Goal: Task Accomplishment & Management: Use online tool/utility

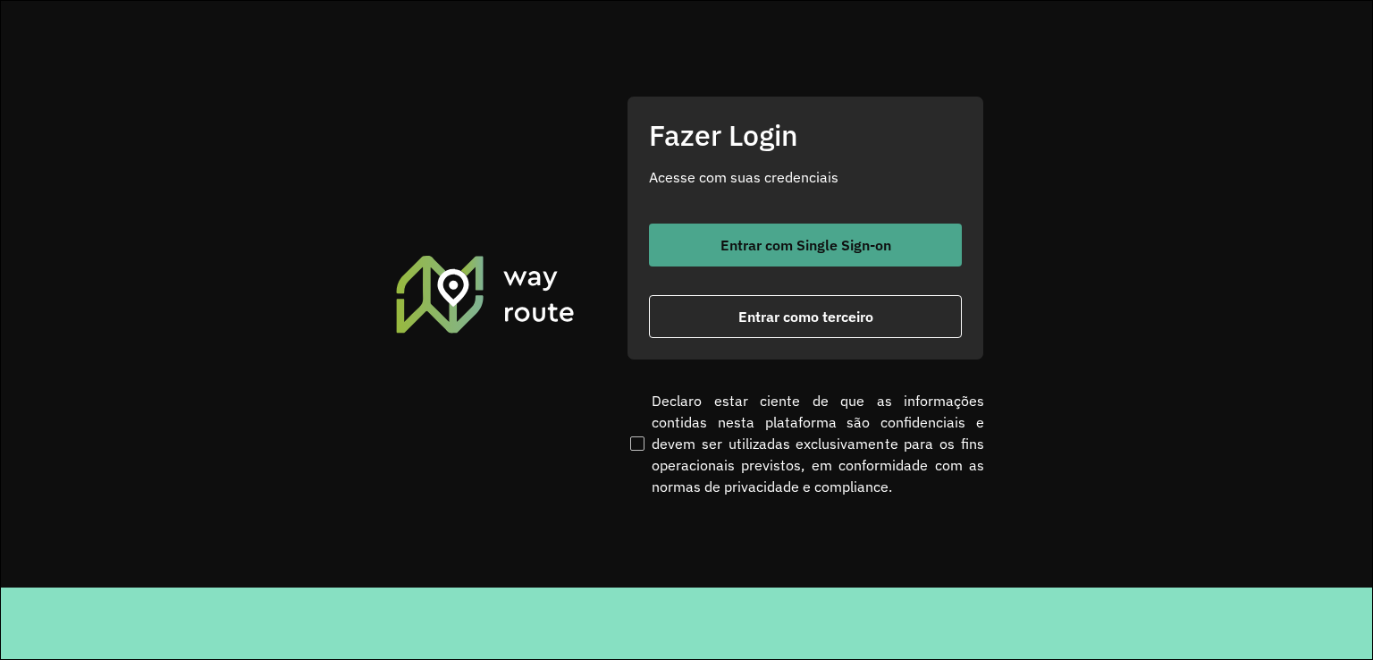
click at [762, 226] on button "Entrar com Single Sign-on" at bounding box center [805, 244] width 313 height 43
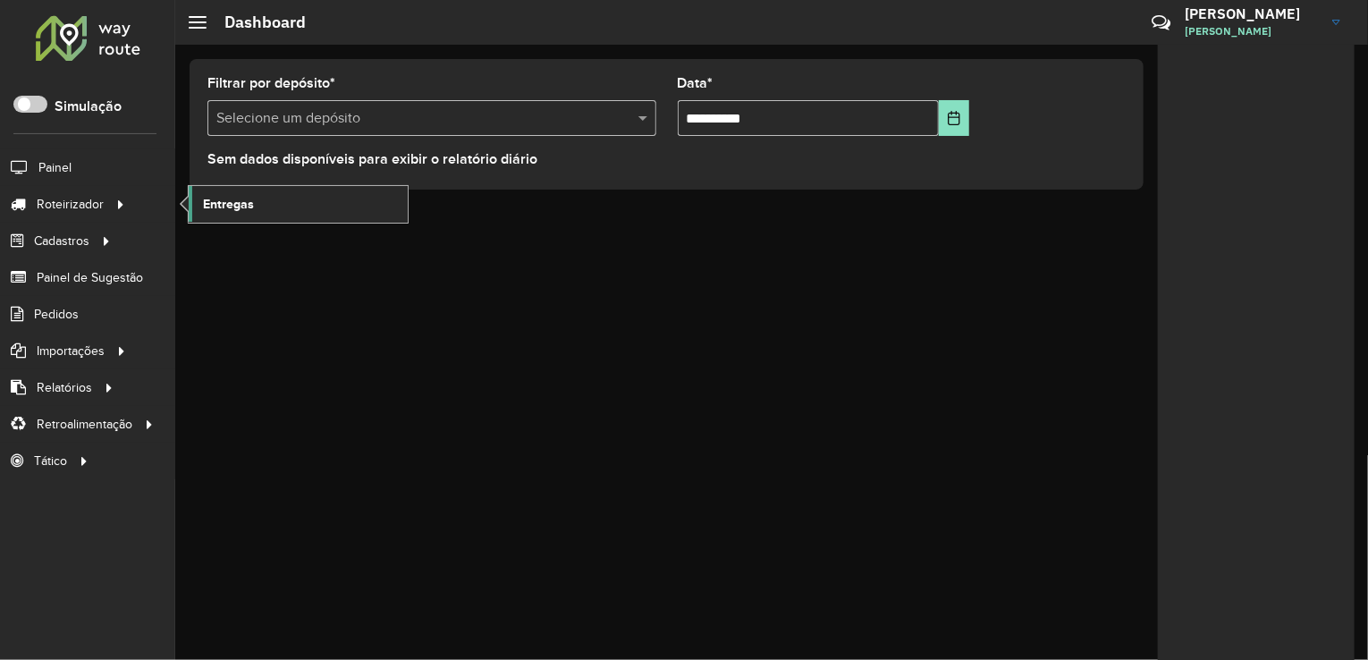
click at [273, 218] on link "Entregas" at bounding box center [298, 204] width 219 height 36
click at [327, 206] on link "Entregas" at bounding box center [298, 204] width 219 height 36
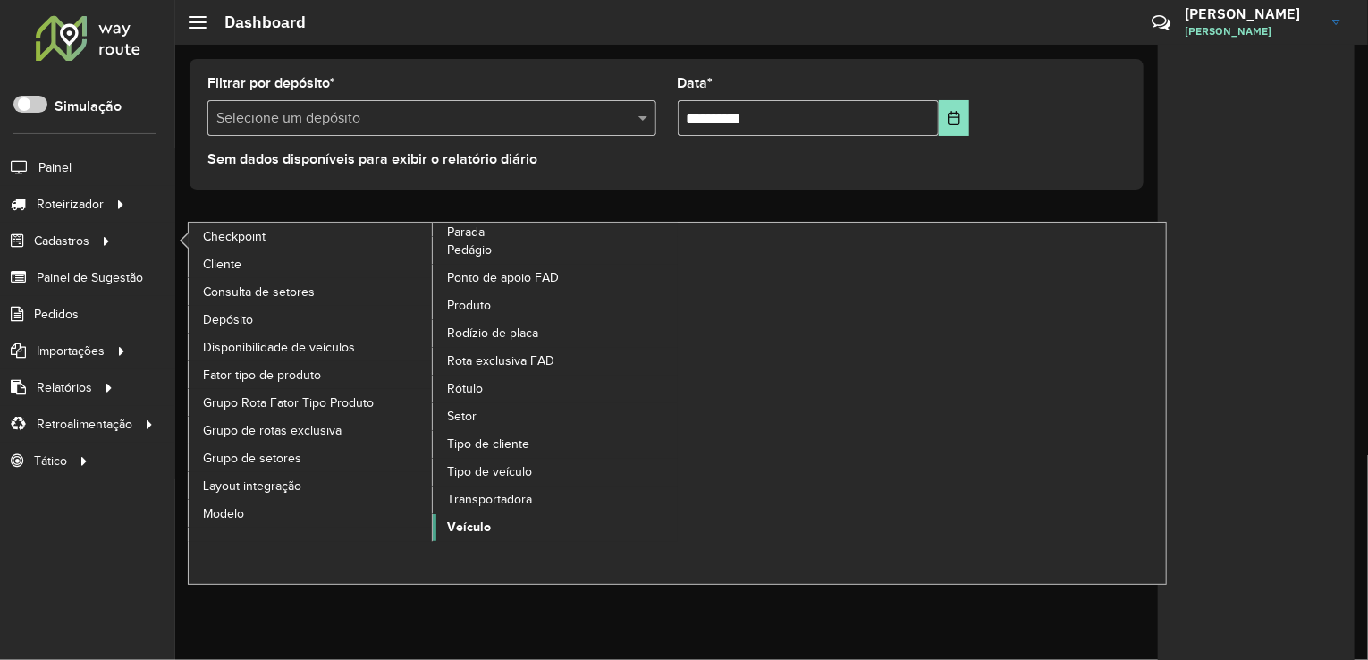
click at [482, 521] on span "Veículo" at bounding box center [469, 527] width 44 height 19
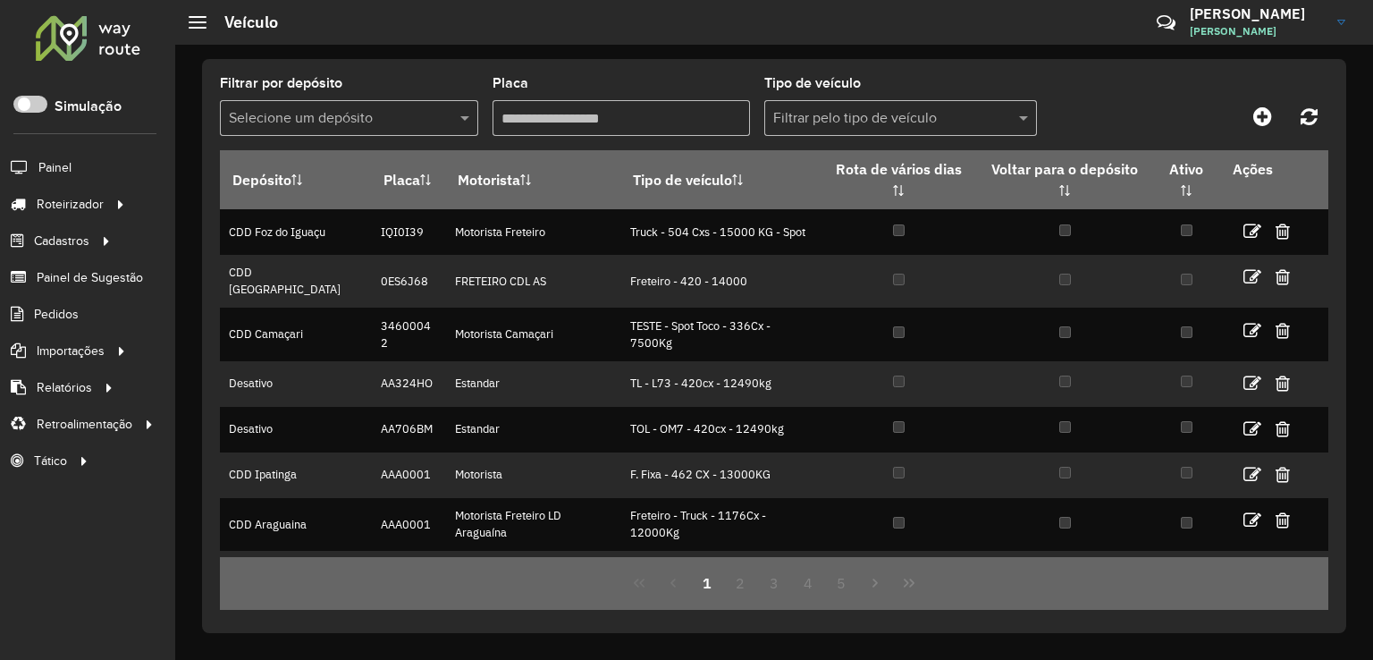
click at [392, 105] on div "Selecione um depósito" at bounding box center [349, 118] width 258 height 36
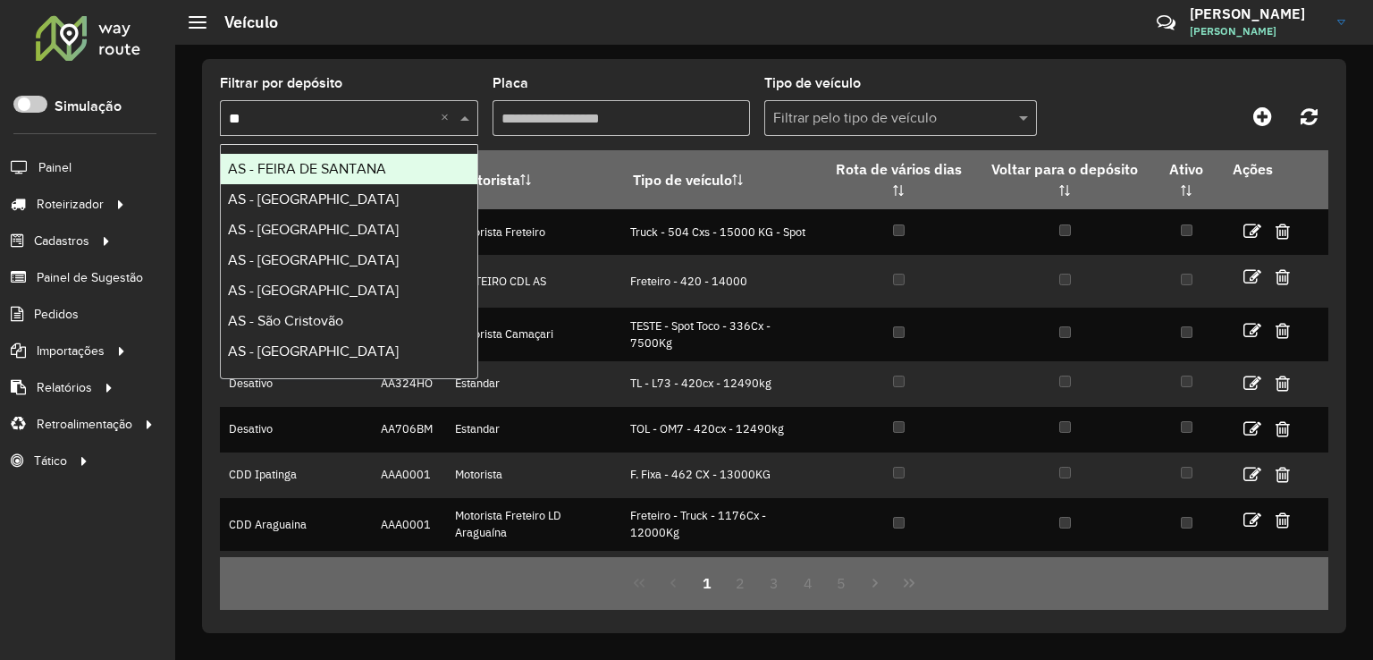
type input "***"
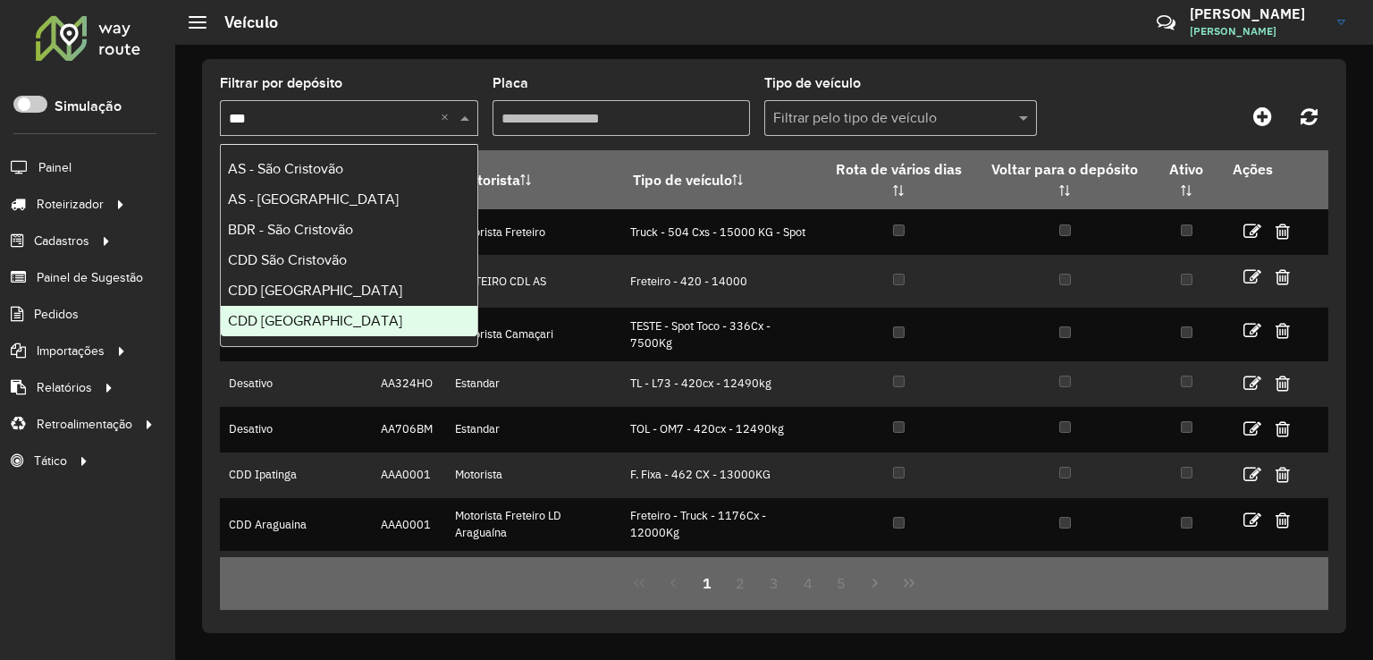
click at [325, 319] on div "CDD São Paulo" at bounding box center [349, 321] width 257 height 30
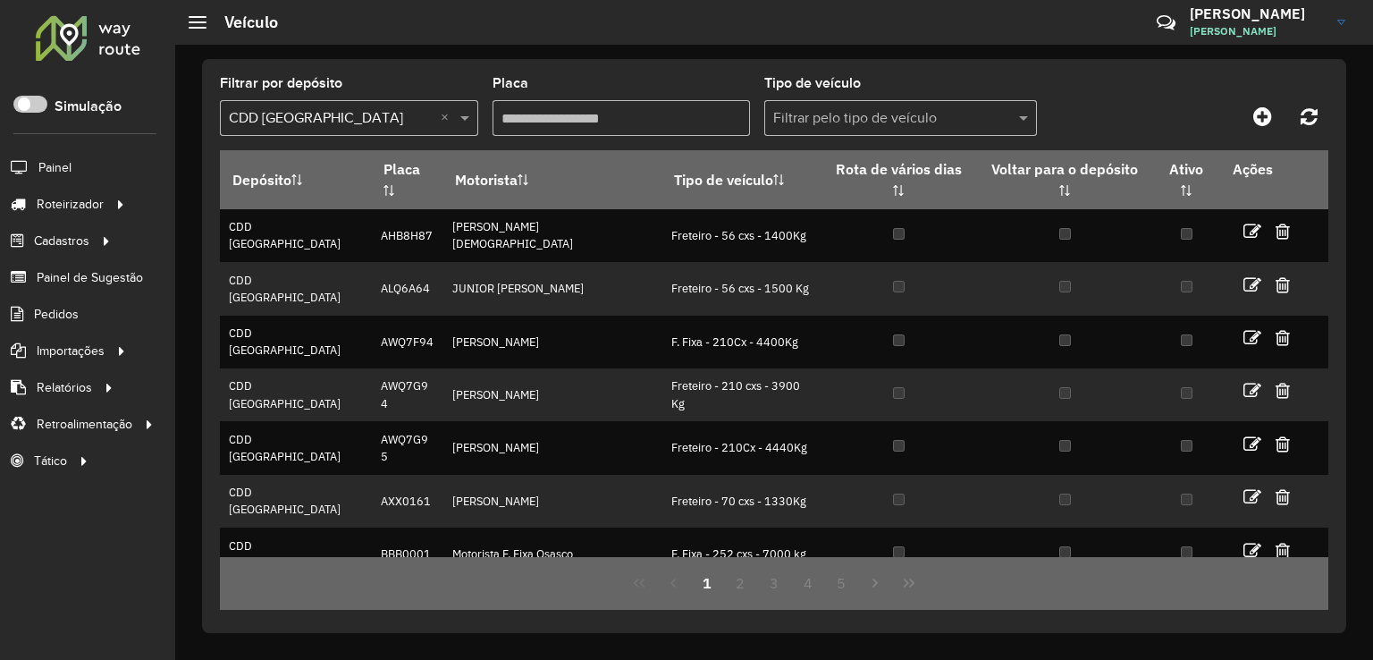
click at [821, 117] on input "text" at bounding box center [882, 118] width 219 height 21
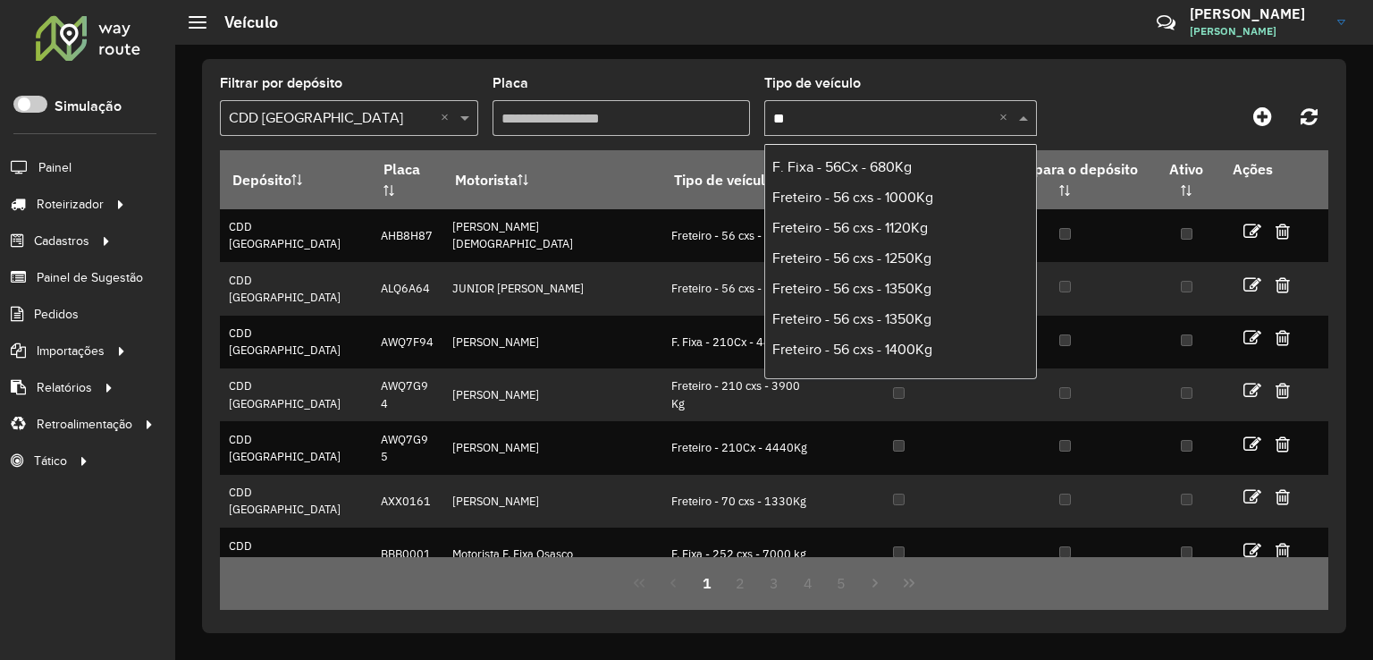
scroll to position [536, 0]
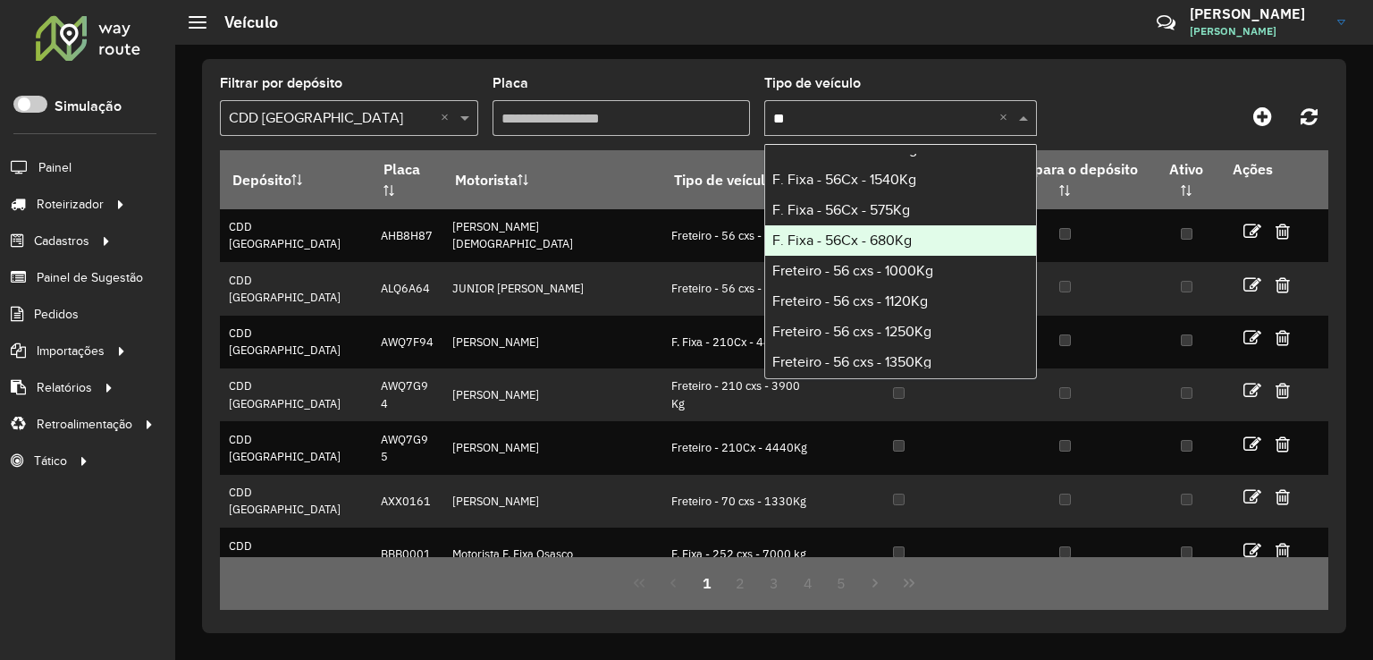
type input "**"
click at [610, 120] on input "Placa" at bounding box center [622, 118] width 258 height 36
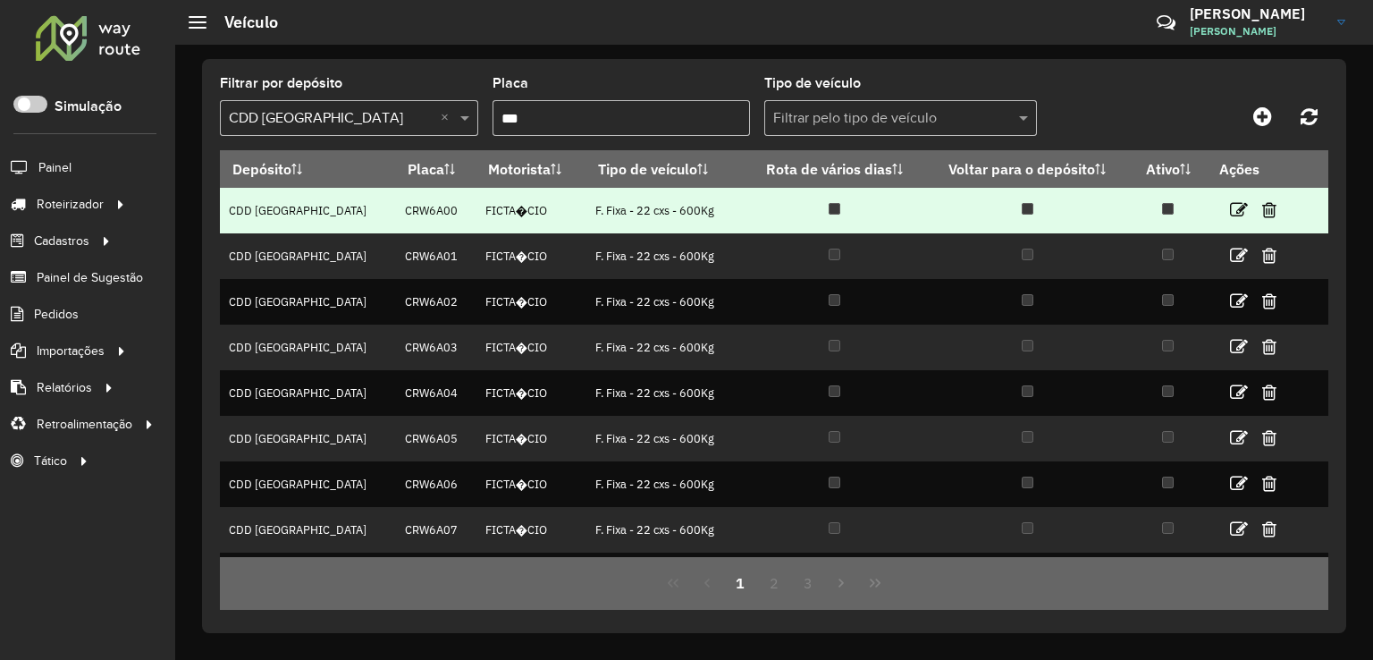
type input "***"
drag, startPoint x: 544, startPoint y: 200, endPoint x: 695, endPoint y: 198, distance: 150.2
click at [695, 198] on td "F. Fixa - 22 cxs - 600Kg" at bounding box center [664, 211] width 157 height 46
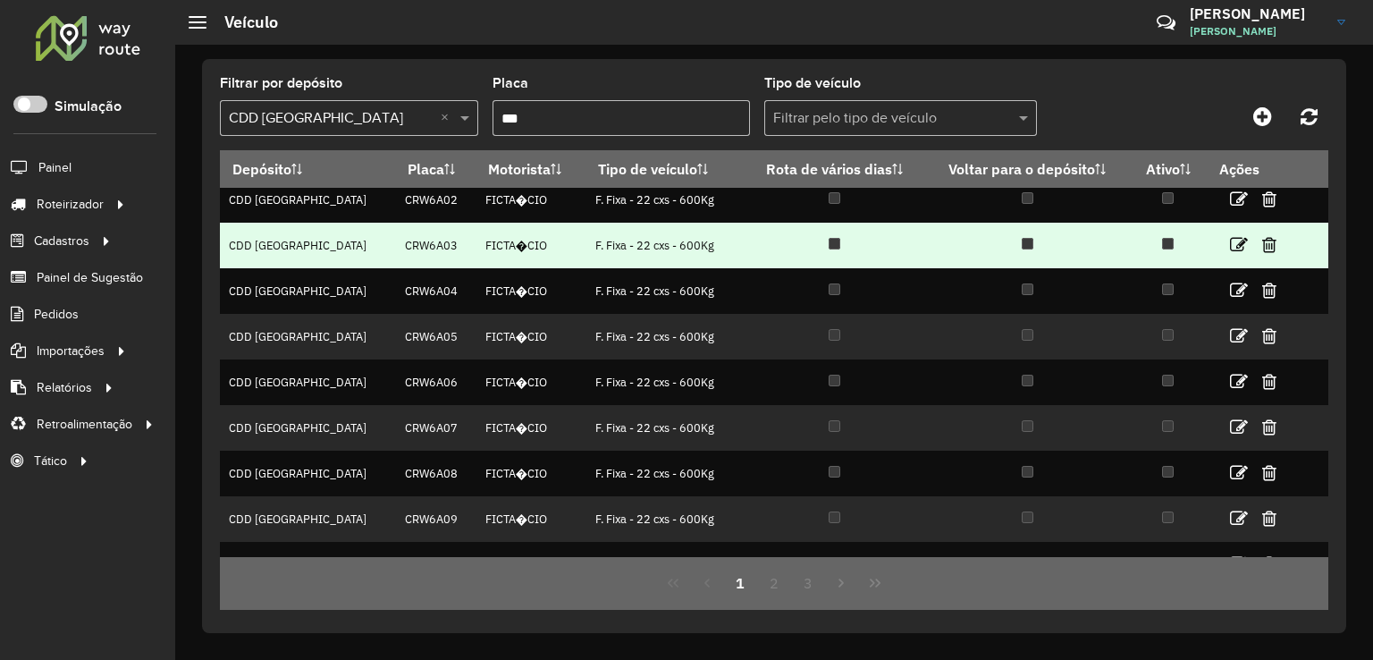
scroll to position [175, 0]
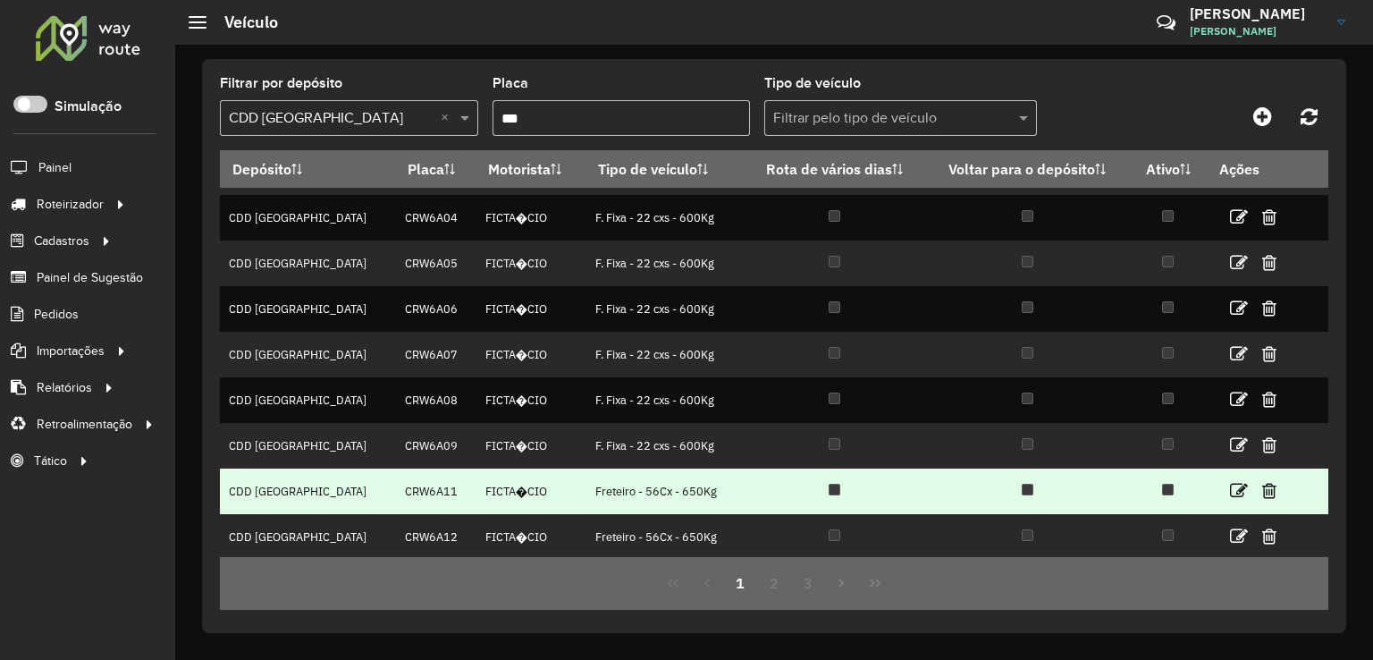
drag, startPoint x: 638, startPoint y: 484, endPoint x: 694, endPoint y: 480, distance: 55.5
click at [694, 480] on td "Freteiro - 56Cx - 650Kg" at bounding box center [664, 491] width 157 height 46
copy td "Freteiro - 56Cx - 650Kg"
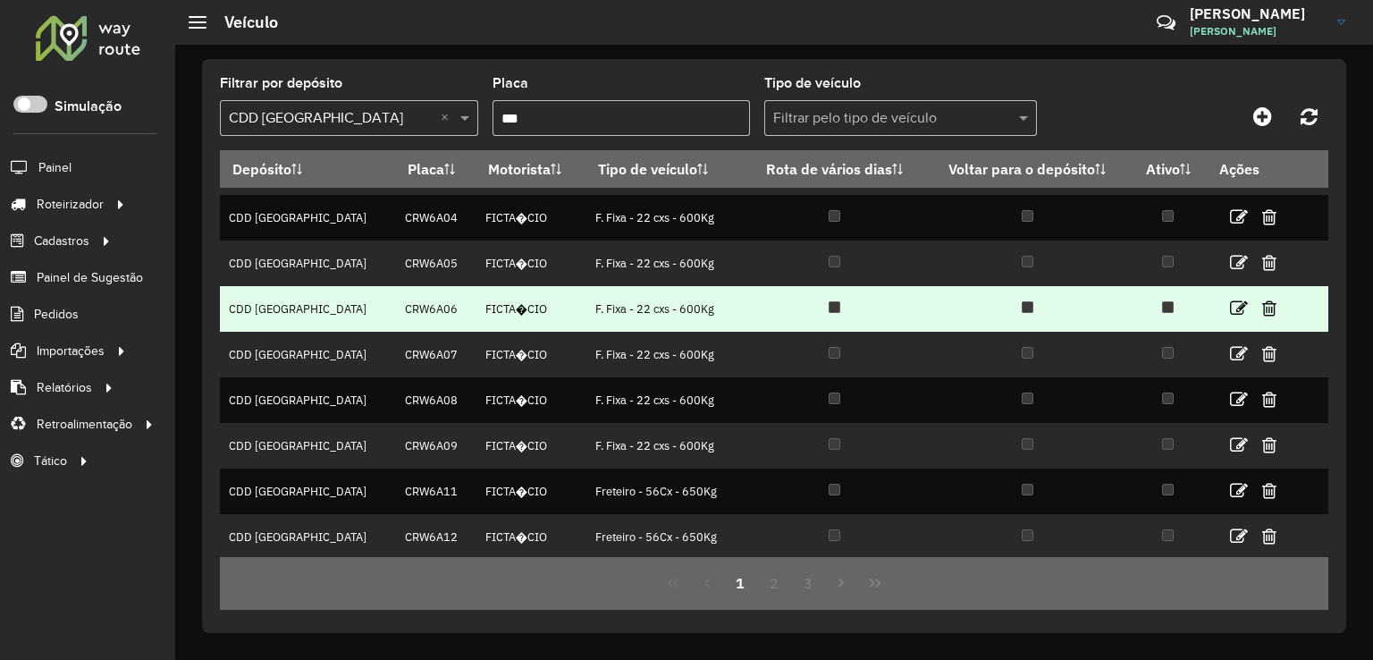
copy td "Freteiro - 56Cx - 650Kg"
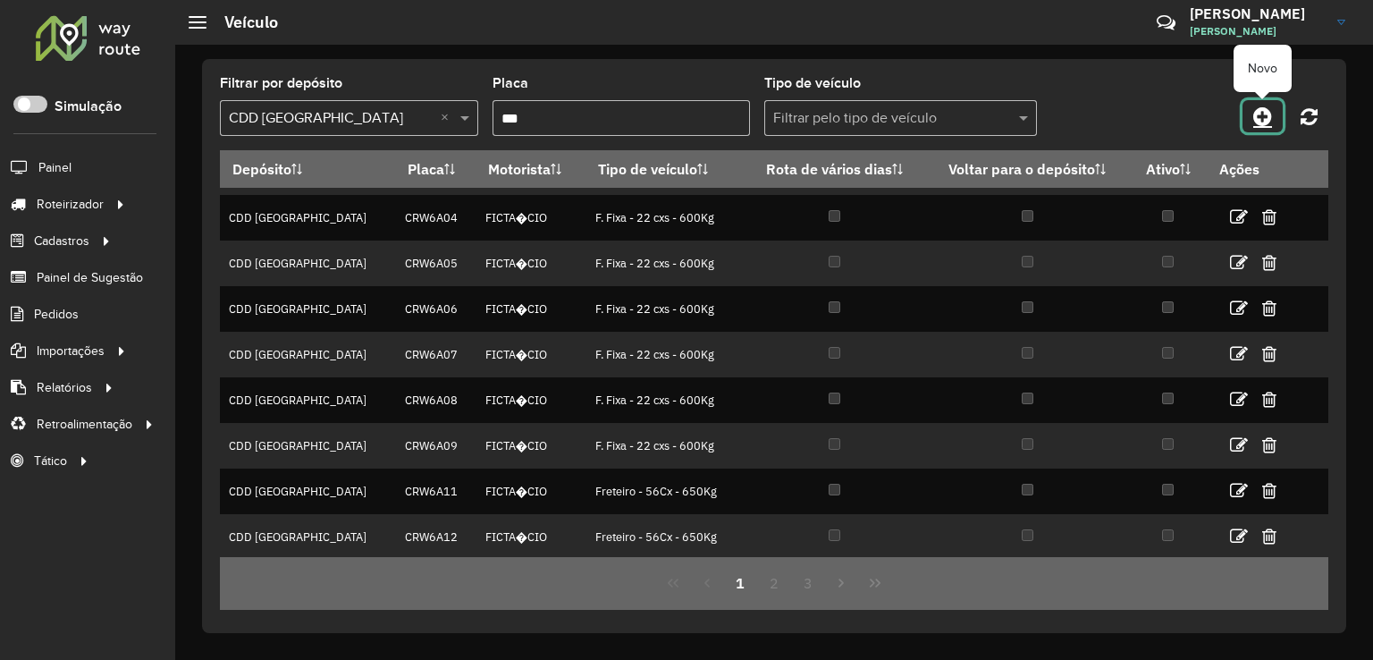
click at [1260, 115] on icon at bounding box center [1262, 115] width 19 height 21
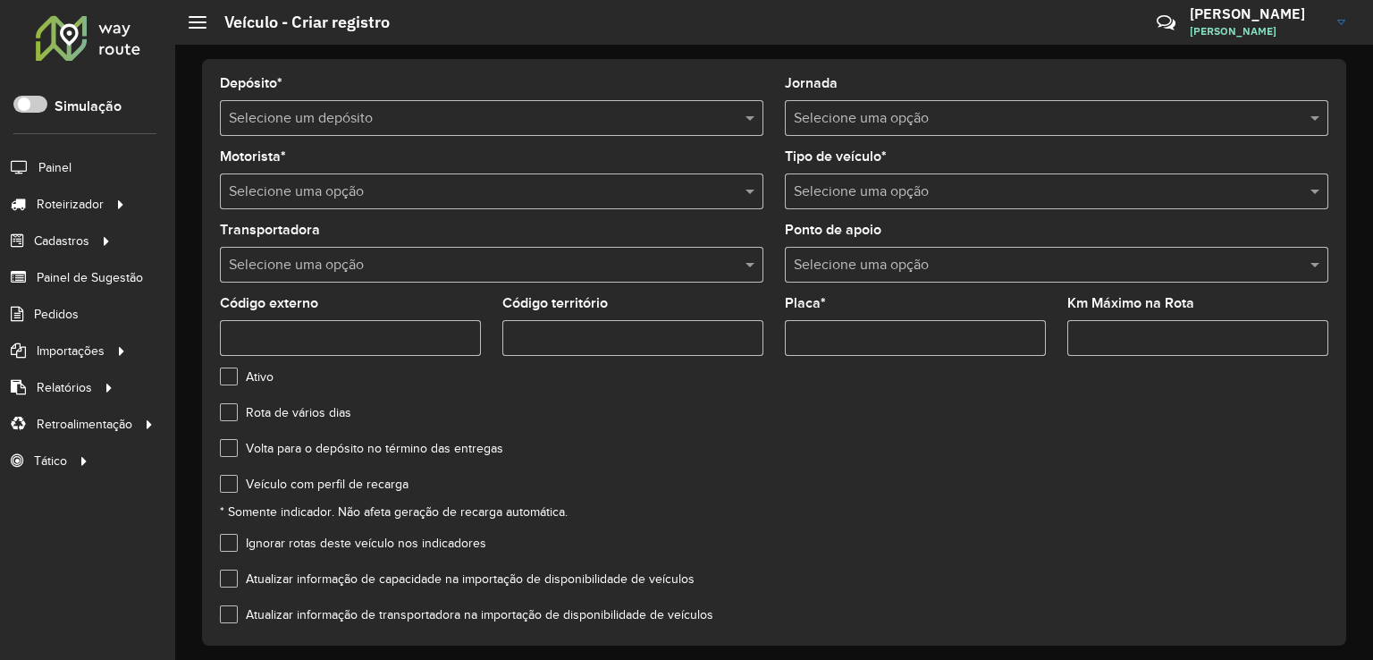
click at [341, 115] on input "text" at bounding box center [474, 118] width 490 height 21
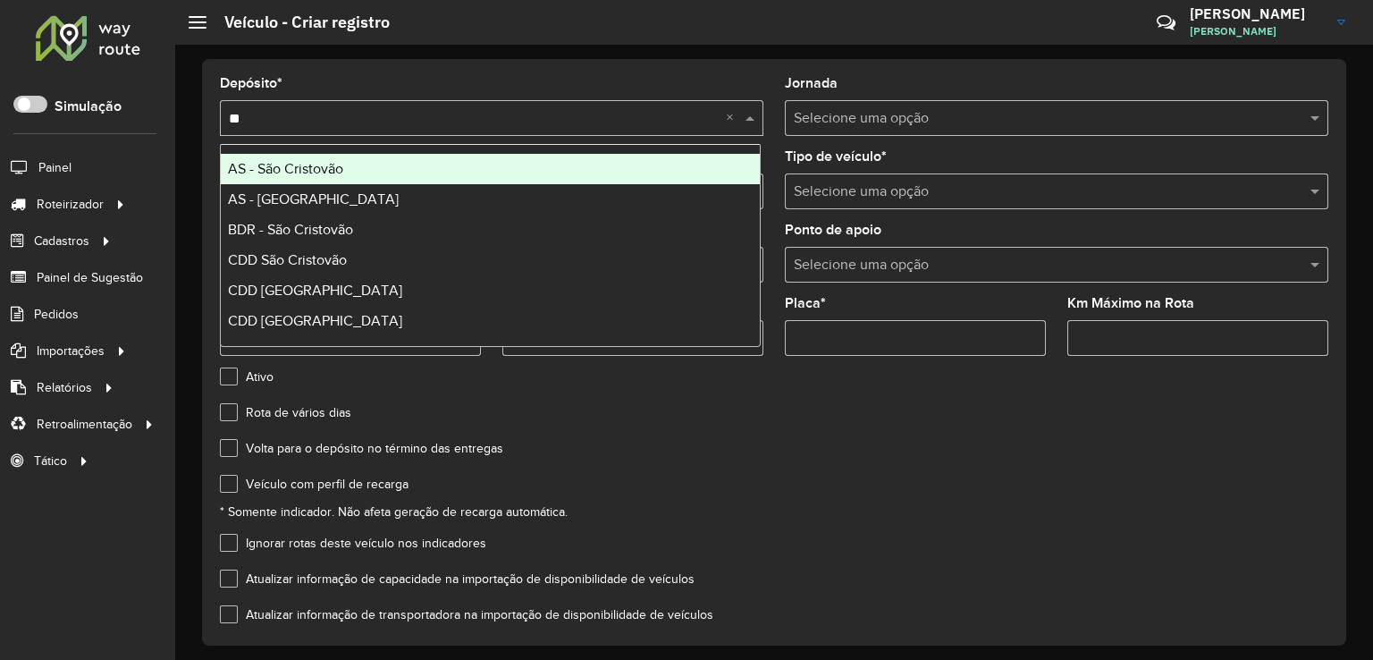
type input "***"
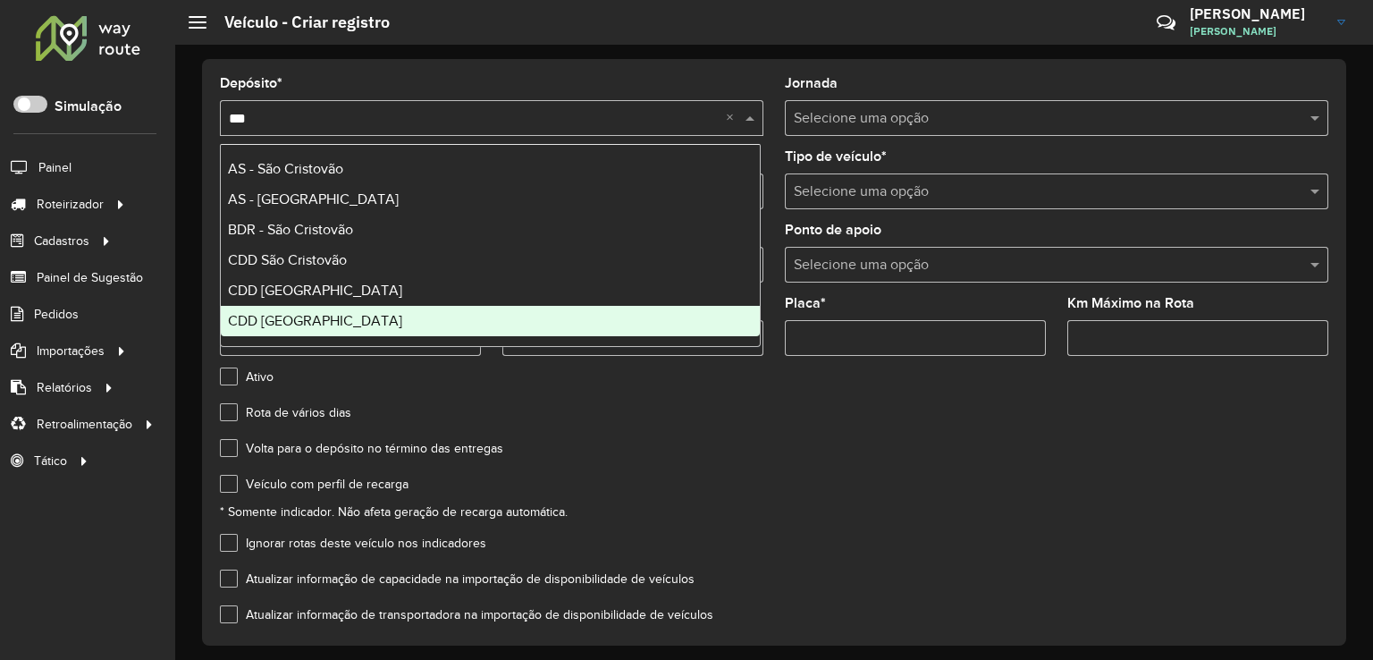
click at [334, 324] on div "CDD [GEOGRAPHIC_DATA]" at bounding box center [490, 321] width 539 height 30
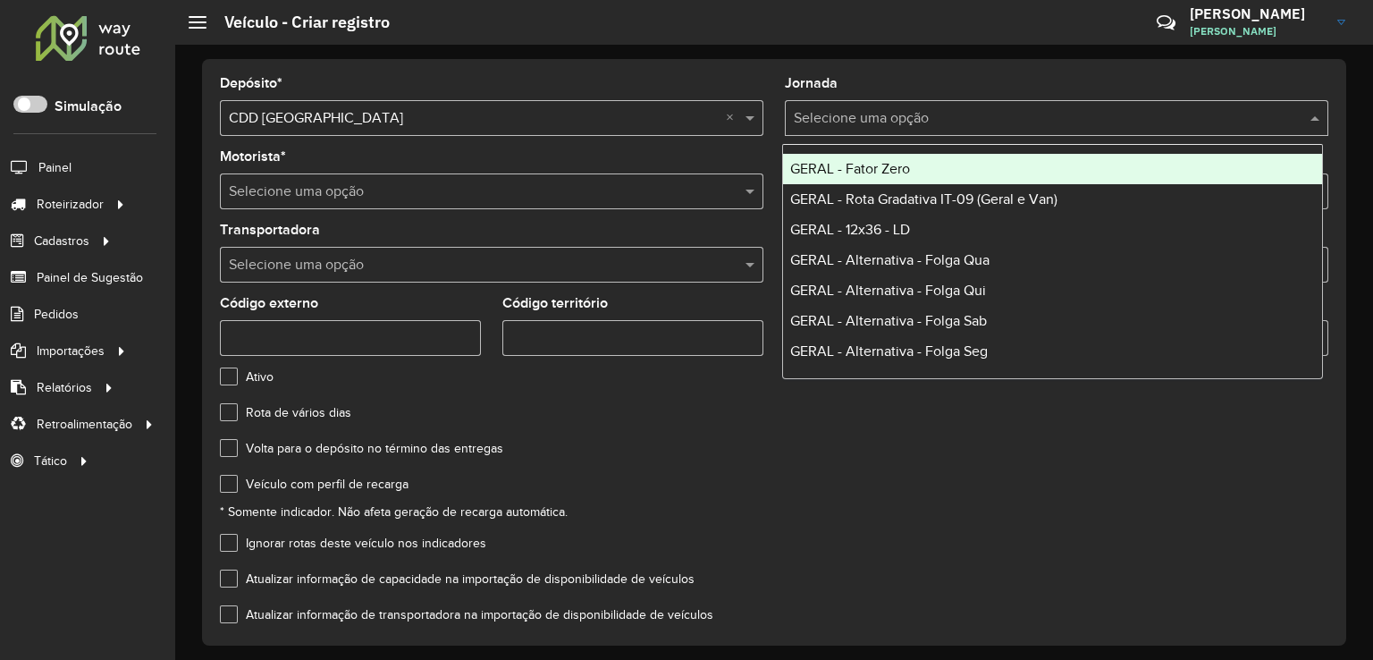
click at [883, 100] on div "Selecione uma opção" at bounding box center [1056, 118] width 543 height 36
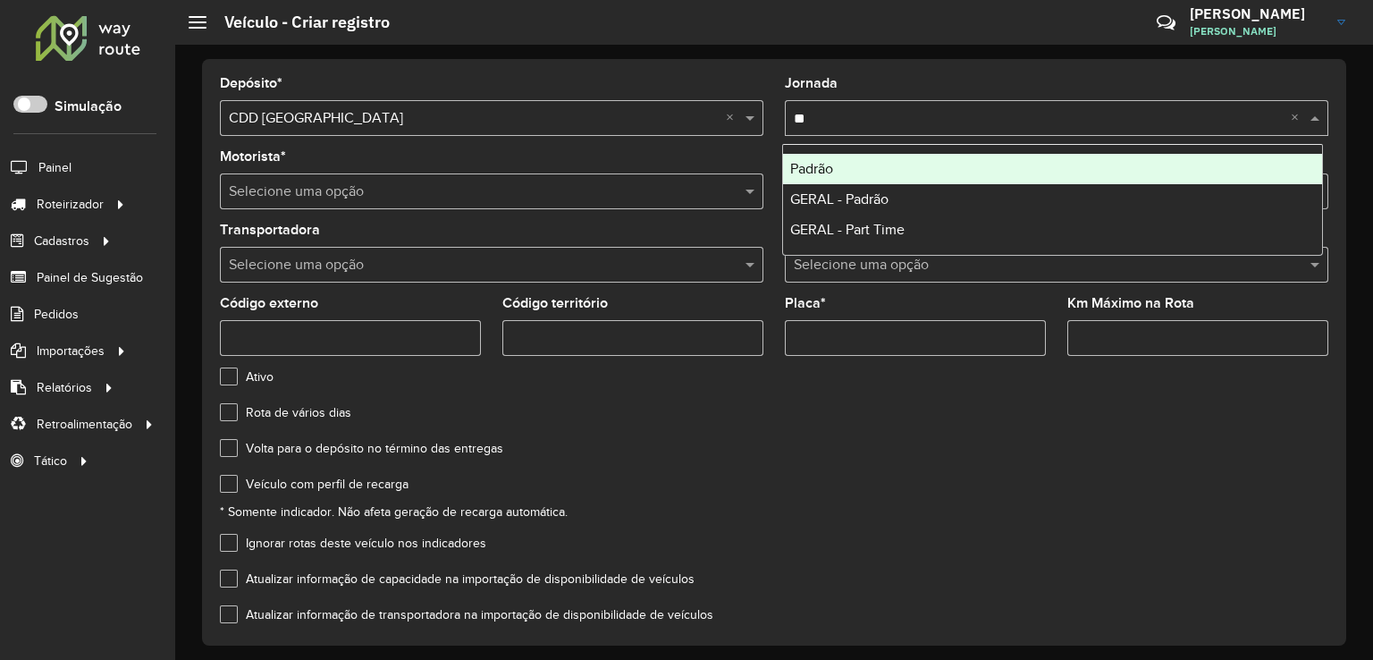
type input "***"
click at [864, 171] on div "Padrão" at bounding box center [1052, 169] width 539 height 30
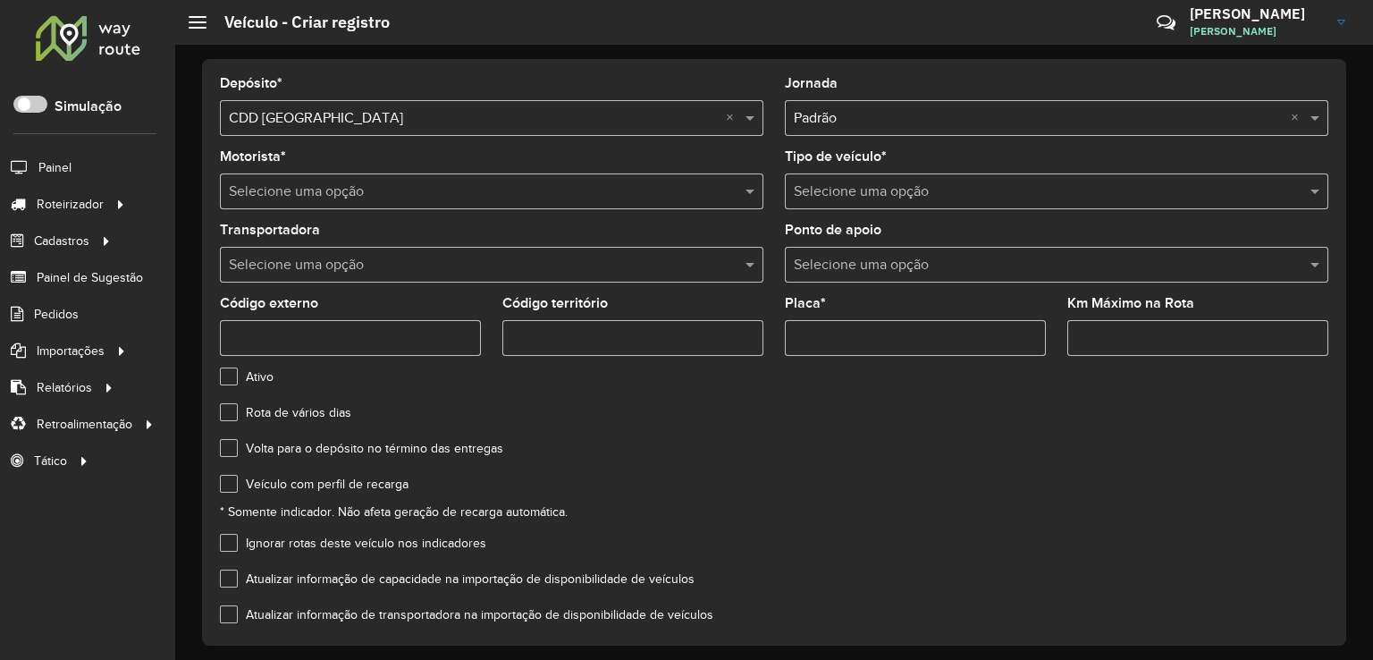
click at [850, 202] on div "Selecione uma opção" at bounding box center [1056, 191] width 543 height 36
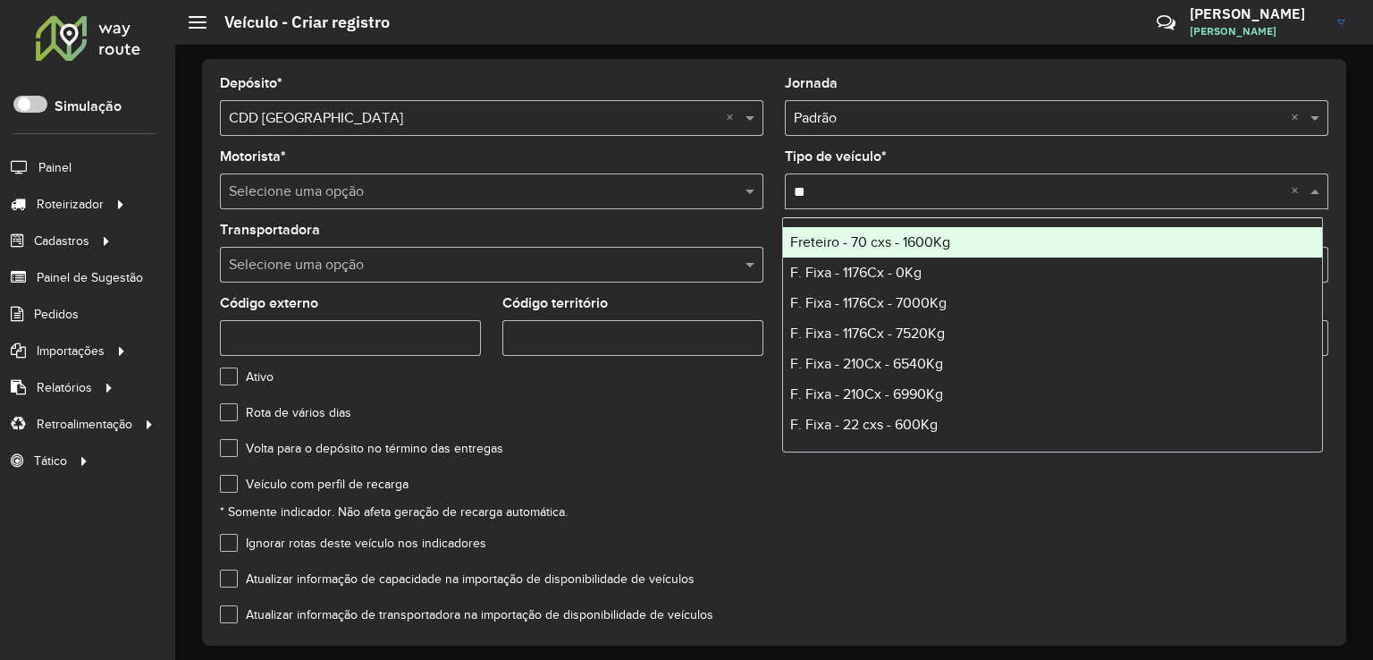
type input "***"
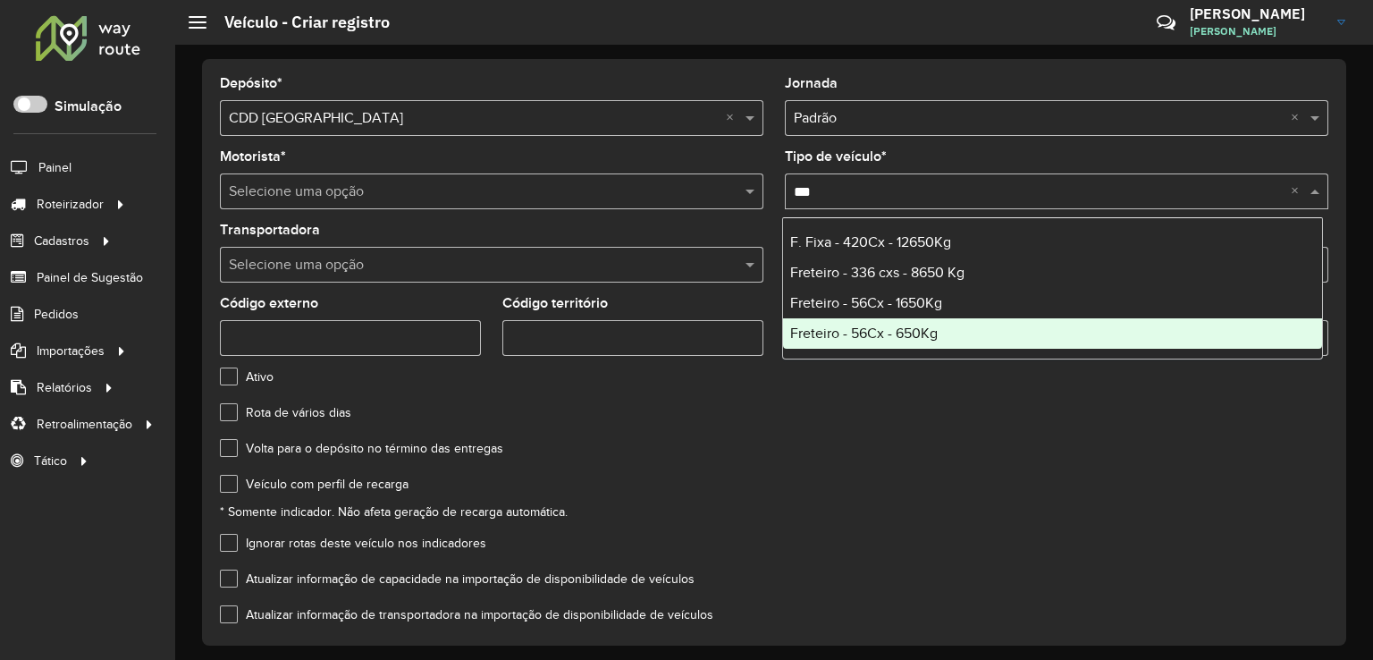
click at [924, 330] on span "Freteiro - 56Cx - 650Kg" at bounding box center [863, 332] width 147 height 15
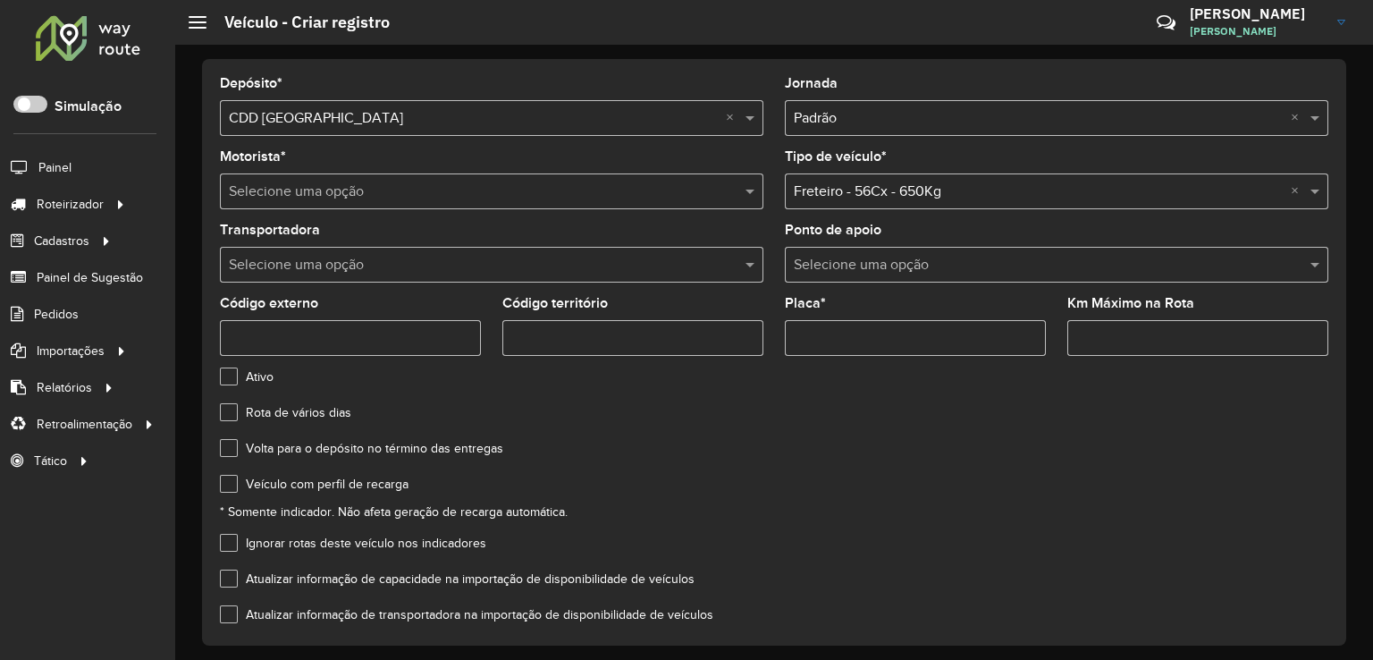
click at [300, 189] on input "text" at bounding box center [474, 191] width 490 height 21
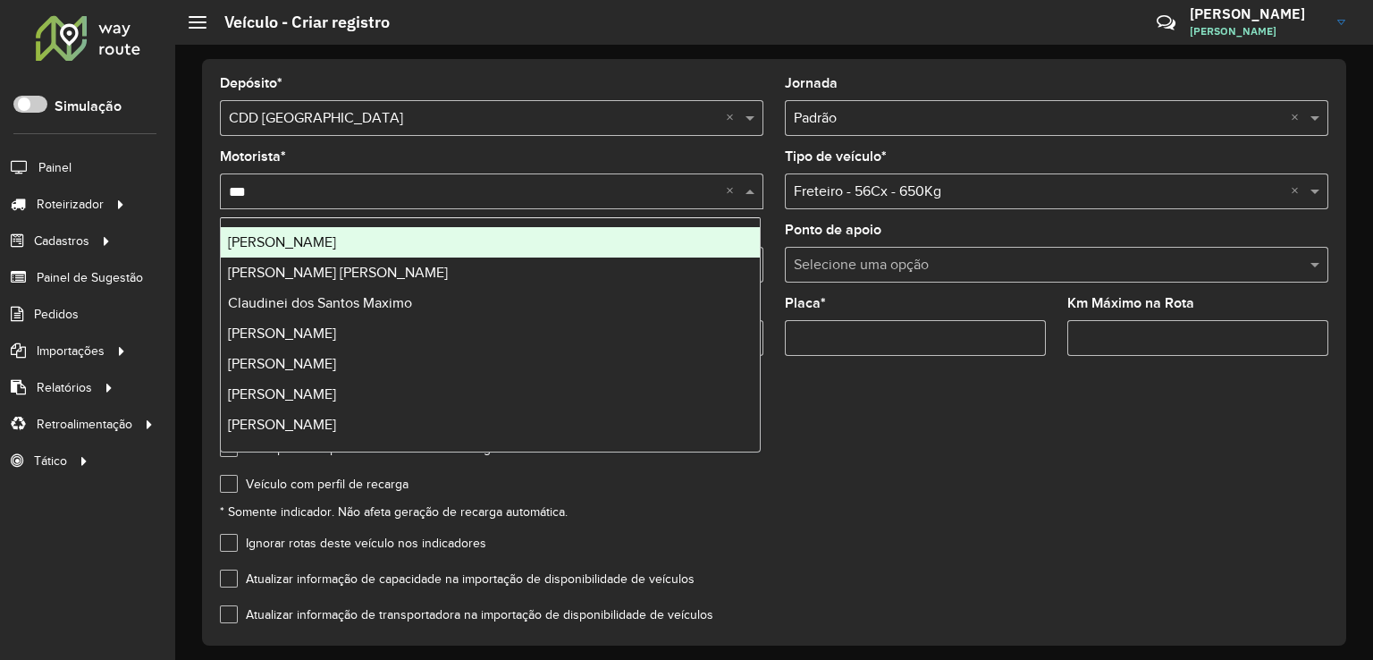
type input "****"
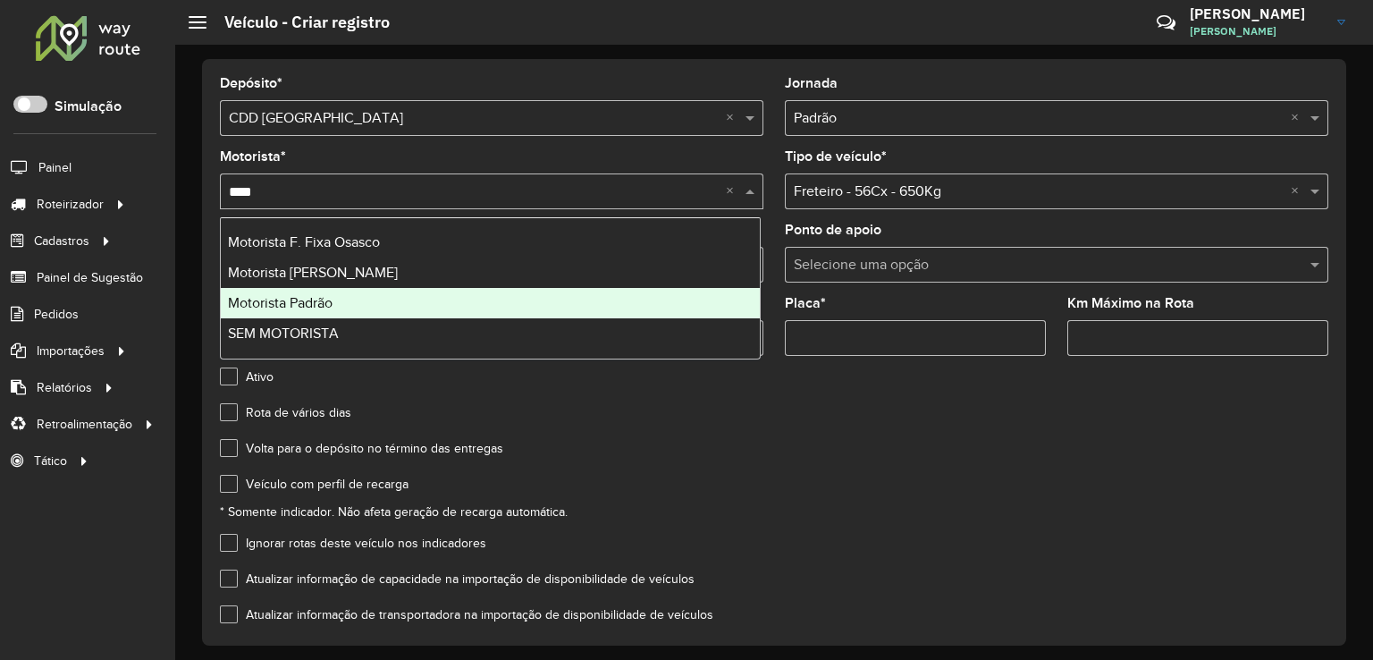
click at [311, 295] on span "Motorista Padrão" at bounding box center [280, 302] width 105 height 15
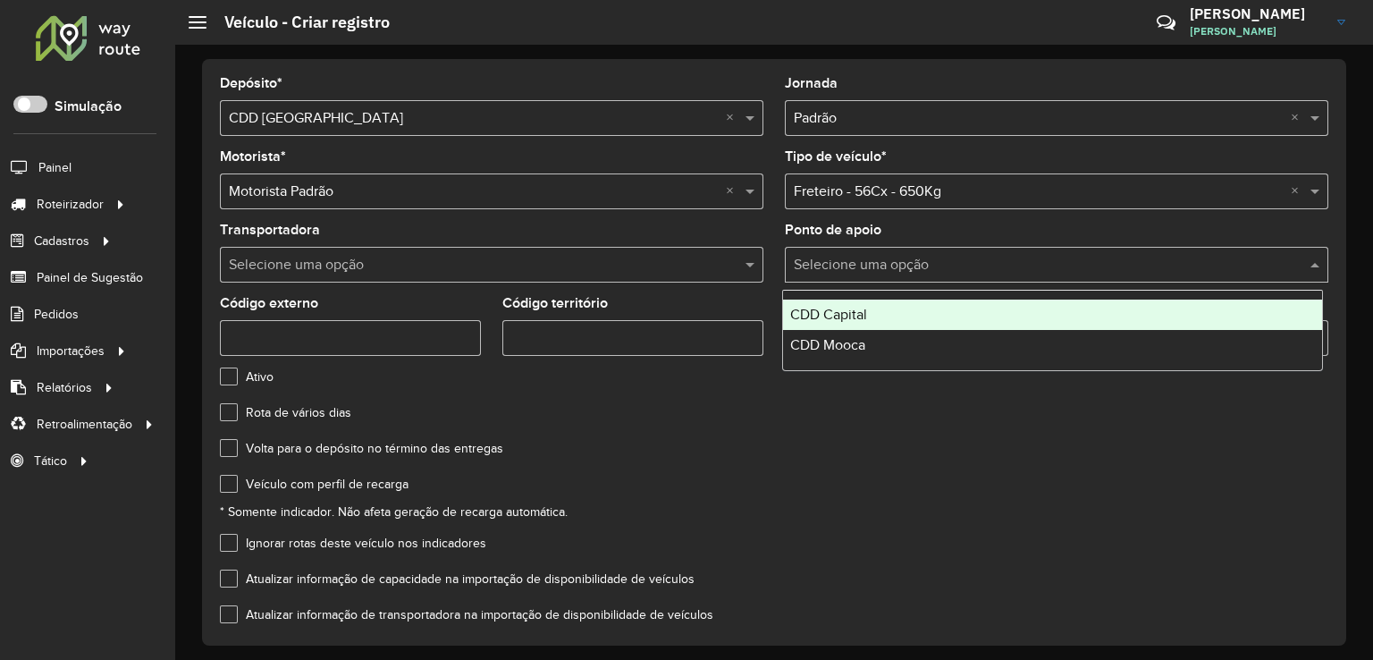
click at [898, 258] on input "text" at bounding box center [1039, 265] width 490 height 21
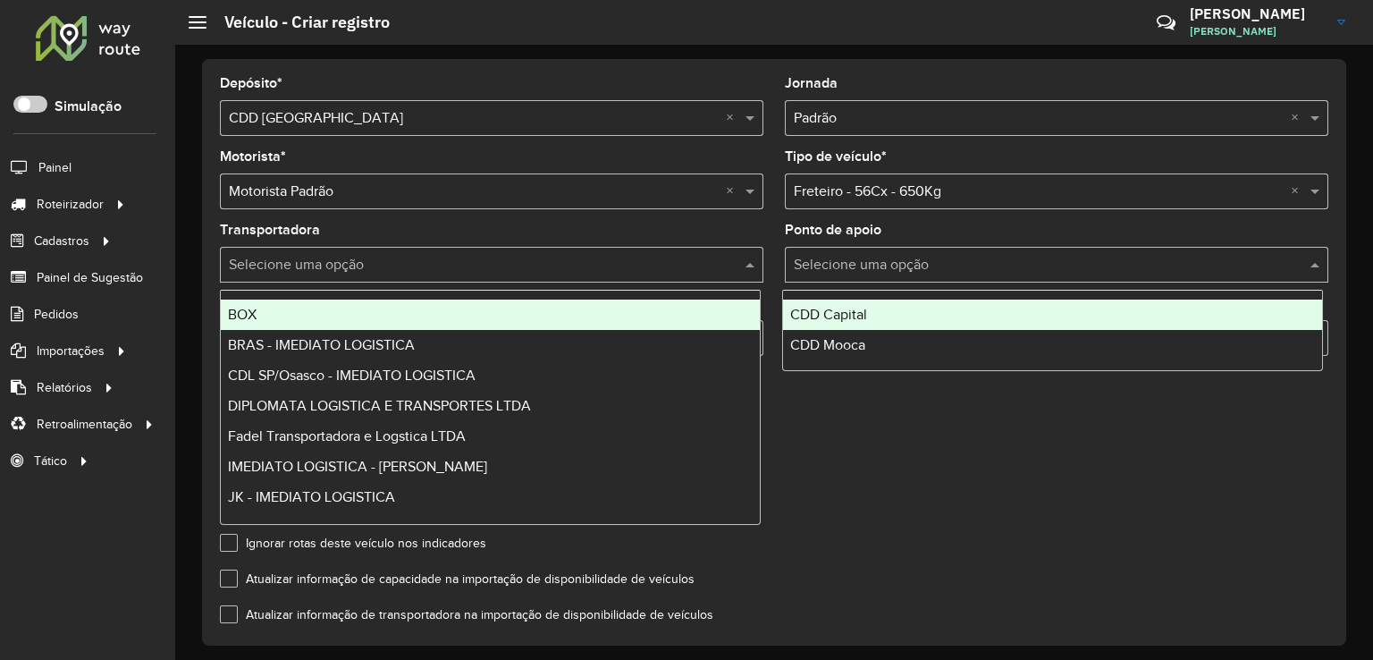
click at [548, 268] on input "text" at bounding box center [474, 265] width 490 height 21
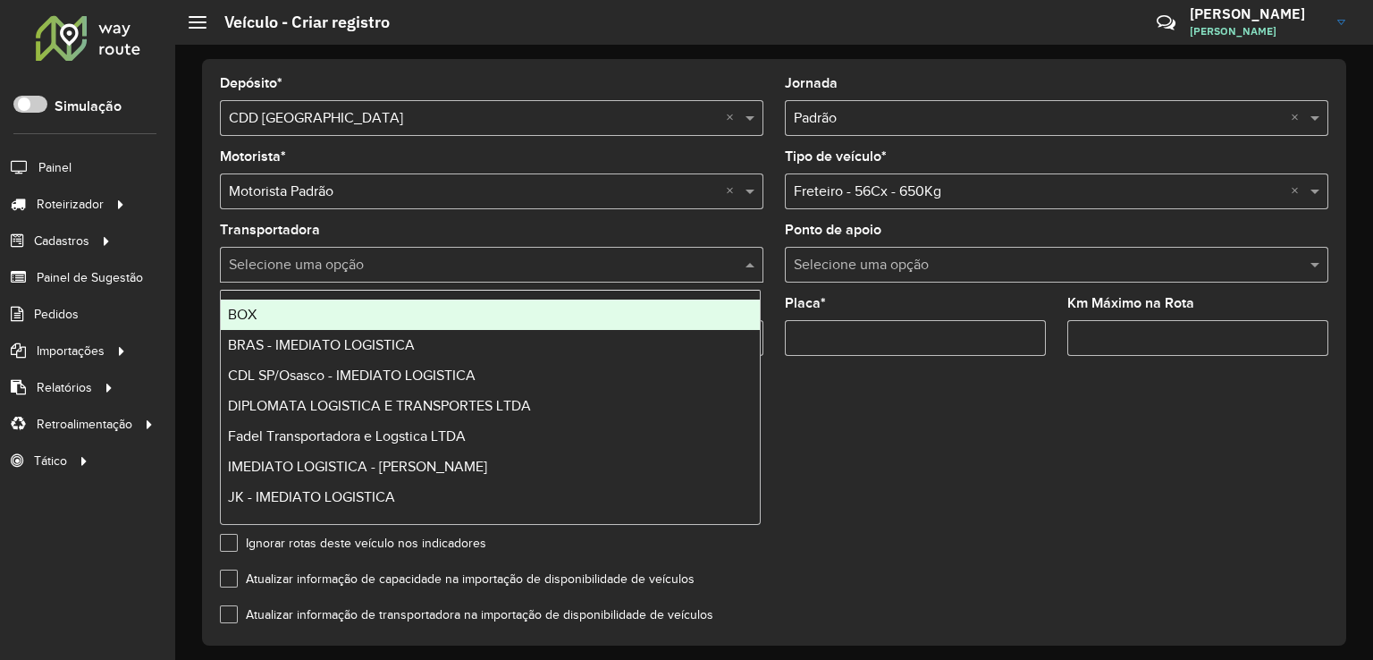
click at [848, 394] on formly-field "Ativo" at bounding box center [774, 388] width 1130 height 36
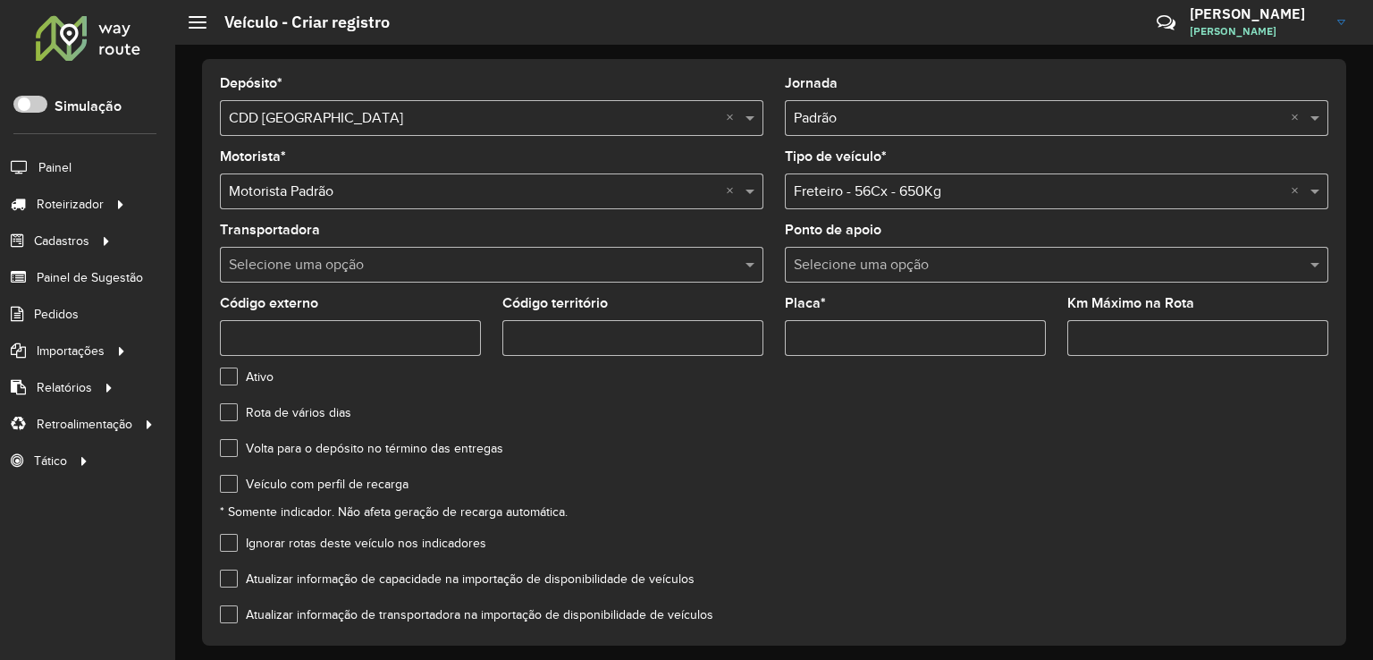
click at [473, 268] on input "text" at bounding box center [474, 265] width 490 height 21
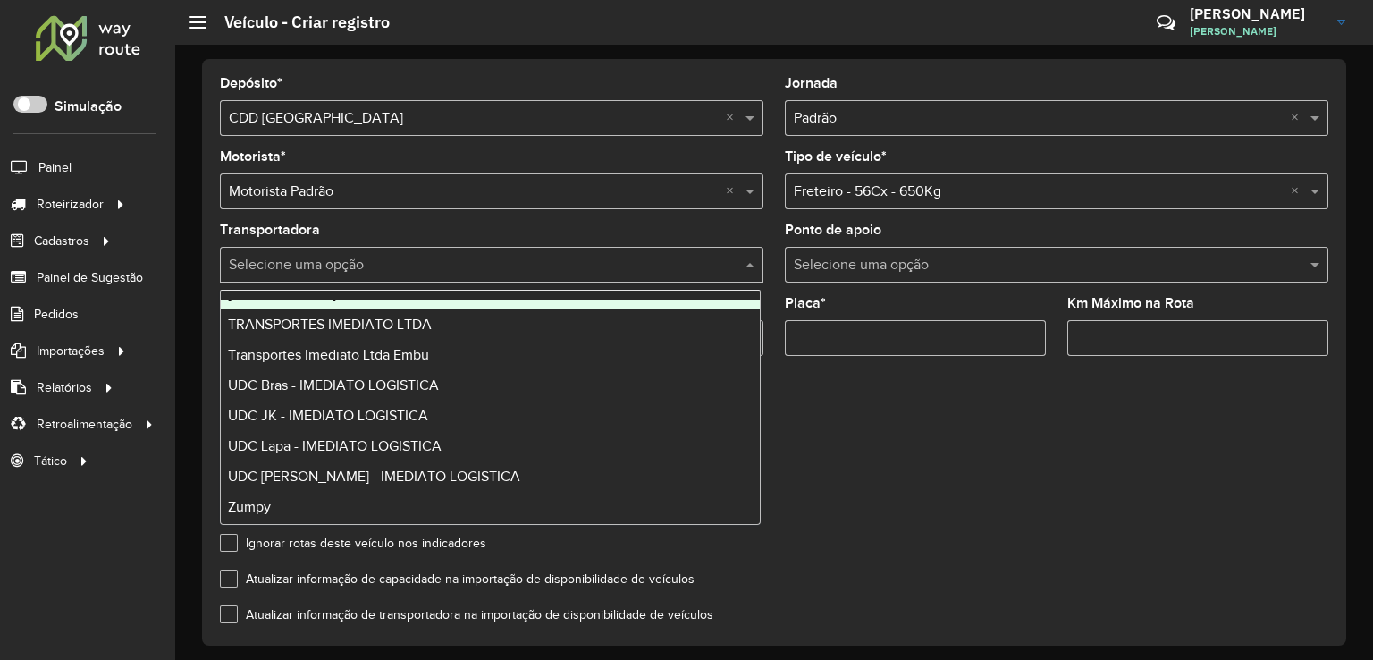
scroll to position [333, 0]
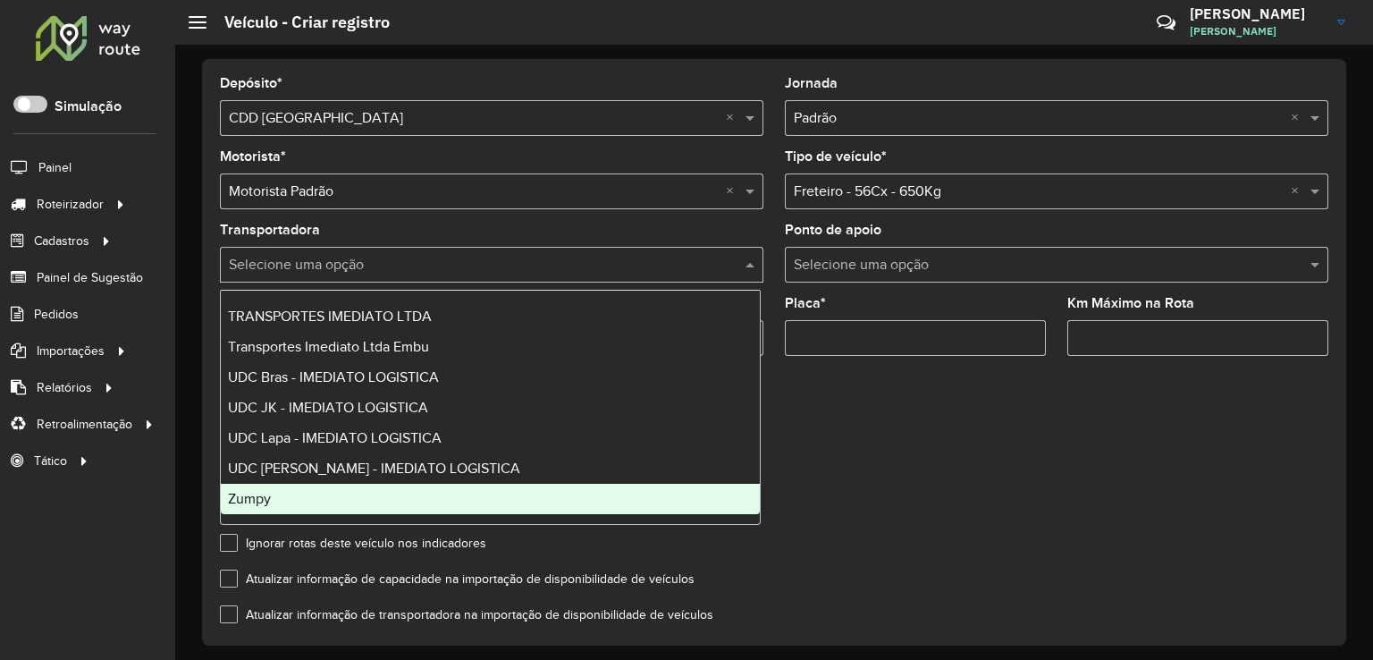
click at [947, 474] on formly-group "Ativo Rota de vários dias Volta para o depósito no término das entregas Veículo…" at bounding box center [774, 507] width 1130 height 274
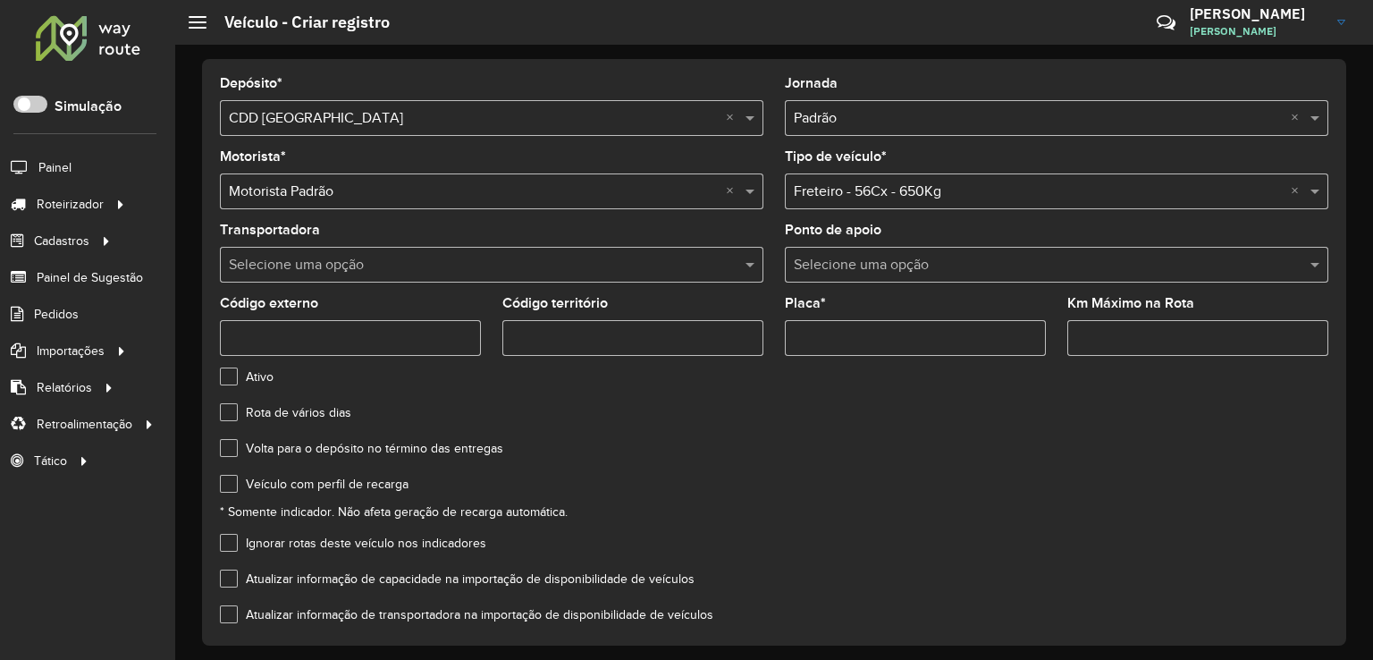
click at [877, 347] on input "Placa *" at bounding box center [915, 338] width 261 height 36
type input "*******"
click at [890, 470] on formly-field "Volta para o depósito no término das entregas" at bounding box center [774, 460] width 1130 height 36
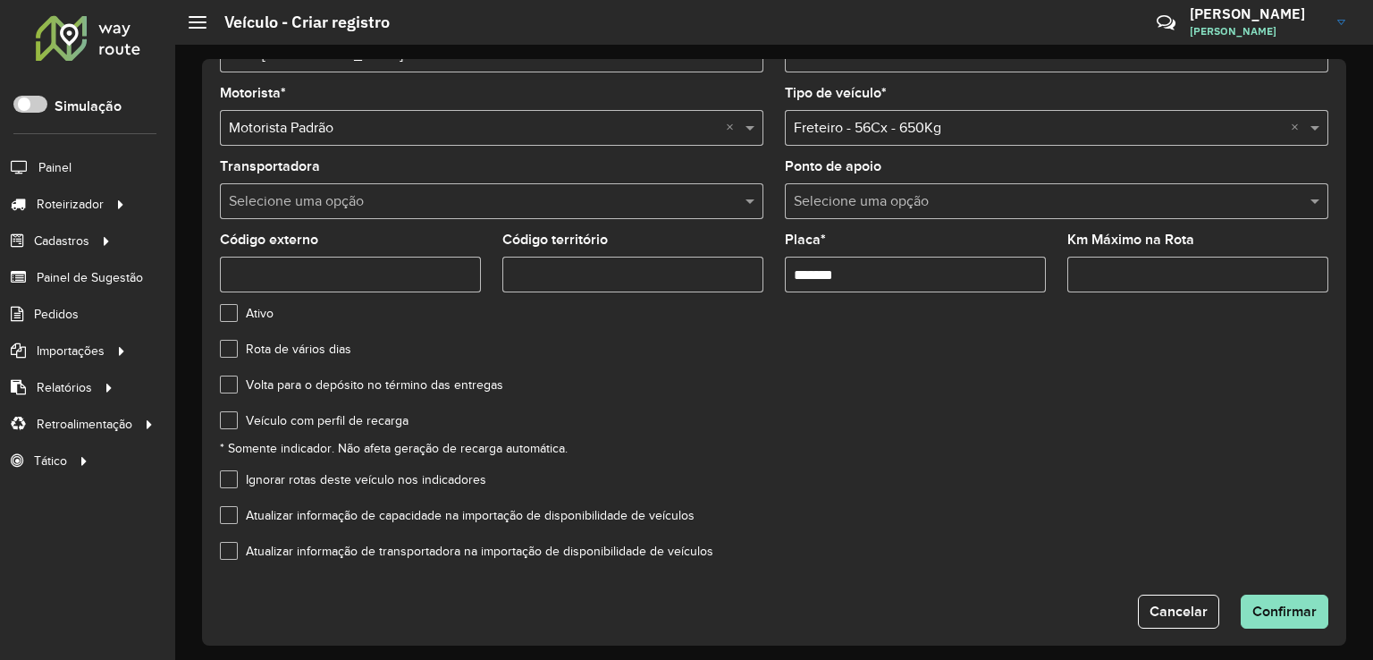
scroll to position [76, 0]
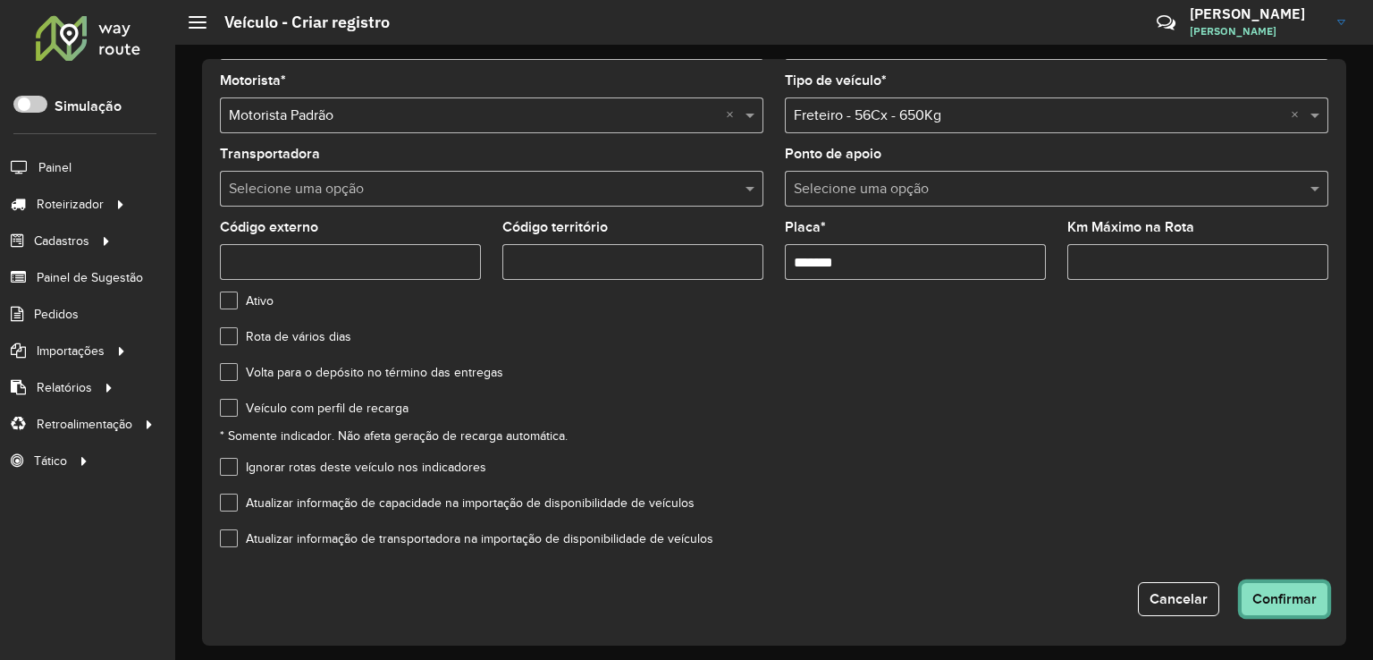
drag, startPoint x: 1279, startPoint y: 602, endPoint x: 1187, endPoint y: 558, distance: 102.0
click at [1279, 602] on span "Confirmar" at bounding box center [1284, 598] width 64 height 15
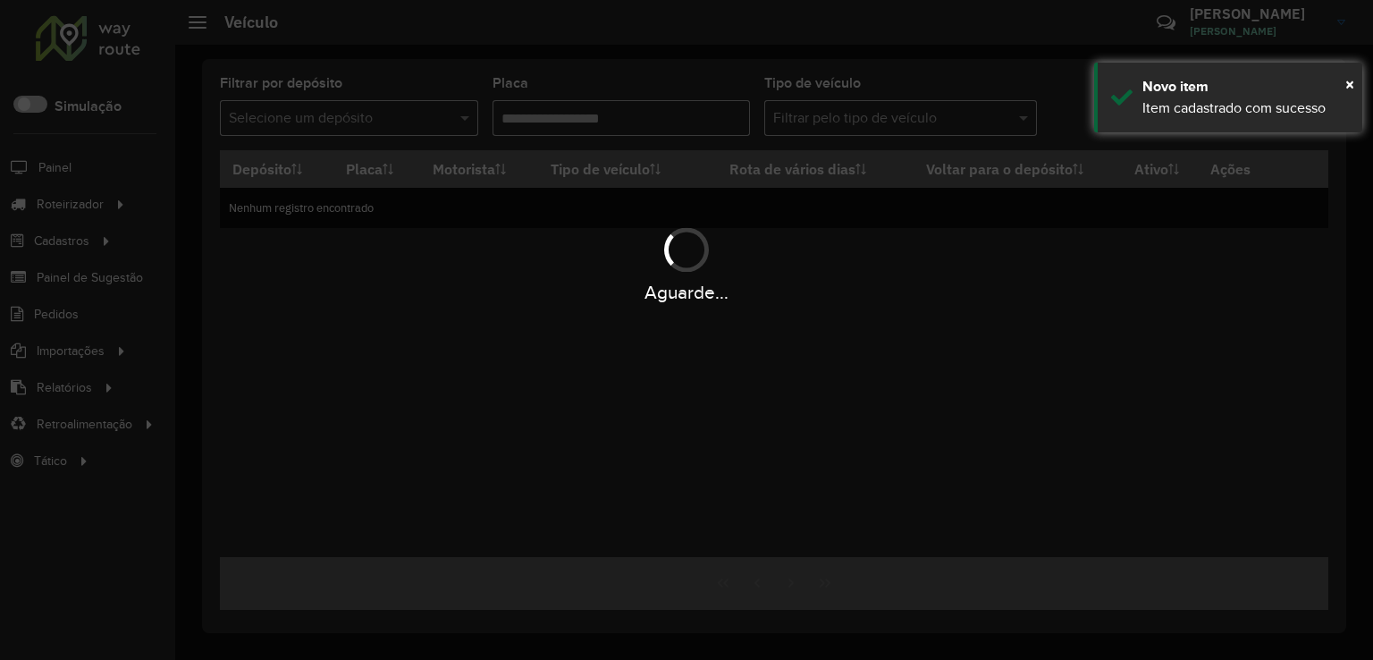
type input "***"
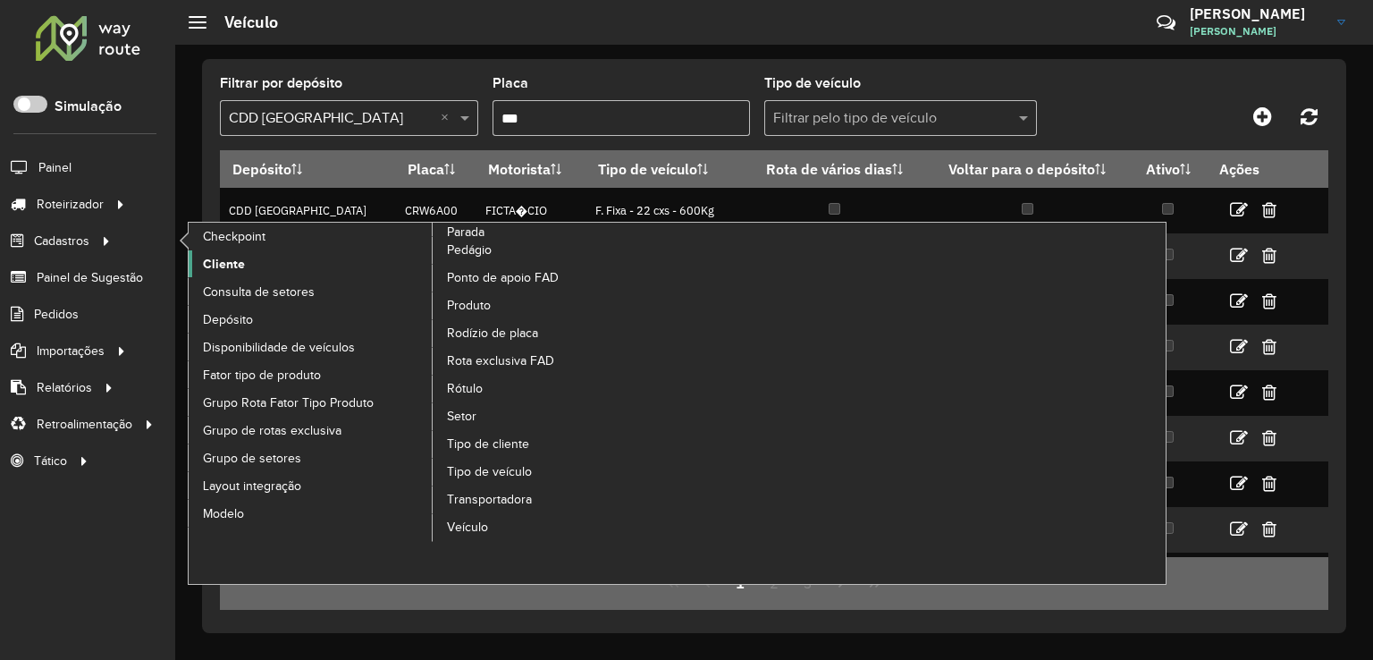
click at [249, 261] on link "Cliente" at bounding box center [311, 263] width 245 height 27
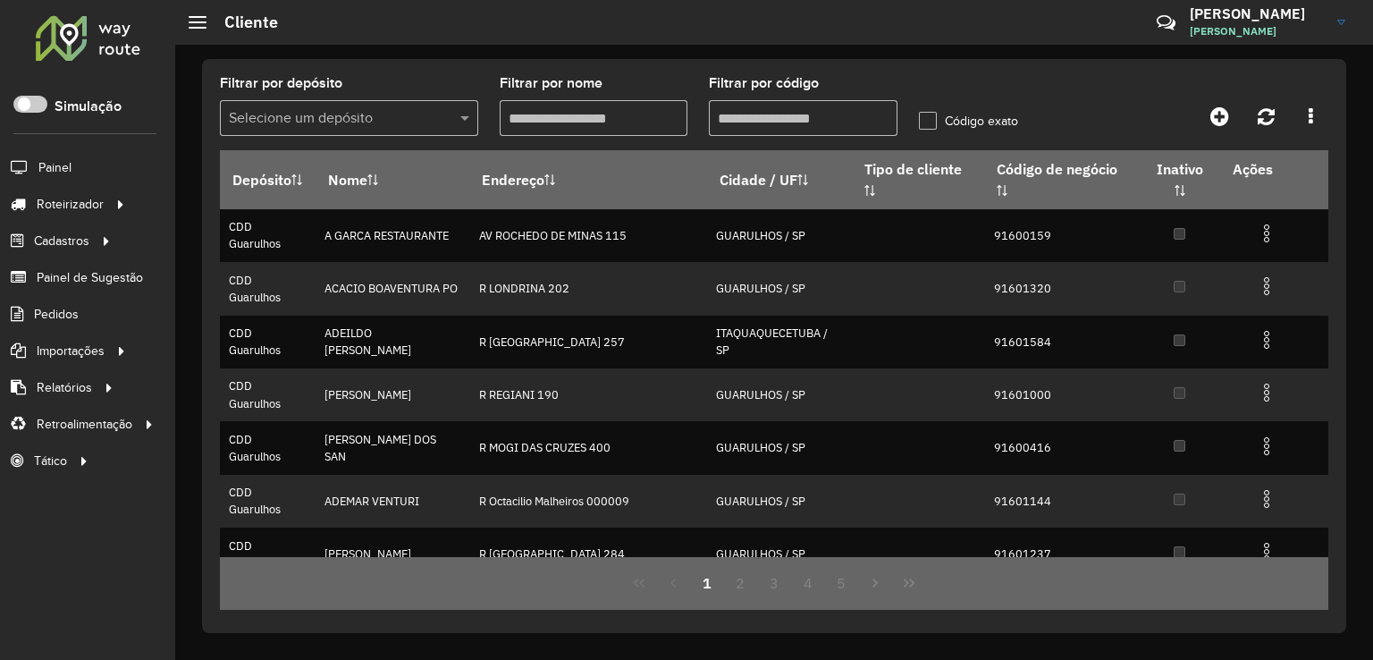
click at [275, 108] on input "text" at bounding box center [331, 118] width 205 height 21
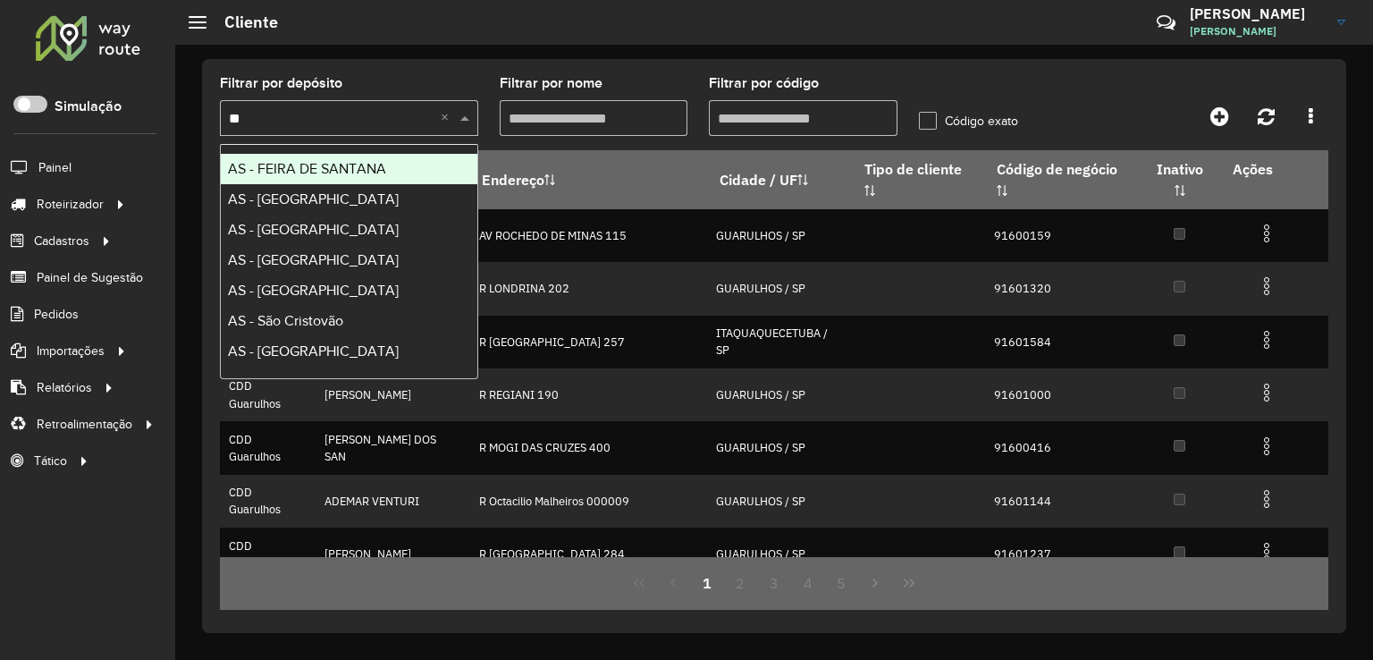
type input "***"
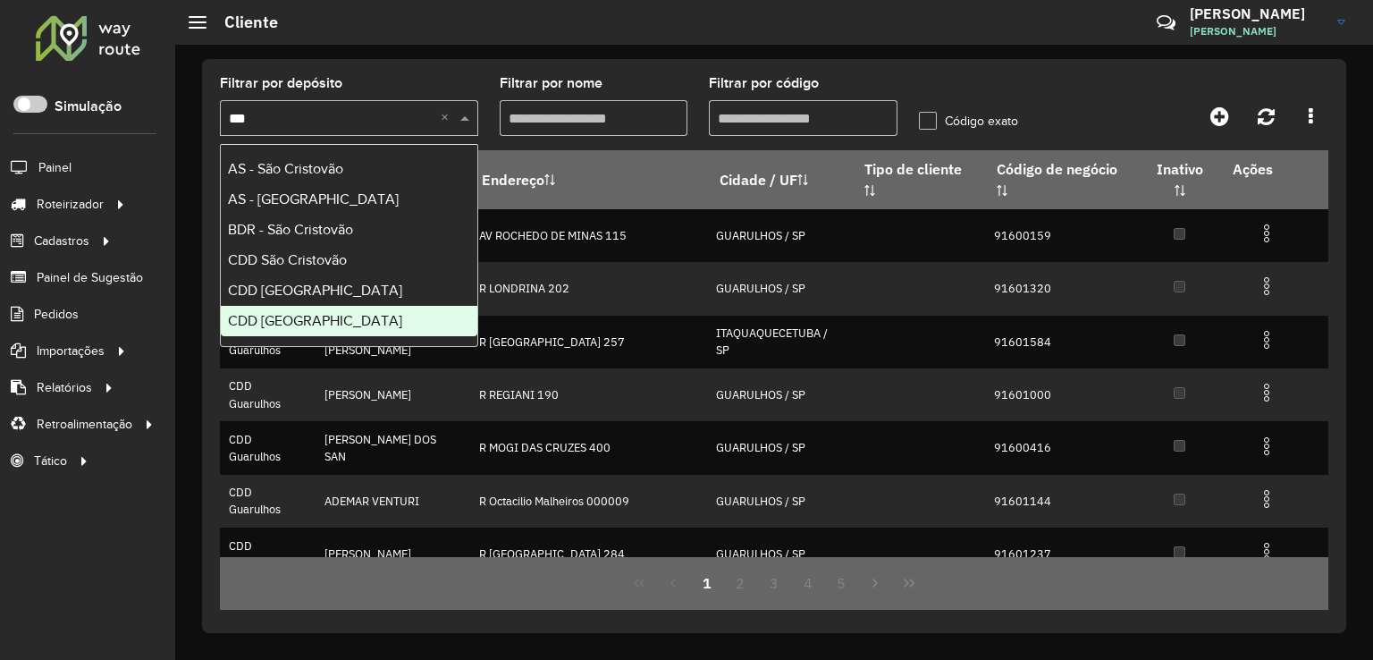
click at [329, 322] on div "CDD São Paulo" at bounding box center [349, 321] width 257 height 30
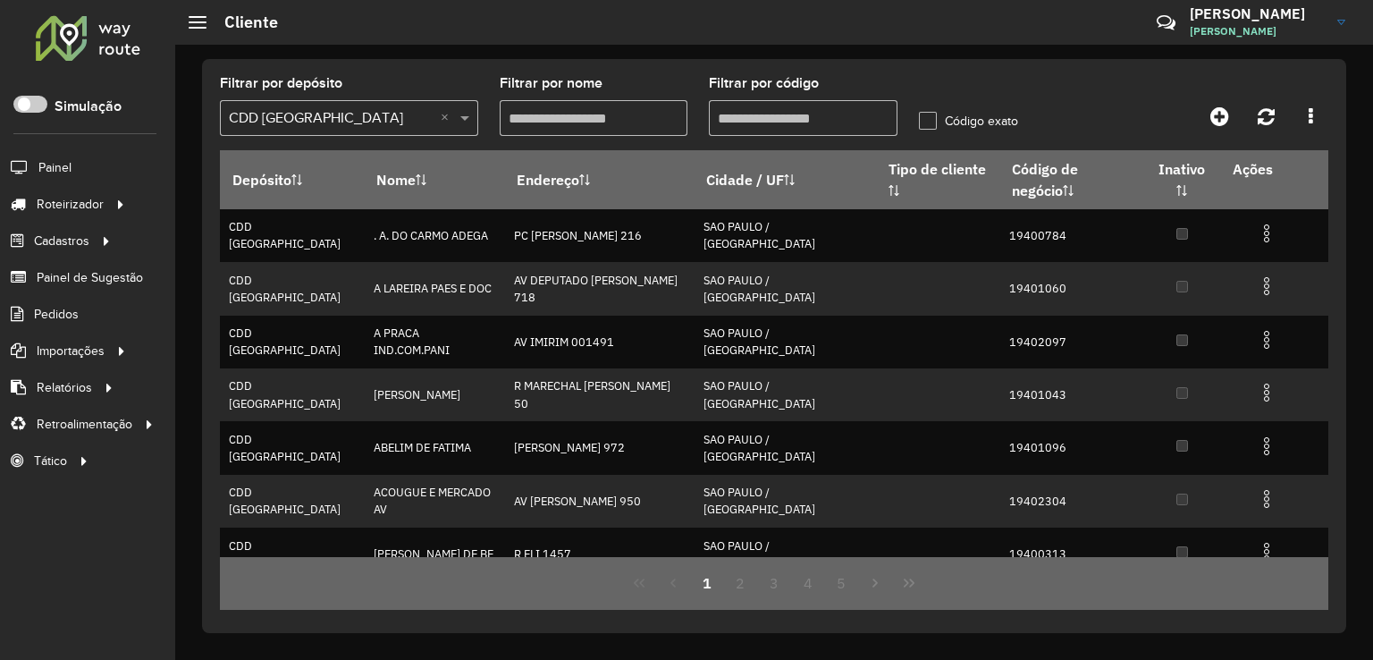
click at [809, 121] on input "Filtrar por código" at bounding box center [803, 118] width 189 height 36
paste input "*****"
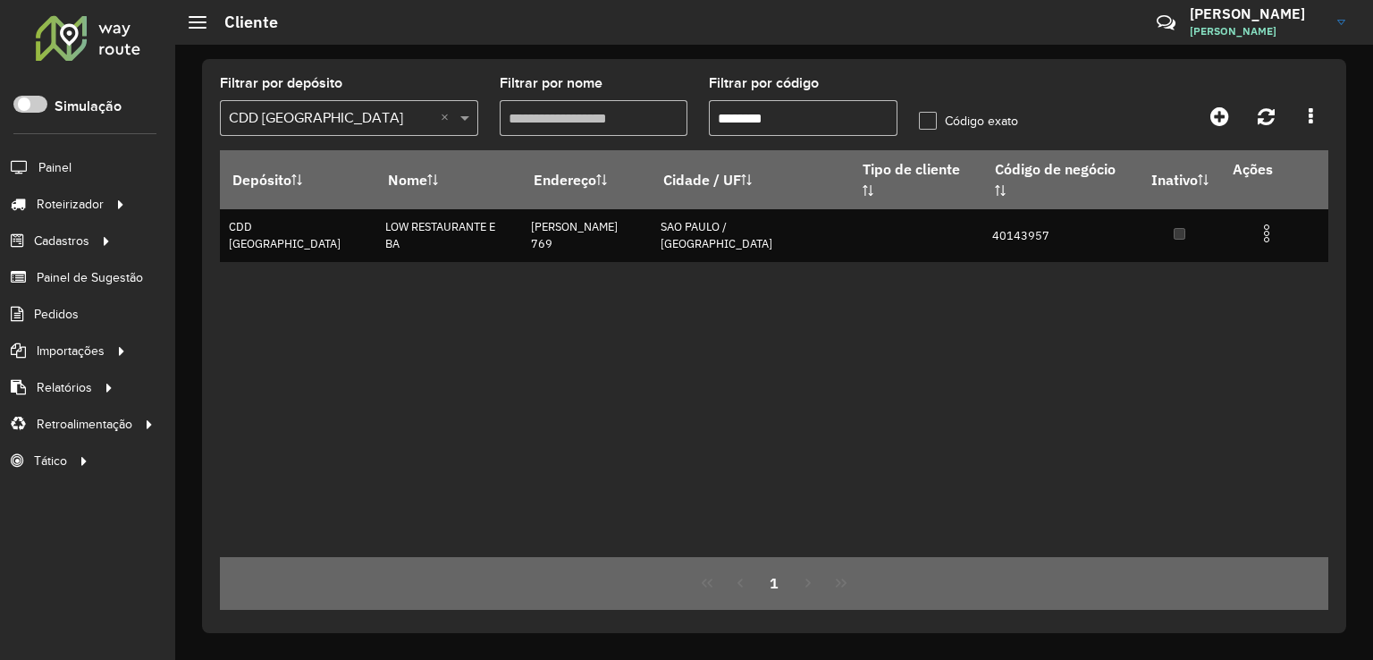
drag, startPoint x: 822, startPoint y: 119, endPoint x: 746, endPoint y: 139, distance: 79.4
click at [744, 137] on formly-field "Filtrar por código ********" at bounding box center [803, 113] width 210 height 73
paste input "*"
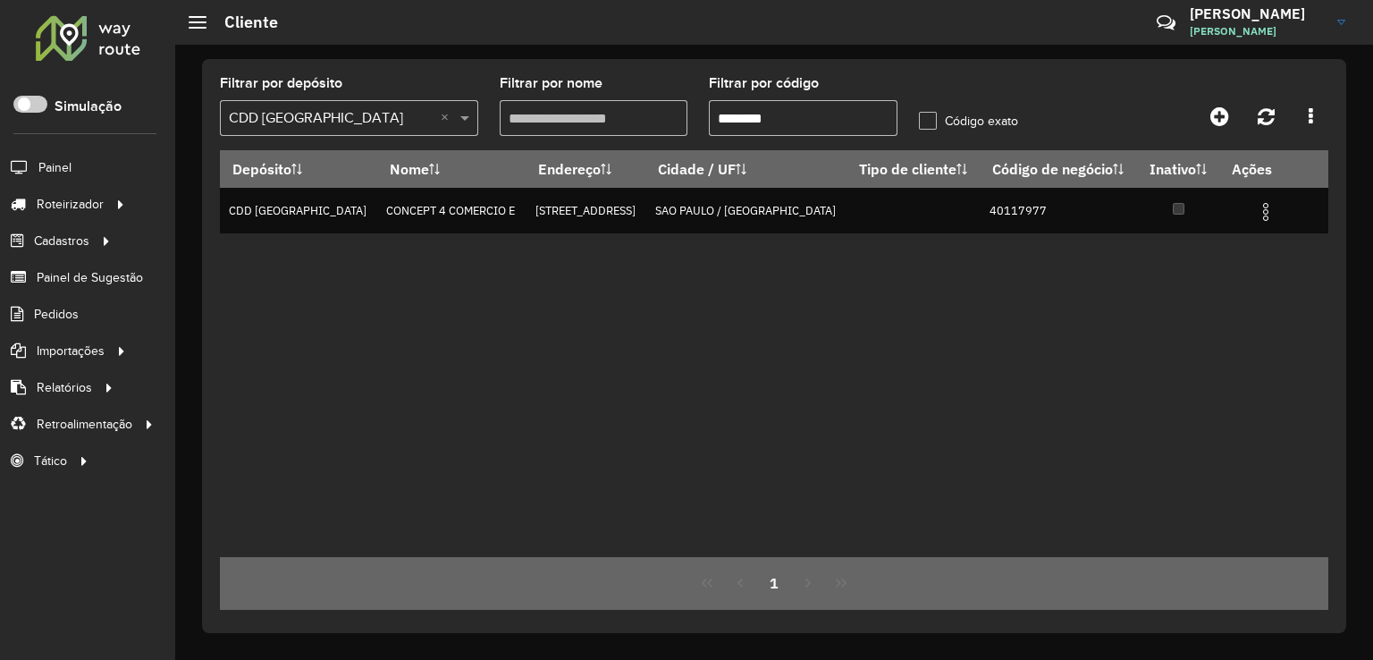
type input "********"
click at [346, 206] on link "Entregas" at bounding box center [298, 204] width 219 height 36
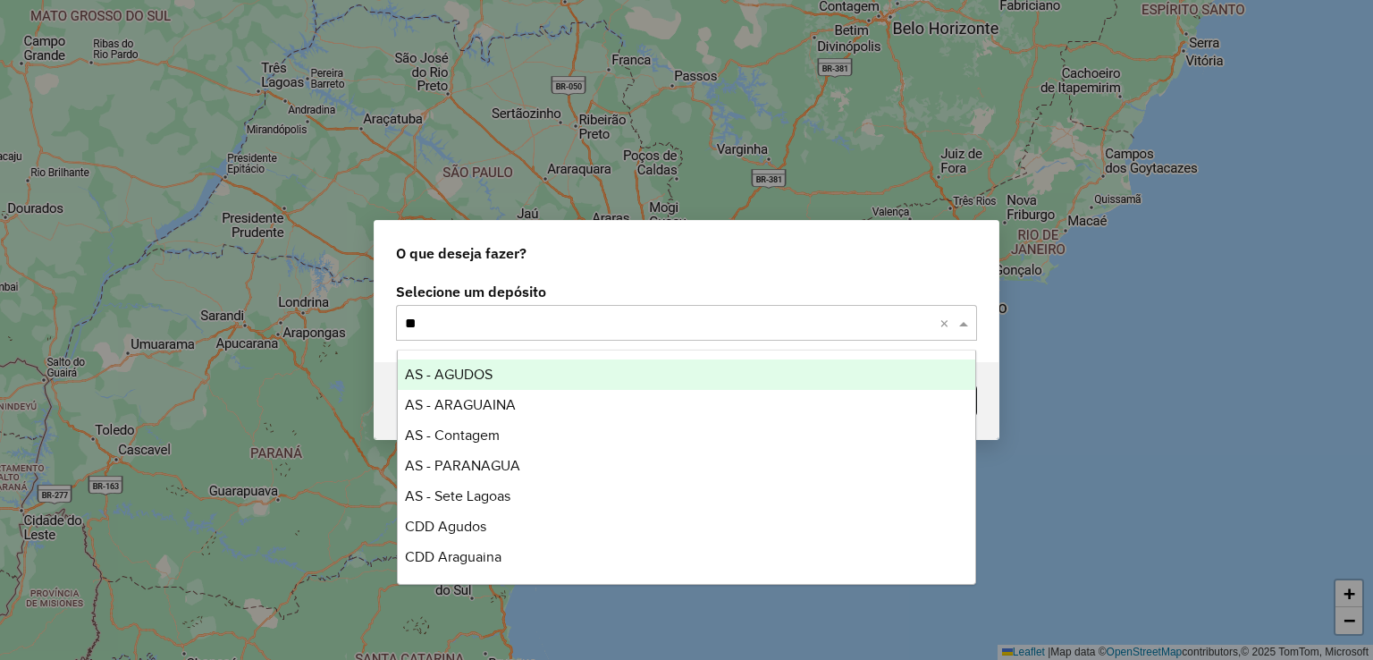
type input "***"
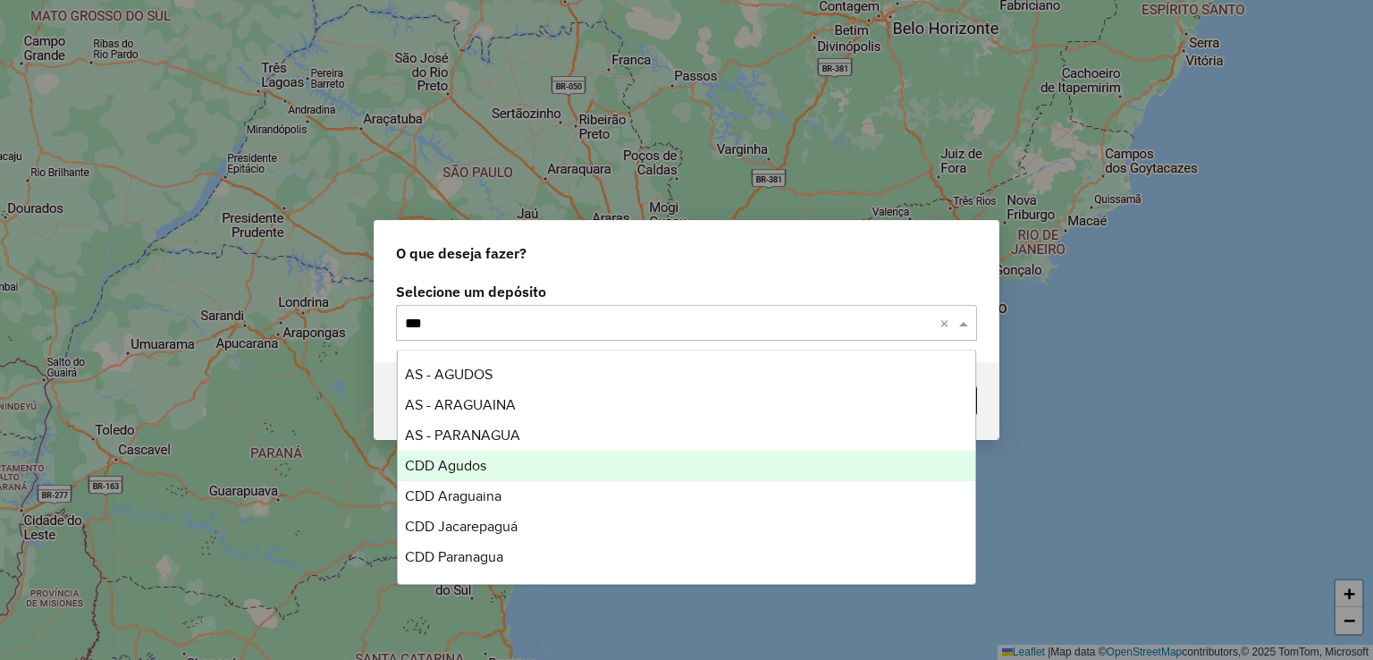
click at [552, 473] on div "CDD Agudos" at bounding box center [687, 466] width 578 height 30
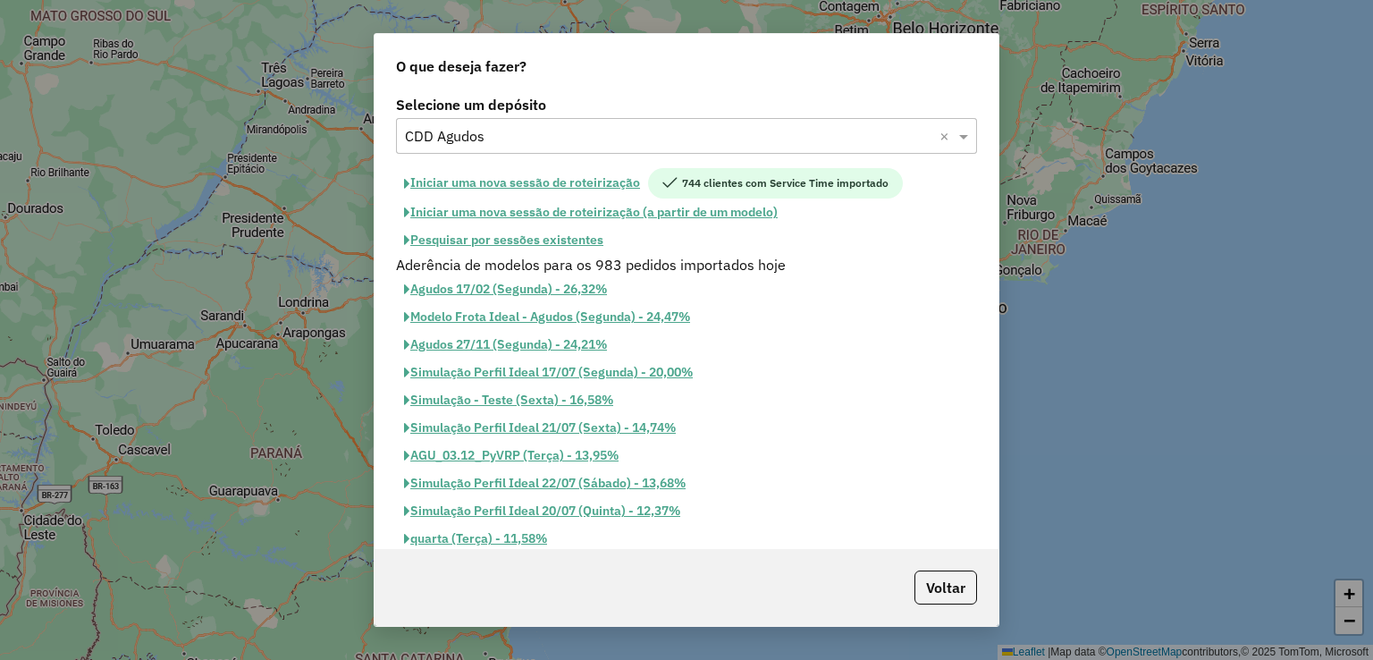
click at [611, 177] on button "Iniciar uma nova sessão de roteirização" at bounding box center [522, 183] width 252 height 30
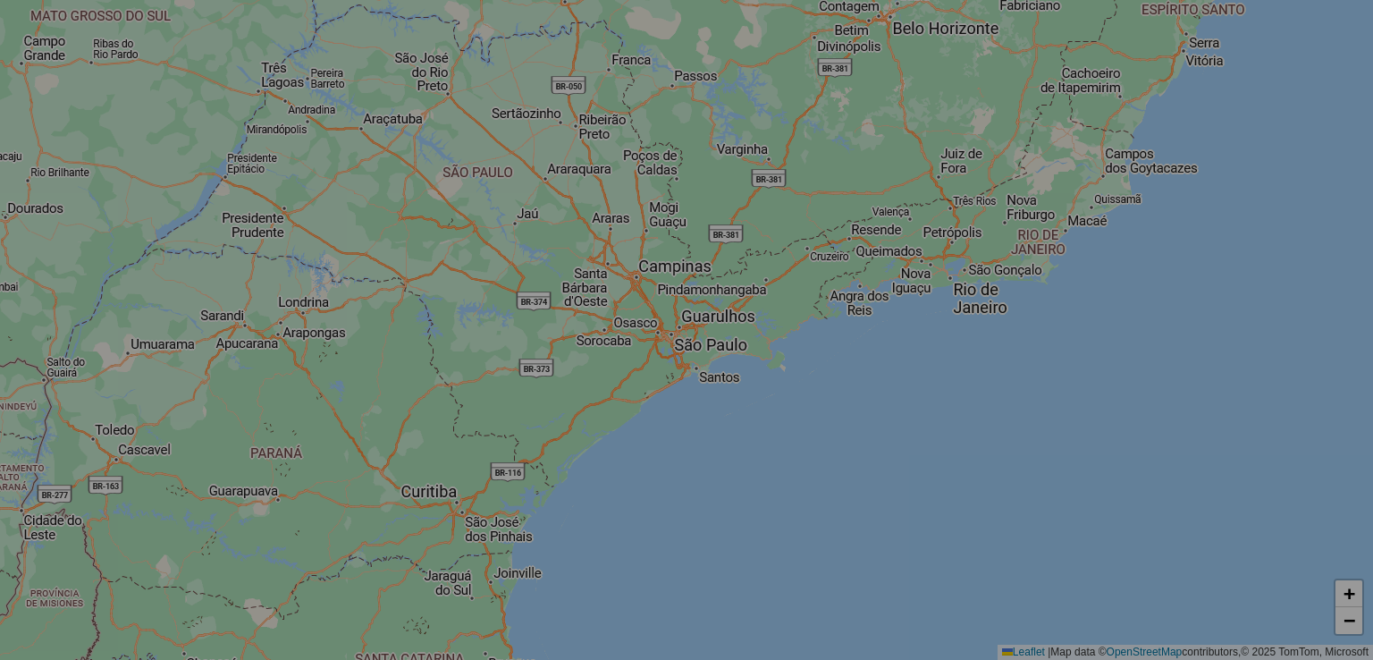
select select "*"
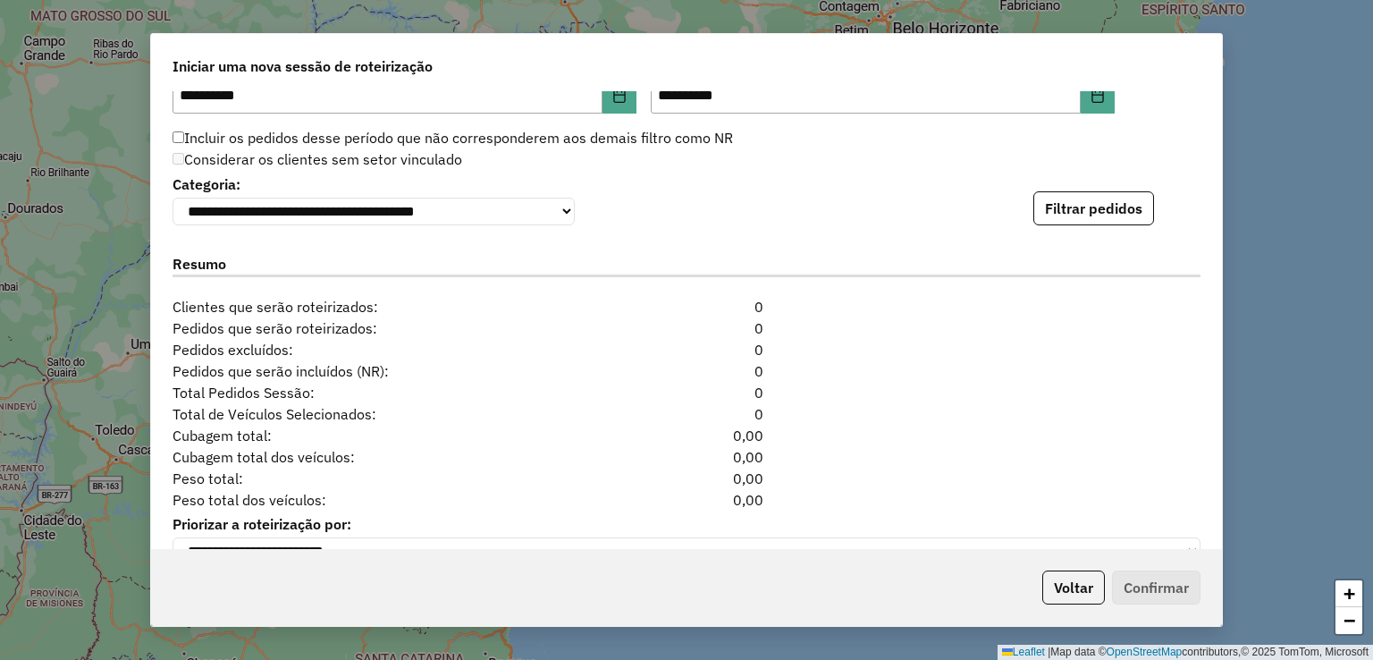
scroll to position [1959, 0]
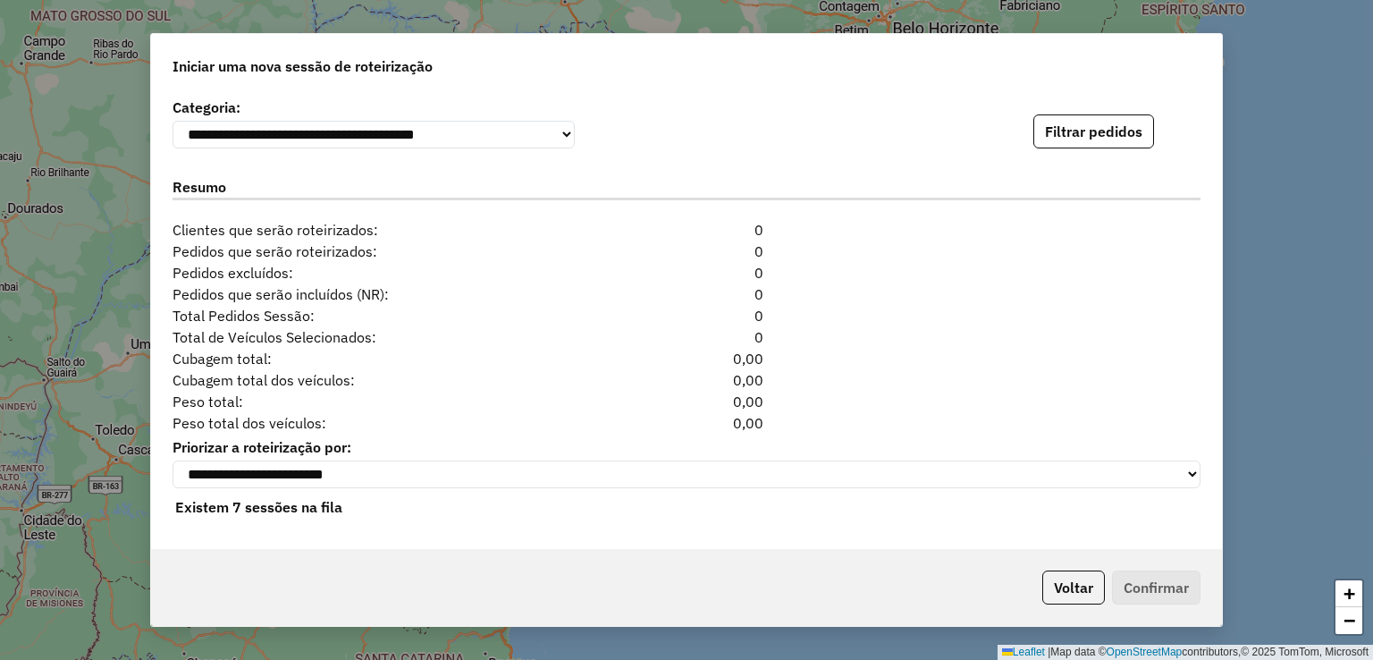
click at [1105, 104] on div "**********" at bounding box center [687, 121] width 1028 height 55
click at [1097, 115] on button "Filtrar pedidos" at bounding box center [1093, 131] width 121 height 34
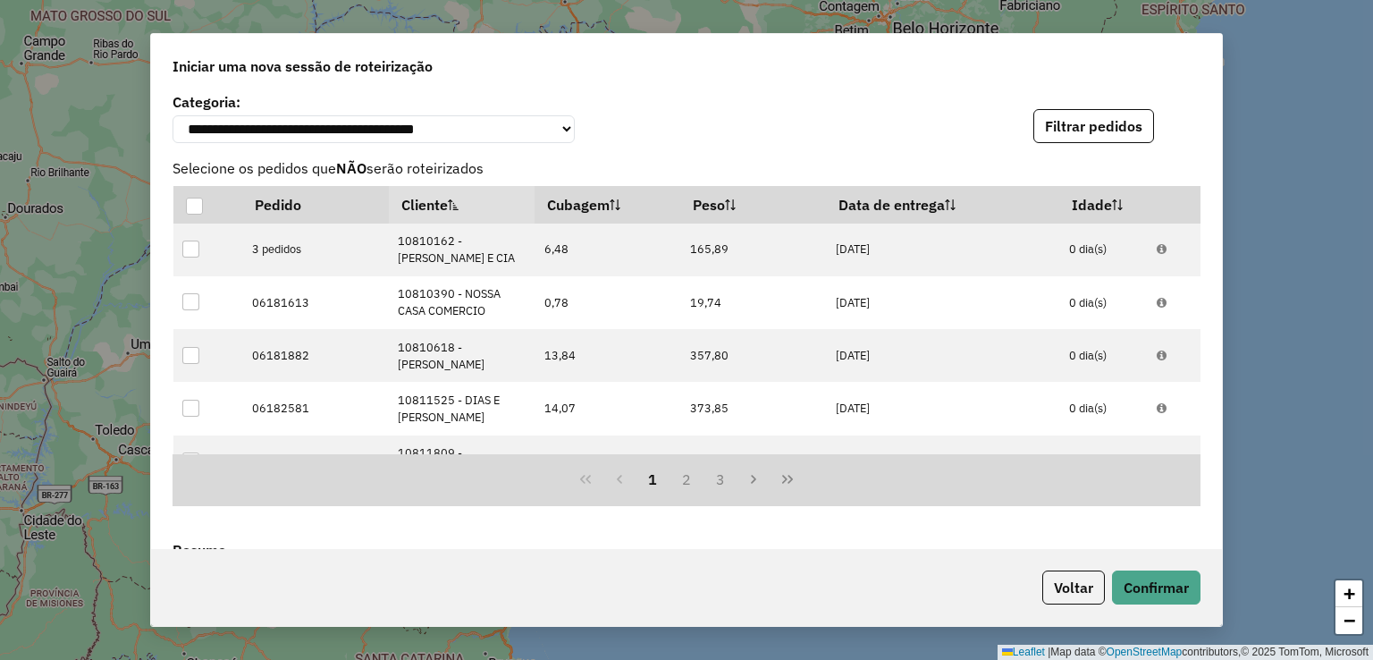
scroll to position [2350, 0]
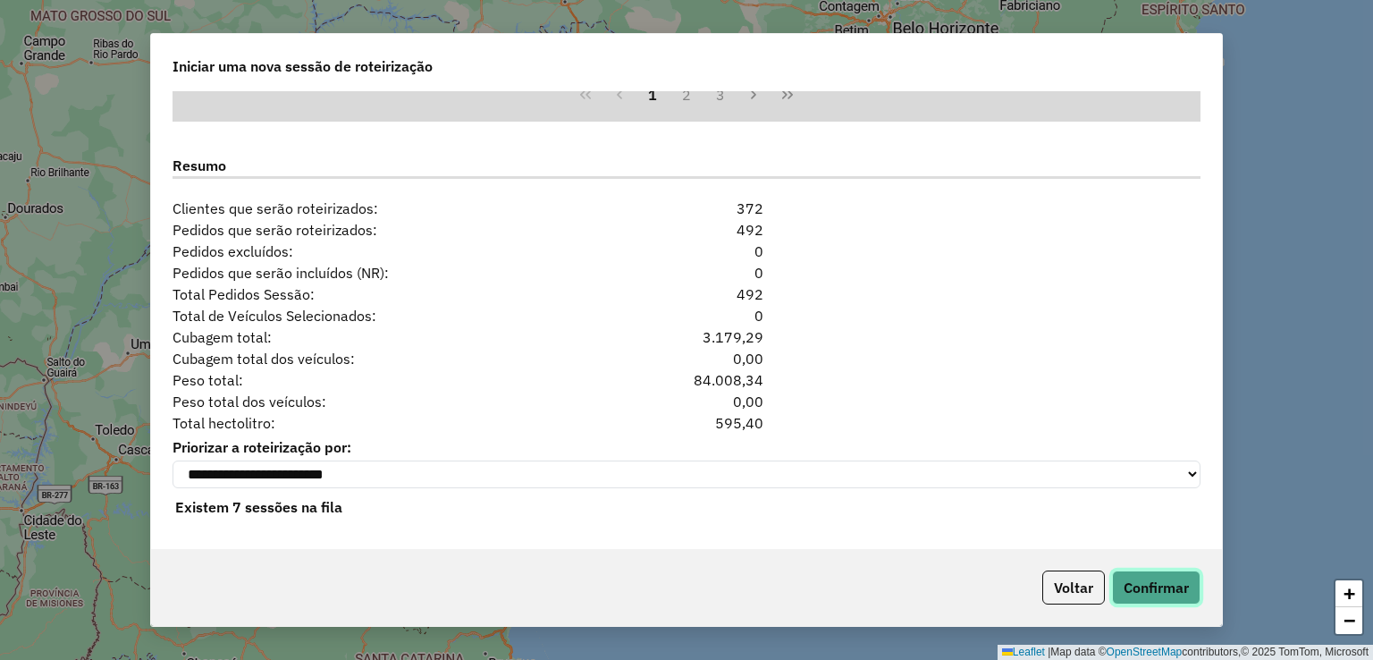
drag, startPoint x: 1150, startPoint y: 586, endPoint x: 779, endPoint y: 534, distance: 374.6
click at [1150, 585] on button "Confirmar" at bounding box center [1156, 587] width 88 height 34
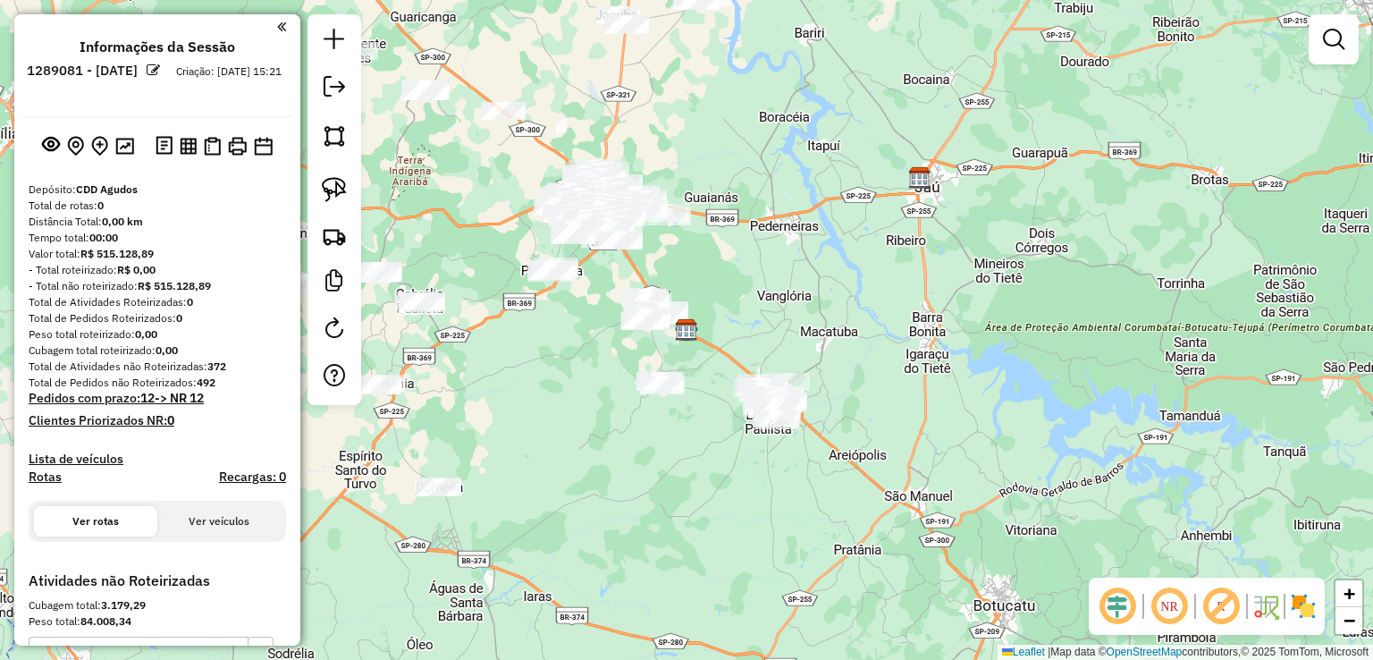
click at [1119, 608] on em at bounding box center [1117, 606] width 43 height 43
click at [1233, 612] on em at bounding box center [1221, 606] width 43 height 43
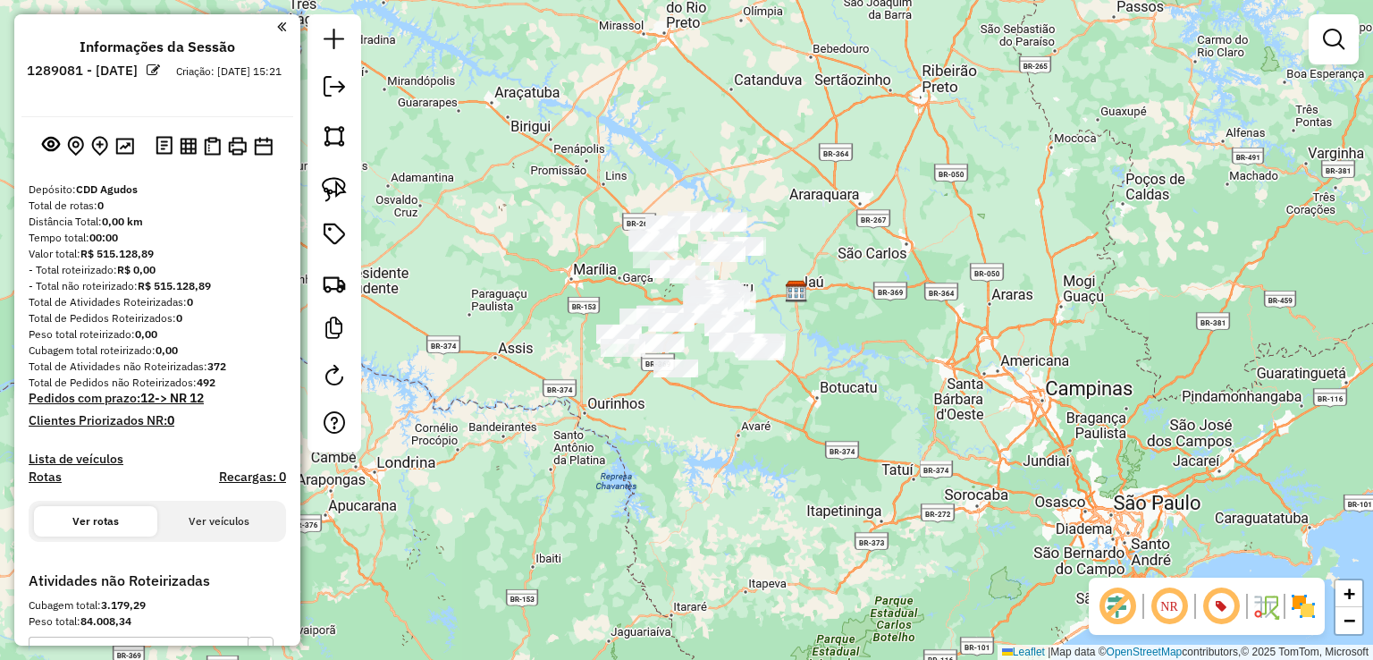
drag, startPoint x: 1114, startPoint y: 504, endPoint x: 543, endPoint y: 208, distance: 642.5
click at [926, 383] on div "Janela de atendimento Grade de atendimento Capacidade Transportadoras Veículos …" at bounding box center [686, 330] width 1373 height 660
click at [160, 69] on em at bounding box center [153, 69] width 13 height 13
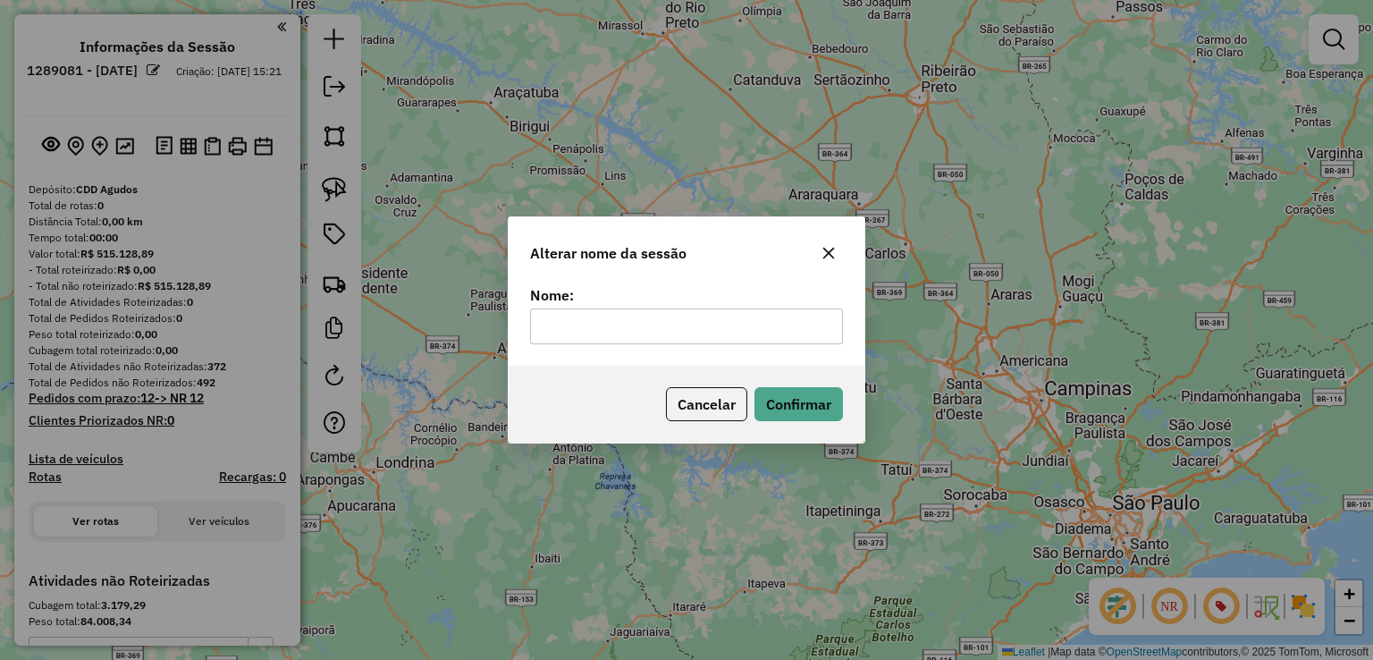
click at [669, 316] on input "text" at bounding box center [686, 326] width 313 height 36
type input "**********"
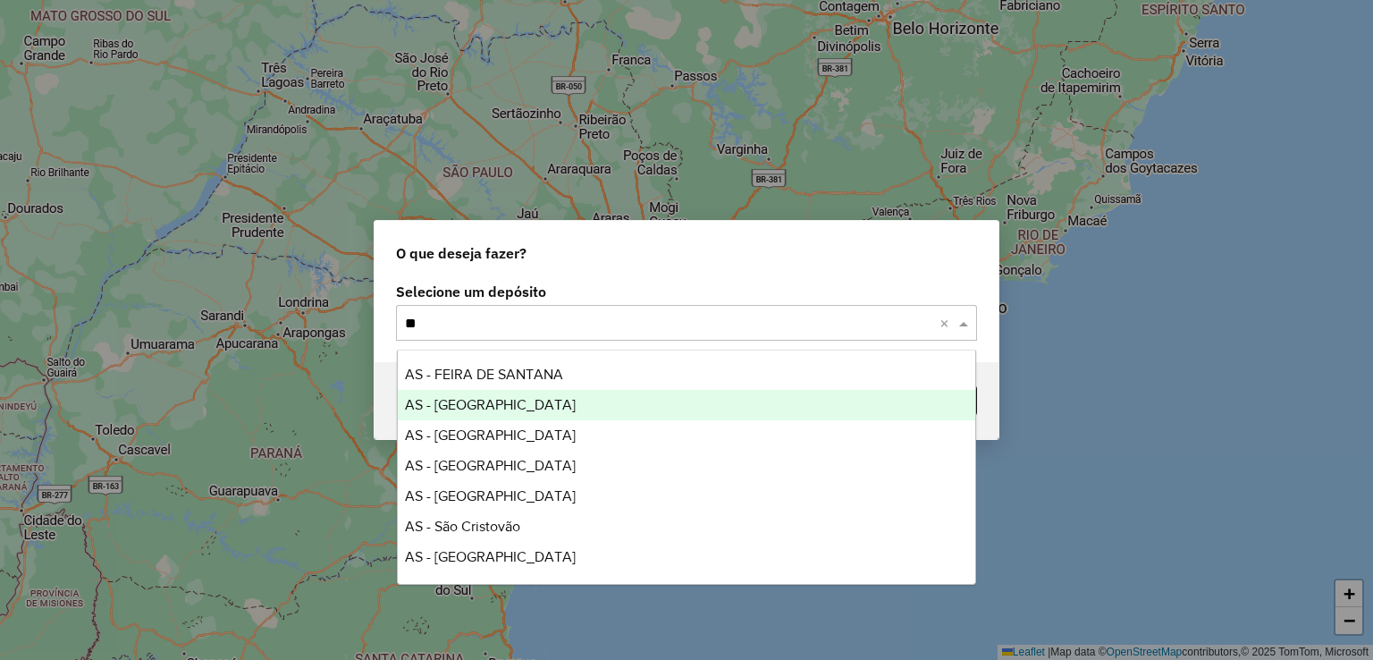
type input "***"
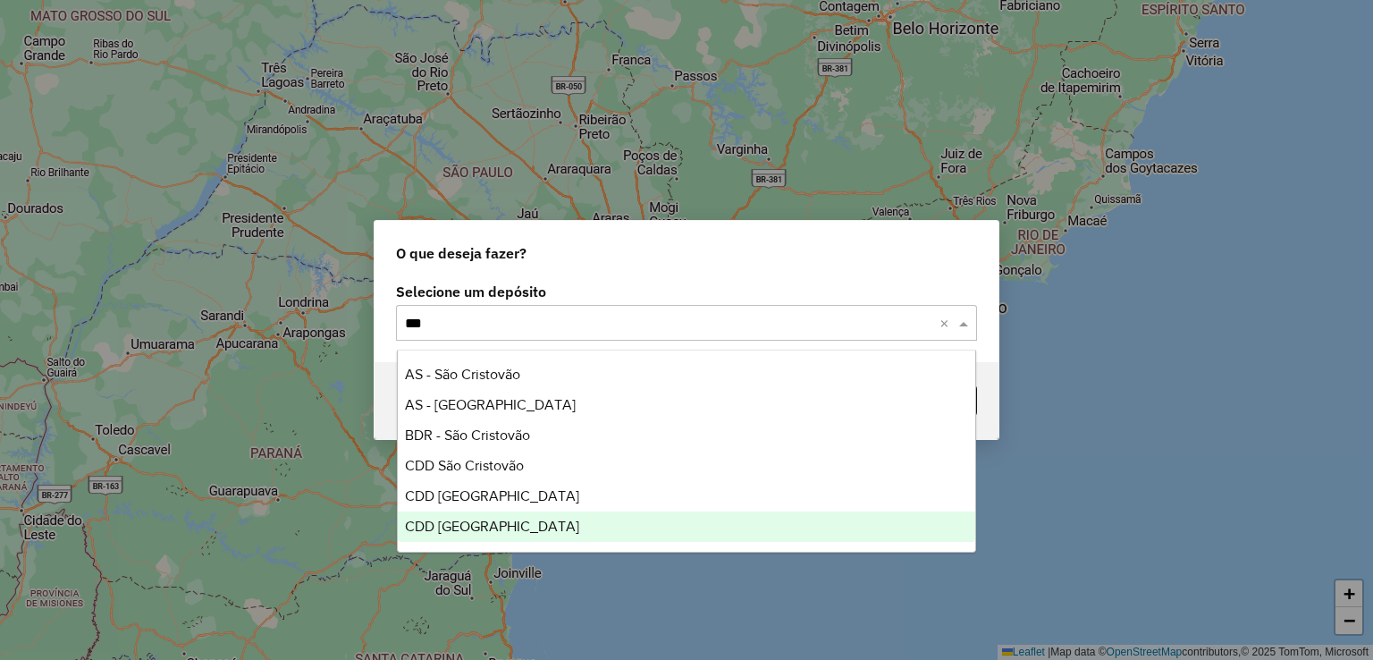
click at [610, 530] on div "CDD [GEOGRAPHIC_DATA]" at bounding box center [687, 526] width 578 height 30
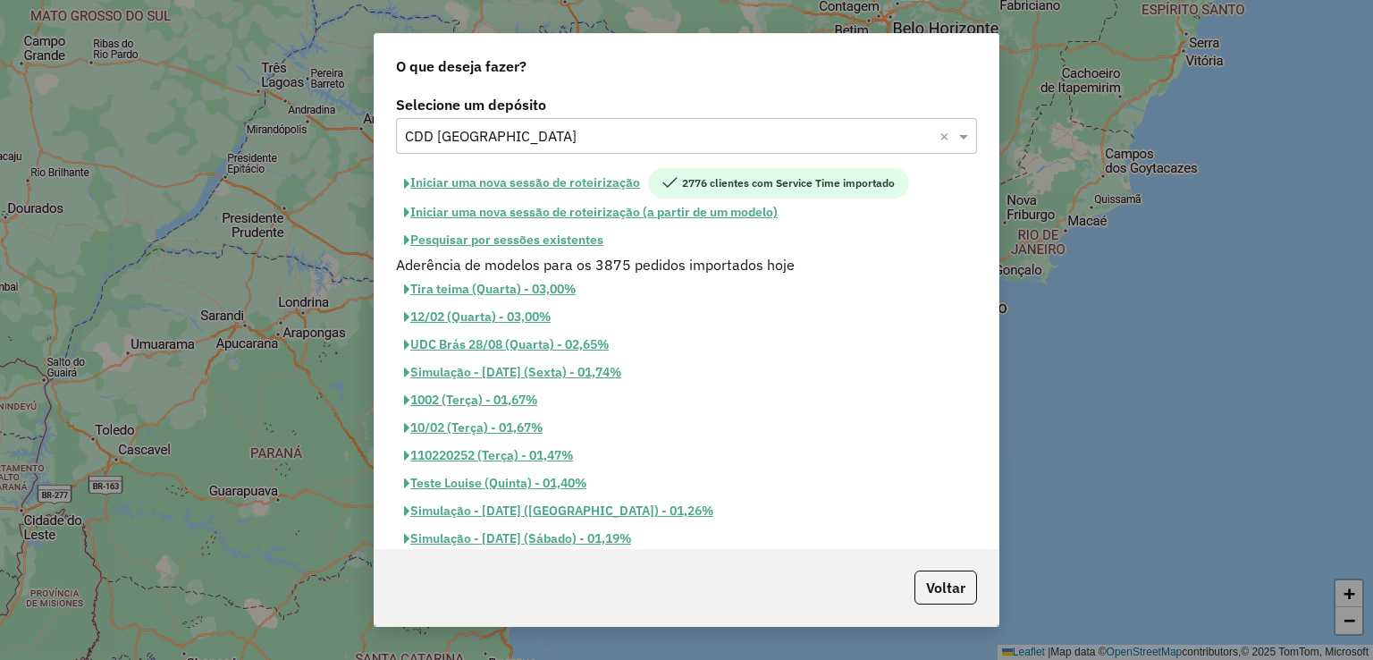
click at [591, 176] on button "Iniciar uma nova sessão de roteirização" at bounding box center [522, 183] width 252 height 30
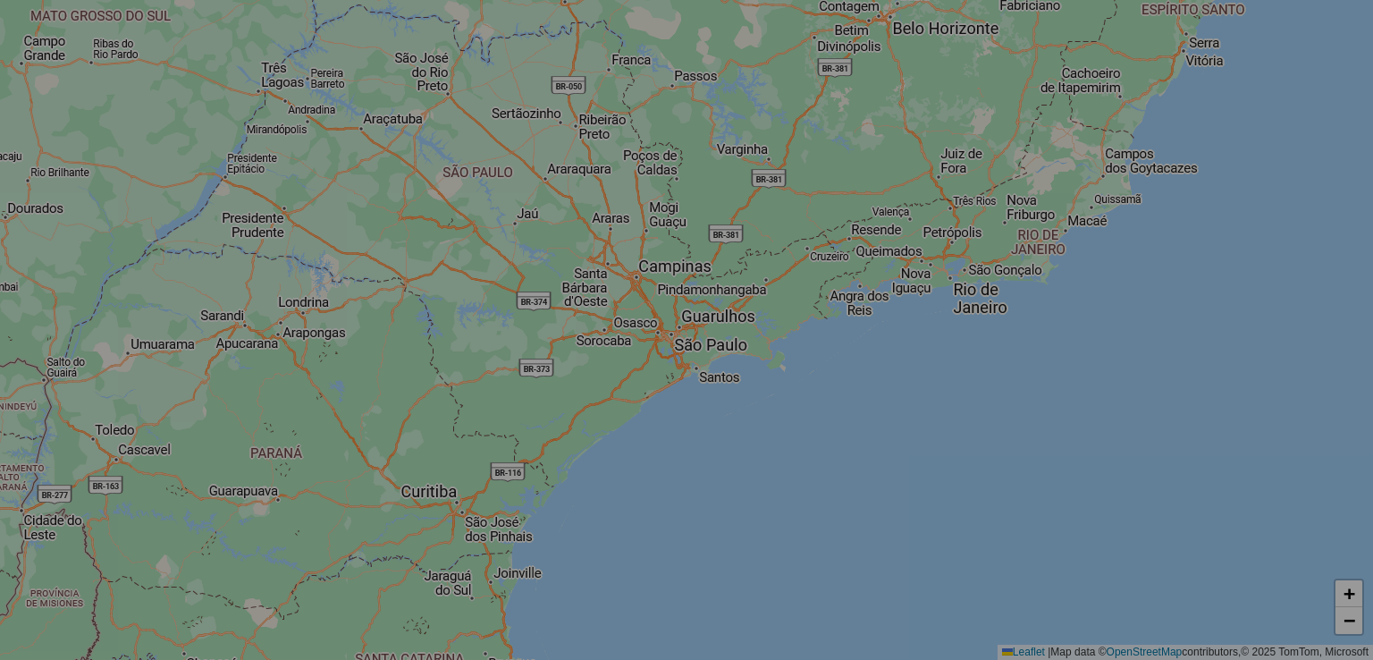
select select "*"
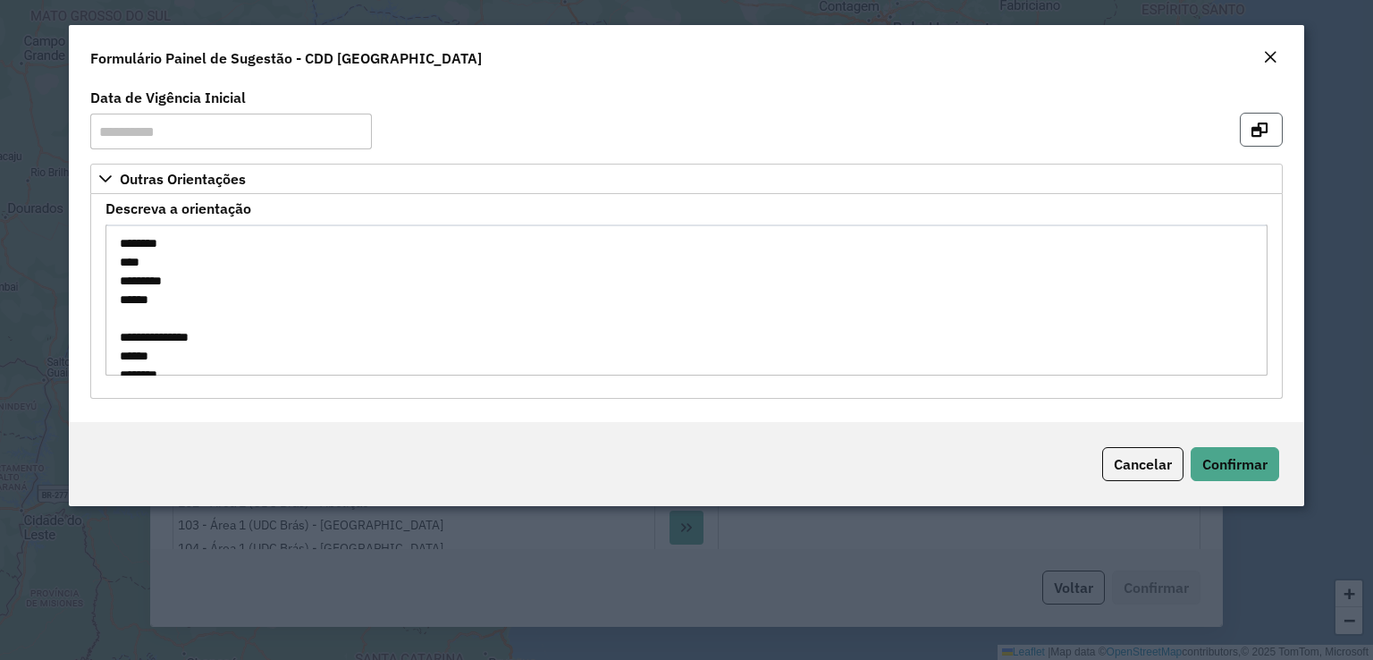
click at [1266, 114] on button "button" at bounding box center [1261, 130] width 43 height 34
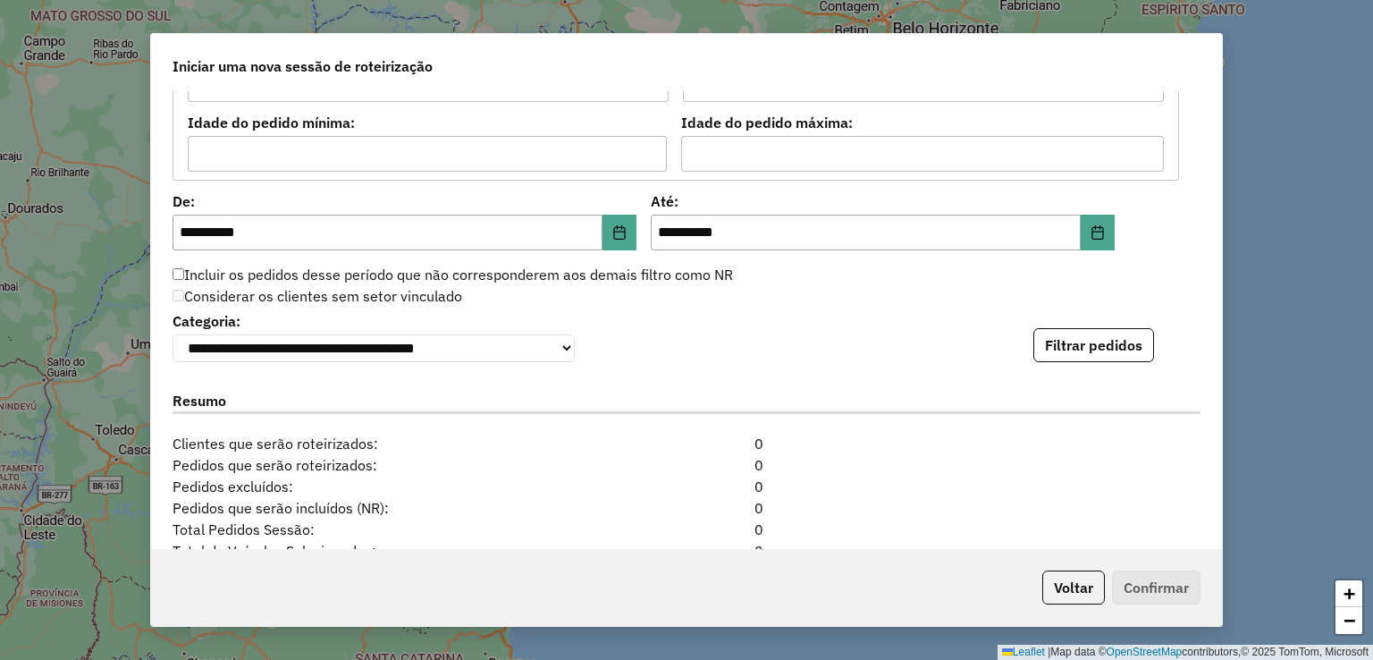
scroll to position [1993, 0]
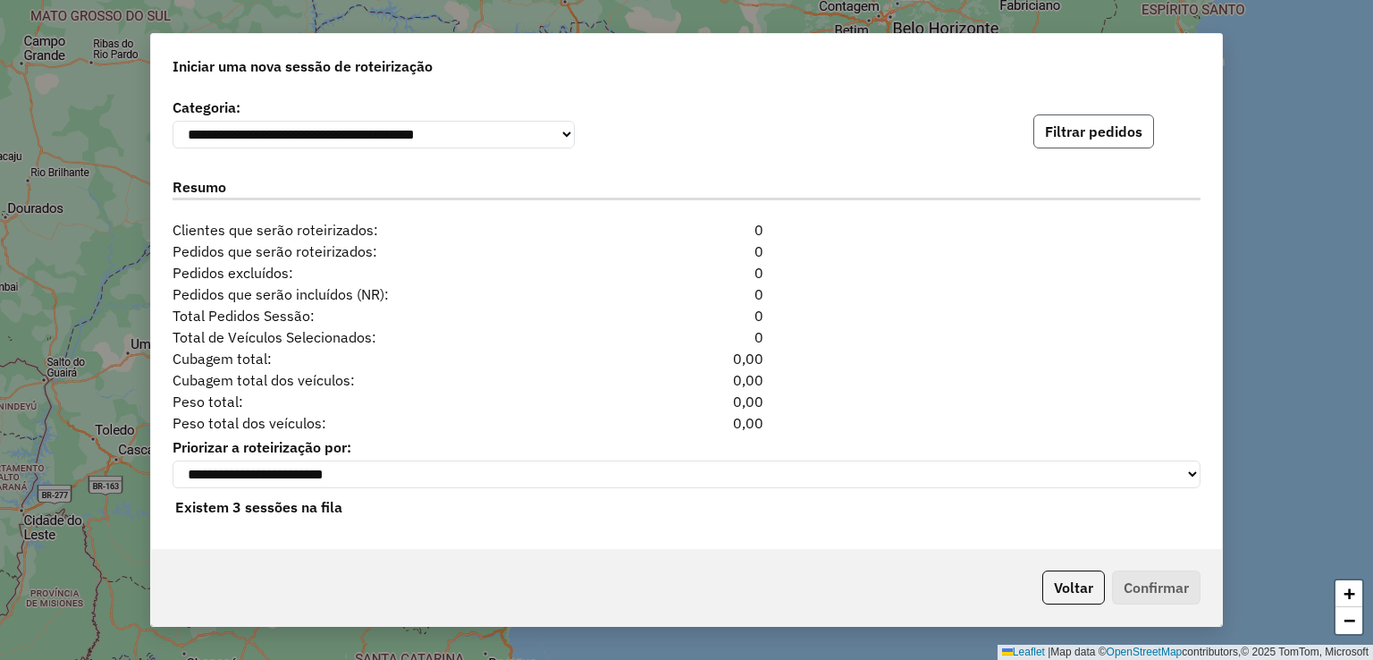
click at [1088, 128] on button "Filtrar pedidos" at bounding box center [1093, 131] width 121 height 34
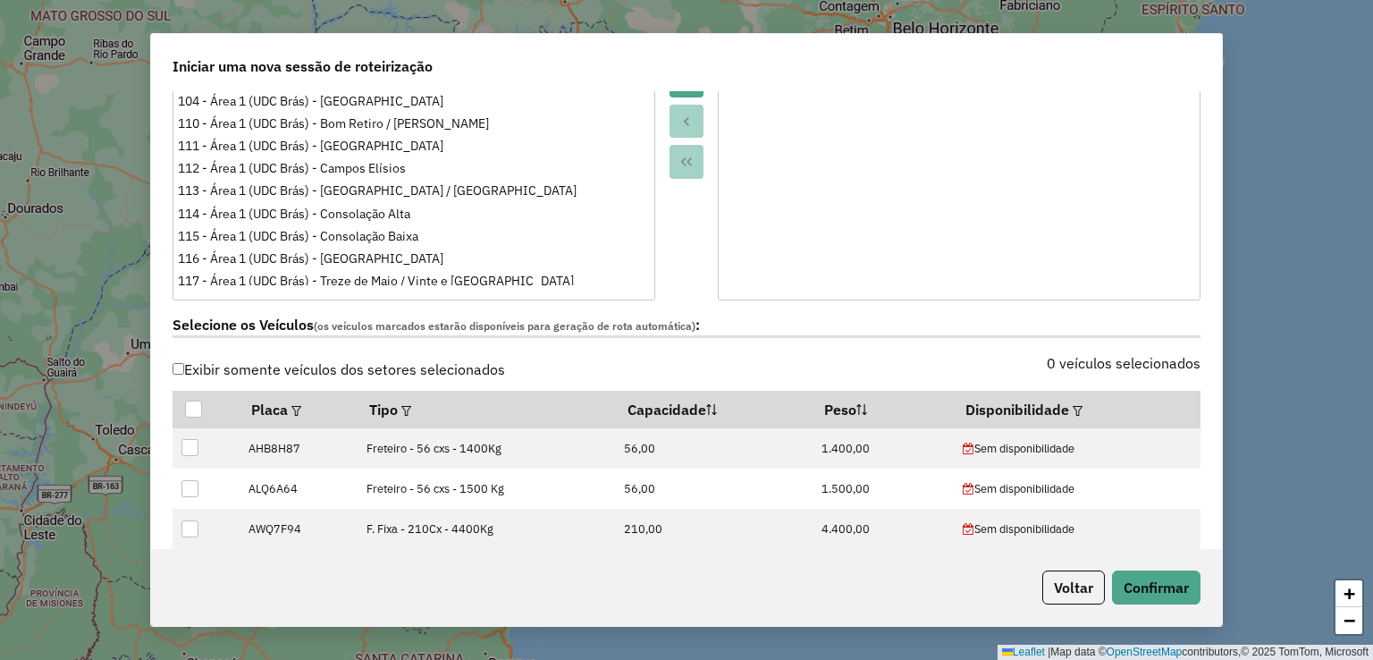
scroll to position [894, 0]
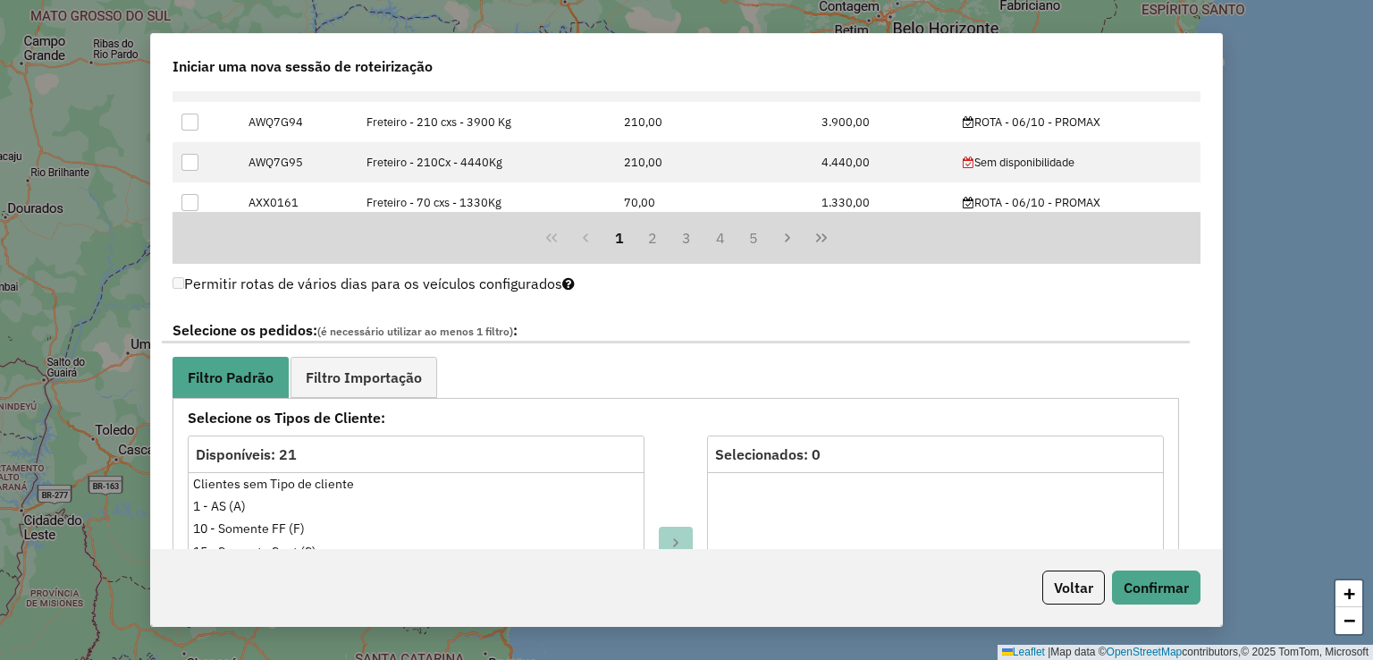
drag, startPoint x: 341, startPoint y: 383, endPoint x: 626, endPoint y: 366, distance: 285.7
click at [341, 383] on link "Filtro Importação" at bounding box center [364, 377] width 147 height 40
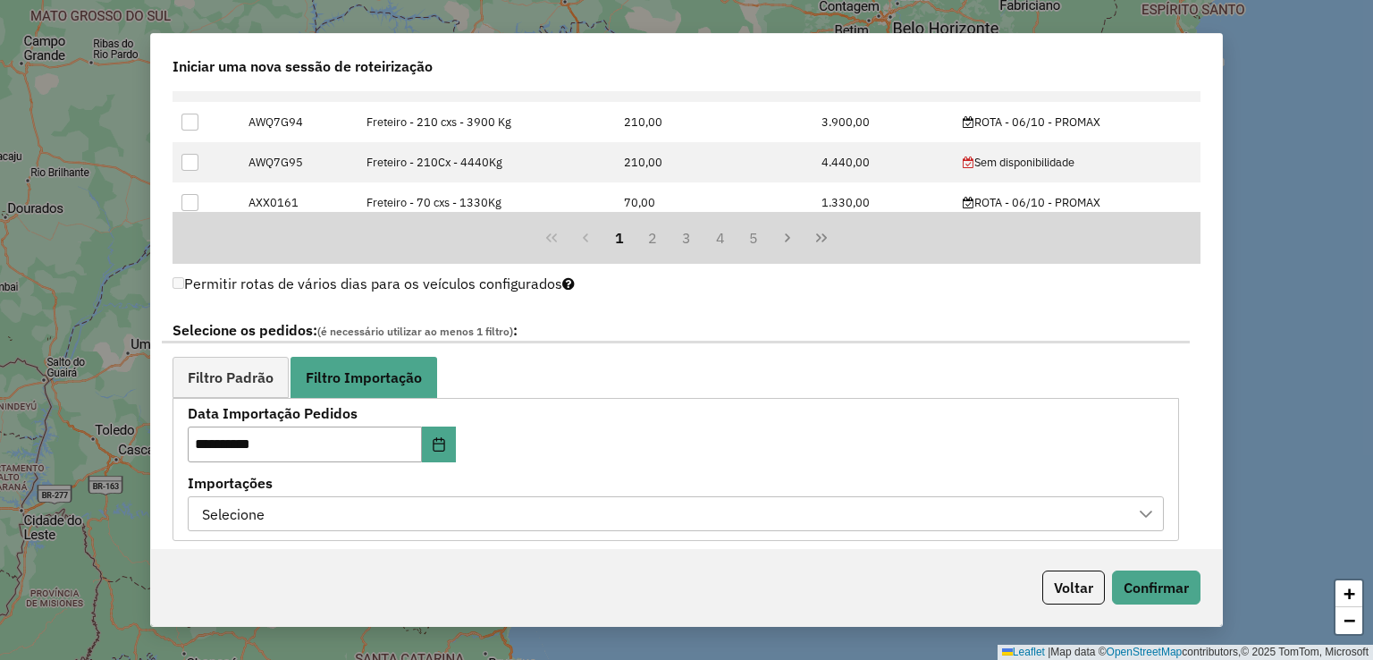
scroll to position [1073, 0]
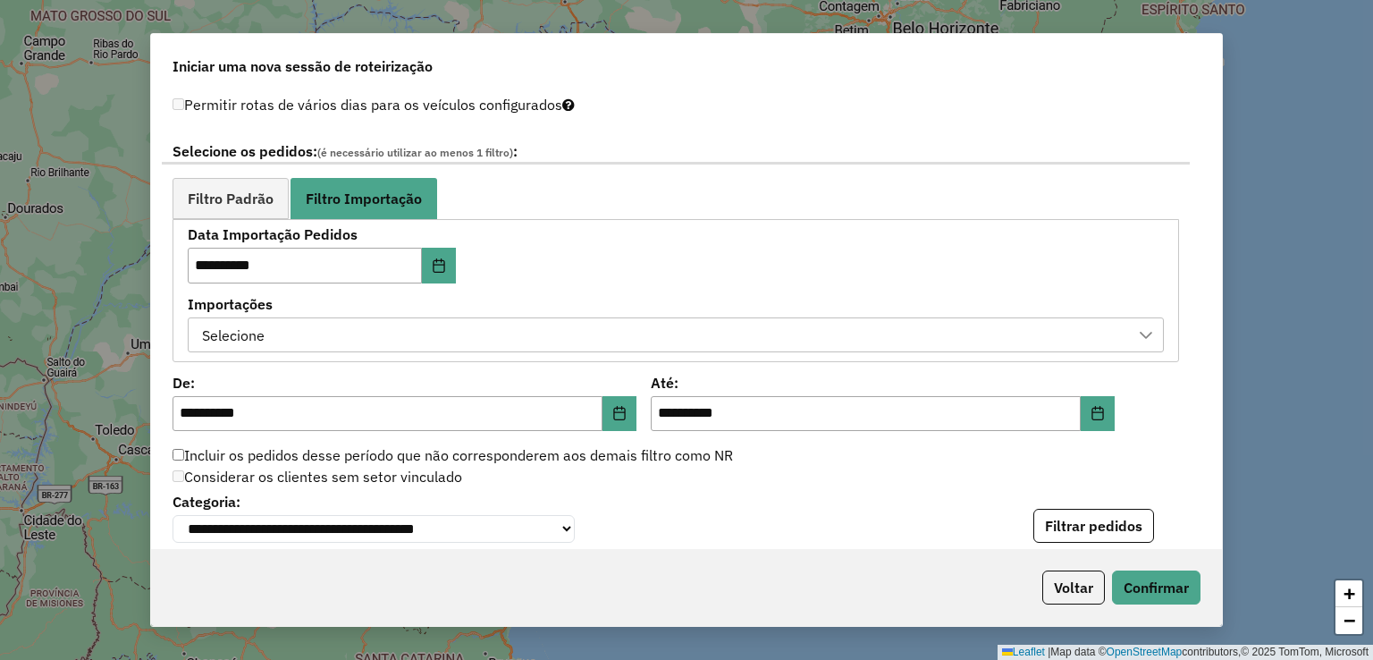
click at [337, 348] on div "Selecione" at bounding box center [662, 335] width 933 height 34
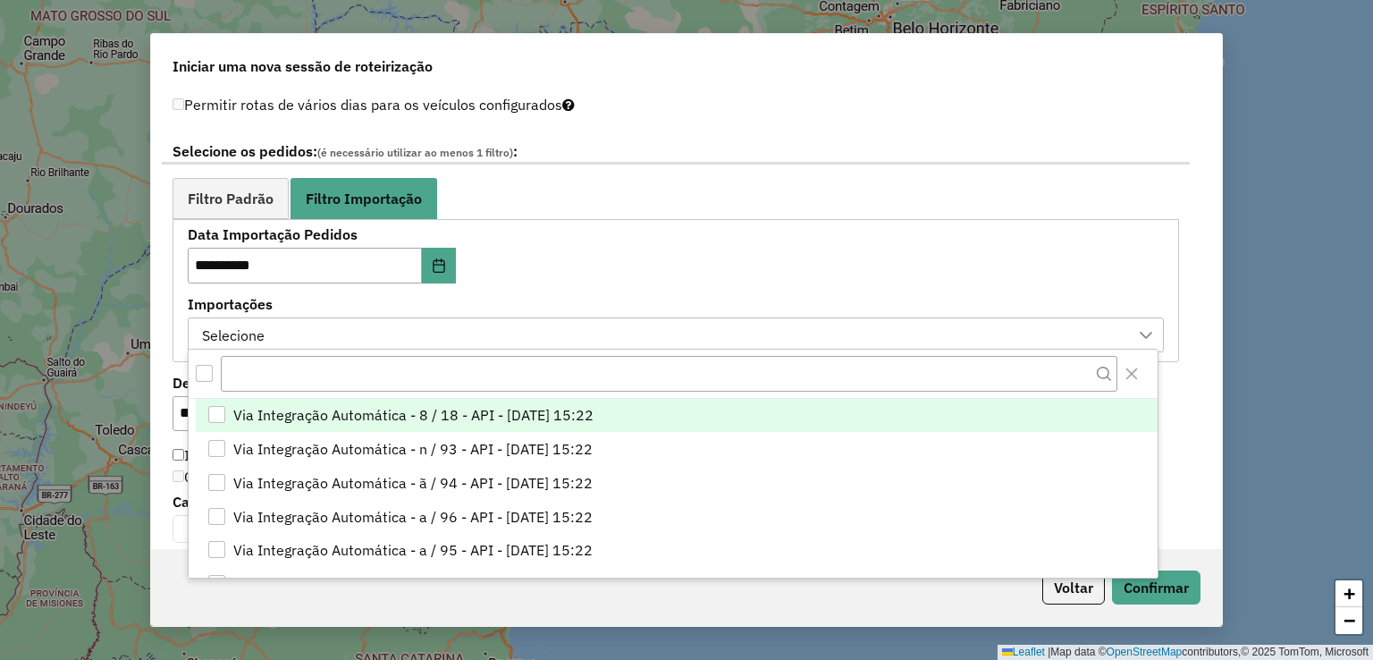
scroll to position [13, 80]
drag, startPoint x: 202, startPoint y: 373, endPoint x: 379, endPoint y: 373, distance: 177.0
click at [201, 373] on div "All items unselected" at bounding box center [204, 373] width 17 height 17
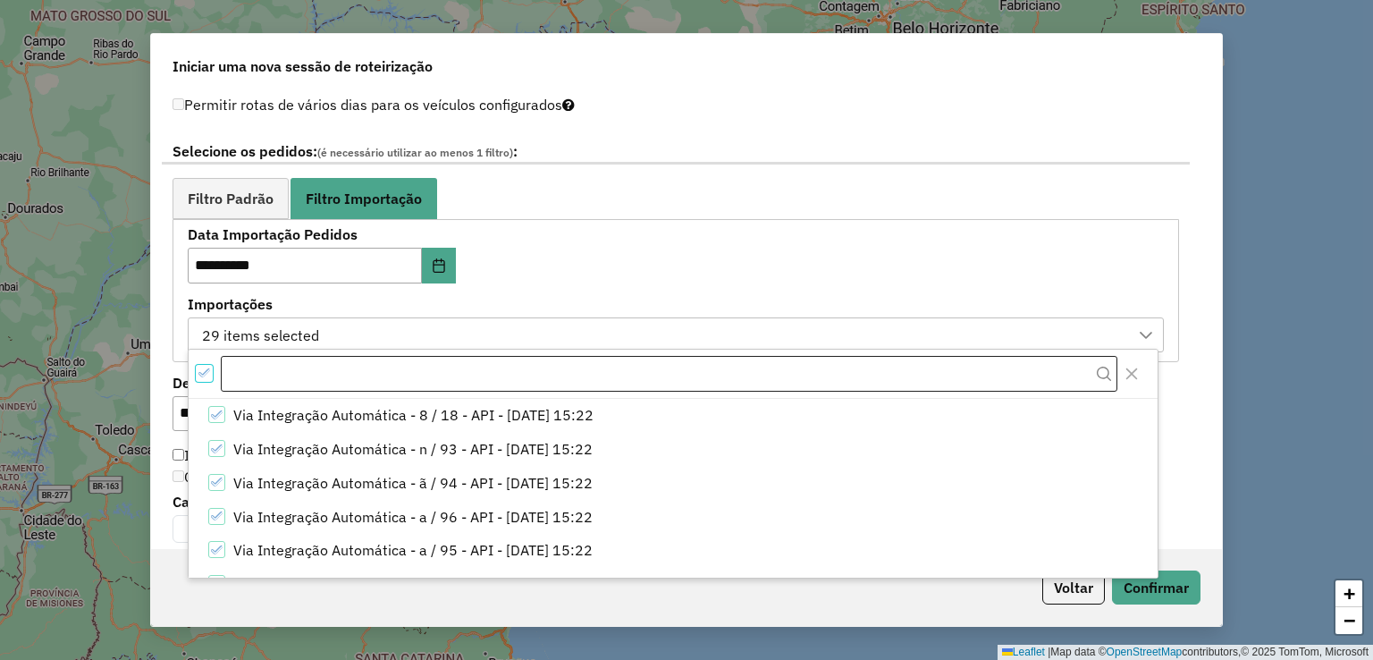
scroll to position [10, 5]
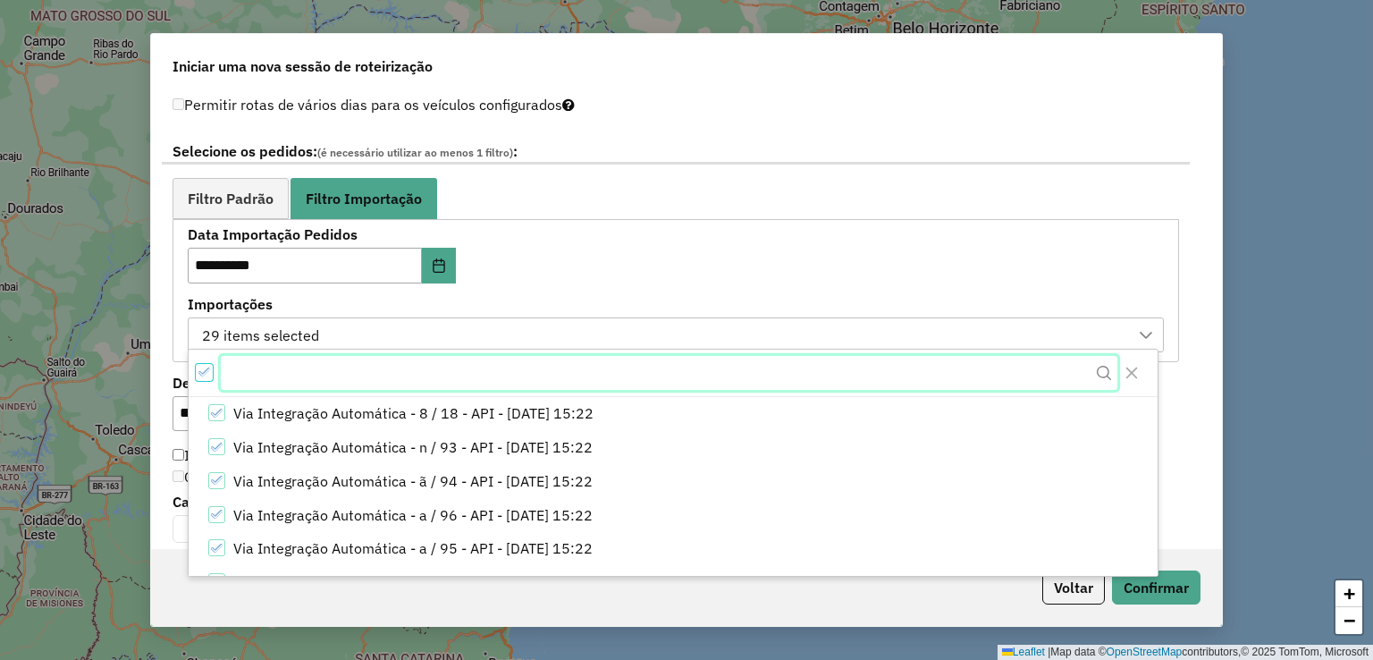
click at [379, 370] on input "text" at bounding box center [669, 373] width 896 height 34
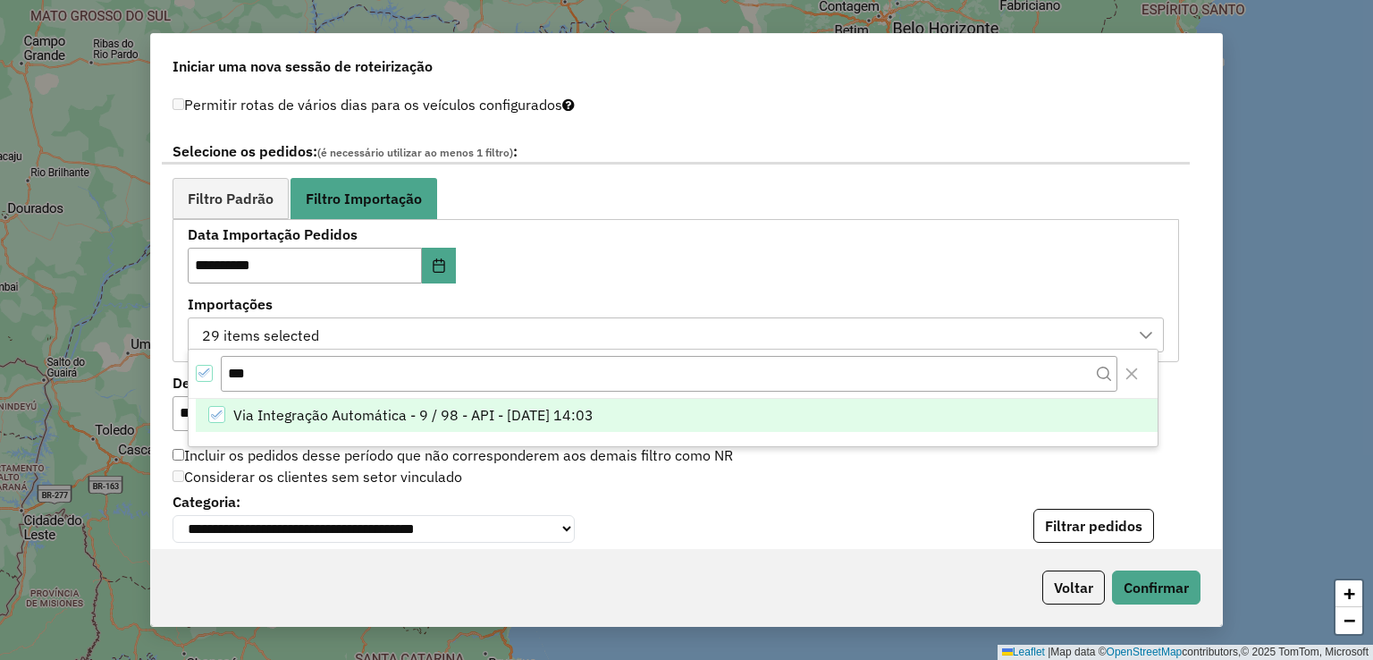
click at [348, 415] on span "Via Integração Automática - 9 / 98 - API - 04/10/2025 14:03" at bounding box center [413, 414] width 360 height 21
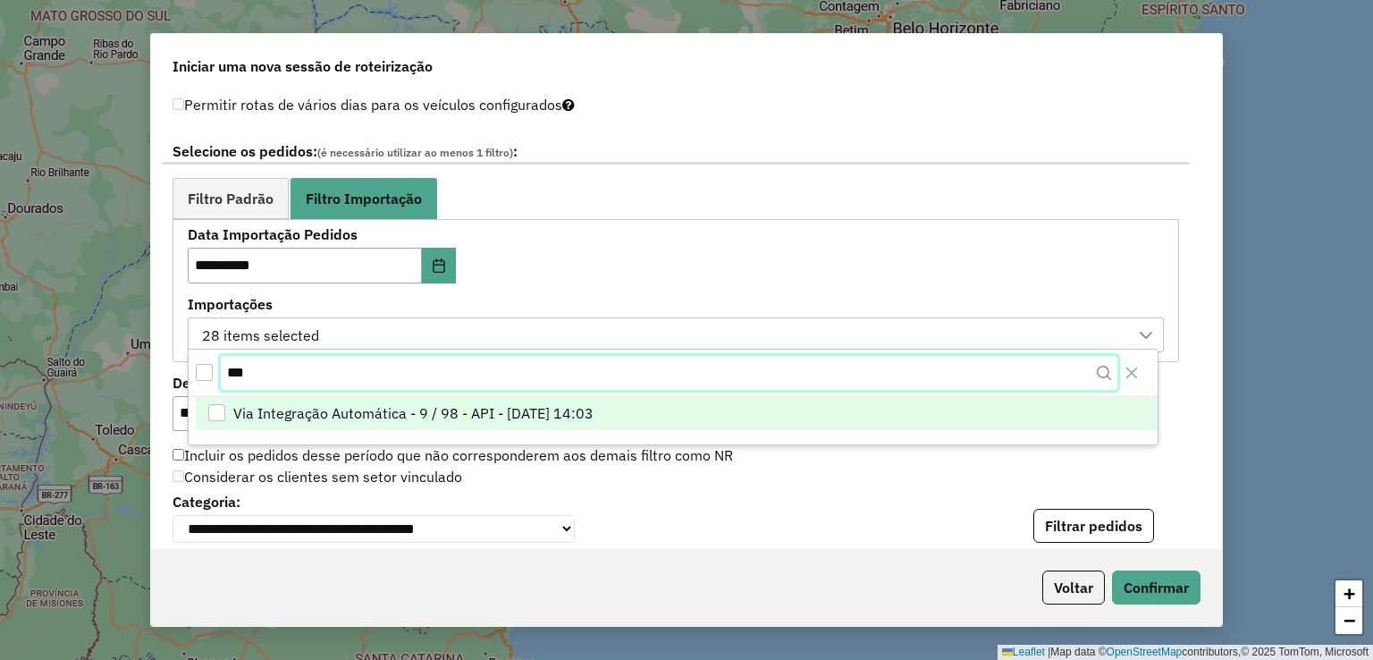
click at [365, 375] on input "**" at bounding box center [669, 373] width 896 height 34
type input "**"
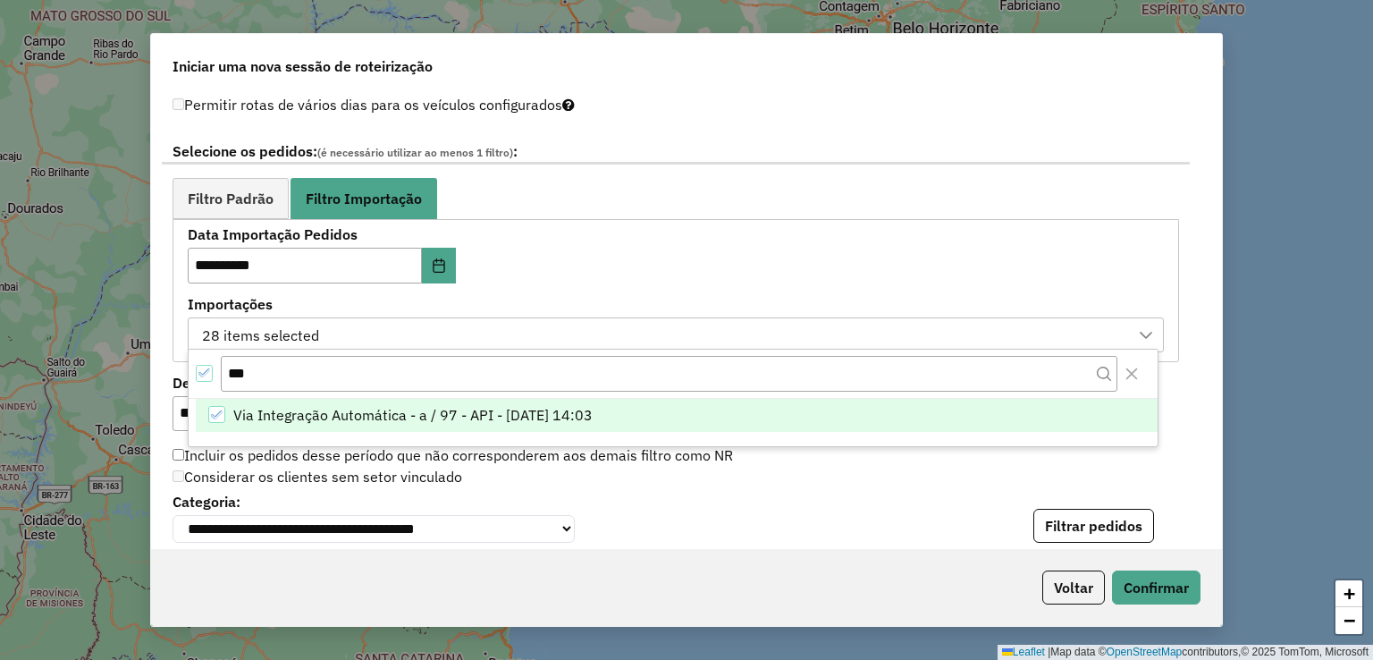
click at [311, 419] on span "Via Integração Automática - a / 97 - API - 04/10/2025 14:03" at bounding box center [412, 414] width 359 height 21
click at [240, 178] on link "Filtro Padrão" at bounding box center [231, 198] width 116 height 40
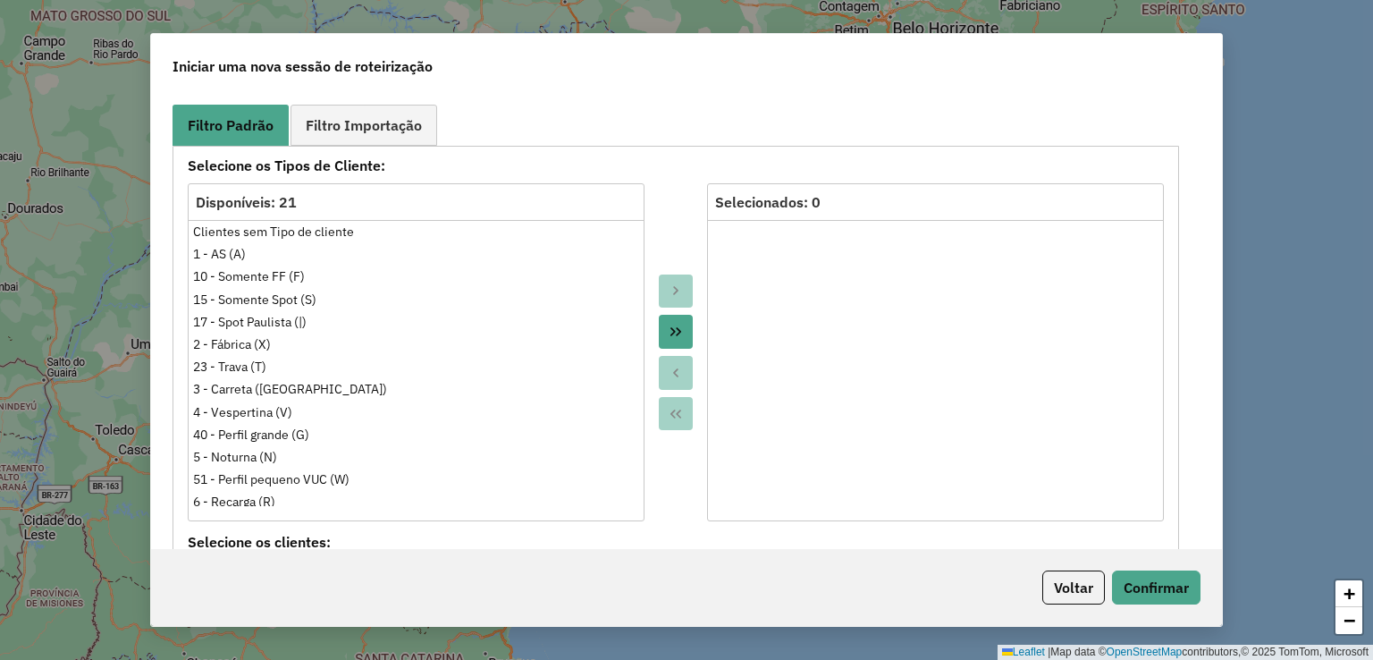
scroll to position [1162, 0]
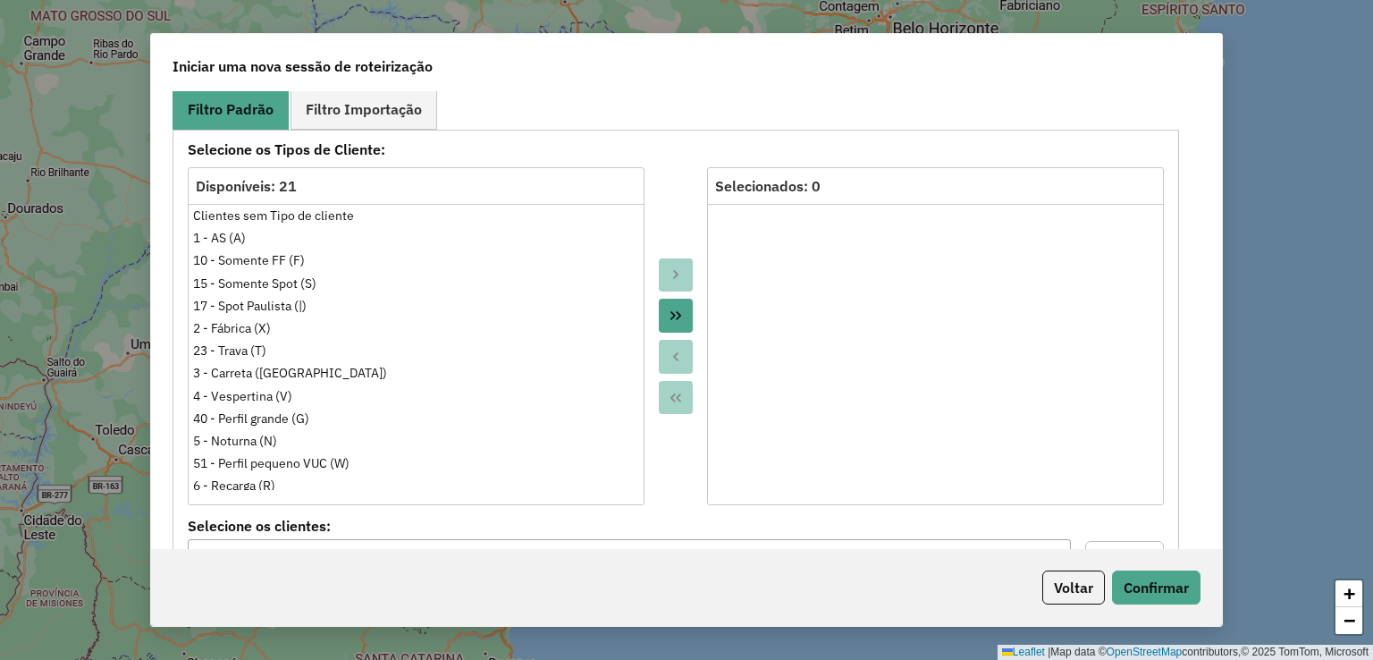
click at [673, 308] on icon "Move All to Target" at bounding box center [676, 315] width 14 height 14
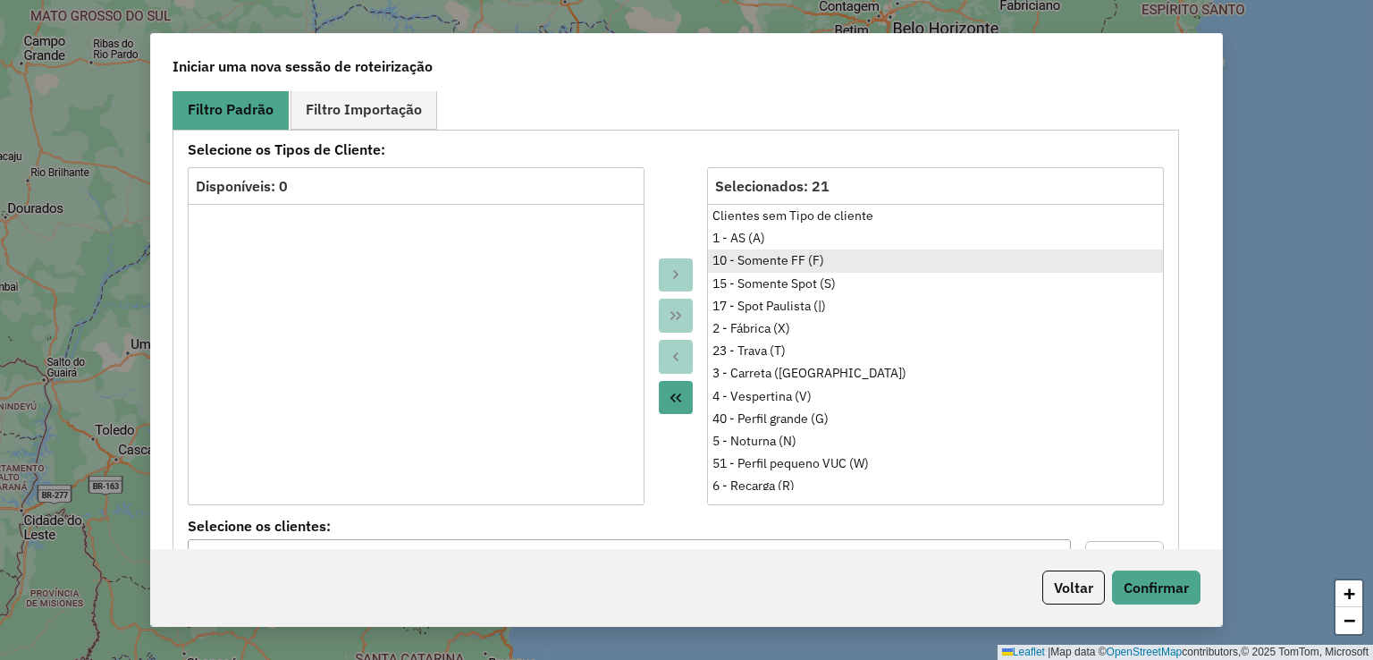
click at [750, 251] on div "10 - Somente FF (F)" at bounding box center [935, 260] width 446 height 19
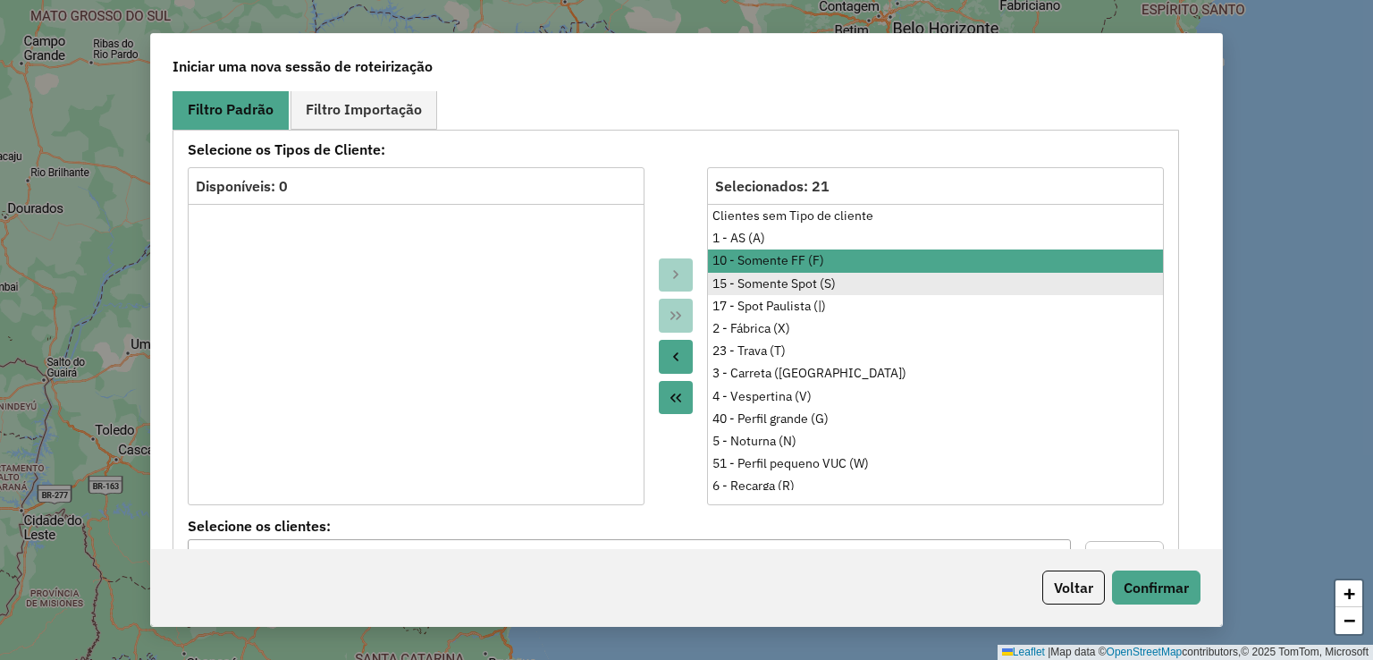
click at [848, 275] on div "15 - Somente Spot (S)" at bounding box center [935, 283] width 446 height 19
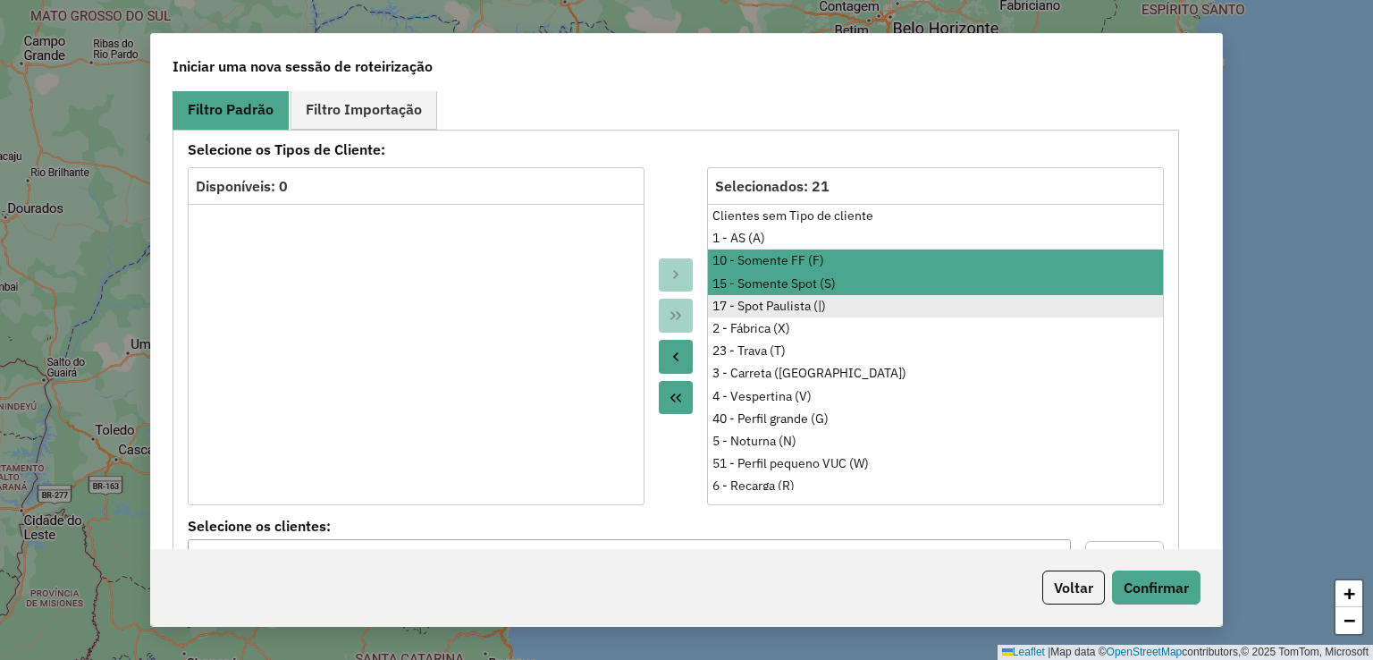
click at [887, 300] on div "17 - Spot Paulista (|)" at bounding box center [935, 306] width 446 height 19
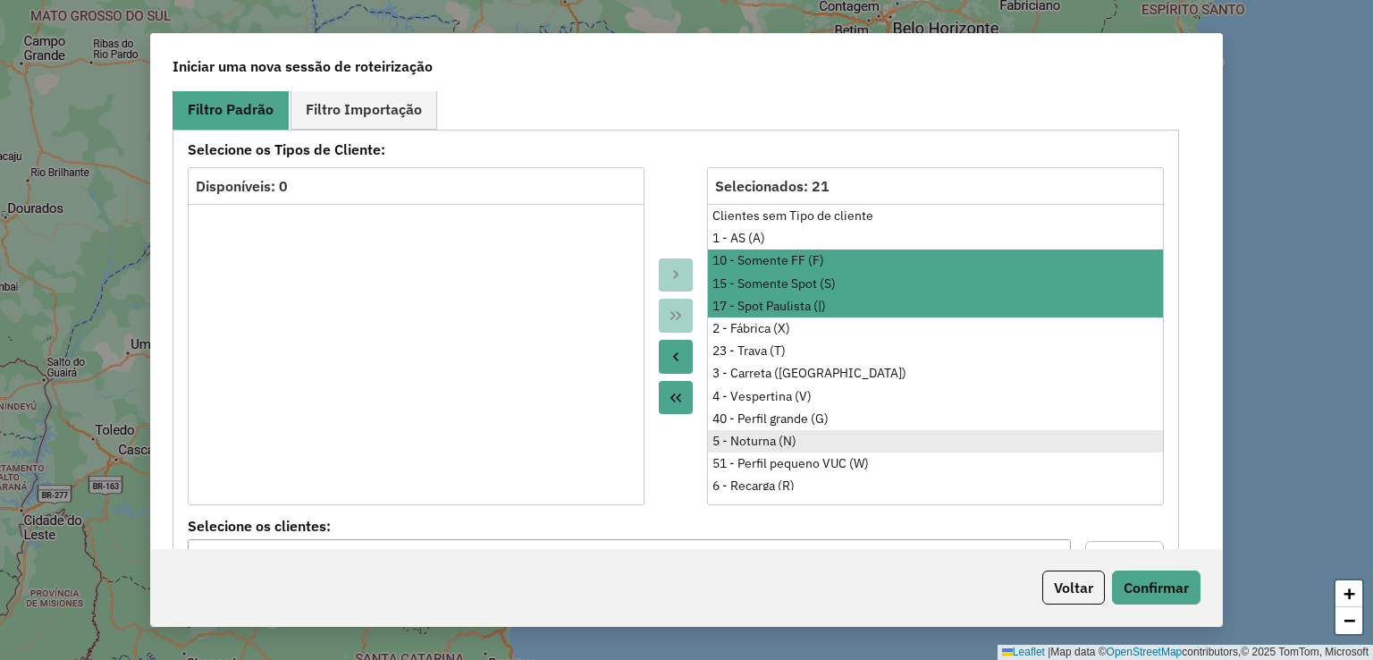
click at [797, 432] on div "5 - Noturna (N)" at bounding box center [935, 441] width 446 height 19
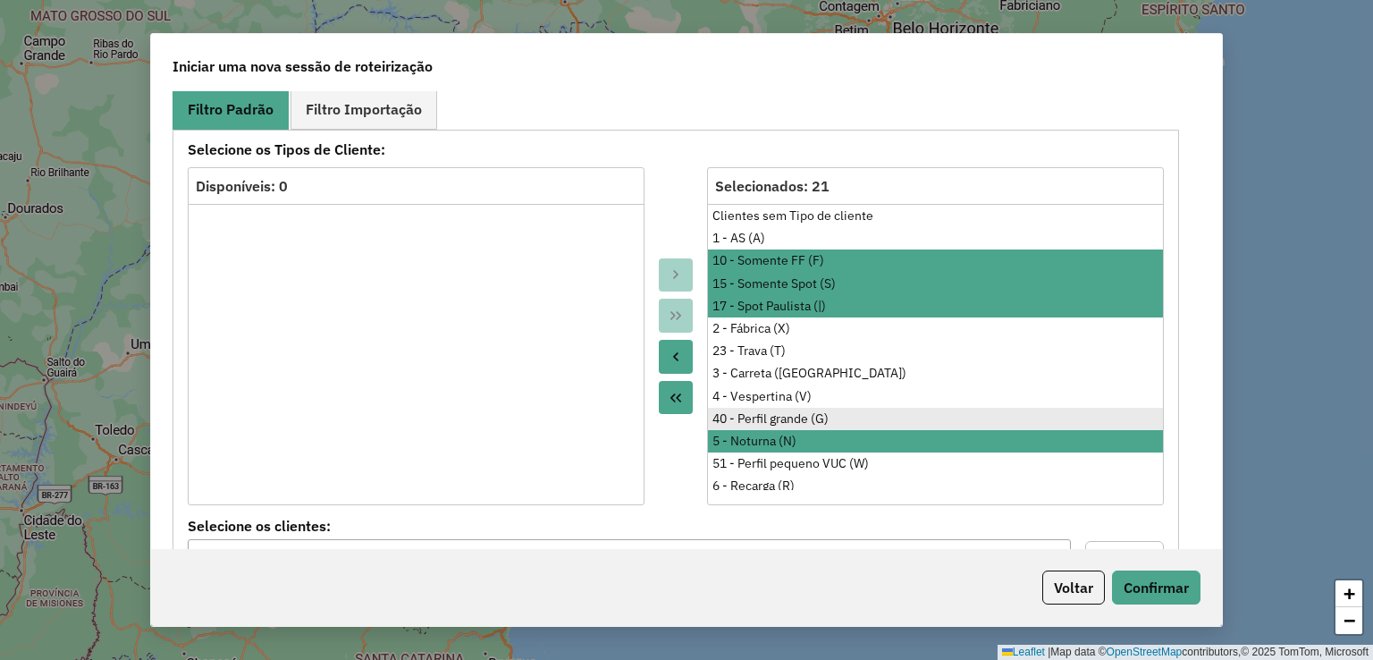
scroll to position [89, 0]
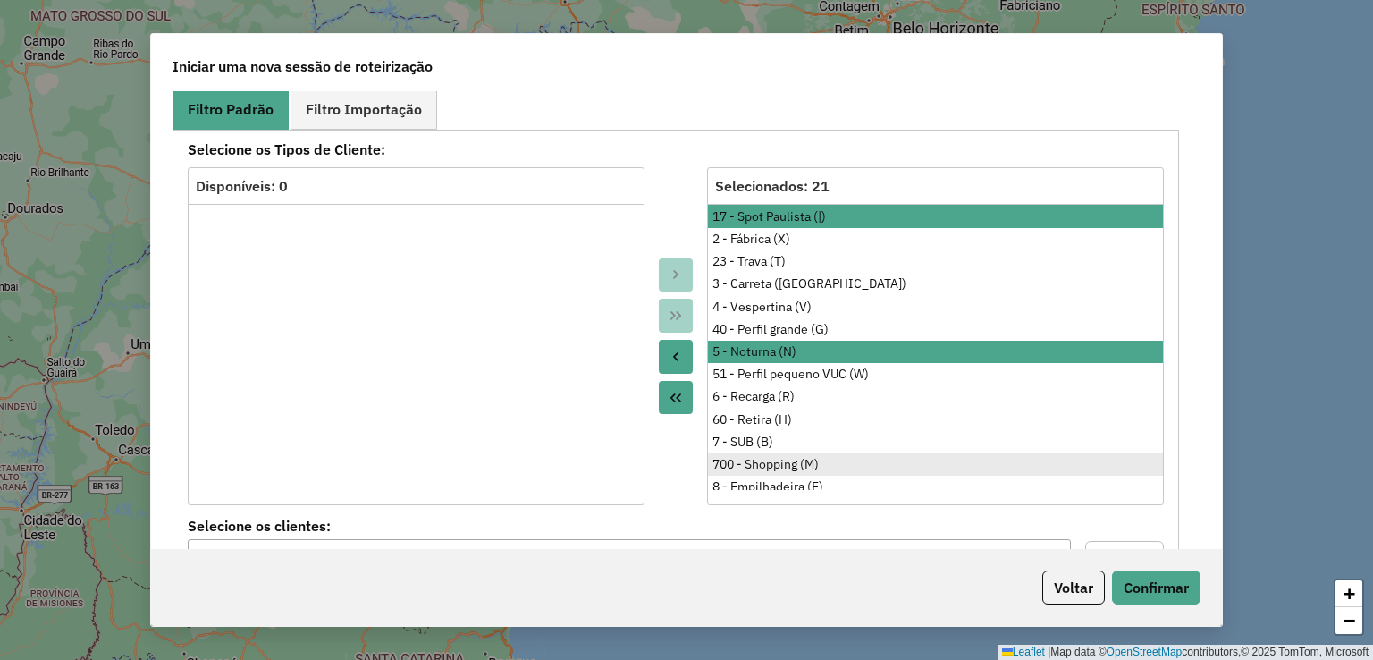
click at [747, 459] on div "700 - Shopping (M)" at bounding box center [935, 464] width 446 height 19
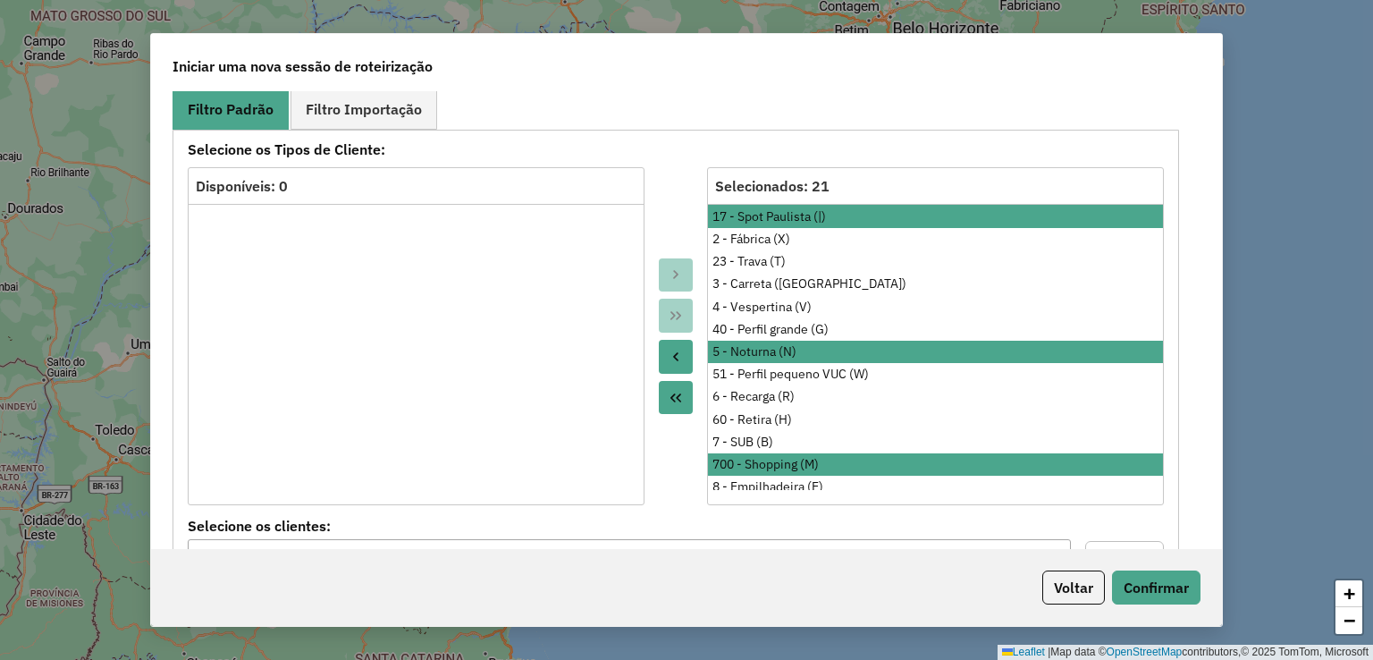
click at [672, 358] on icon "Move to Source" at bounding box center [676, 357] width 14 height 14
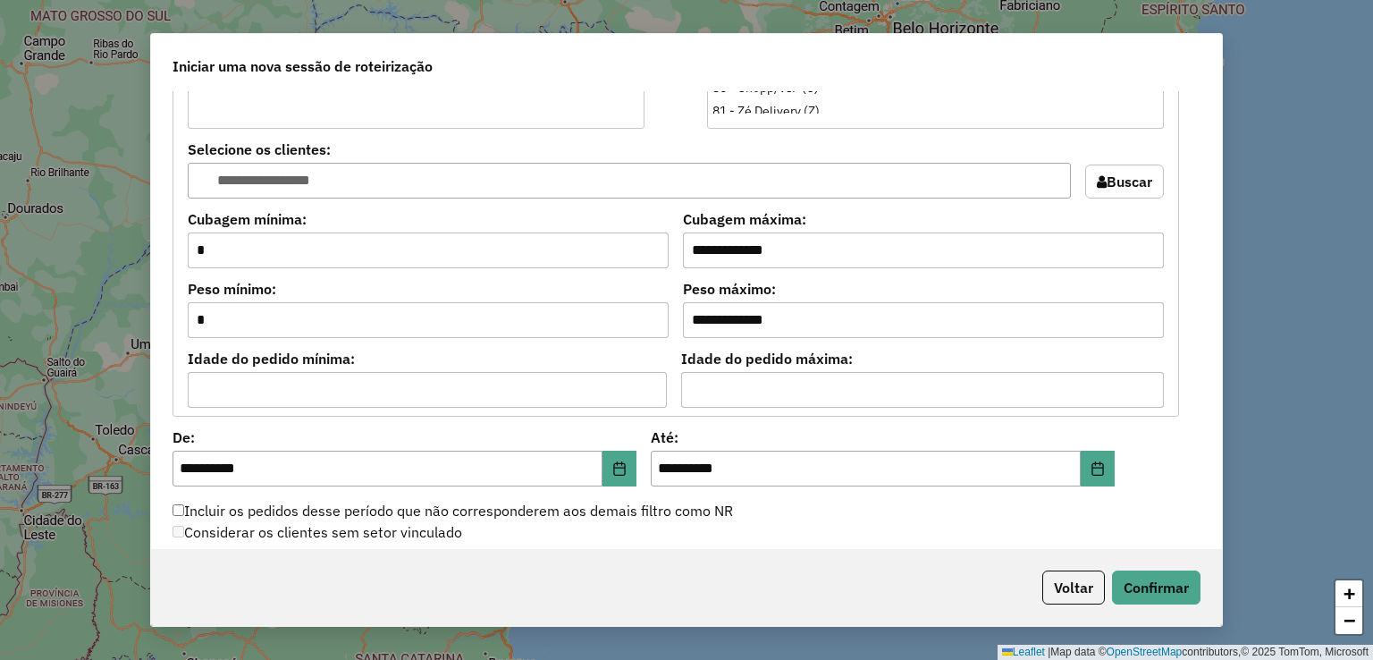
scroll to position [1520, 0]
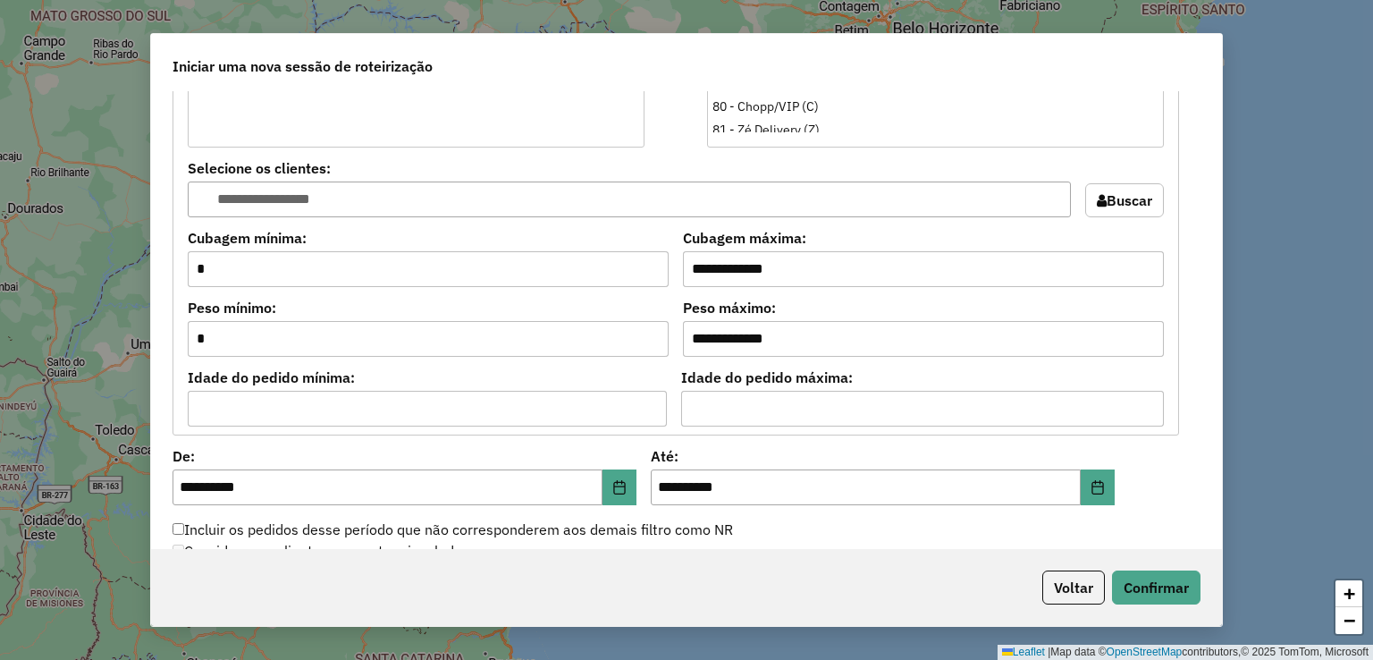
click at [247, 268] on input "*" at bounding box center [428, 269] width 481 height 36
type input "****"
drag, startPoint x: 659, startPoint y: 292, endPoint x: 615, endPoint y: 306, distance: 45.8
click at [615, 306] on div "**********" at bounding box center [676, 103] width 976 height 645
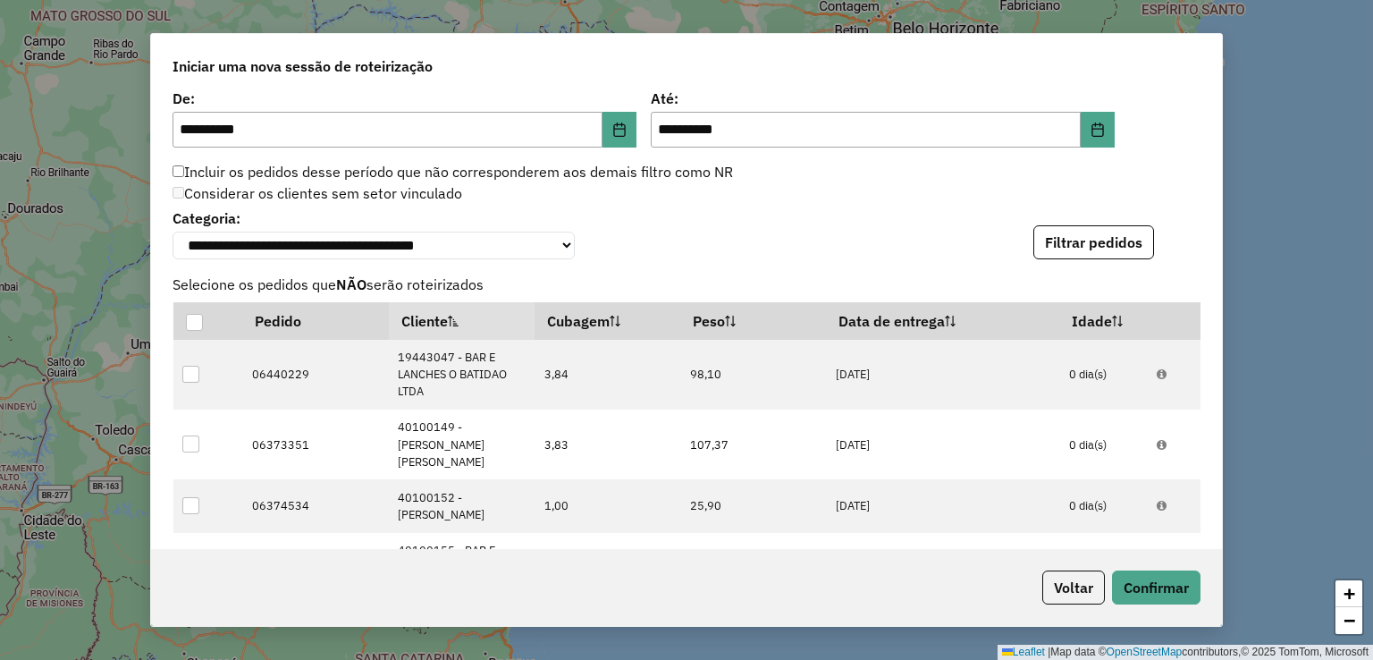
type input "*****"
click at [1077, 236] on button "Filtrar pedidos" at bounding box center [1093, 242] width 121 height 34
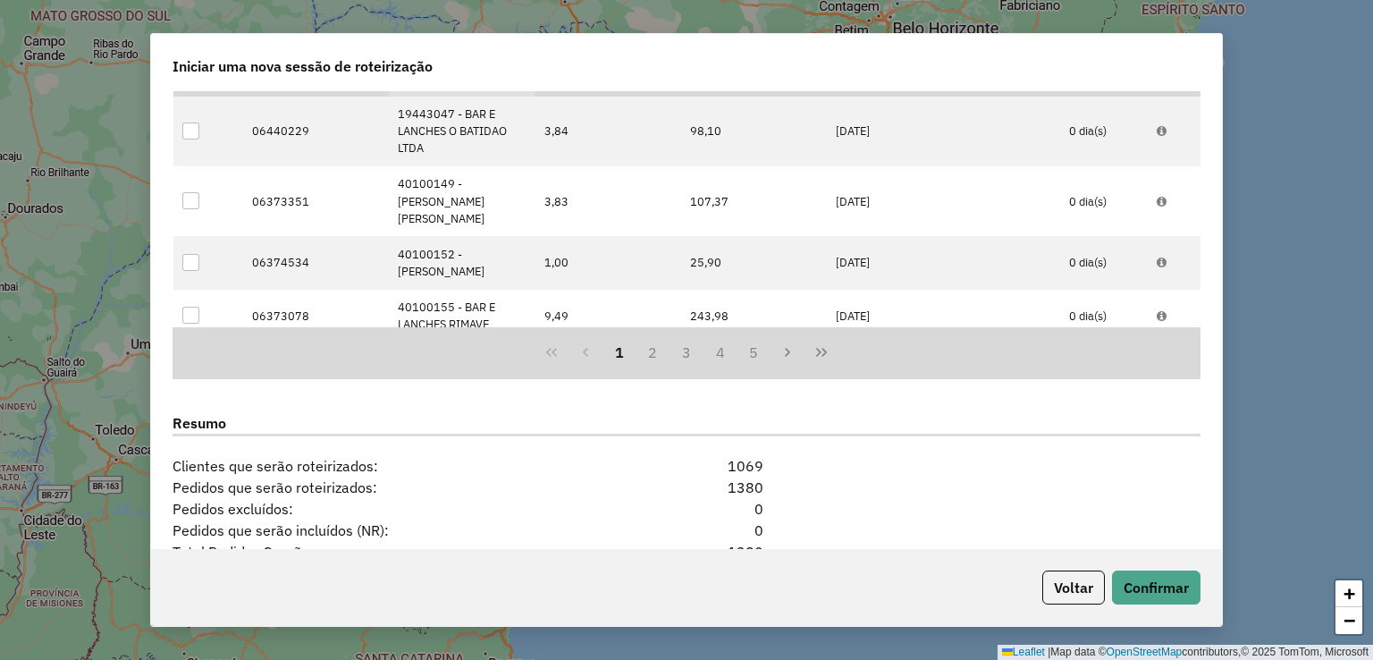
scroll to position [2384, 0]
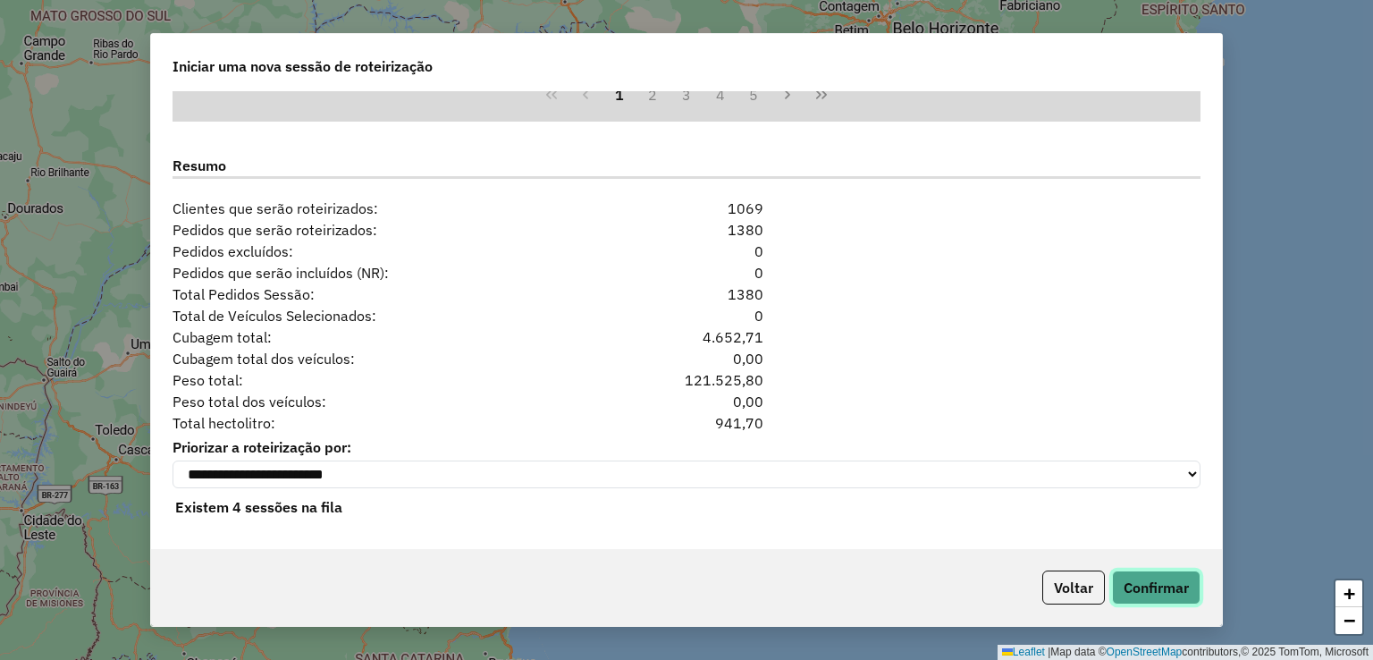
click at [1162, 585] on button "Confirmar" at bounding box center [1156, 587] width 88 height 34
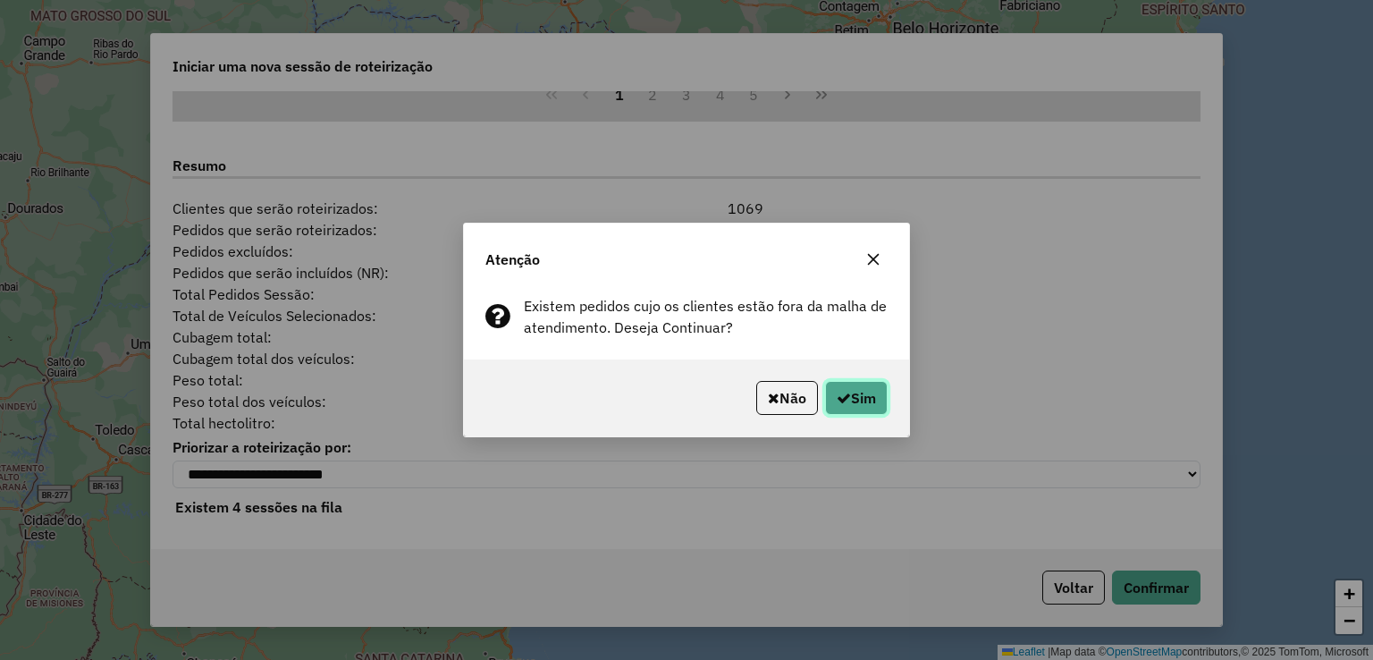
click at [847, 398] on button "Sim" at bounding box center [856, 398] width 63 height 34
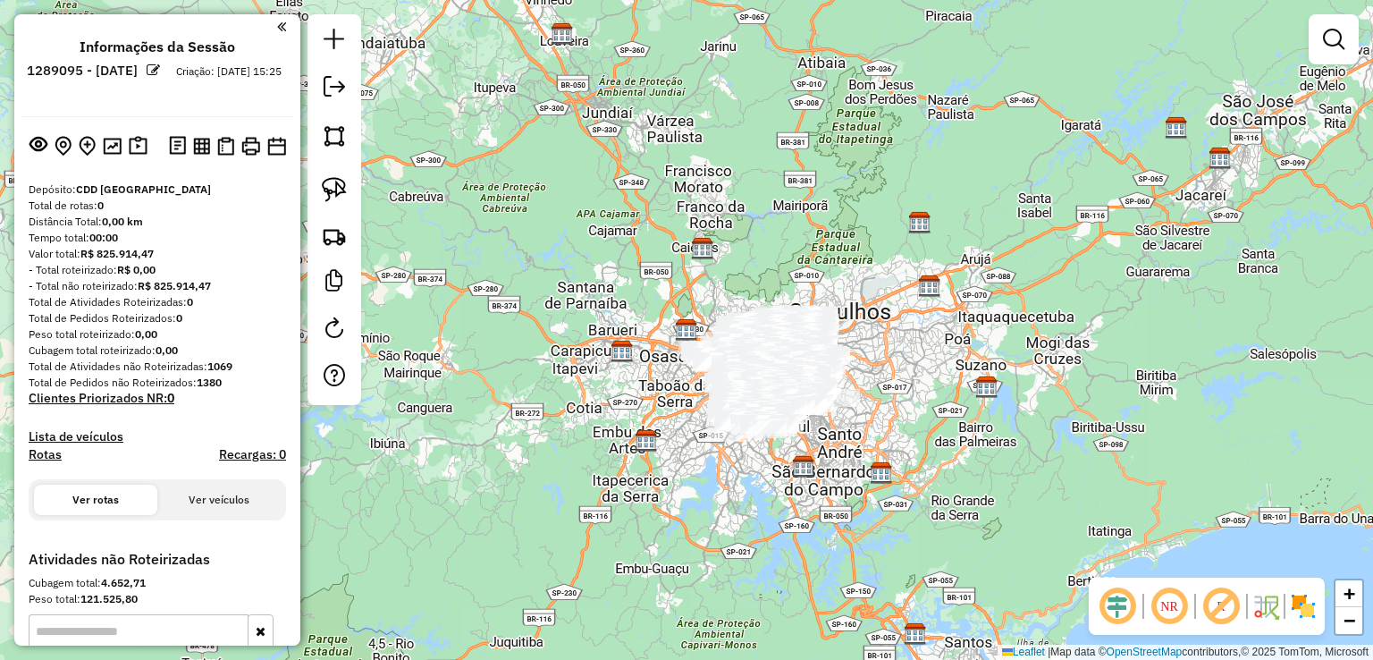
click at [1112, 603] on em at bounding box center [1117, 606] width 43 height 43
click at [1201, 608] on em at bounding box center [1221, 606] width 43 height 43
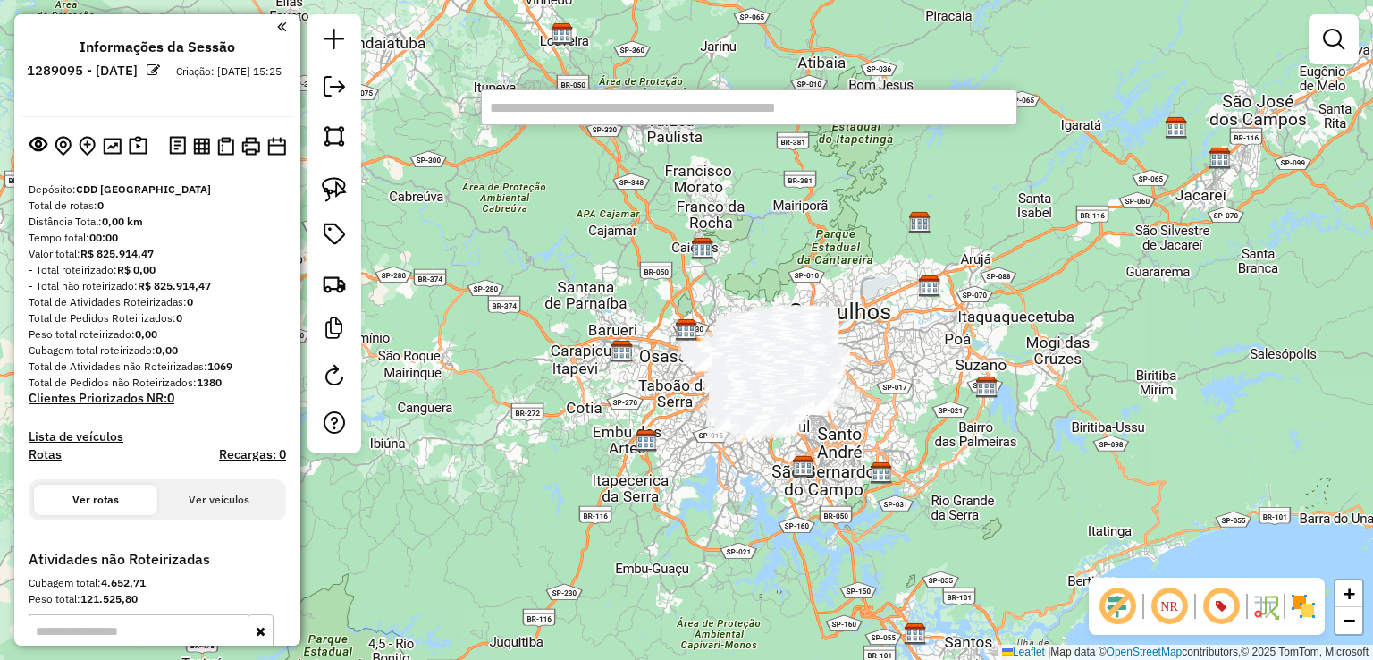
click at [521, 238] on div "Janela de atendimento Grade de atendimento Capacidade Transportadoras Veículos …" at bounding box center [686, 330] width 1373 height 660
type input "*****"
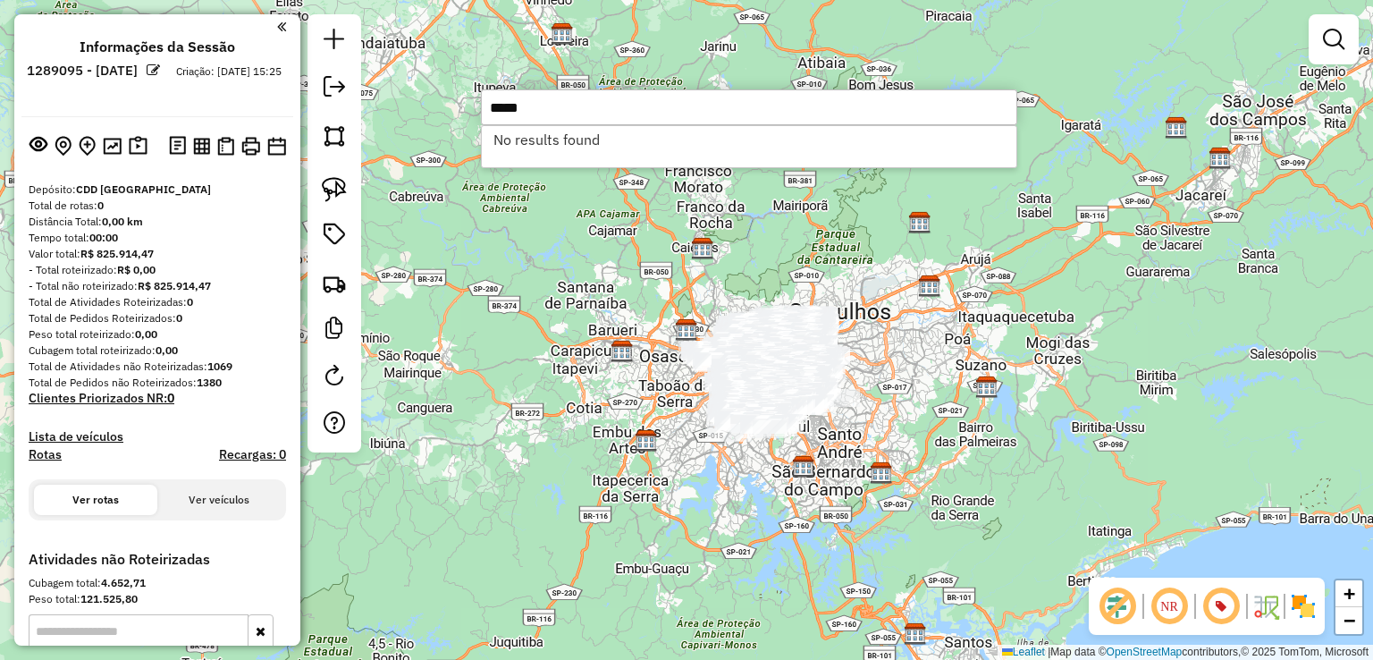
click at [513, 248] on div "Janela de atendimento Grade de atendimento Capacidade Transportadoras Veículos …" at bounding box center [686, 330] width 1373 height 660
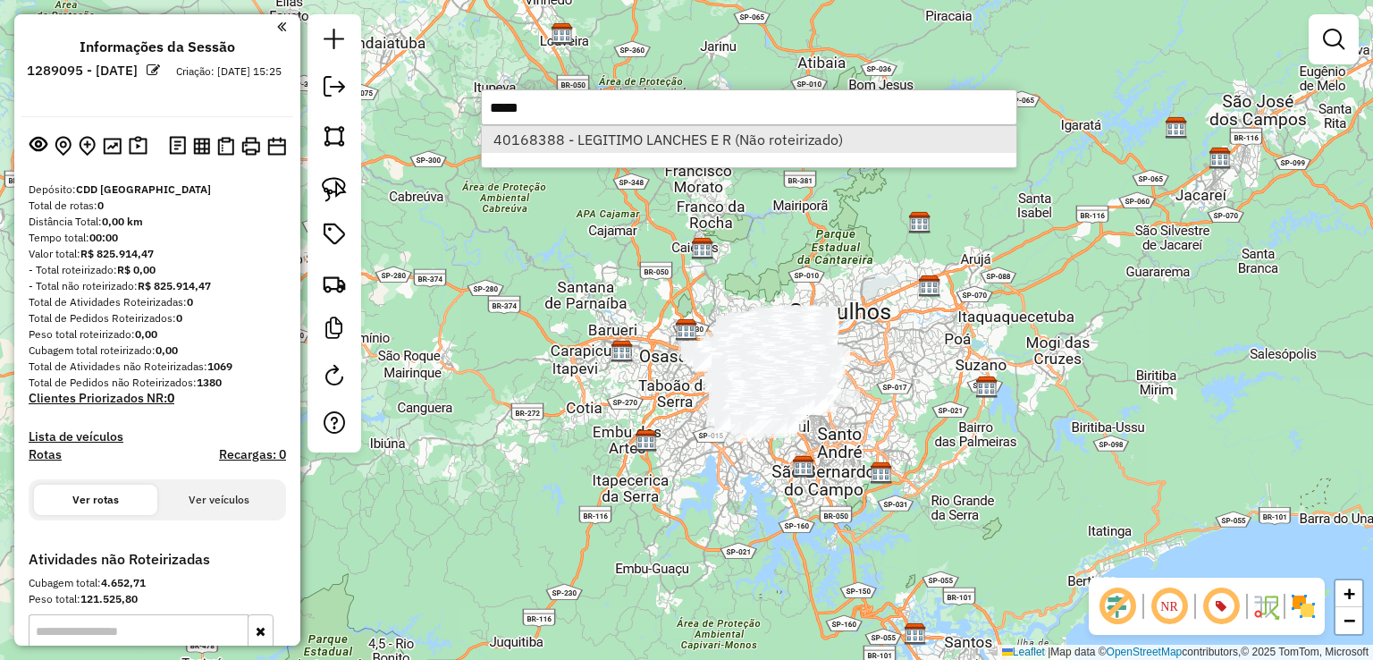
type input "*****"
click at [608, 147] on li "40168388 - LEGITIMO LANCHES E R (Não roteirizado)" at bounding box center [749, 139] width 535 height 27
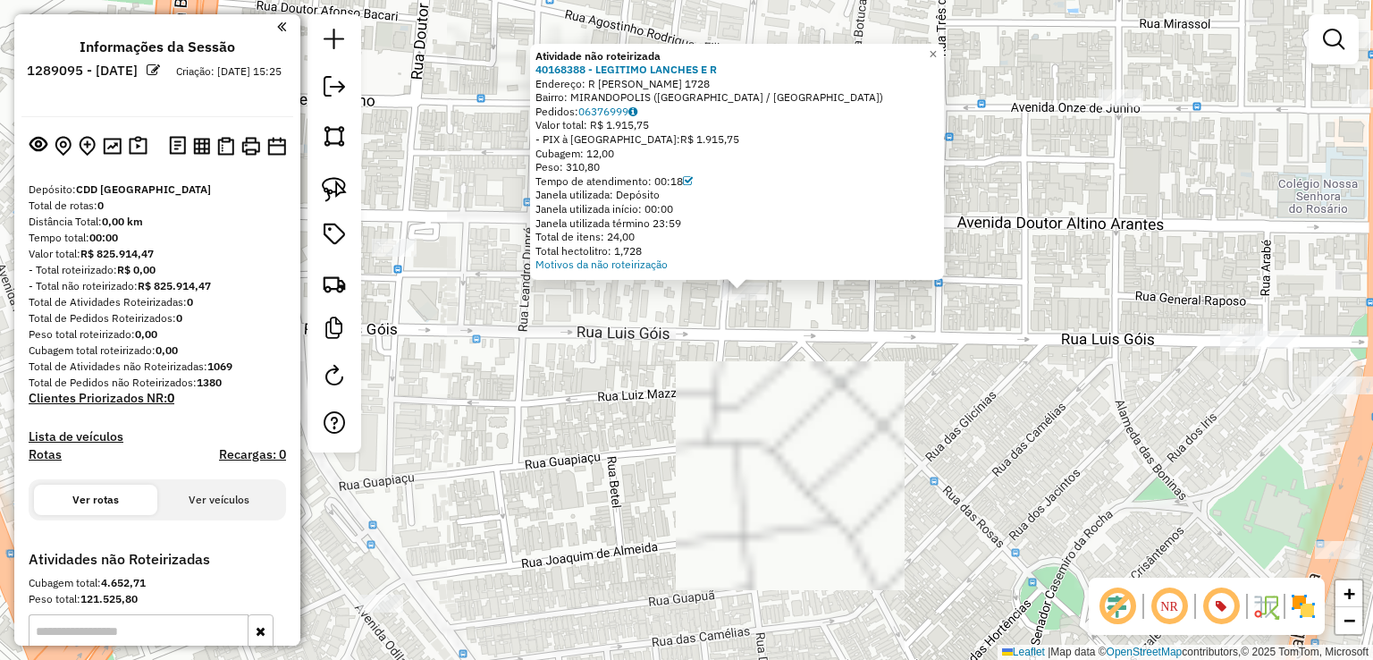
click at [715, 370] on div "Atividade não roteirizada 40168388 - LEGITIMO LANCHES E R Endereço: R LUIS GOIS…" at bounding box center [686, 330] width 1373 height 660
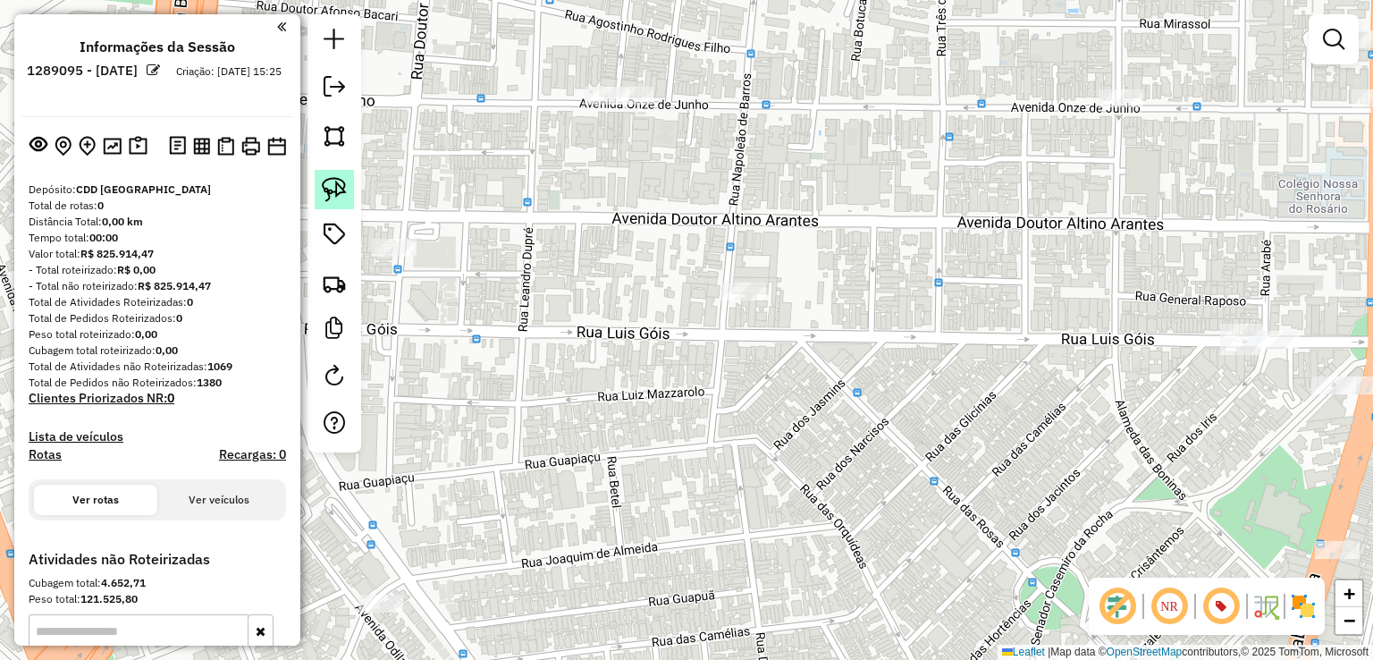
click at [340, 181] on img at bounding box center [334, 189] width 25 height 25
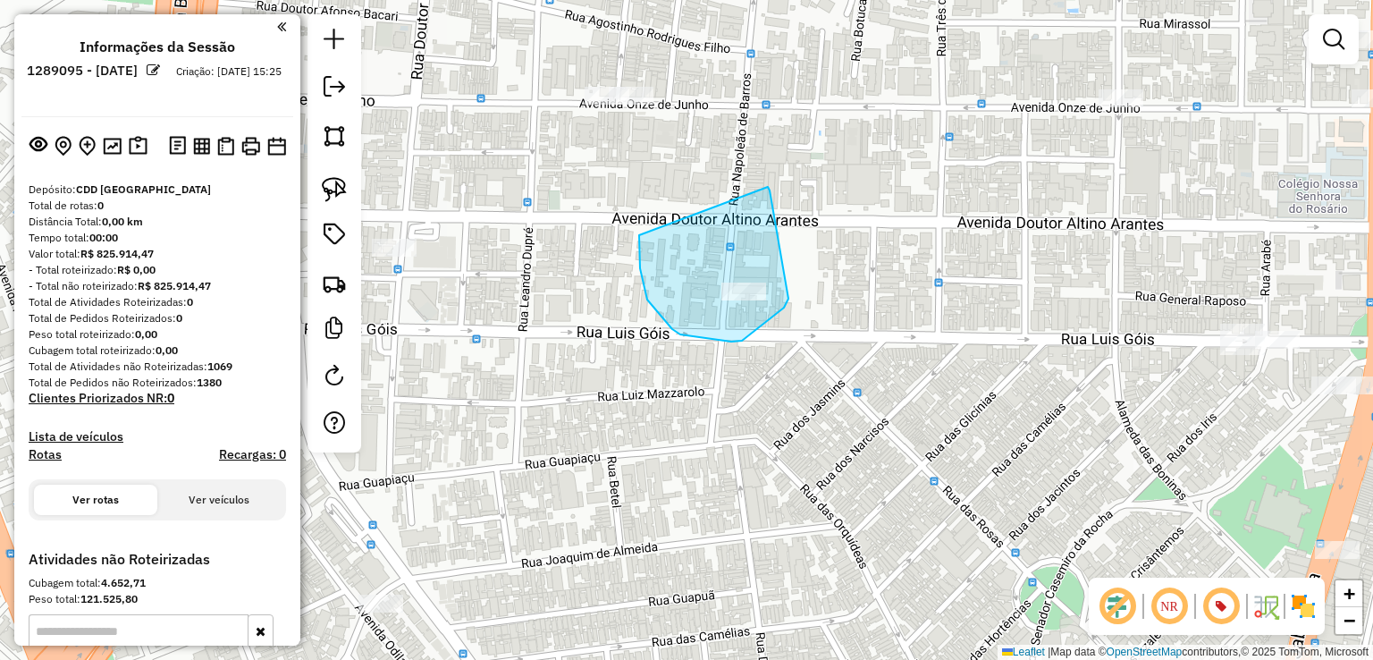
drag, startPoint x: 647, startPoint y: 299, endPoint x: 763, endPoint y: 187, distance: 161.8
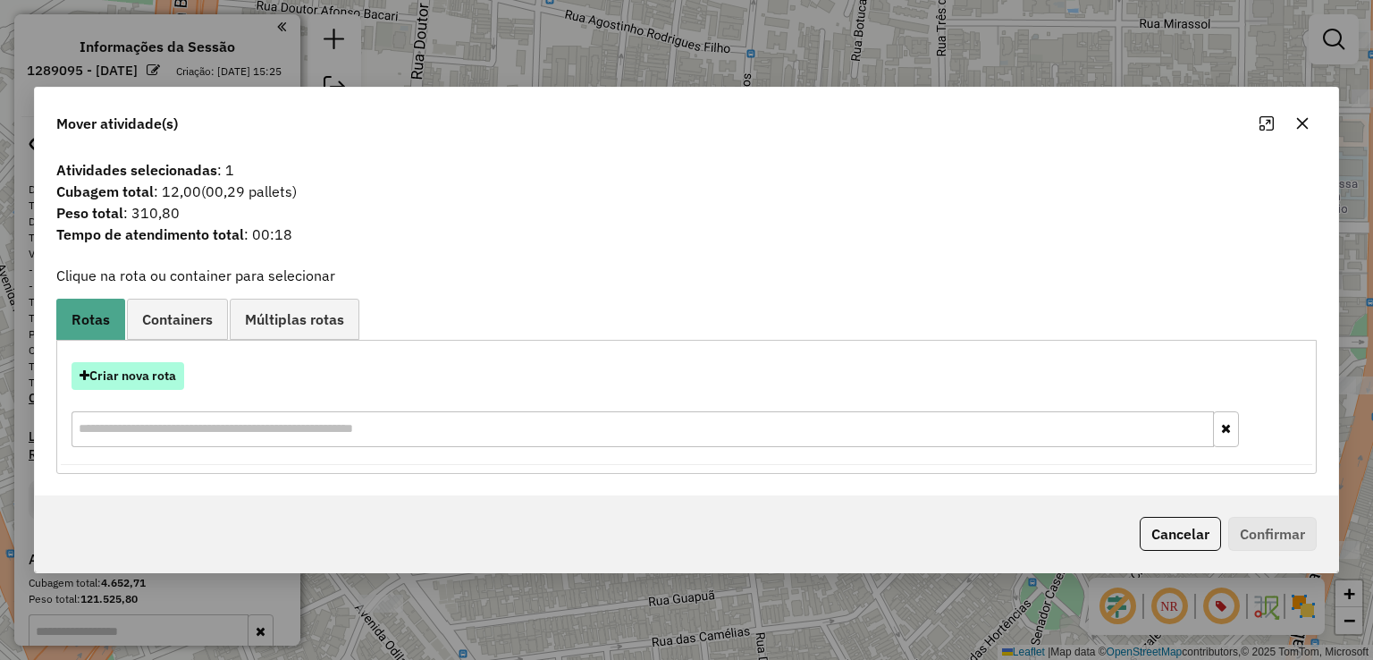
click at [129, 372] on button "Criar nova rota" at bounding box center [128, 376] width 113 height 28
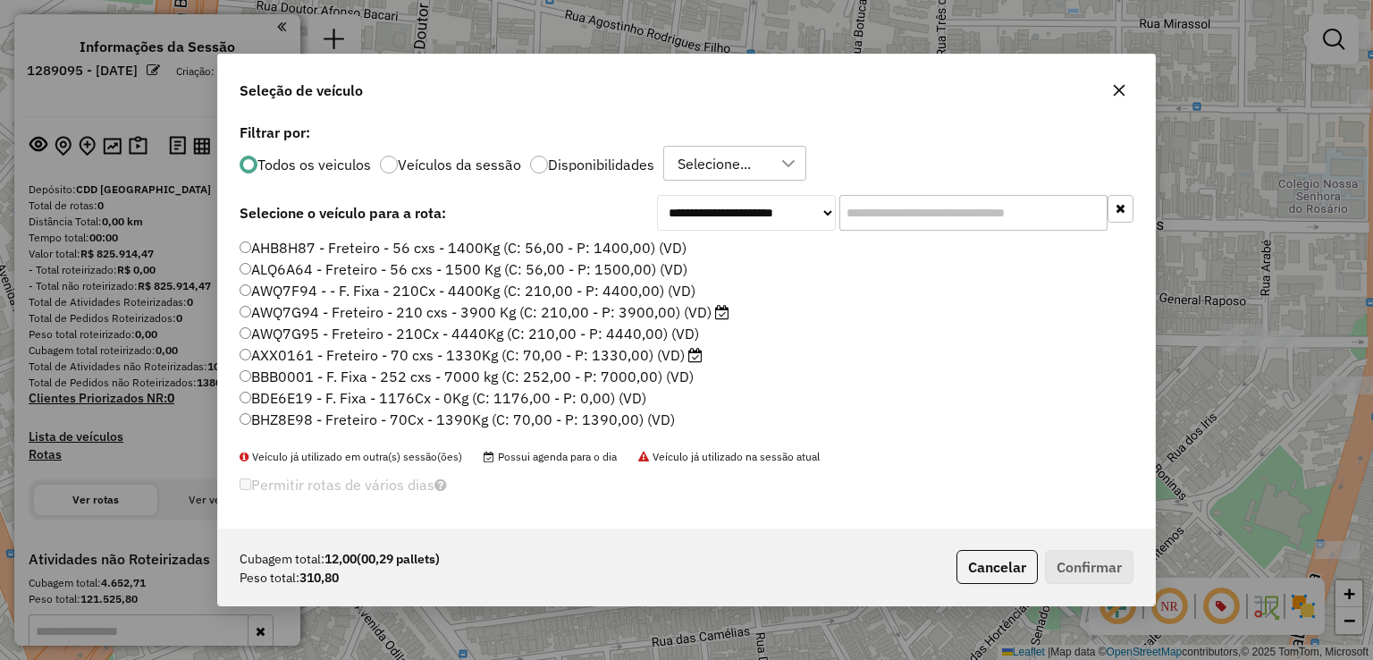
click at [929, 213] on input "text" at bounding box center [973, 213] width 268 height 36
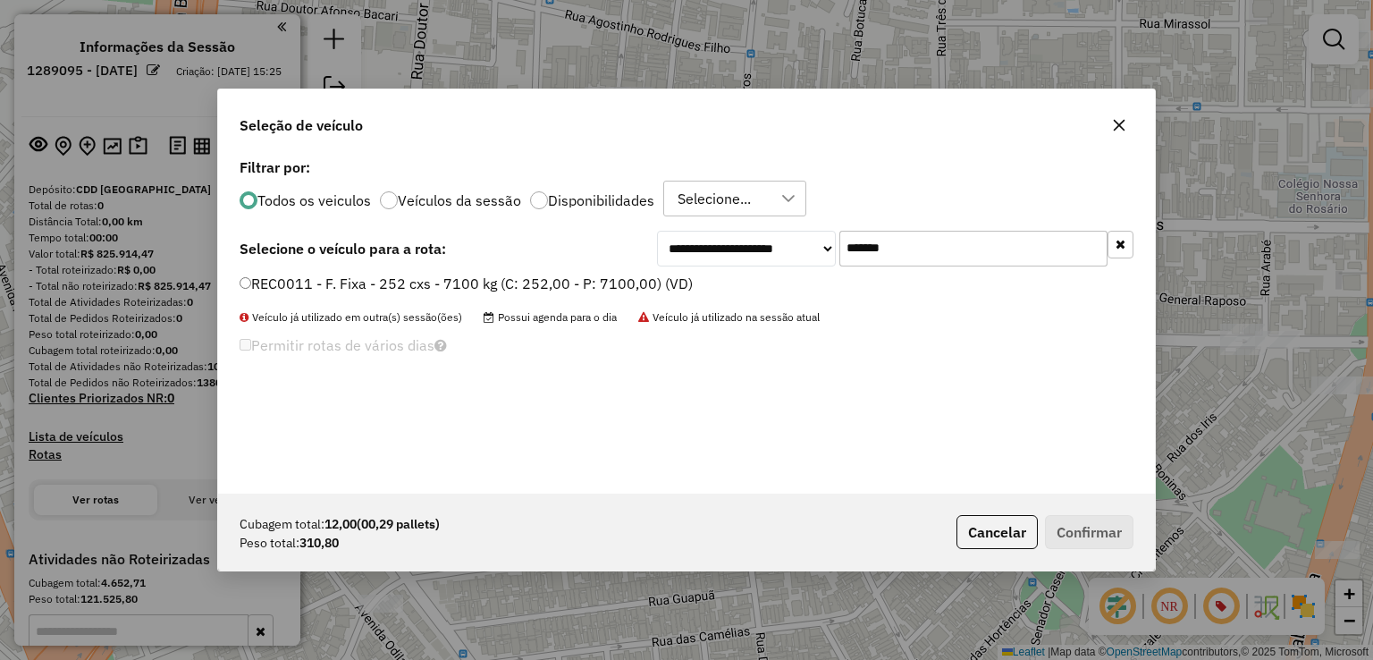
scroll to position [10, 5]
type input "*******"
click at [626, 278] on label "REC0011 - F. Fixa - 252 cxs - 7100 kg (C: 252,00 - P: 7100,00) (VD)" at bounding box center [466, 283] width 453 height 21
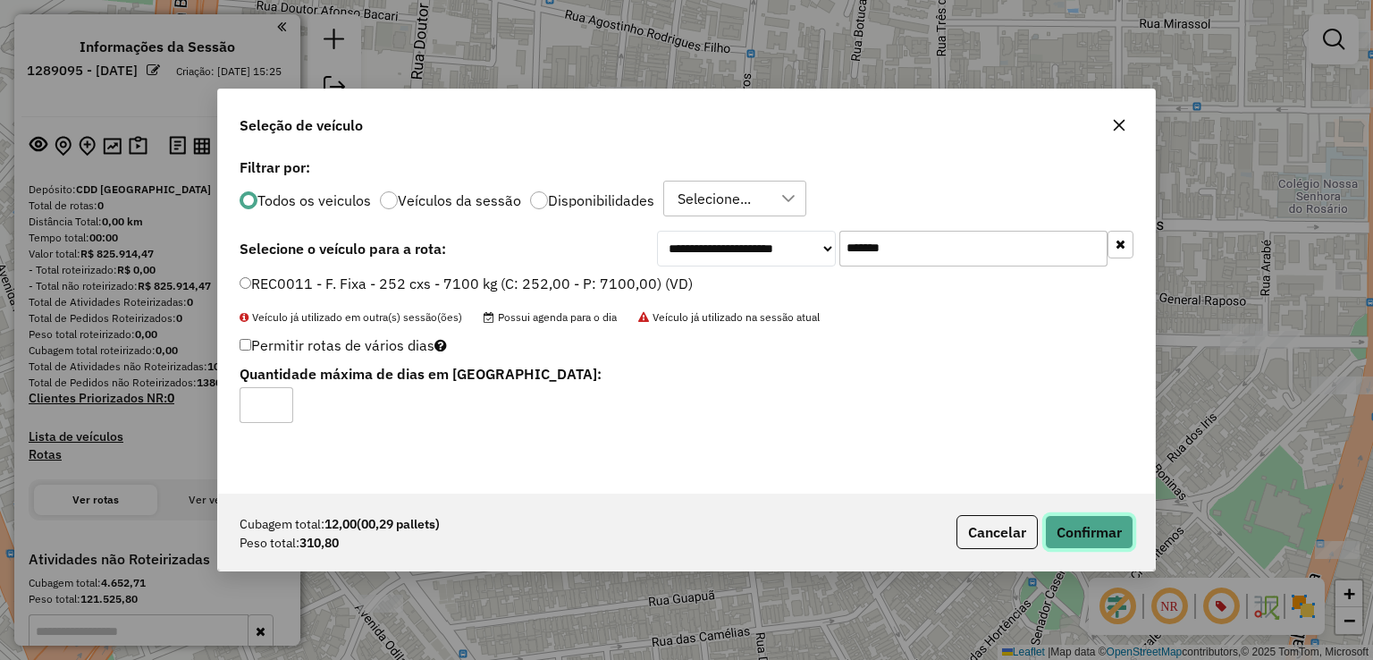
click at [1066, 521] on button "Confirmar" at bounding box center [1089, 532] width 88 height 34
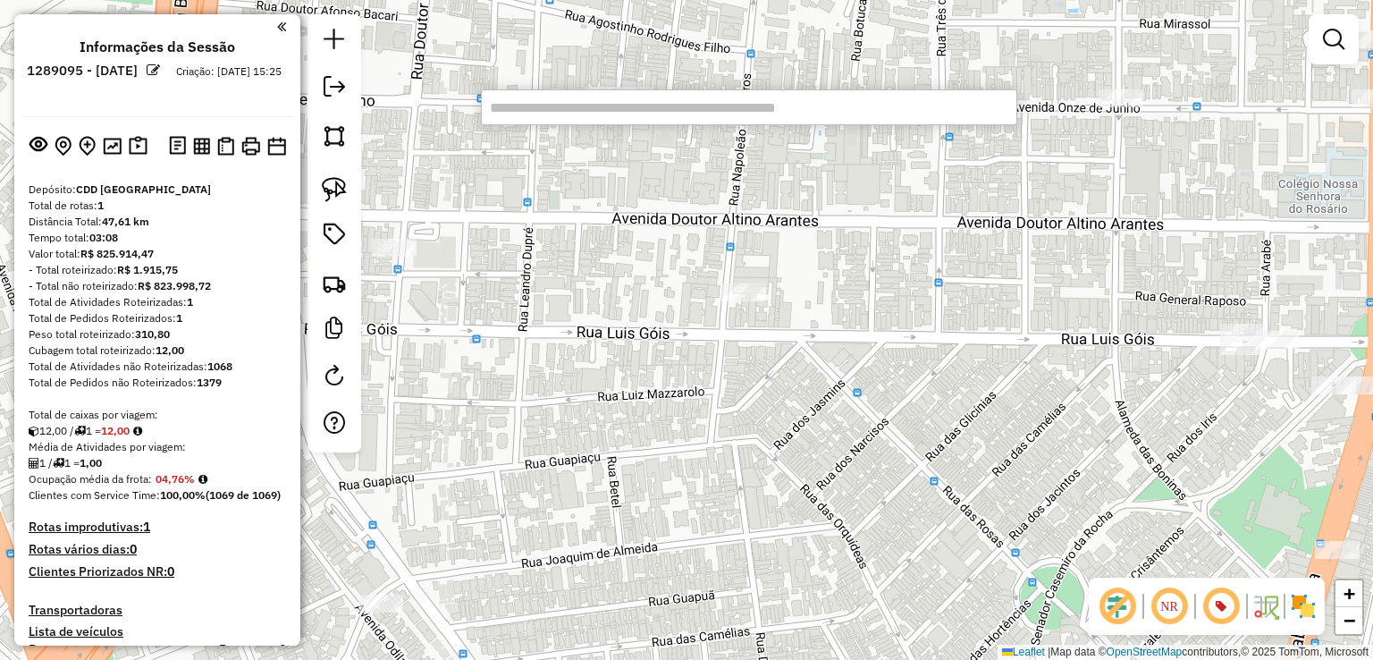
paste input "*****"
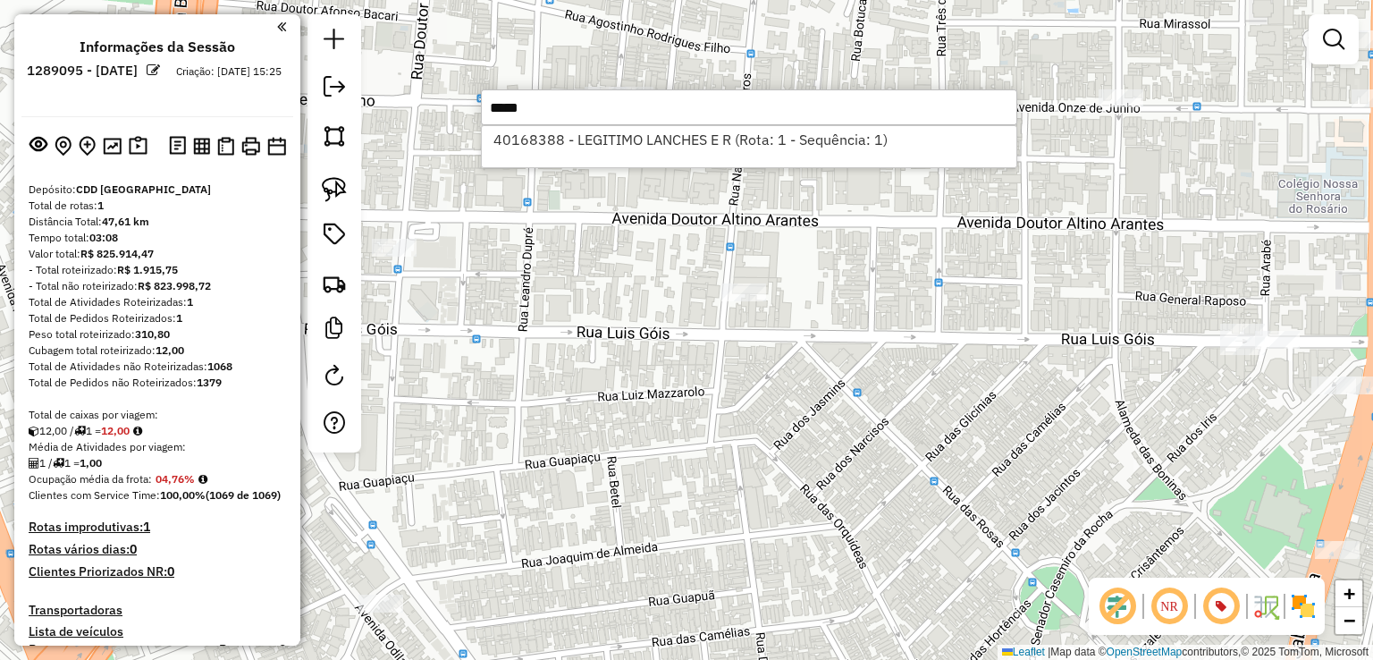
type input "*****"
click at [769, 133] on li "40168388 - LEGITIMO LANCHES E R (Rota: 1 - Sequência: 1)" at bounding box center [749, 139] width 535 height 27
select select "**********"
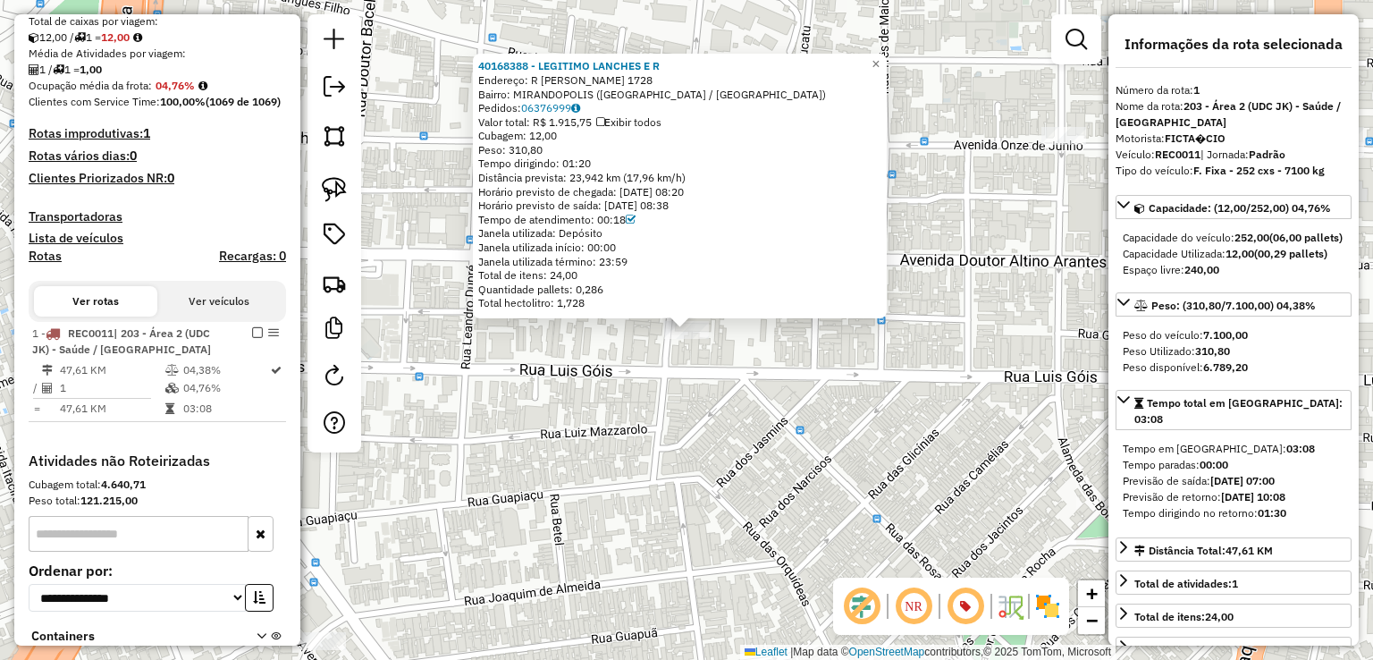
scroll to position [585, 0]
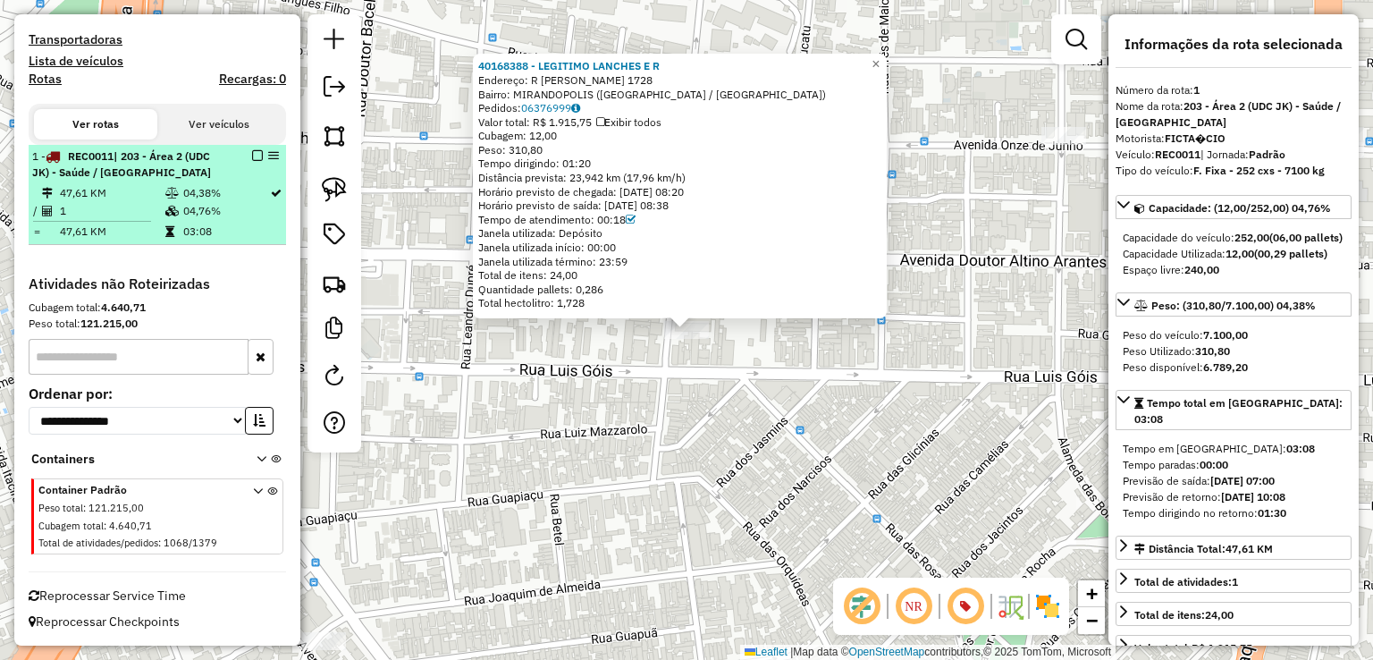
click at [252, 156] on em at bounding box center [257, 155] width 11 height 11
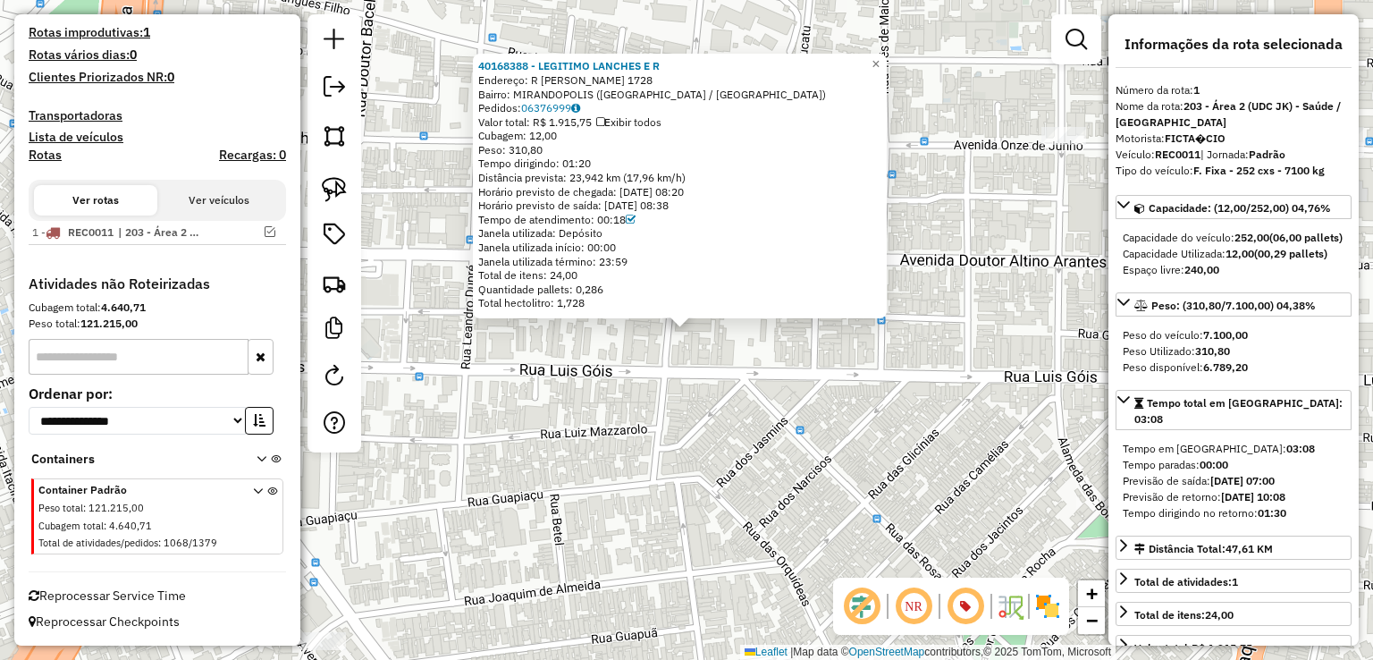
scroll to position [509, 0]
click at [665, 439] on div "40168388 - LEGITIMO LANCHES E R Endereço: R LUIS GOIS 1728 Bairro: MIRANDOPOLIS…" at bounding box center [686, 330] width 1373 height 660
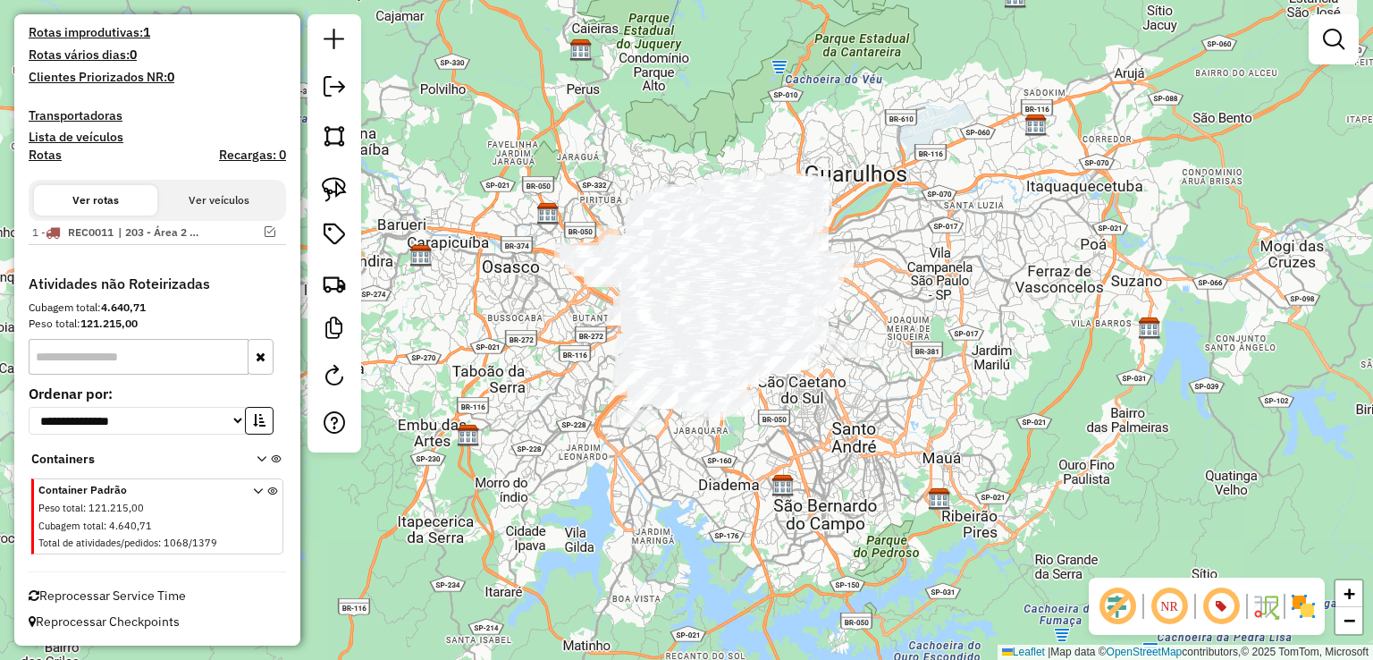
drag, startPoint x: 976, startPoint y: 230, endPoint x: 962, endPoint y: 248, distance: 22.9
click at [962, 247] on div "Janela de atendimento Grade de atendimento Capacidade Transportadoras Veículos …" at bounding box center [686, 330] width 1373 height 660
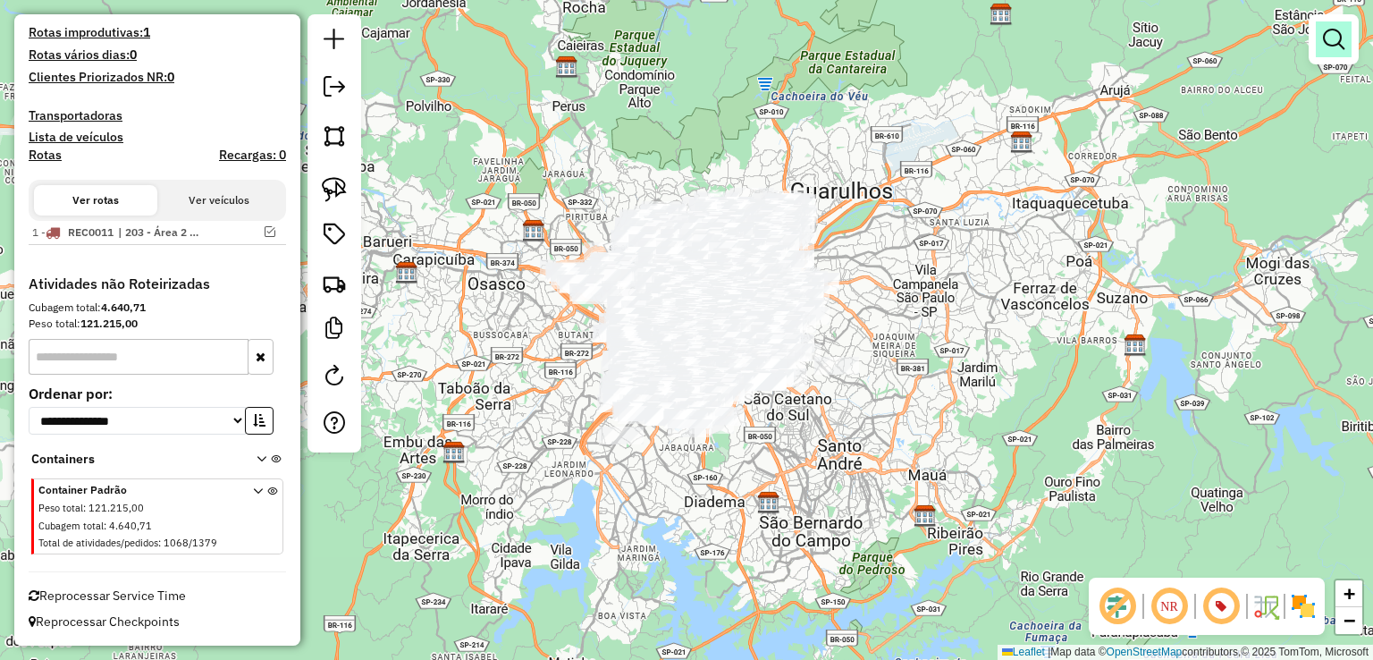
click at [1323, 49] on em at bounding box center [1333, 39] width 21 height 21
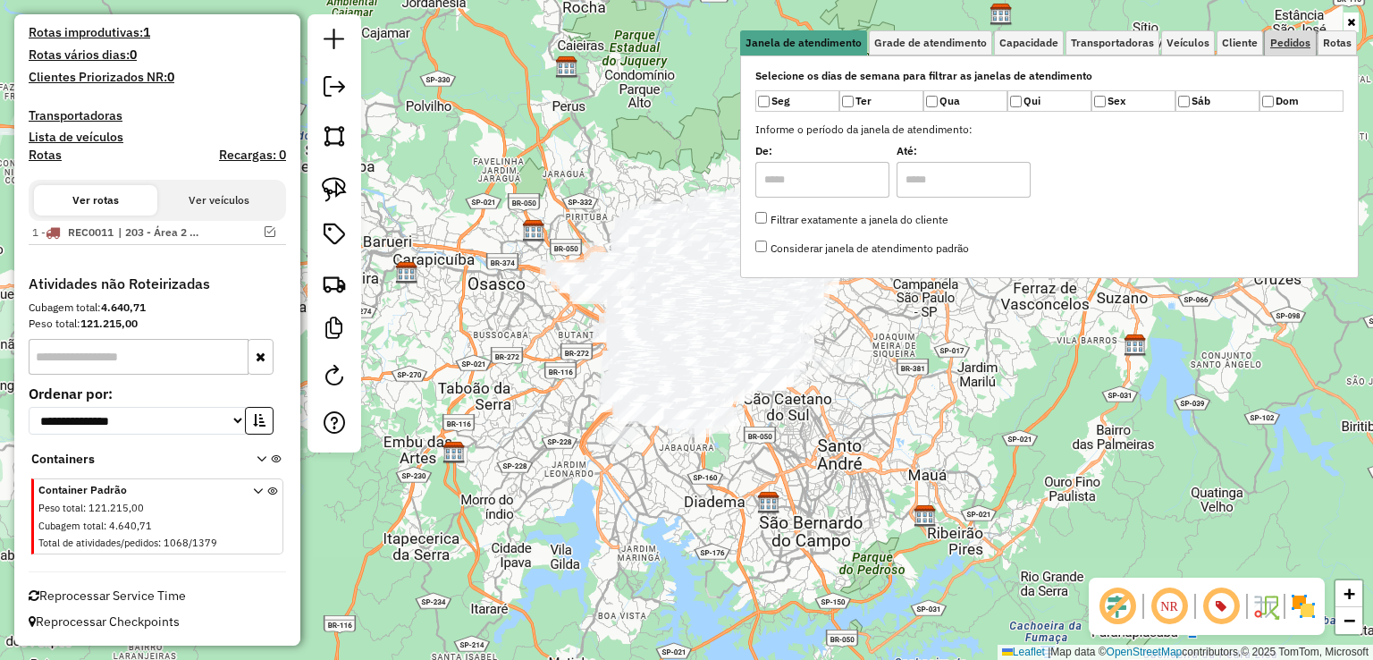
click at [1288, 47] on span "Pedidos" at bounding box center [1290, 43] width 40 height 11
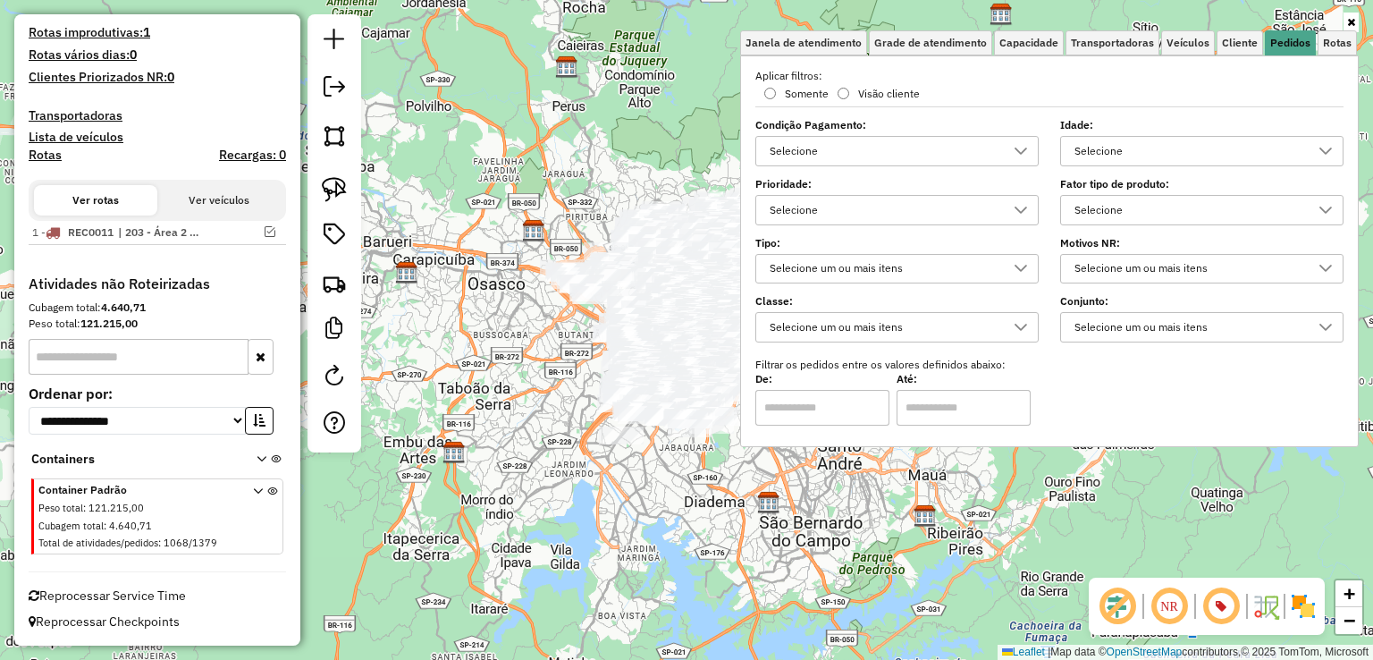
click at [1148, 199] on div "Selecione" at bounding box center [1188, 210] width 240 height 29
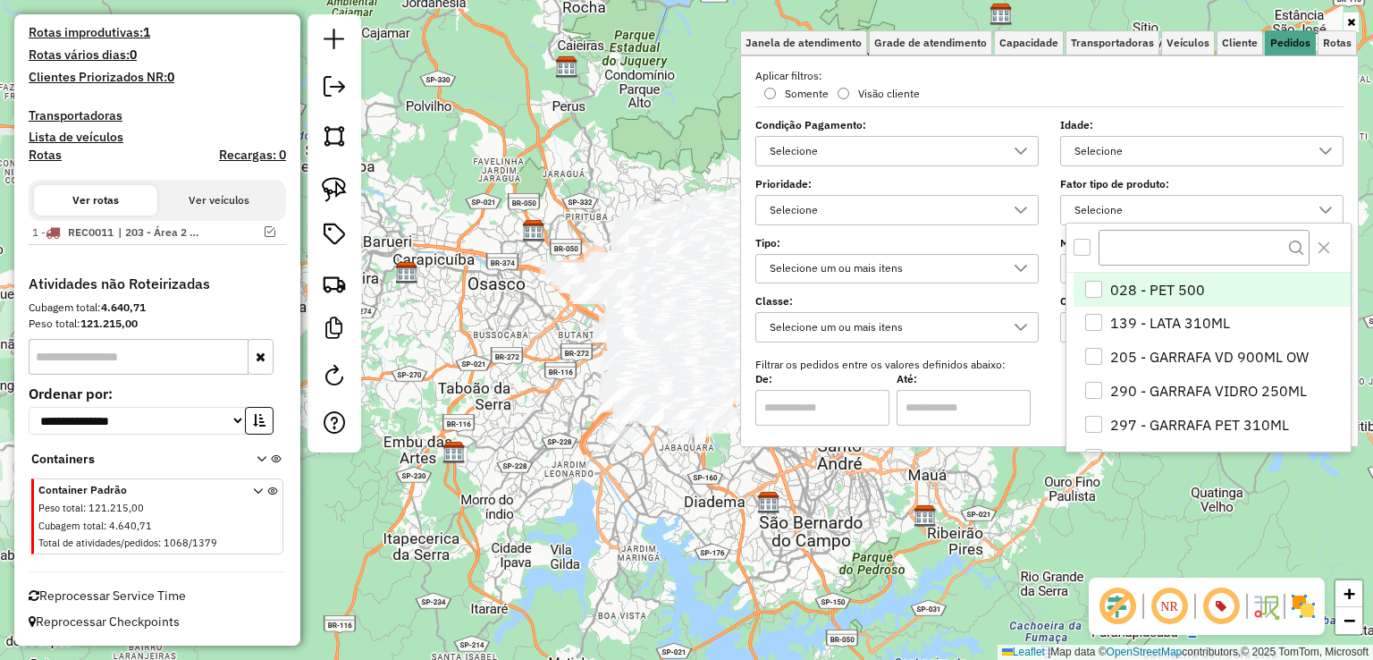
scroll to position [10, 63]
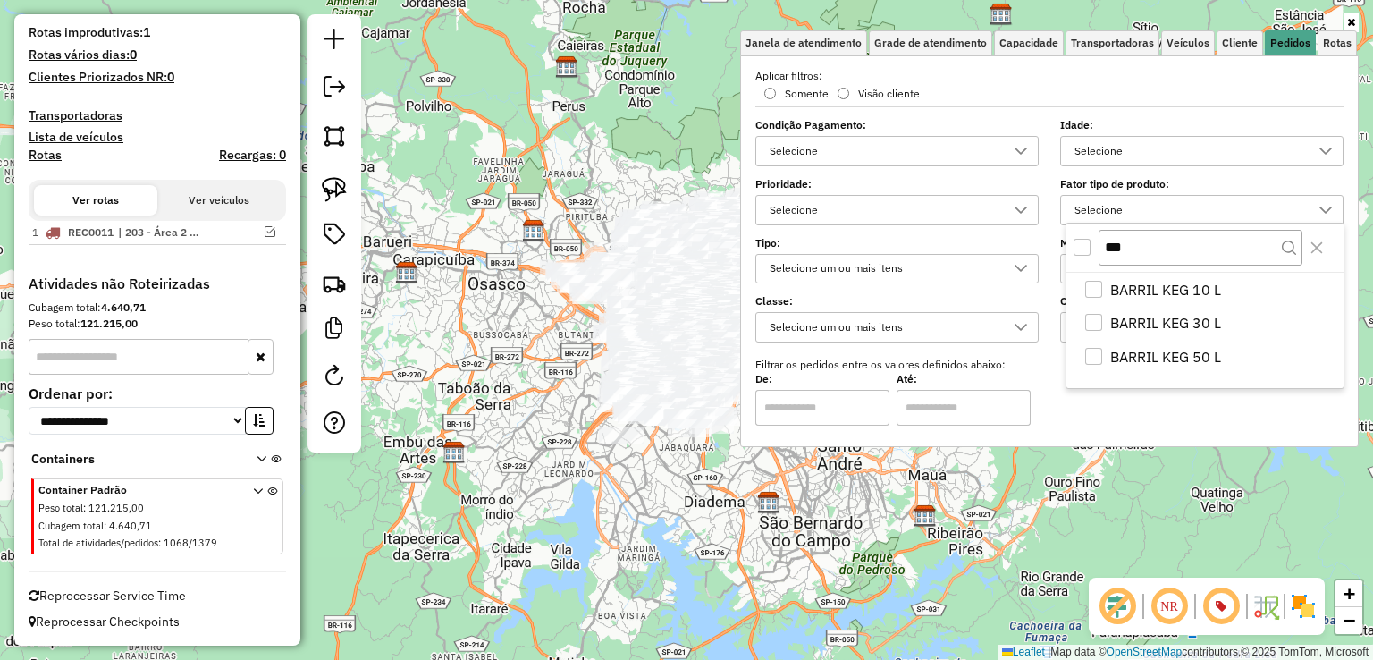
type input "***"
click at [1083, 240] on div "All items unselected" at bounding box center [1082, 247] width 17 height 17
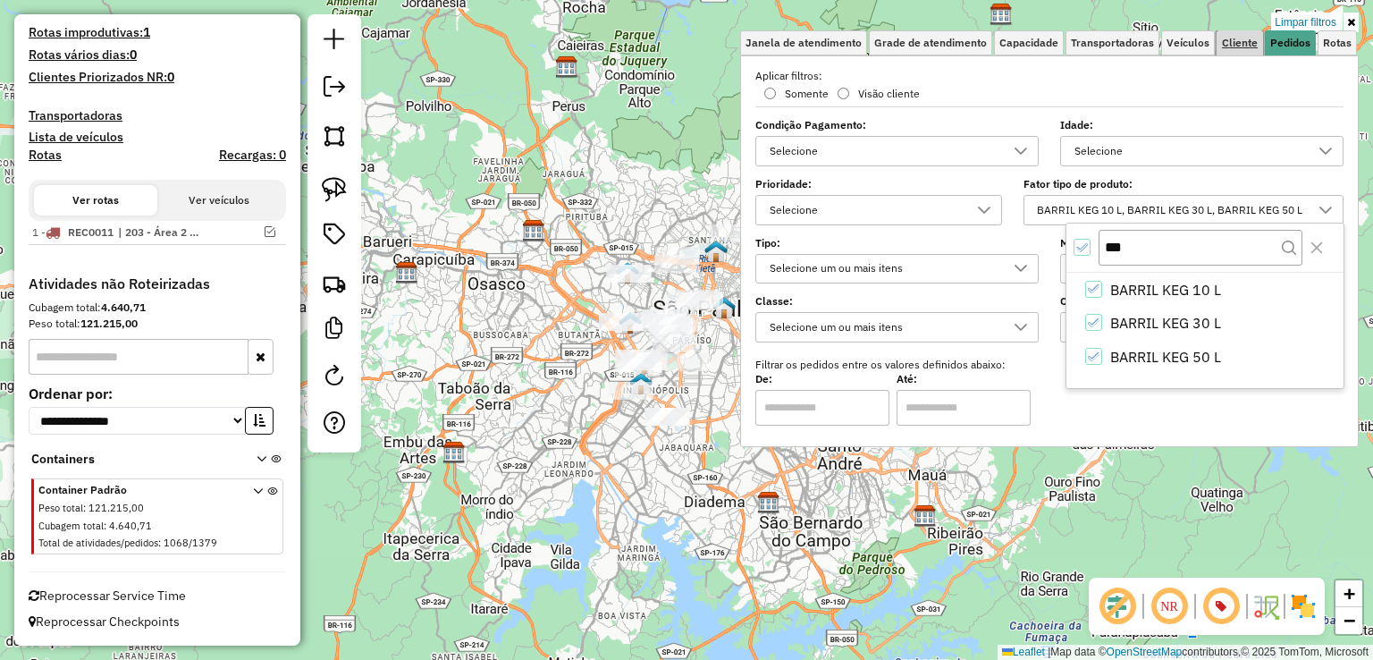
click at [1243, 38] on span "Cliente" at bounding box center [1240, 43] width 36 height 11
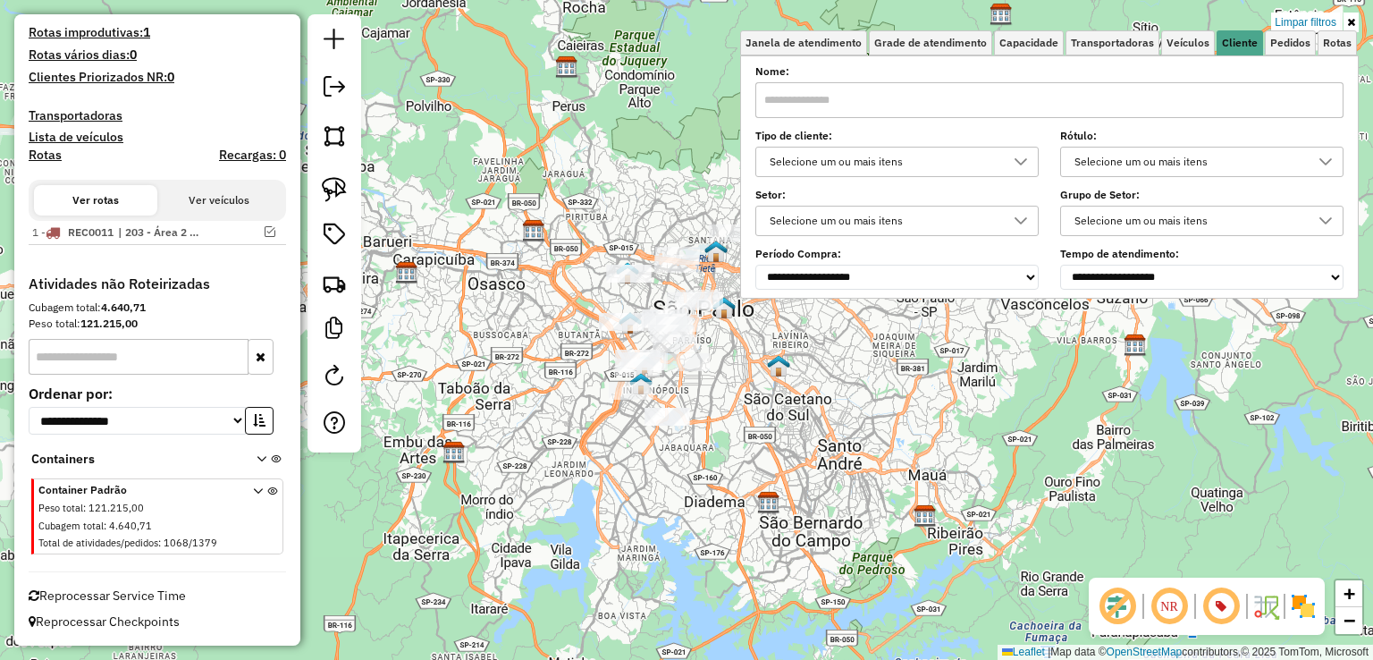
click at [958, 150] on div "Selecione um ou mais itens" at bounding box center [883, 161] width 240 height 29
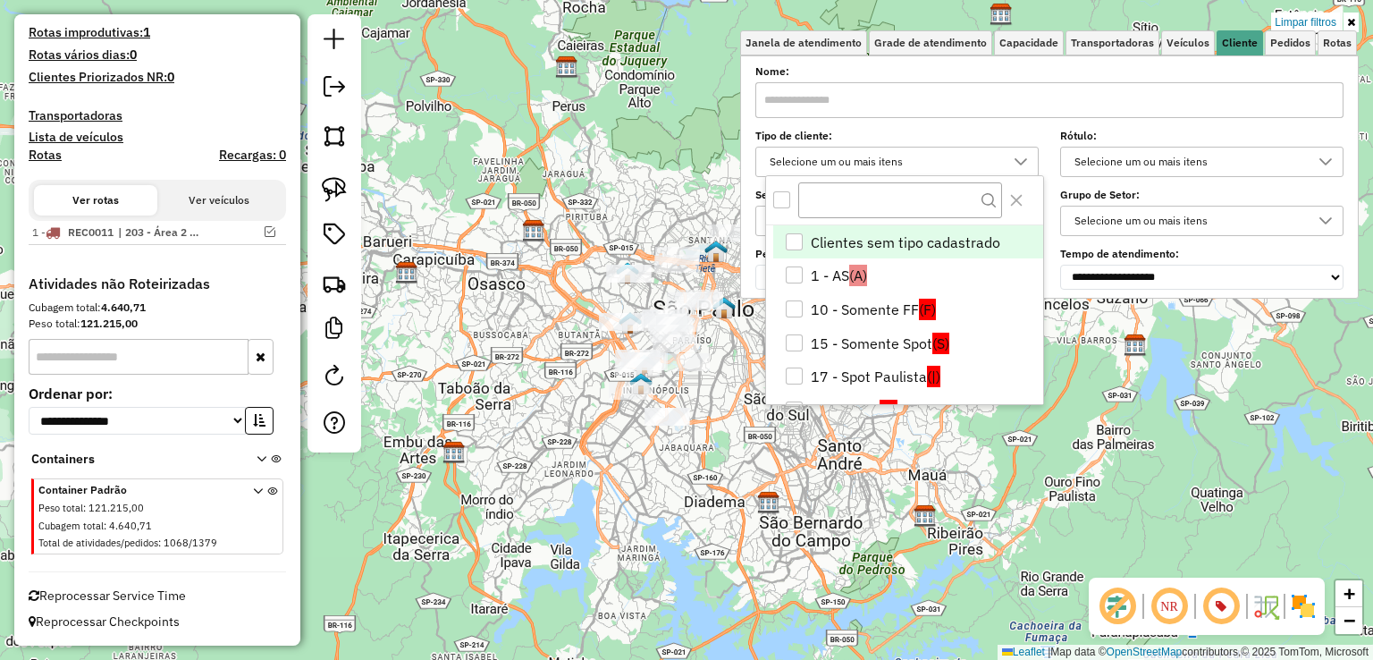
click at [775, 198] on div "All items unselected" at bounding box center [781, 199] width 17 height 17
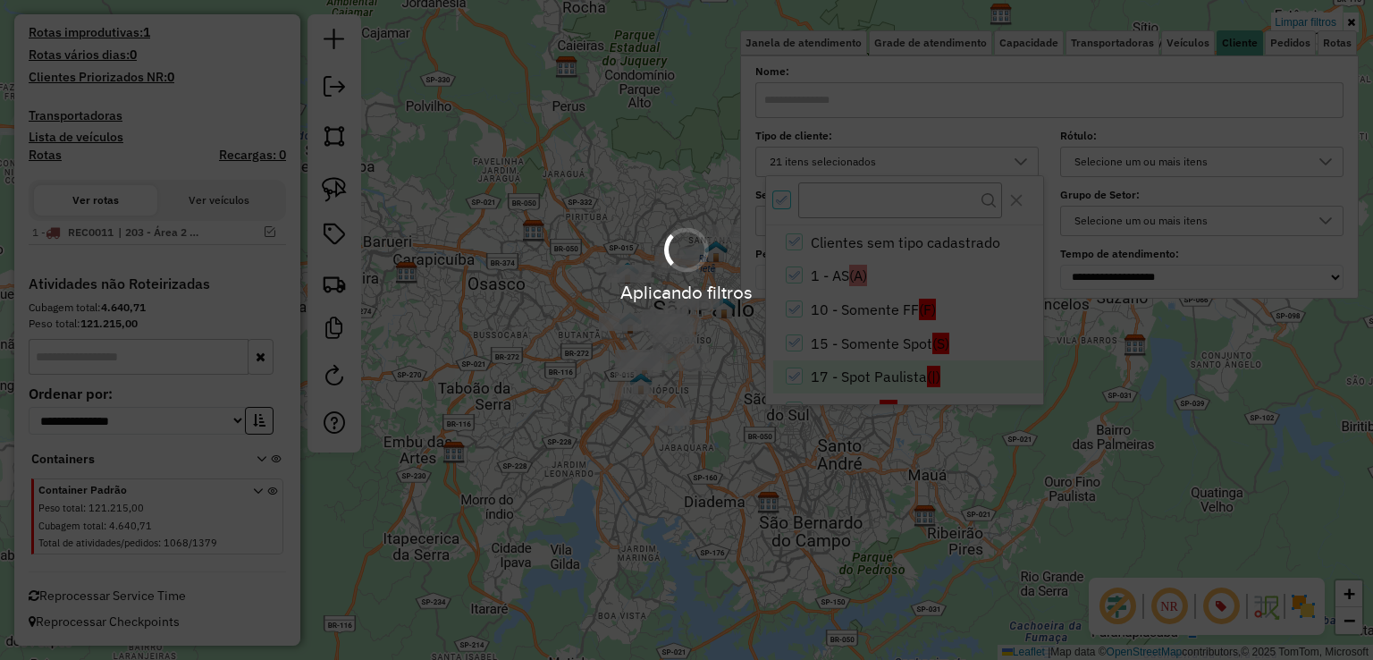
scroll to position [543, 0]
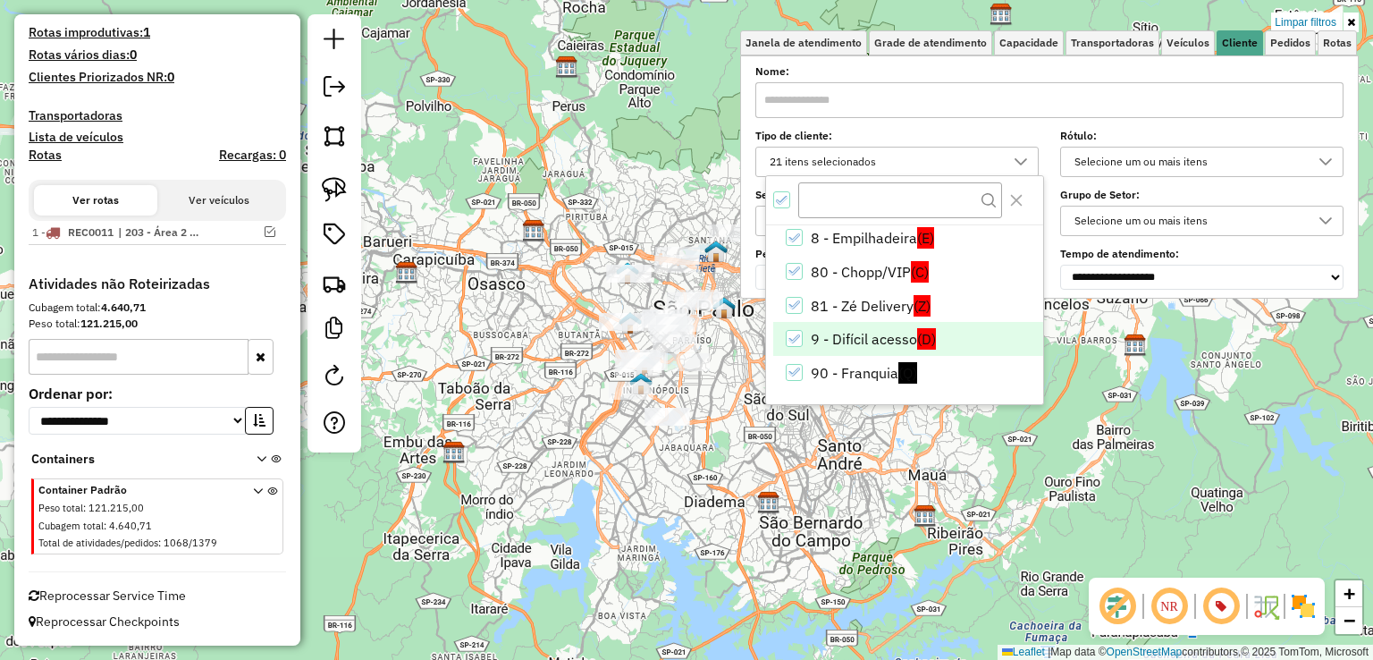
click at [835, 337] on li "9 - Difícil acesso (D)" at bounding box center [908, 339] width 270 height 34
click at [436, 316] on div "Limpar filtros Janela de atendimento Grade de atendimento Capacidade Transporta…" at bounding box center [686, 330] width 1373 height 660
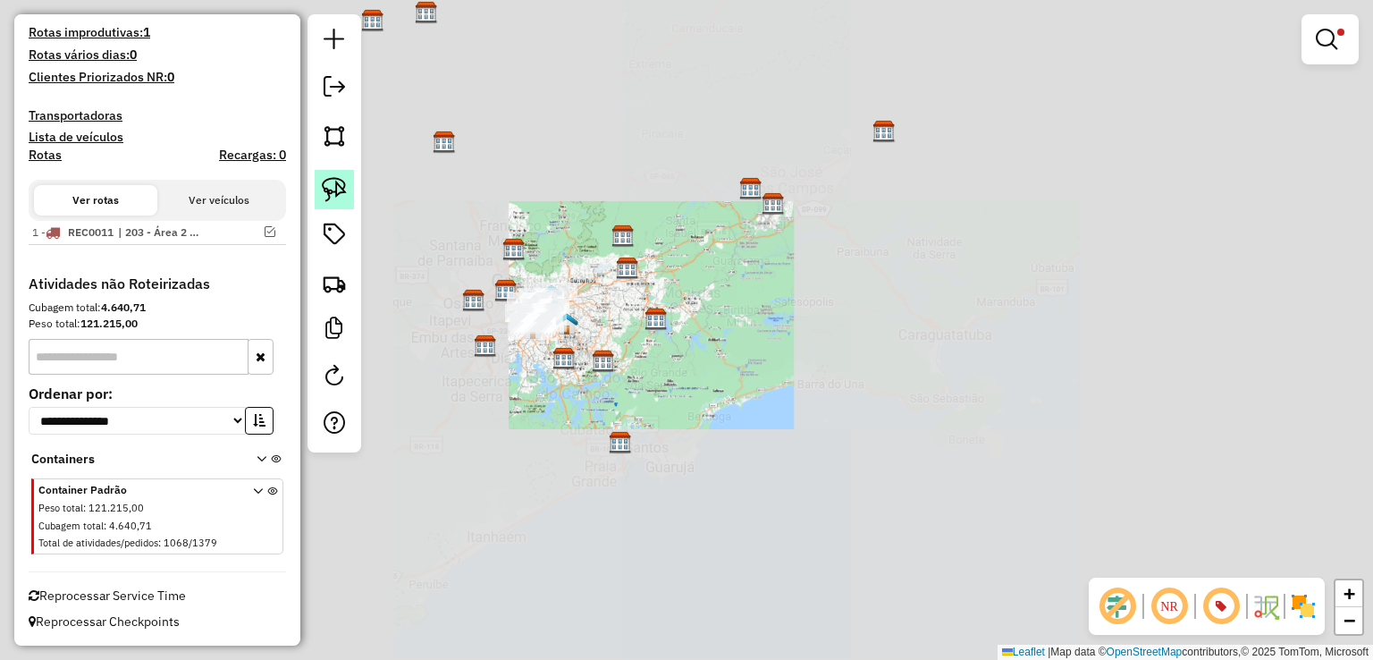
click at [344, 194] on img at bounding box center [334, 189] width 25 height 25
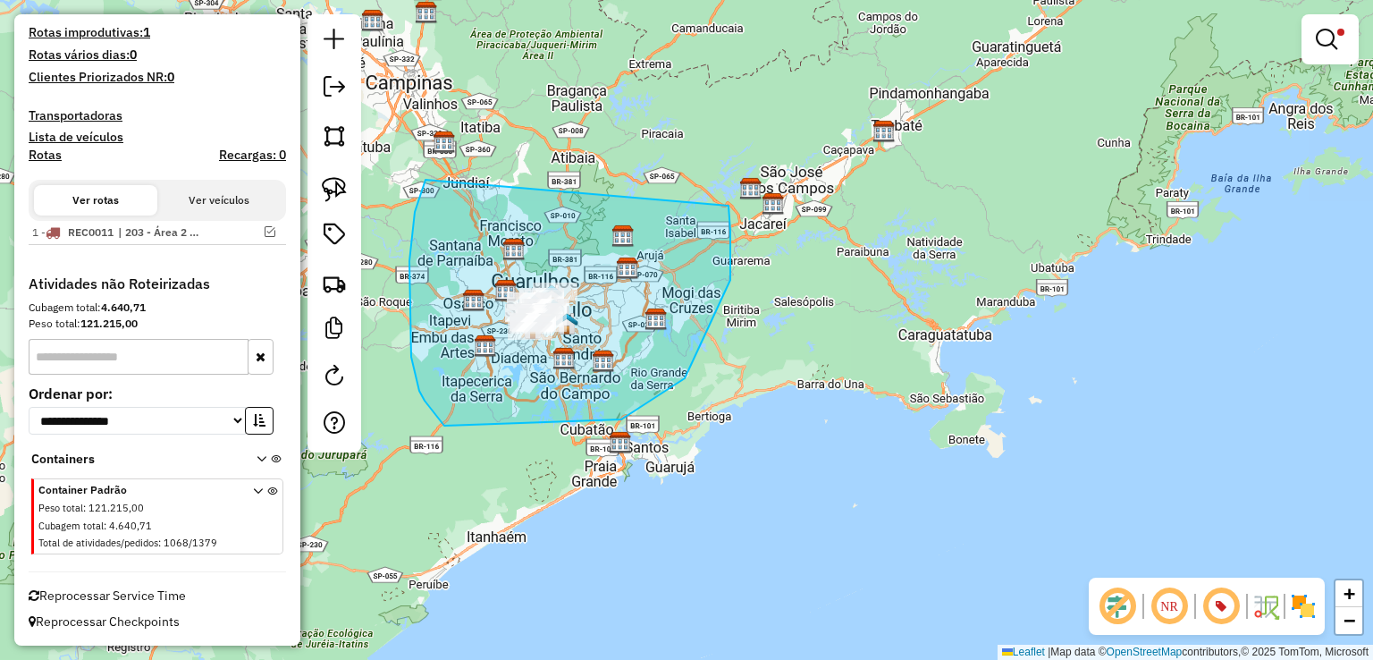
drag, startPoint x: 424, startPoint y: 183, endPoint x: 699, endPoint y: 132, distance: 280.0
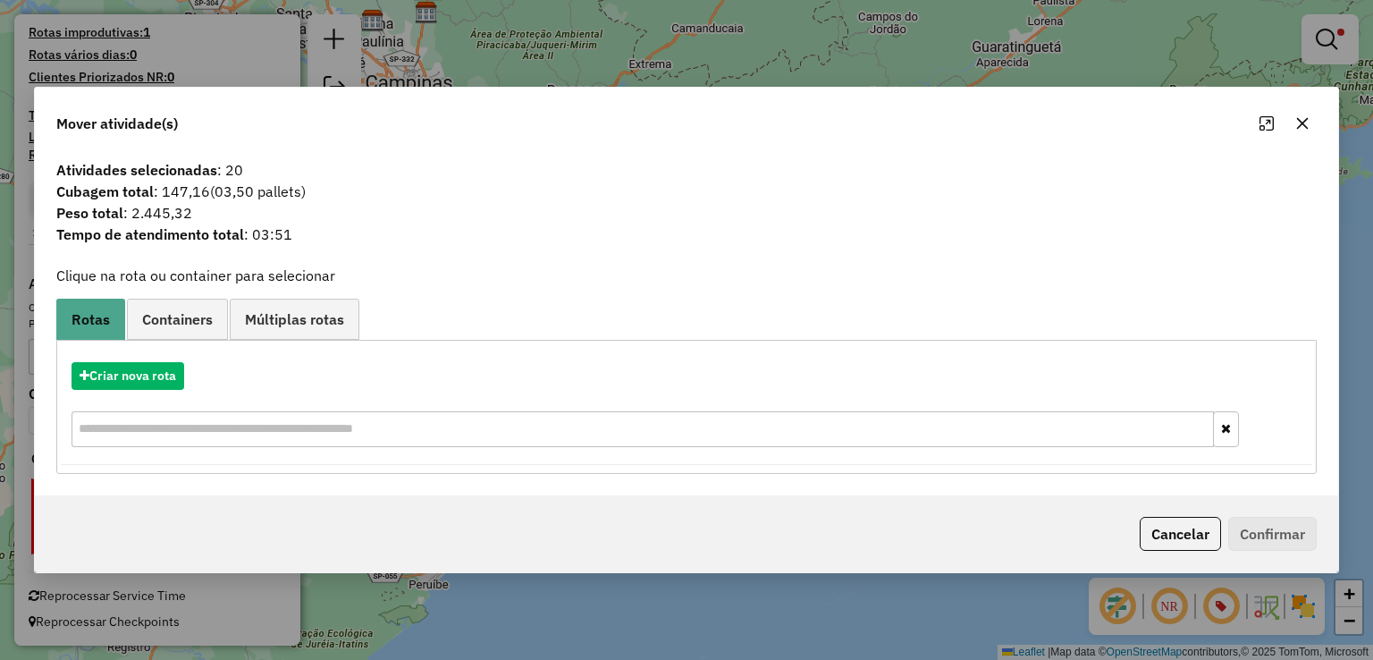
click at [190, 333] on link "Containers" at bounding box center [177, 319] width 101 height 40
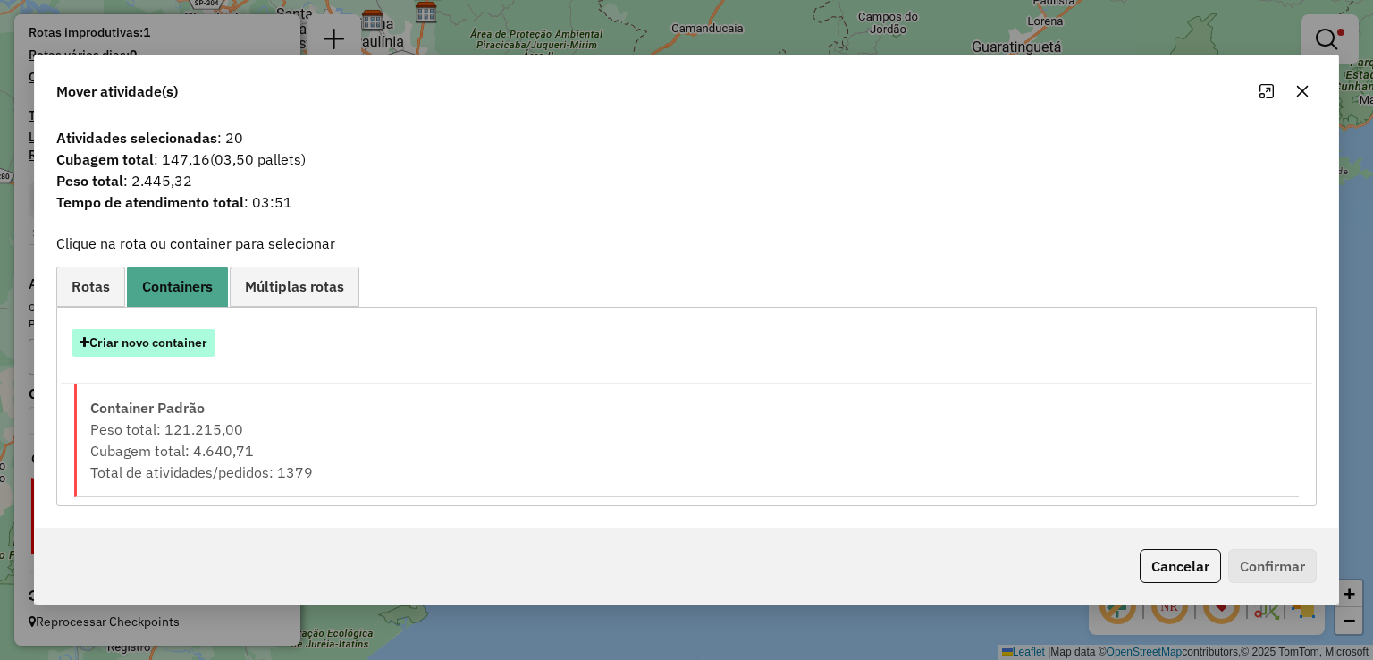
click at [175, 347] on button "Criar novo container" at bounding box center [144, 343] width 144 height 28
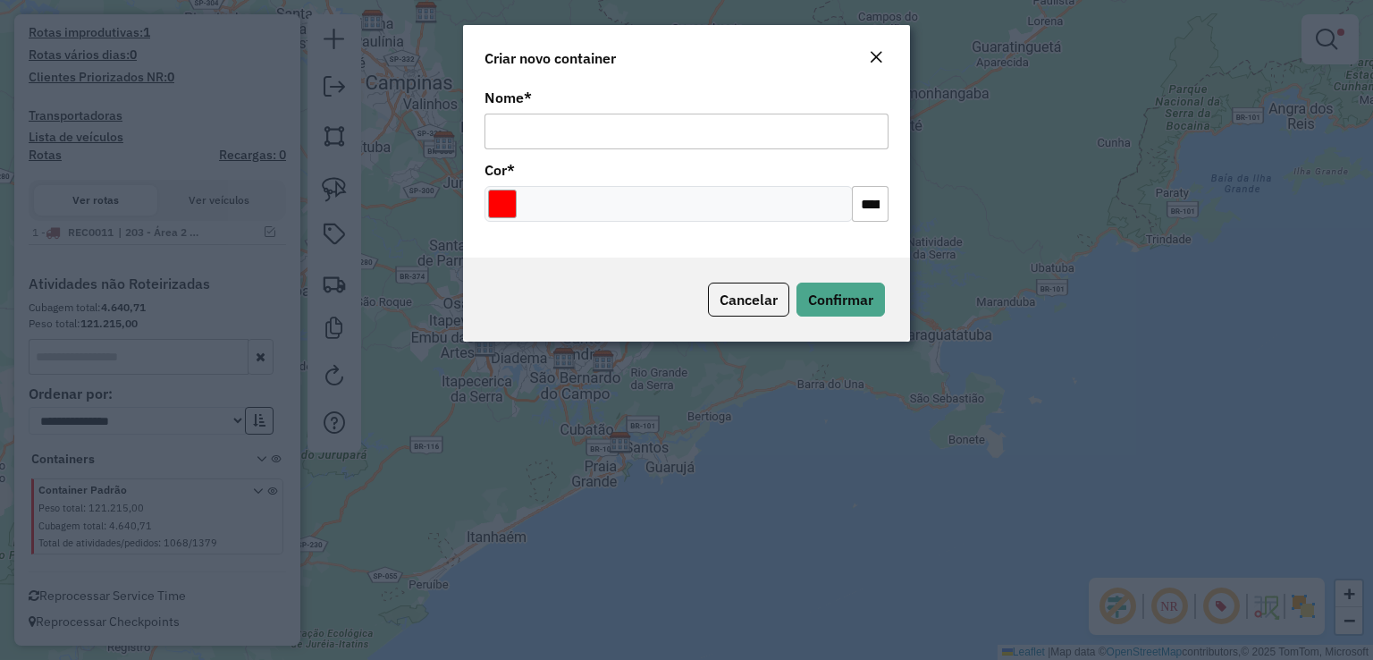
click at [670, 106] on div "Nome *" at bounding box center [686, 120] width 404 height 58
click at [642, 122] on input "Nome *" at bounding box center [686, 132] width 404 height 36
type input "******"
click at [497, 208] on input "Select a color" at bounding box center [502, 204] width 29 height 29
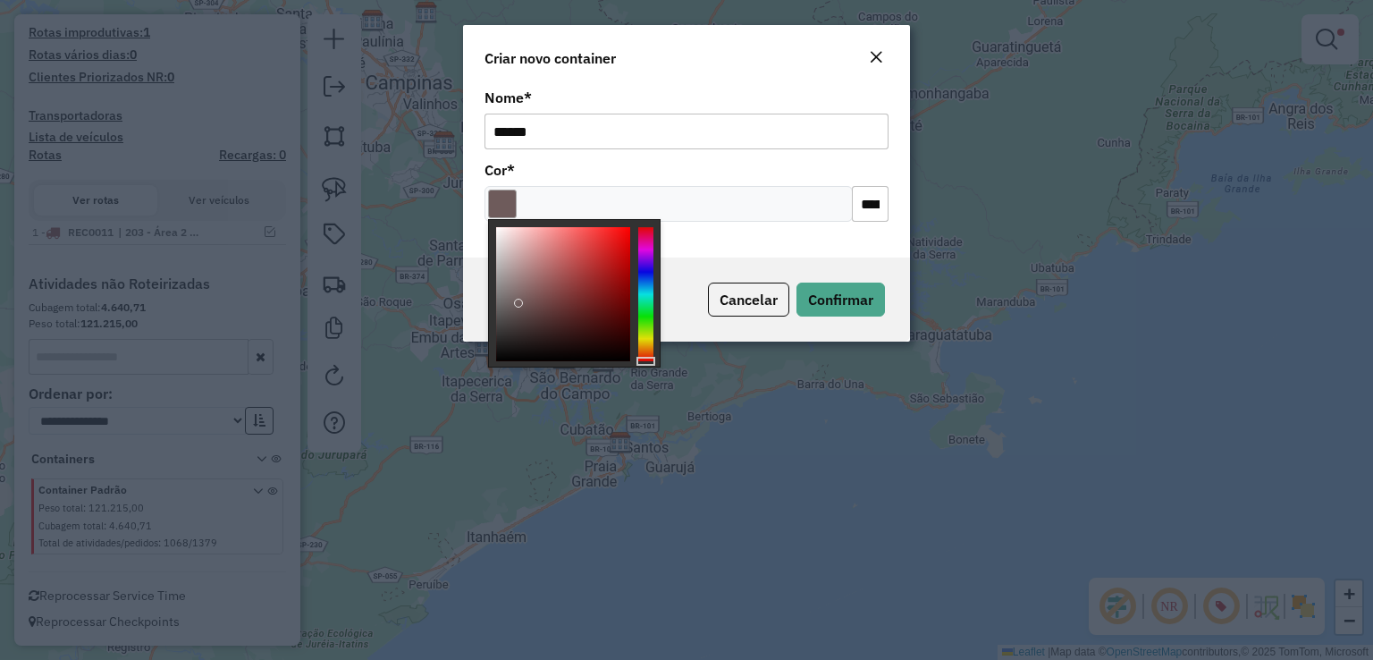
type input "*******"
click at [443, 493] on body "Aguarde... Pop-up bloqueado! Seu navegador bloqueou automáticamente a abertura …" at bounding box center [686, 330] width 1373 height 660
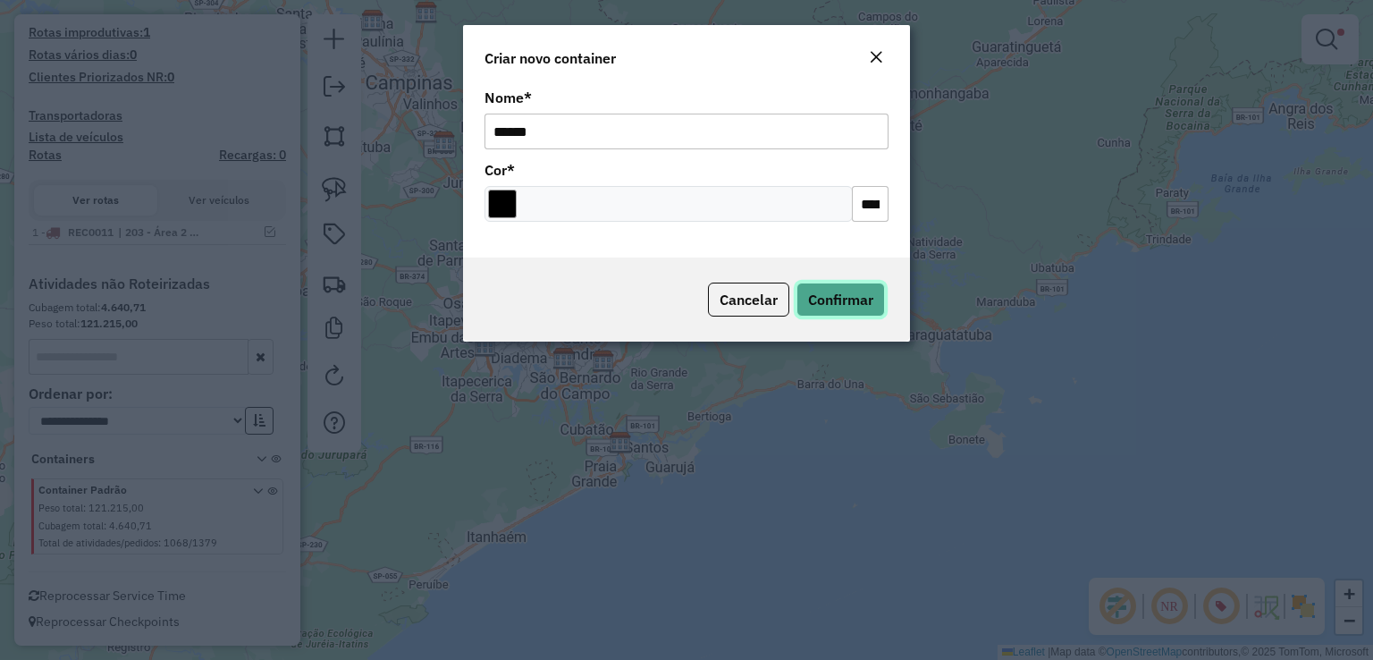
click at [828, 306] on span "Confirmar" at bounding box center [840, 300] width 65 height 18
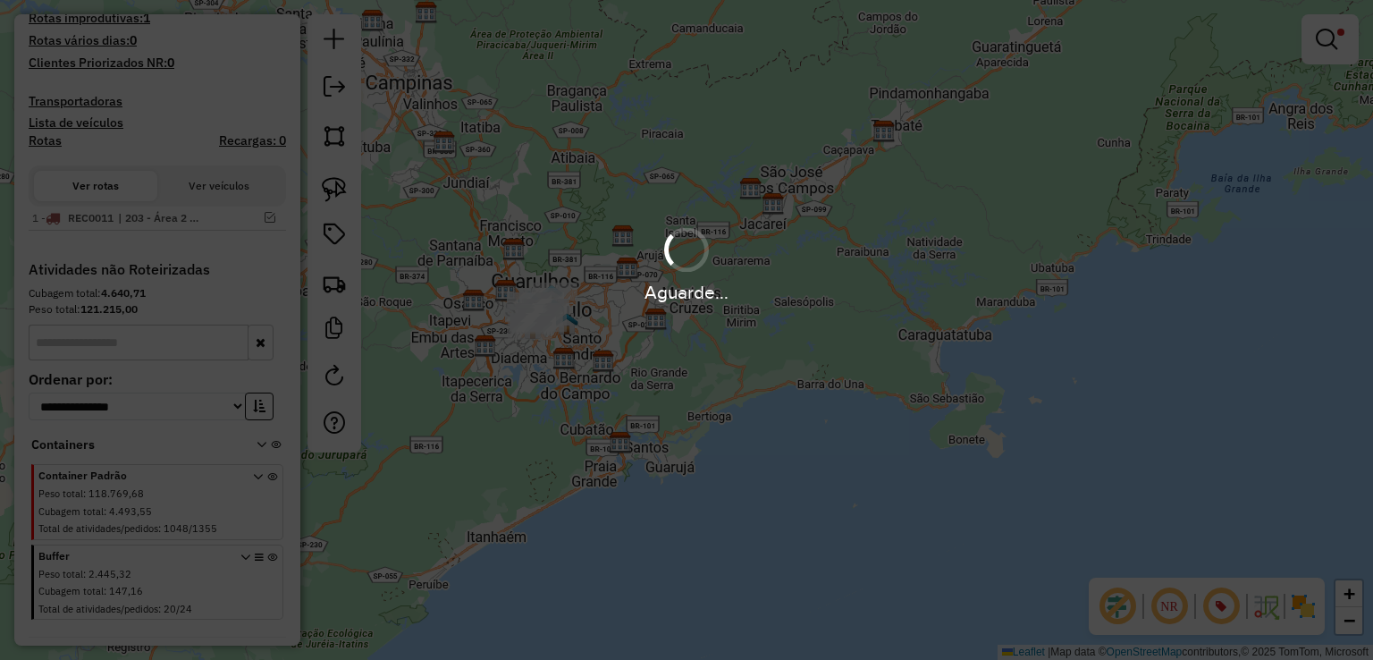
scroll to position [585, 0]
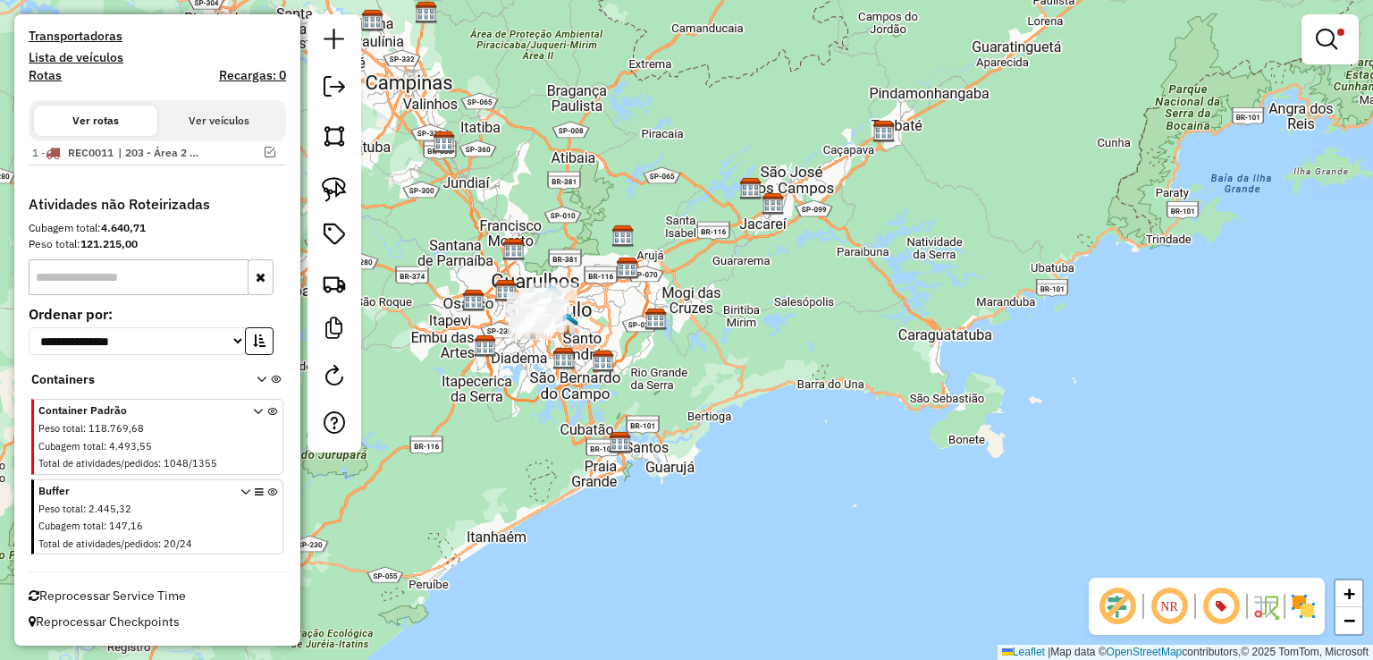
click at [267, 496] on icon at bounding box center [272, 520] width 10 height 67
click at [1319, 38] on em at bounding box center [1326, 39] width 21 height 21
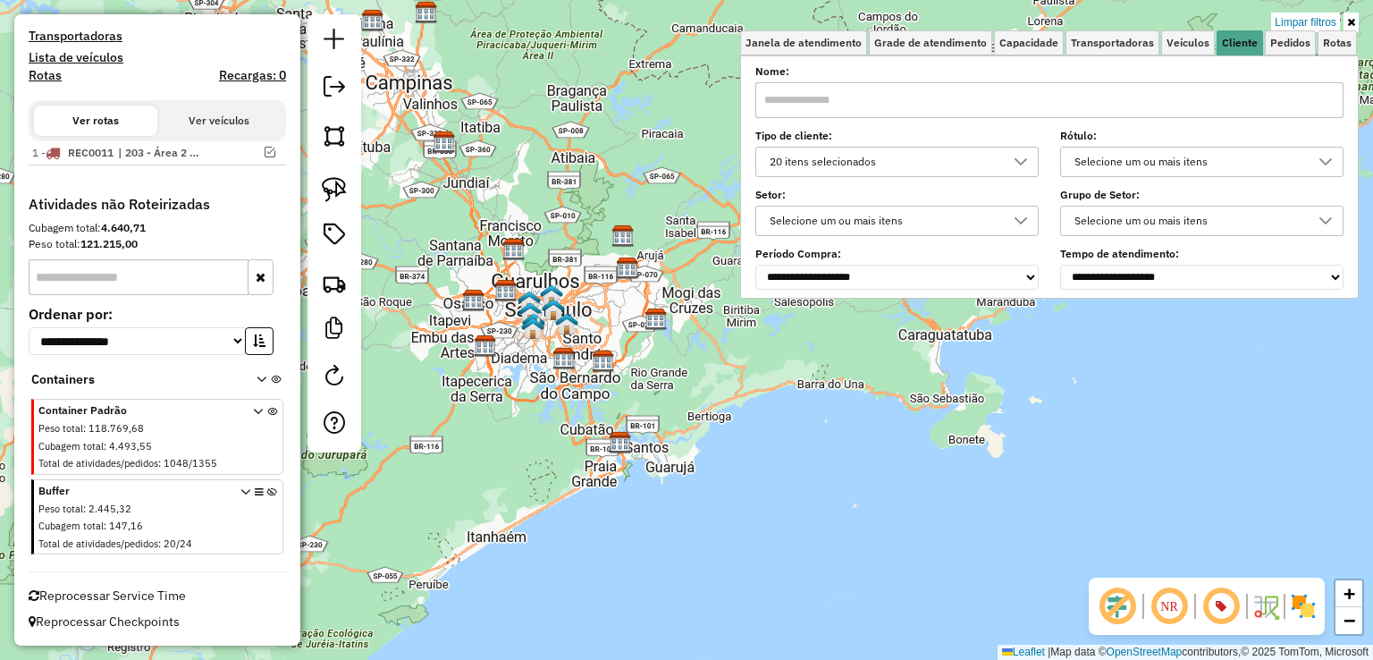
drag, startPoint x: 1311, startPoint y: 24, endPoint x: 447, endPoint y: 362, distance: 928.1
click at [1311, 23] on link "Limpar filtros" at bounding box center [1305, 23] width 69 height 20
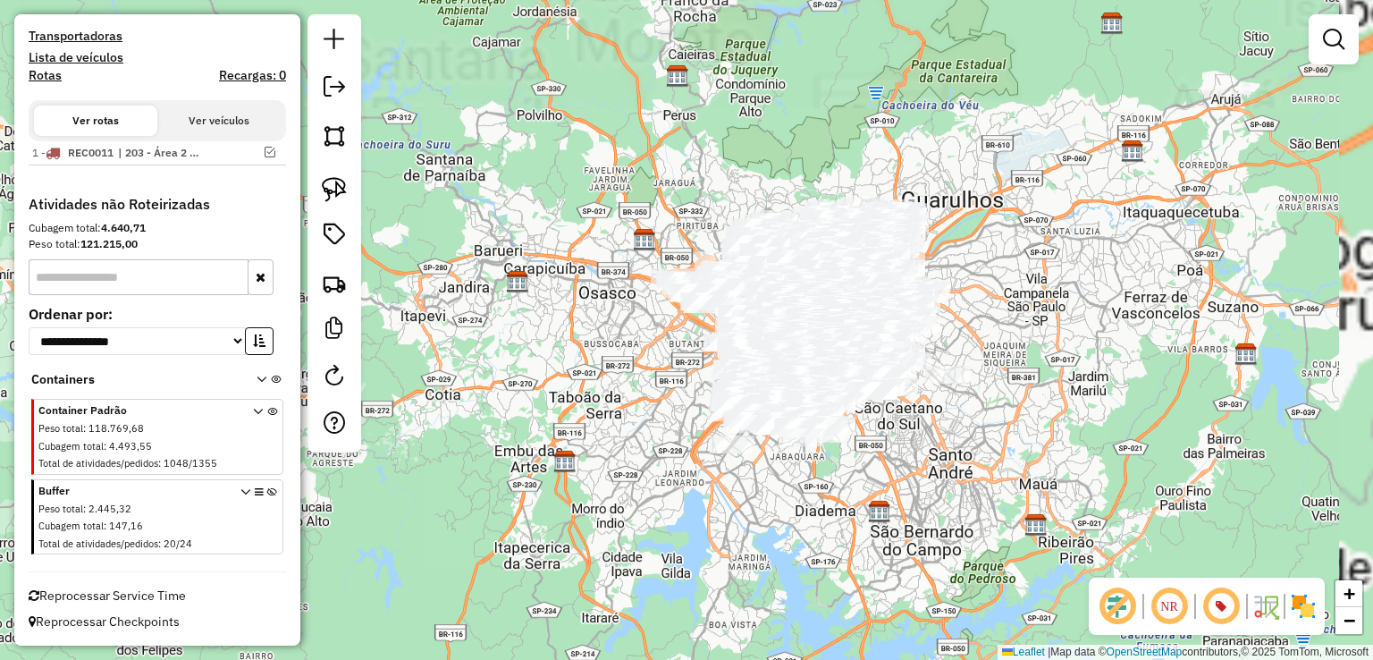
drag, startPoint x: 512, startPoint y: 371, endPoint x: 504, endPoint y: 455, distance: 84.4
click at [461, 451] on div "Janela de atendimento Grade de atendimento Capacidade Transportadoras Veículos …" at bounding box center [686, 330] width 1373 height 660
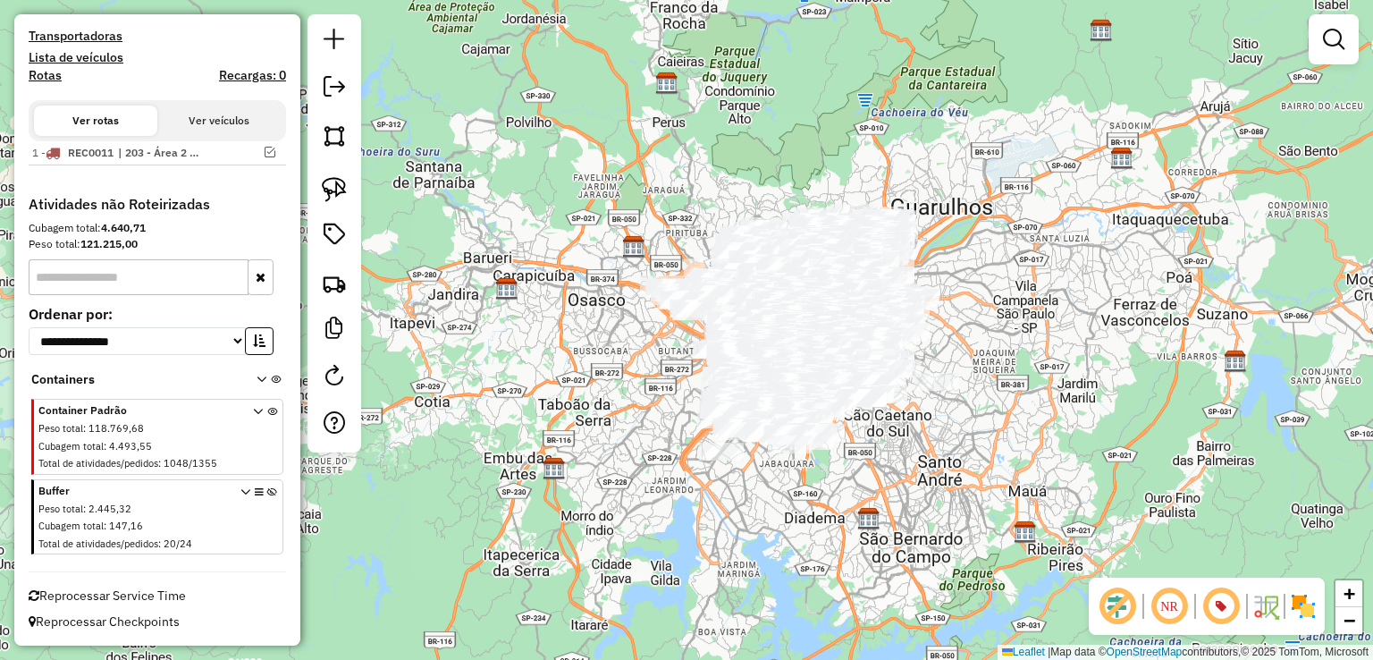
click at [1302, 606] on img at bounding box center [1303, 606] width 29 height 29
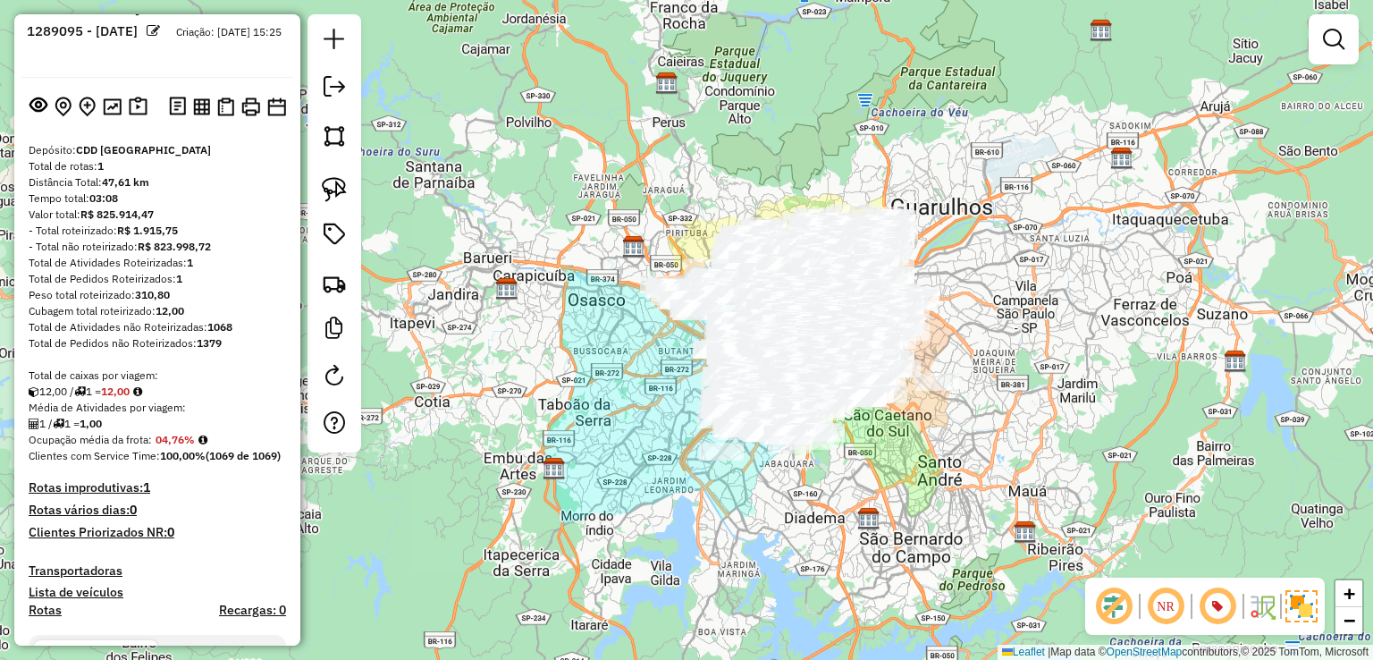
scroll to position [0, 0]
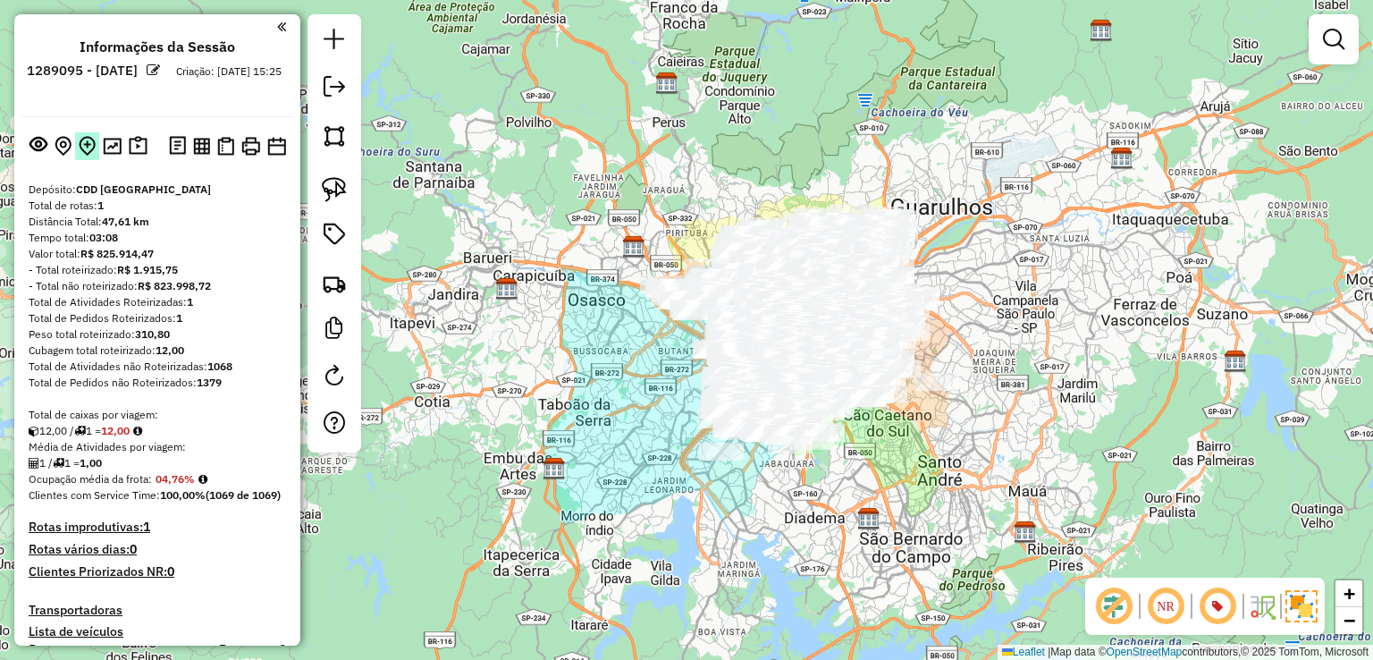
click at [87, 149] on img at bounding box center [87, 146] width 17 height 21
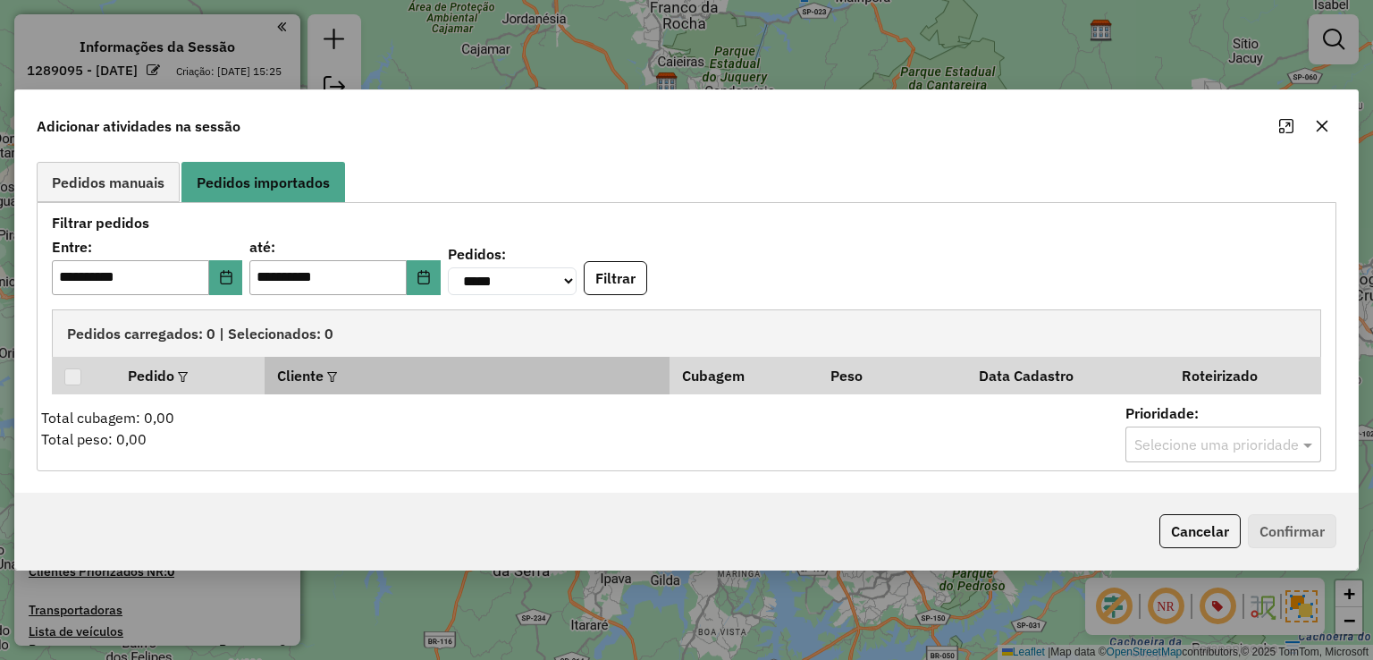
click at [336, 376] on em at bounding box center [332, 377] width 10 height 10
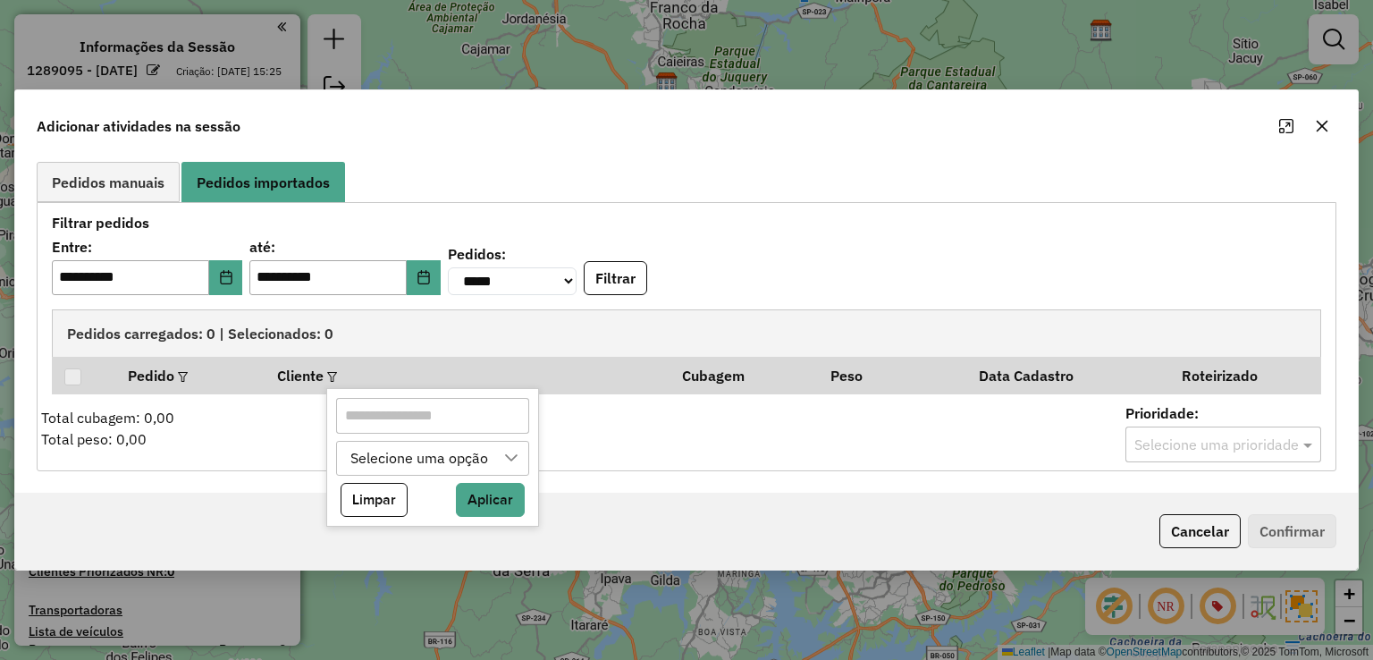
click at [415, 414] on input "text" at bounding box center [432, 416] width 192 height 36
paste input "********"
type input "********"
click at [486, 509] on button "Aplicar" at bounding box center [490, 500] width 69 height 34
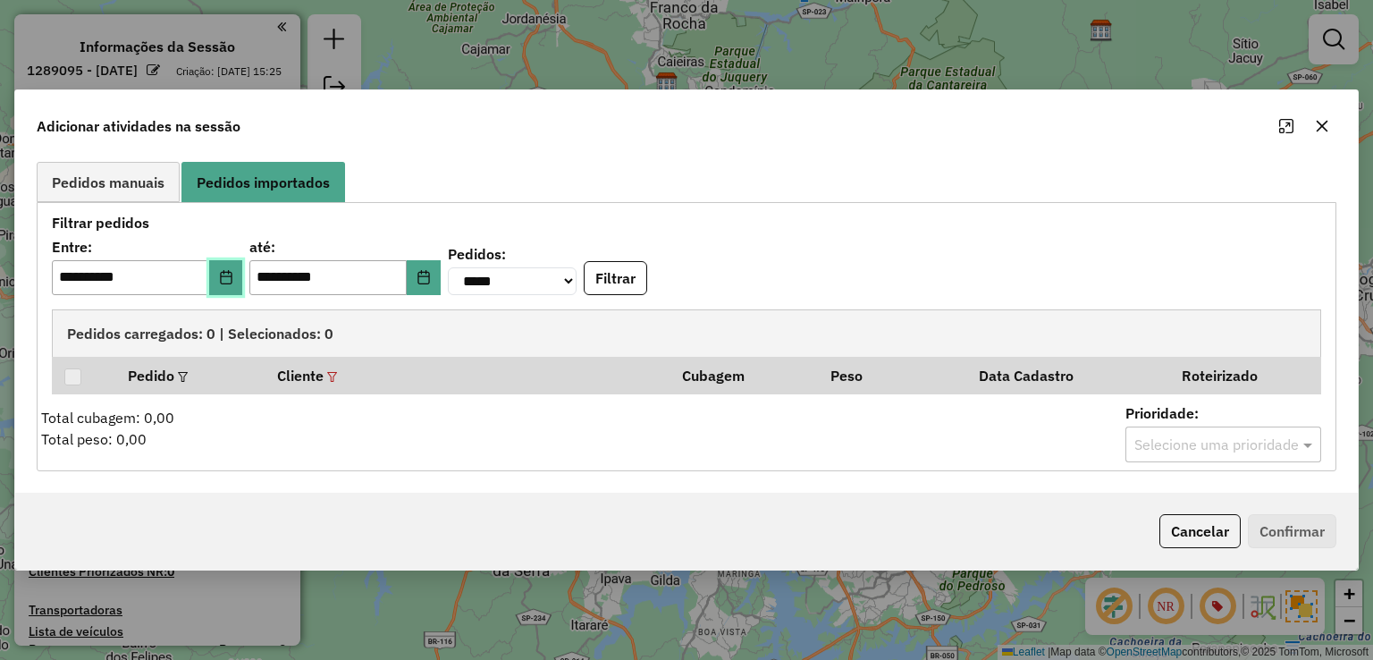
click at [243, 283] on button "Choose Date" at bounding box center [226, 278] width 34 height 36
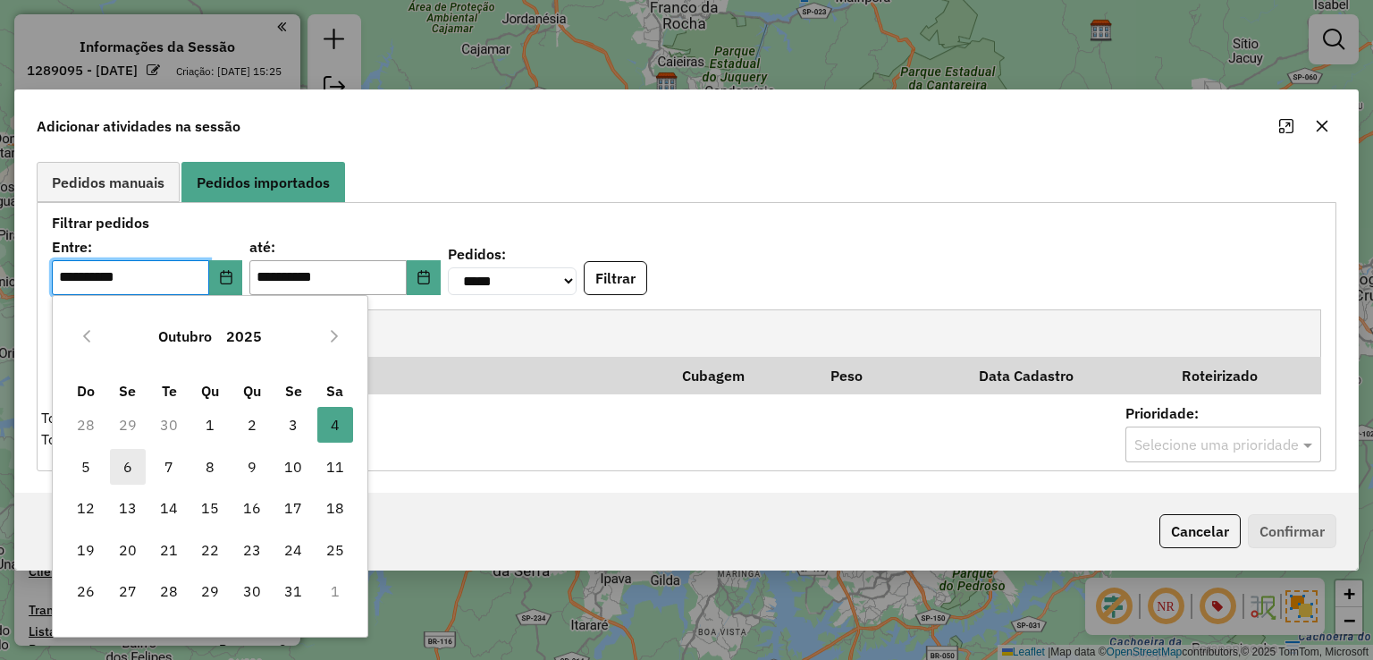
click at [118, 459] on span "6" at bounding box center [128, 467] width 36 height 36
type input "**********"
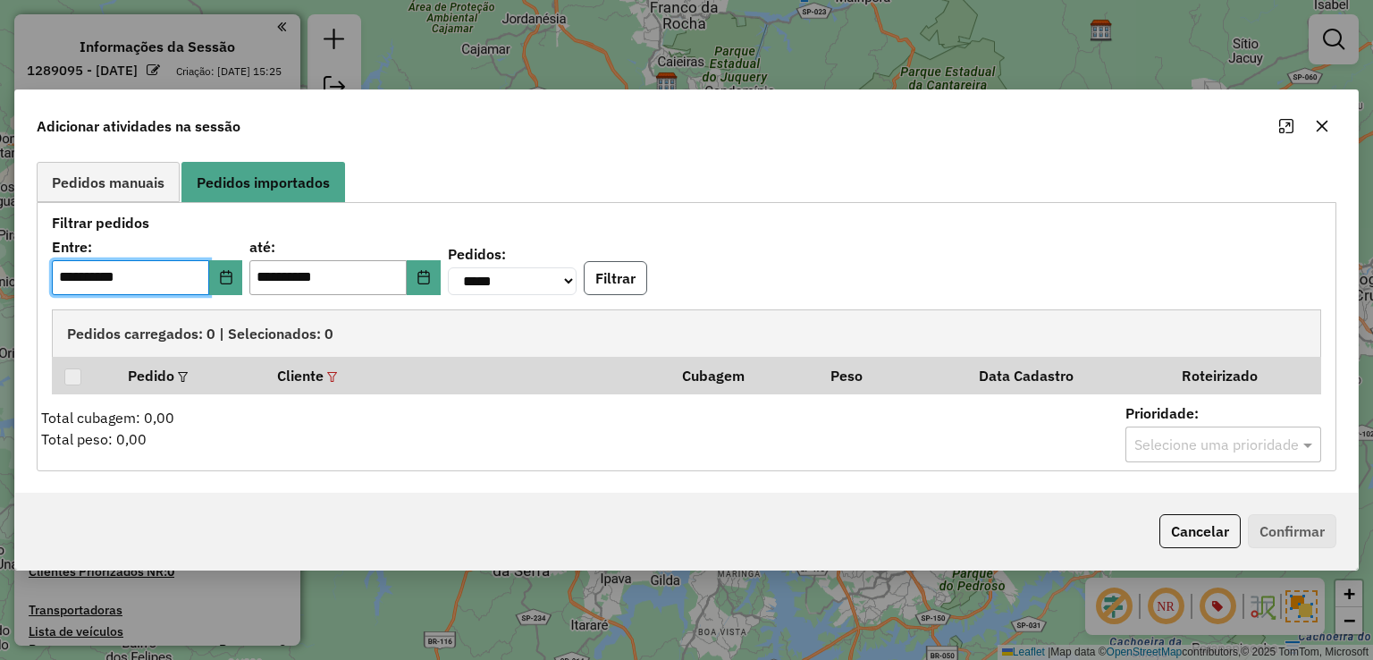
click at [638, 261] on button "Filtrar" at bounding box center [615, 278] width 63 height 34
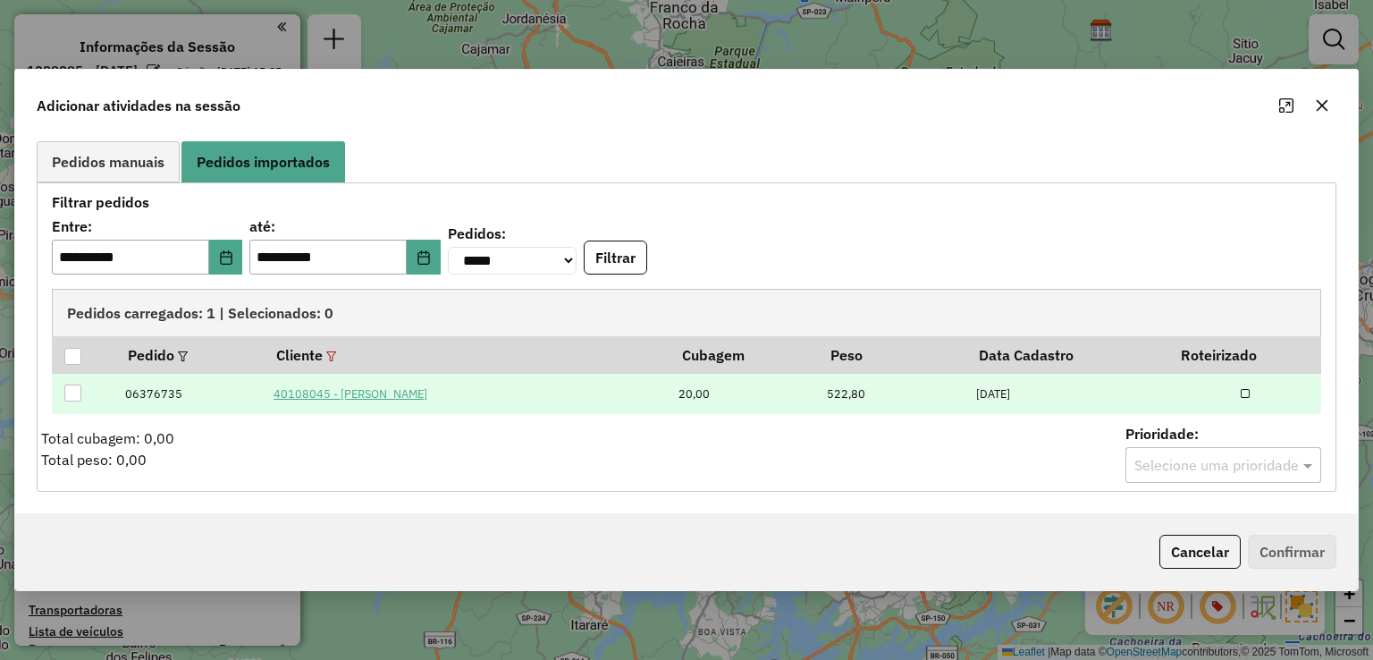
click at [73, 354] on div at bounding box center [72, 356] width 17 height 17
click at [1274, 549] on button "Confirmar" at bounding box center [1292, 552] width 88 height 34
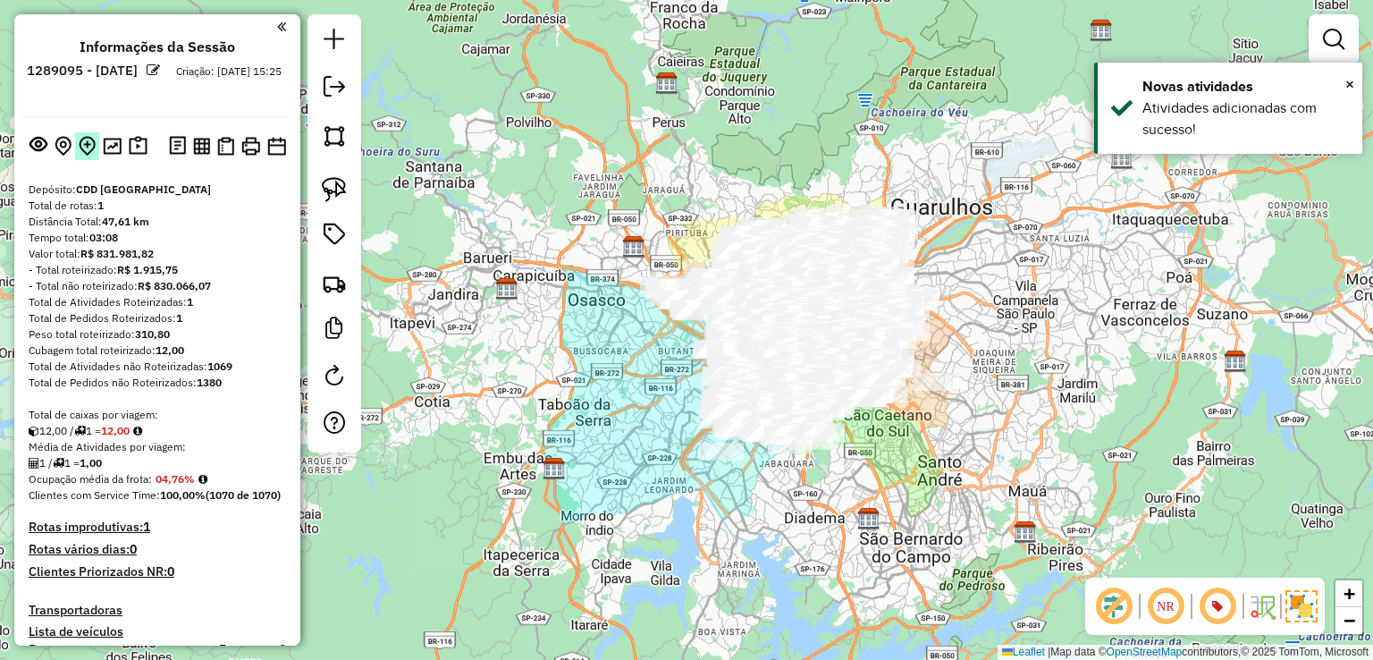
click at [84, 147] on img at bounding box center [87, 146] width 17 height 21
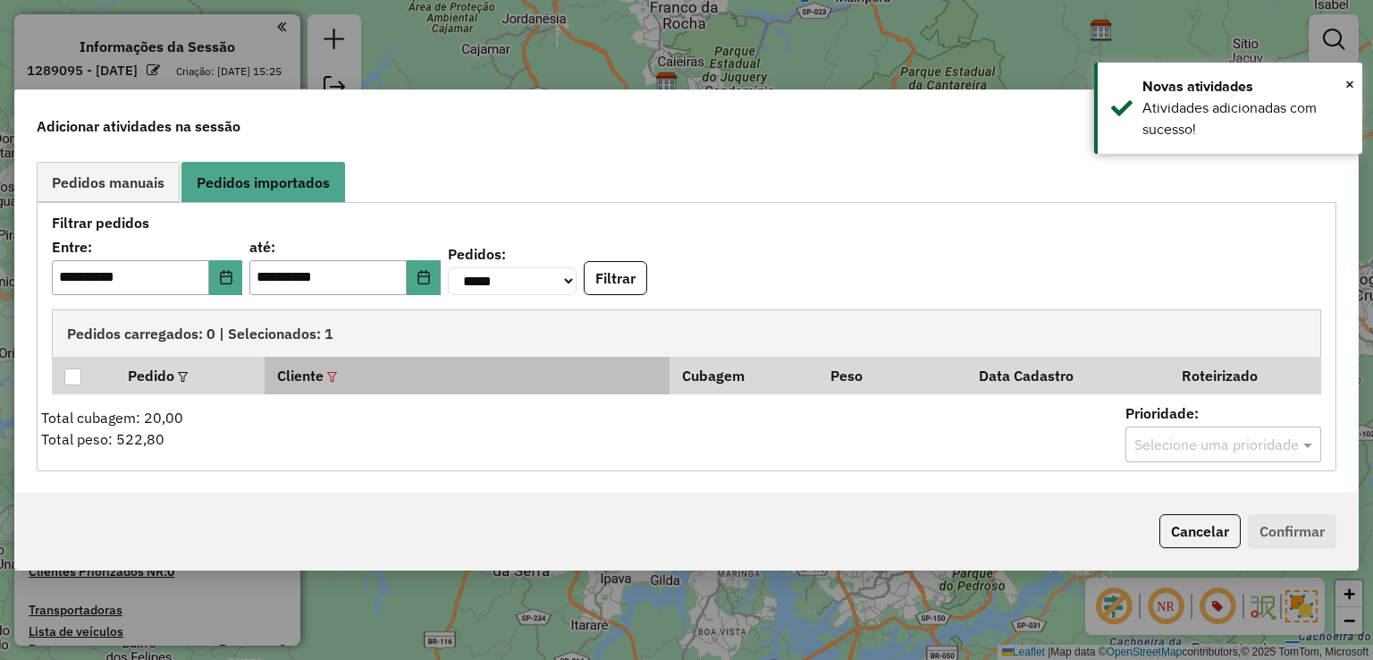
click at [333, 376] on em at bounding box center [332, 377] width 10 height 10
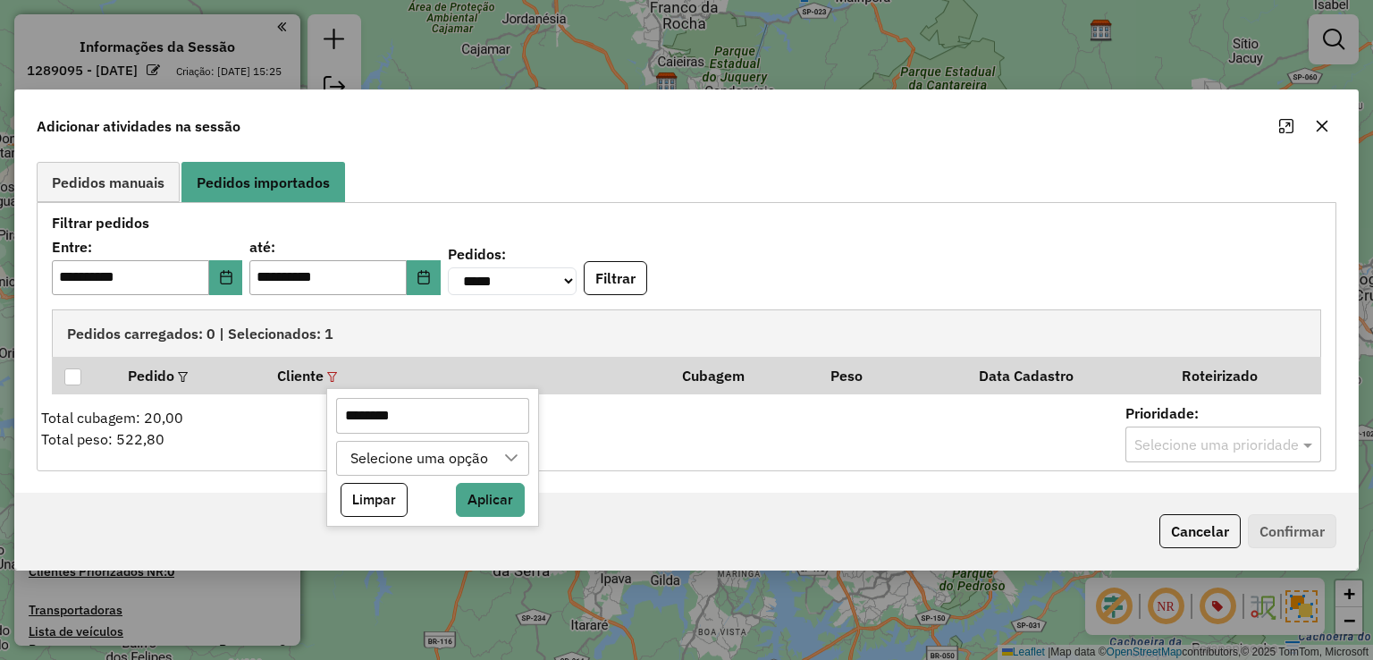
click at [377, 415] on input "********" at bounding box center [432, 416] width 192 height 36
click at [377, 414] on input "********" at bounding box center [432, 416] width 192 height 36
paste input "text"
type input "********"
click at [501, 491] on button "Aplicar" at bounding box center [490, 500] width 69 height 34
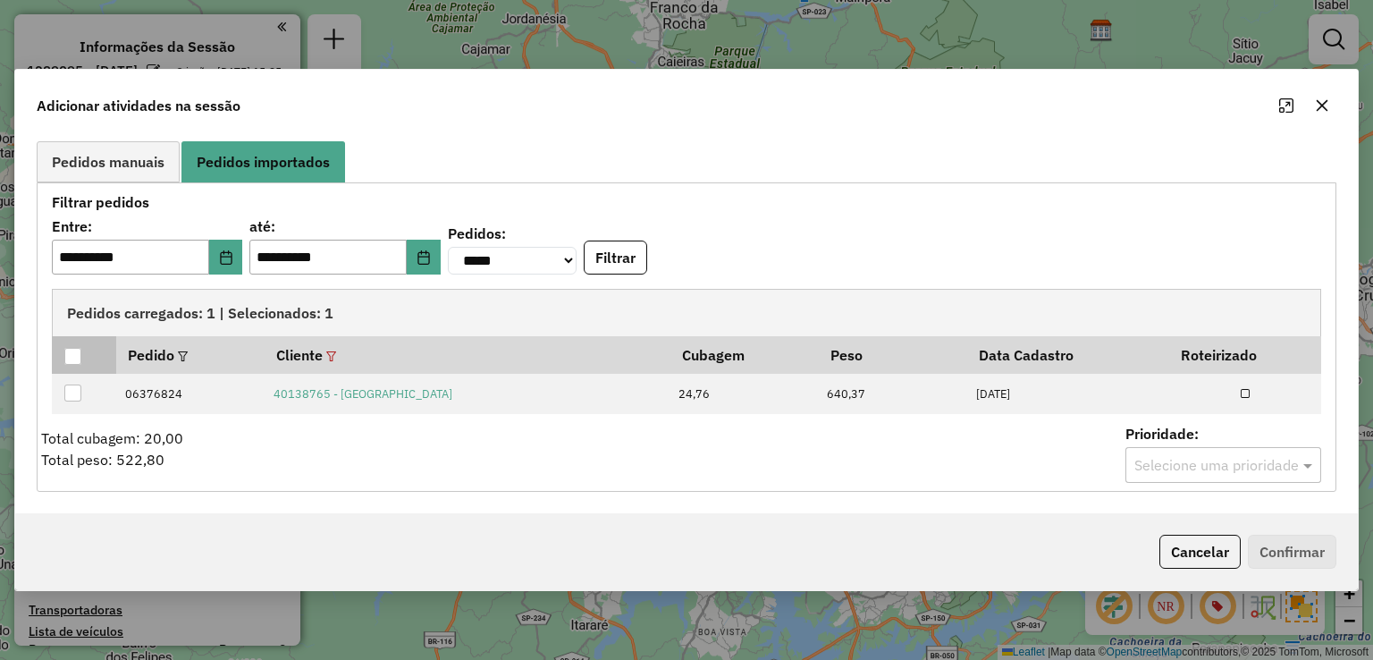
click at [68, 358] on div at bounding box center [72, 356] width 17 height 17
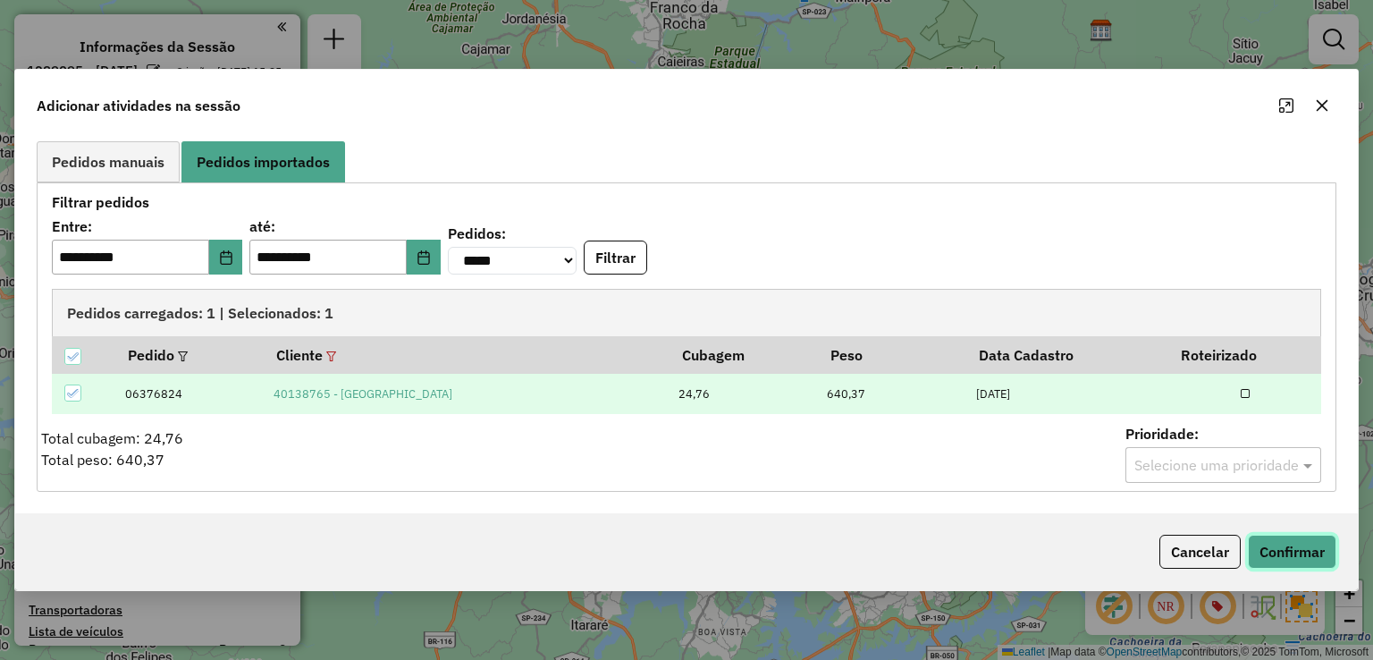
click at [1309, 550] on button "Confirmar" at bounding box center [1292, 552] width 88 height 34
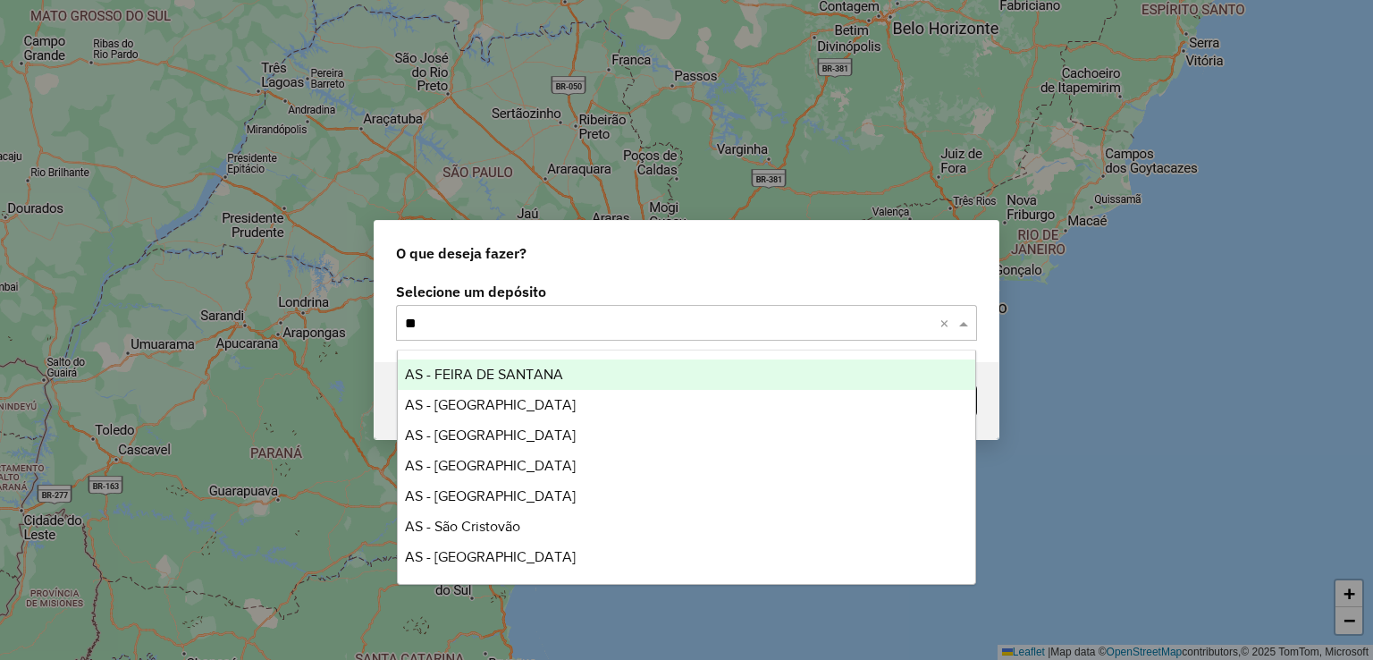
type input "***"
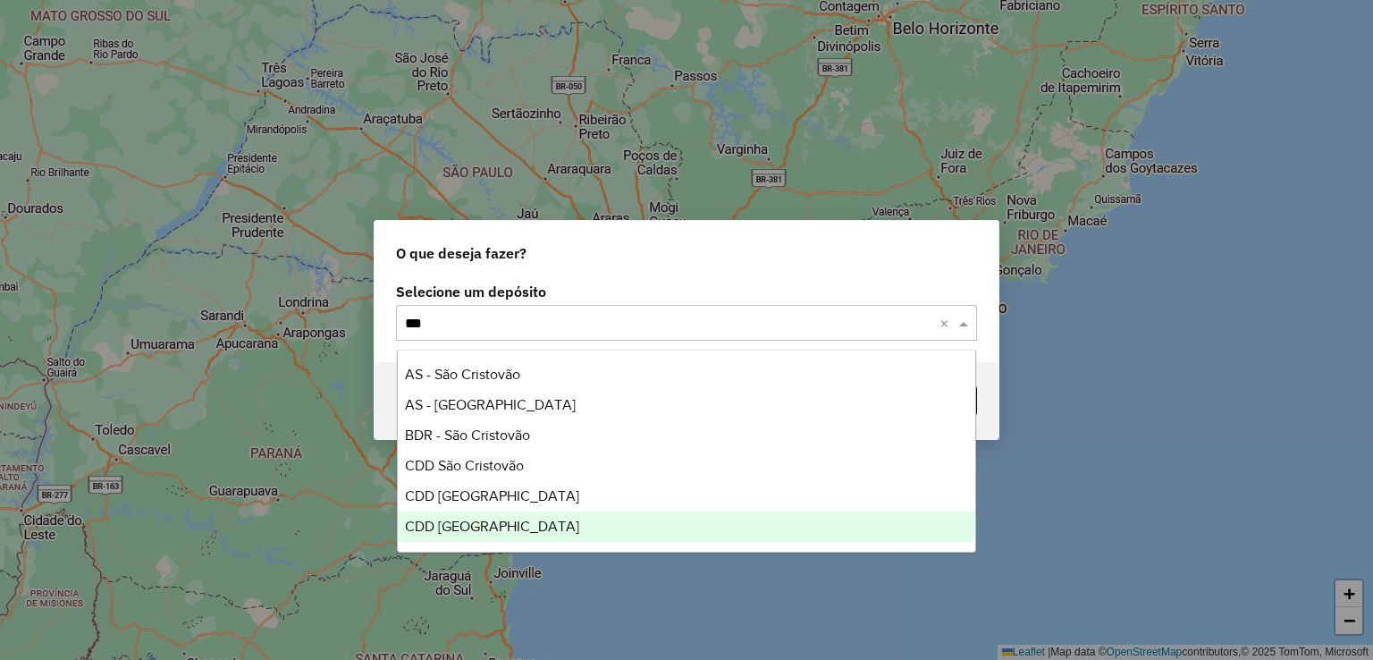
click at [507, 523] on div "CDD [GEOGRAPHIC_DATA]" at bounding box center [687, 526] width 578 height 30
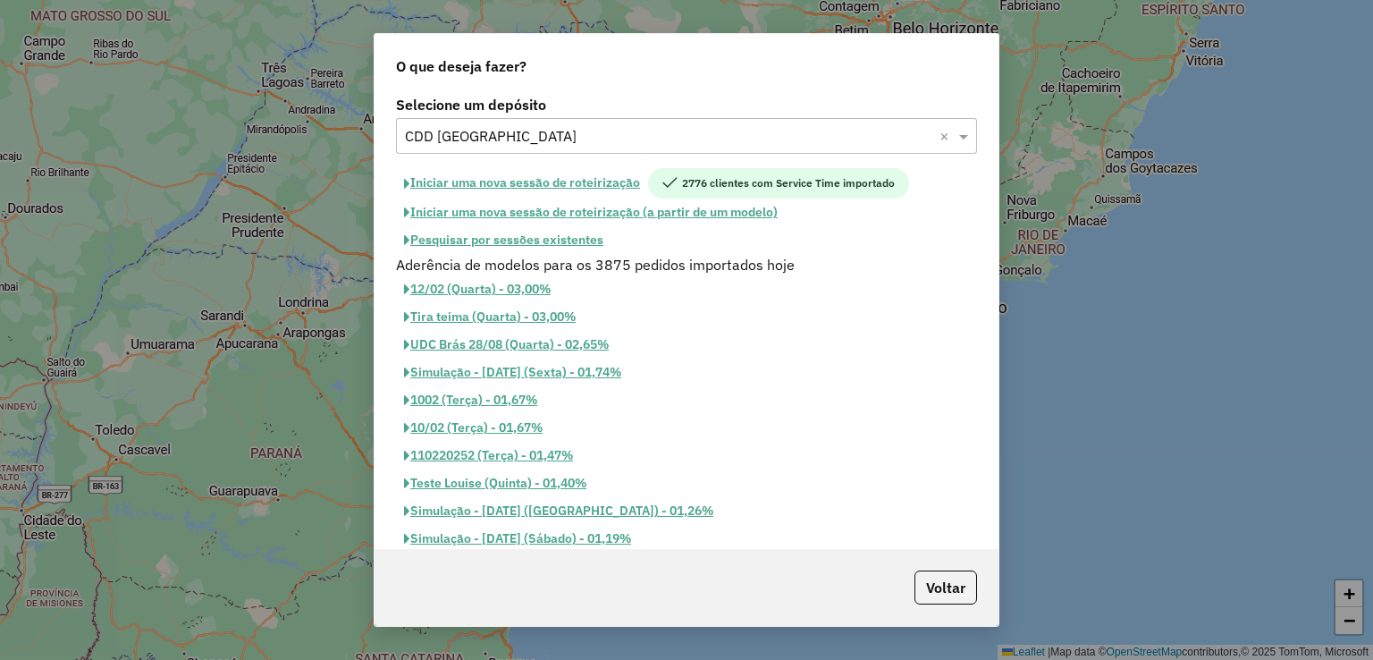
click at [601, 183] on button "Iniciar uma nova sessão de roteirização" at bounding box center [522, 183] width 252 height 30
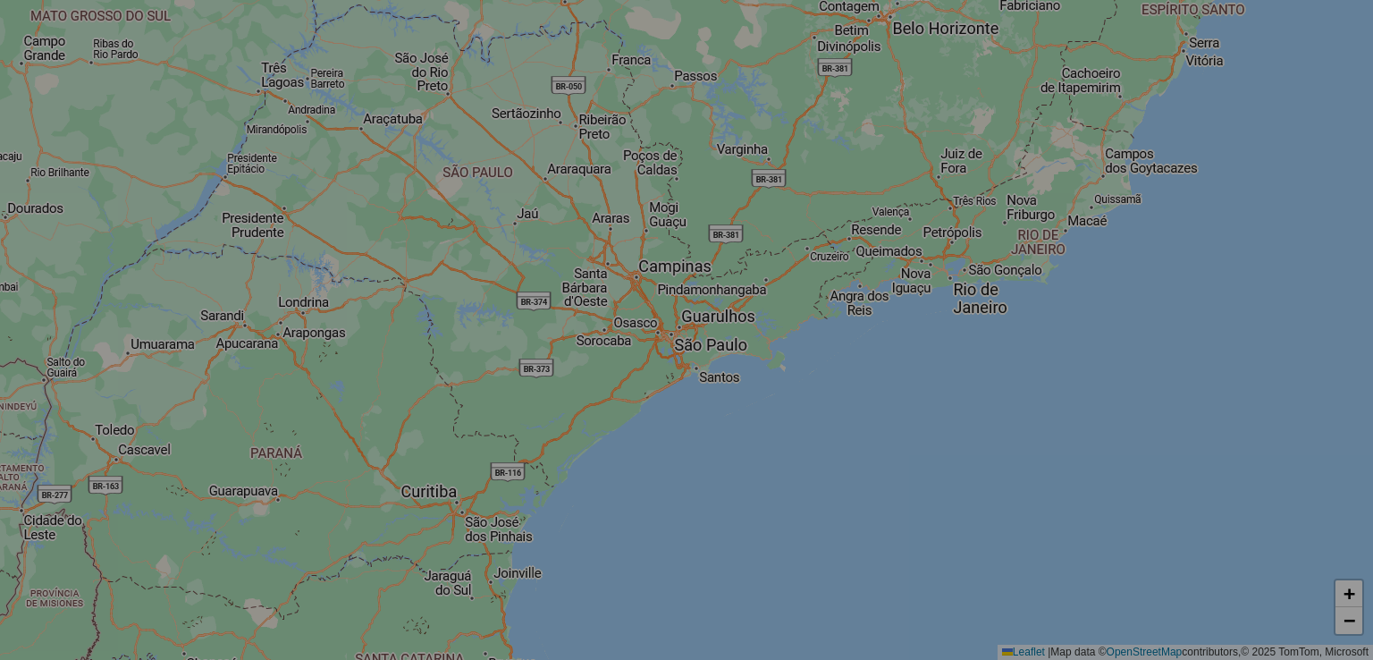
select select "*"
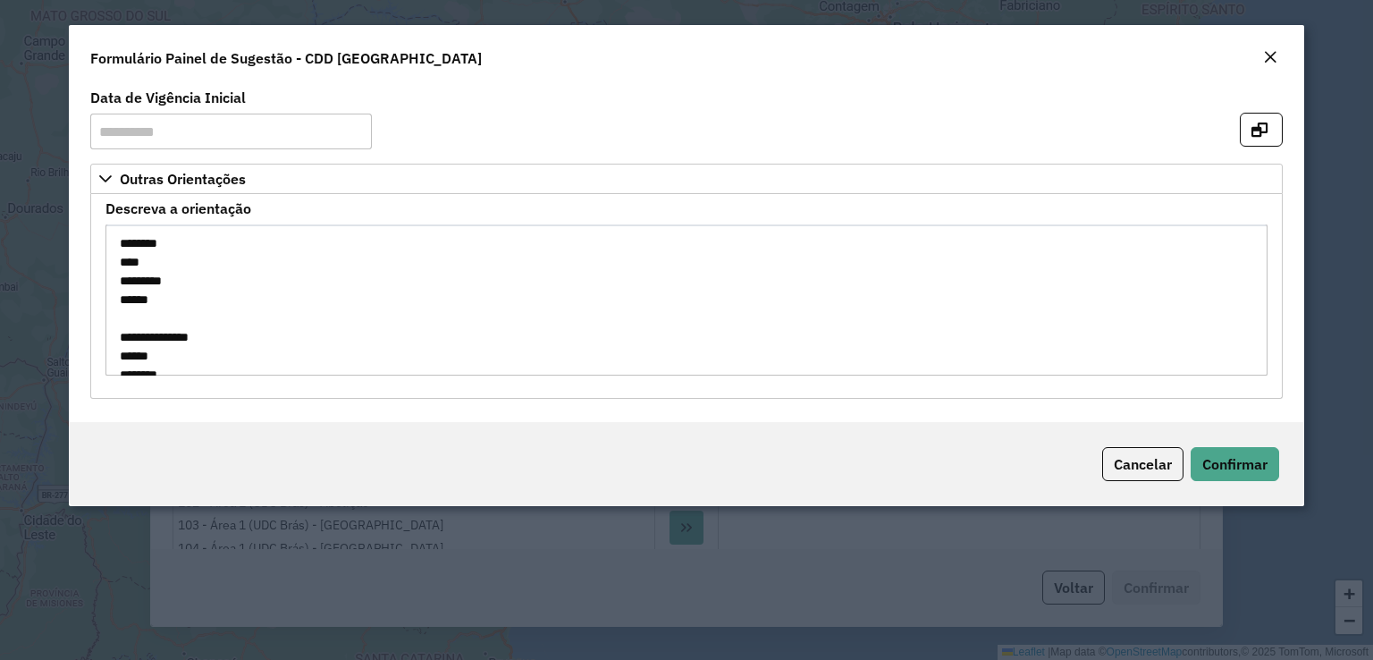
click at [1276, 51] on em "Close" at bounding box center [1270, 57] width 14 height 14
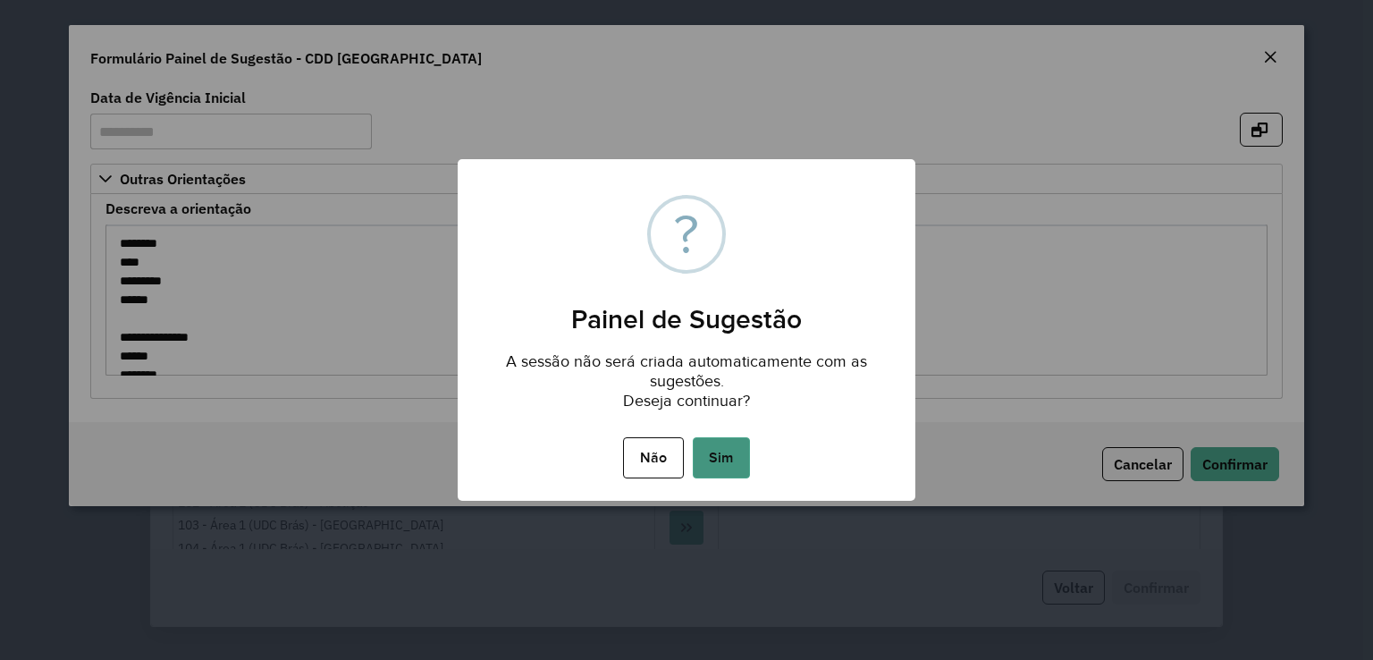
click at [739, 444] on button "Sim" at bounding box center [721, 457] width 57 height 41
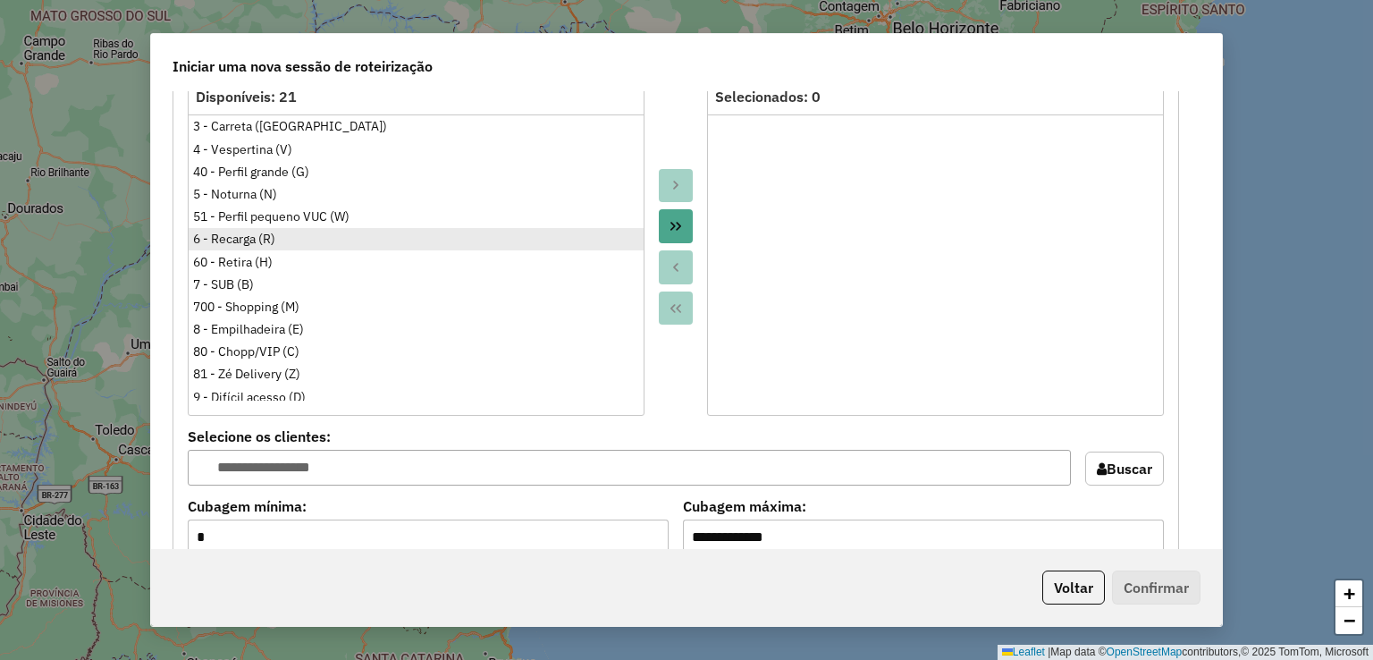
scroll to position [187, 0]
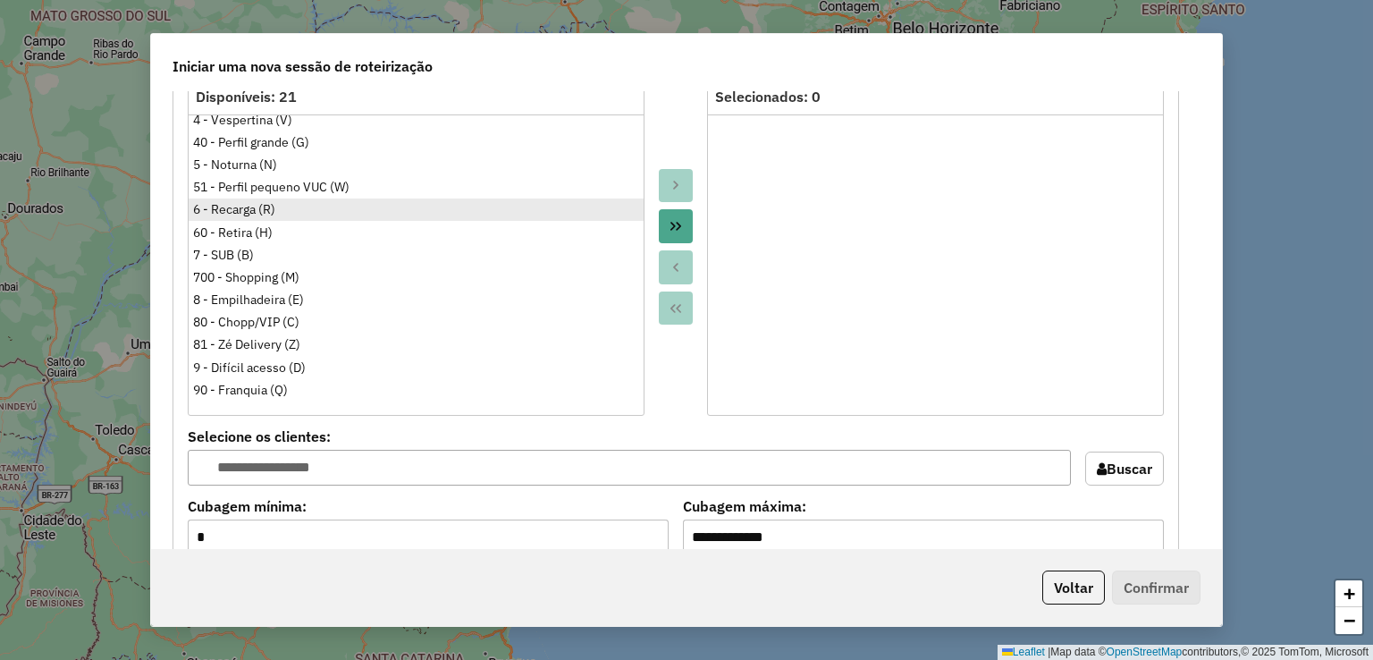
click at [349, 383] on ul "Clientes sem Tipo de cliente 1 - AS (A) 10 - Somente FF (F) 15 - Somente Spot (…" at bounding box center [416, 257] width 455 height 286
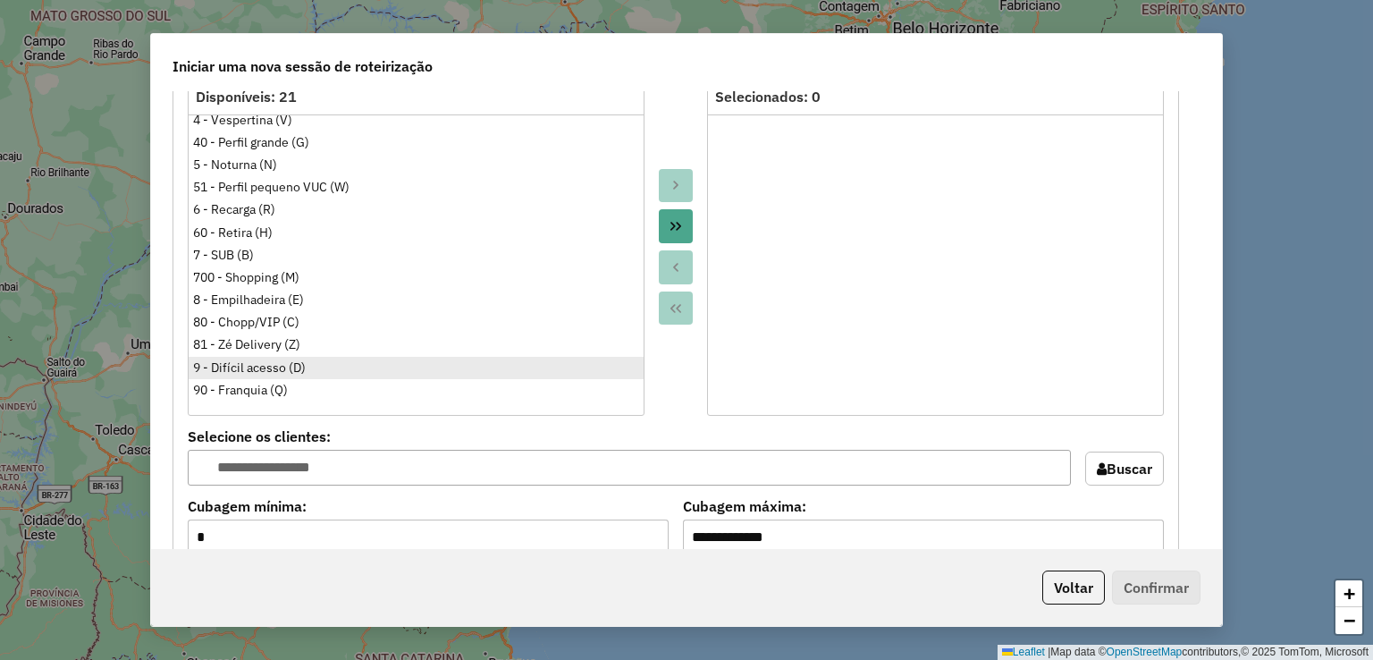
click at [357, 359] on div "9 - Difícil acesso (D)" at bounding box center [416, 367] width 446 height 19
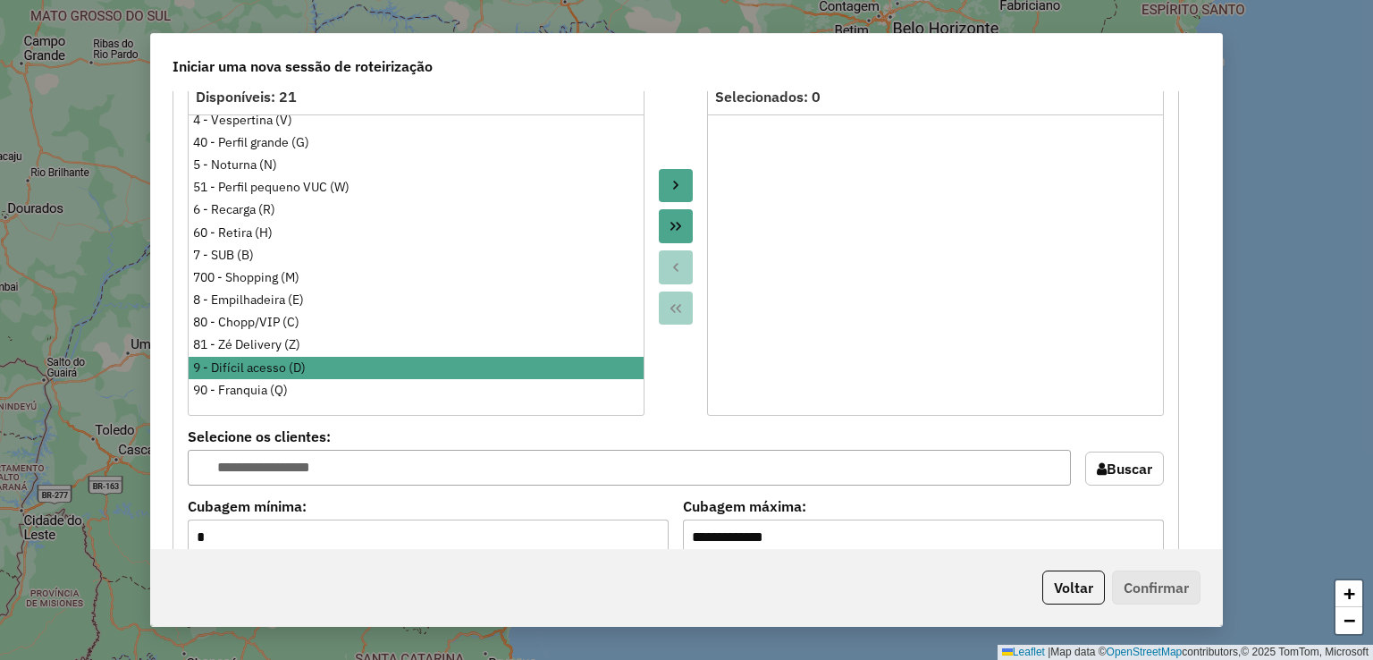
click at [669, 173] on button "Move to Target" at bounding box center [676, 186] width 34 height 34
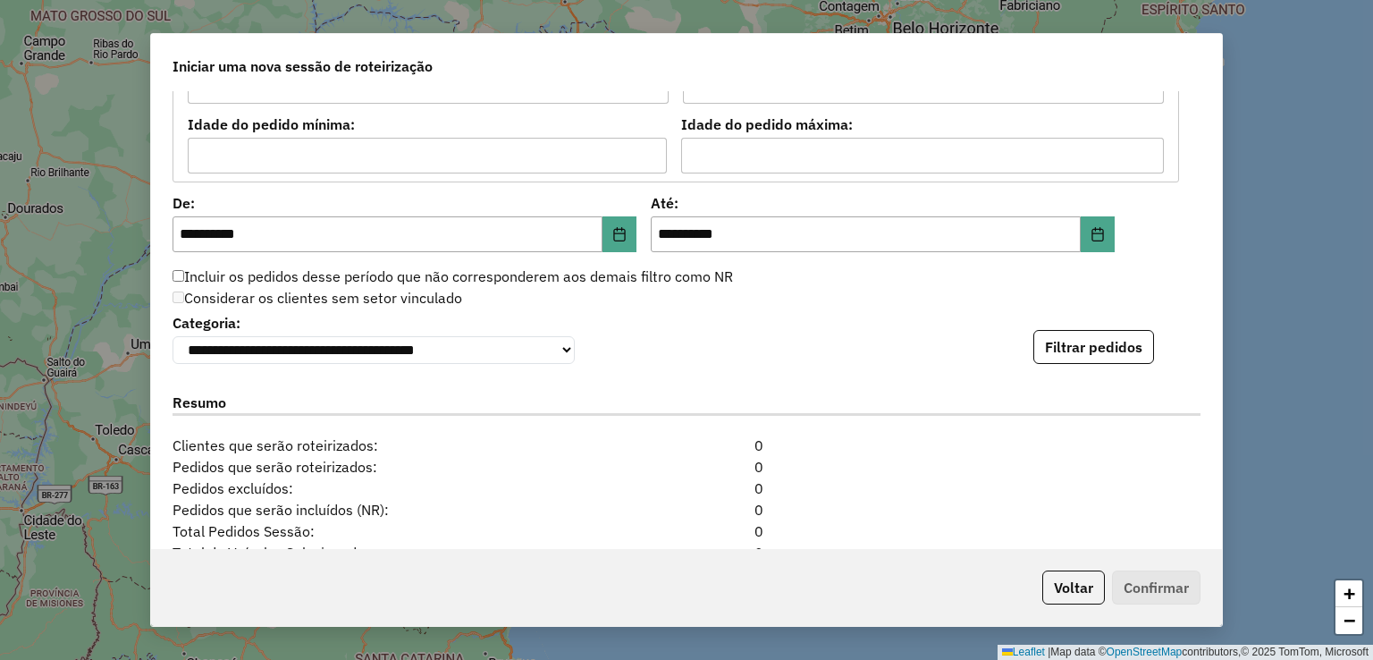
scroll to position [1788, 0]
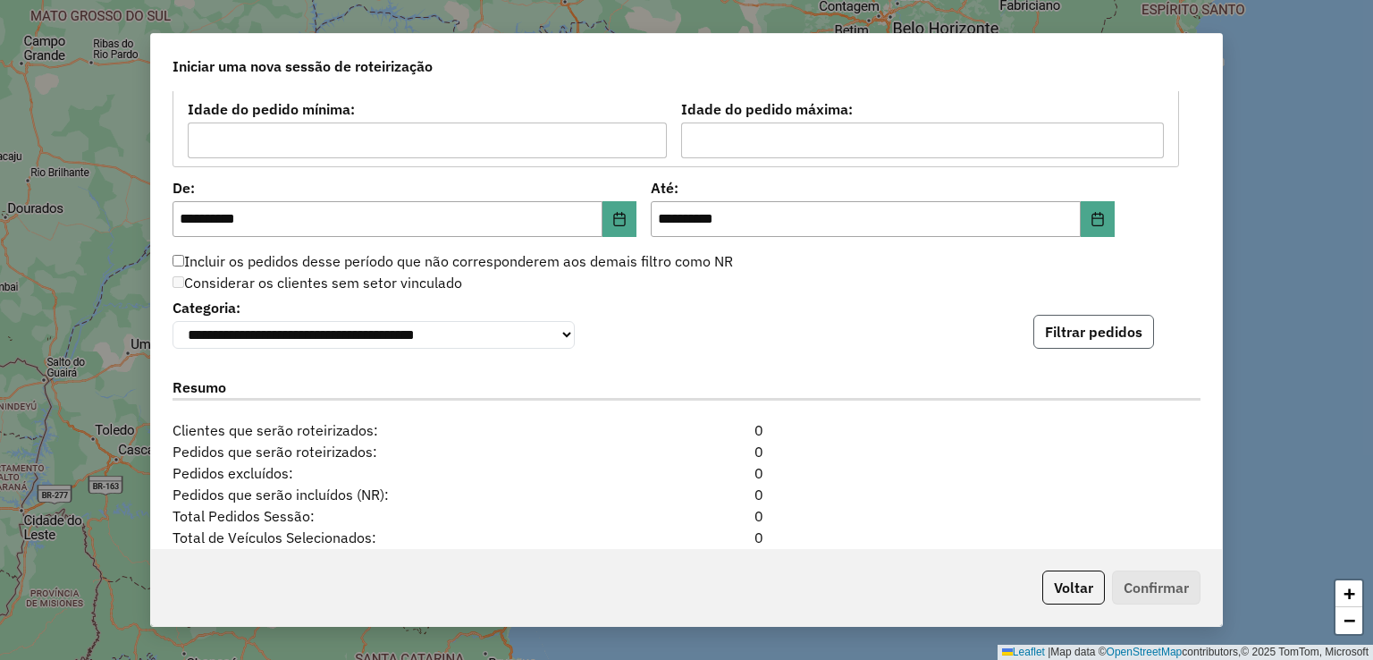
click at [1074, 332] on button "Filtrar pedidos" at bounding box center [1093, 332] width 121 height 34
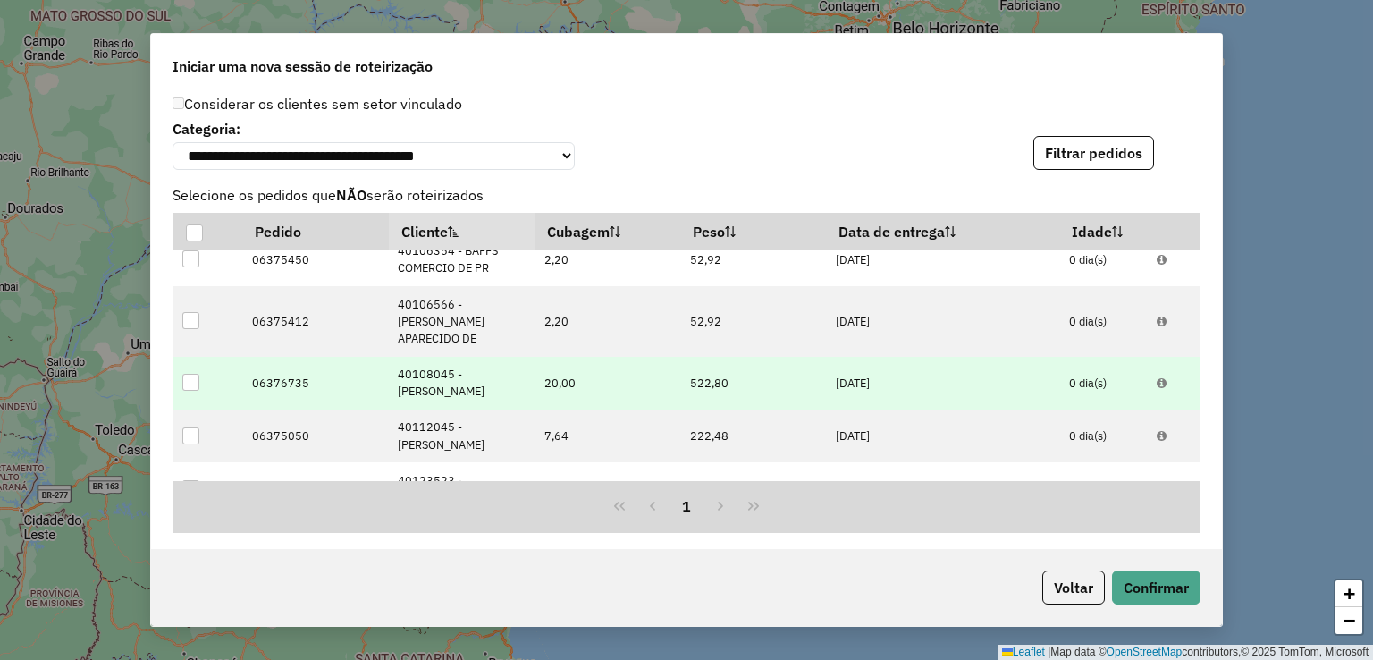
scroll to position [89, 0]
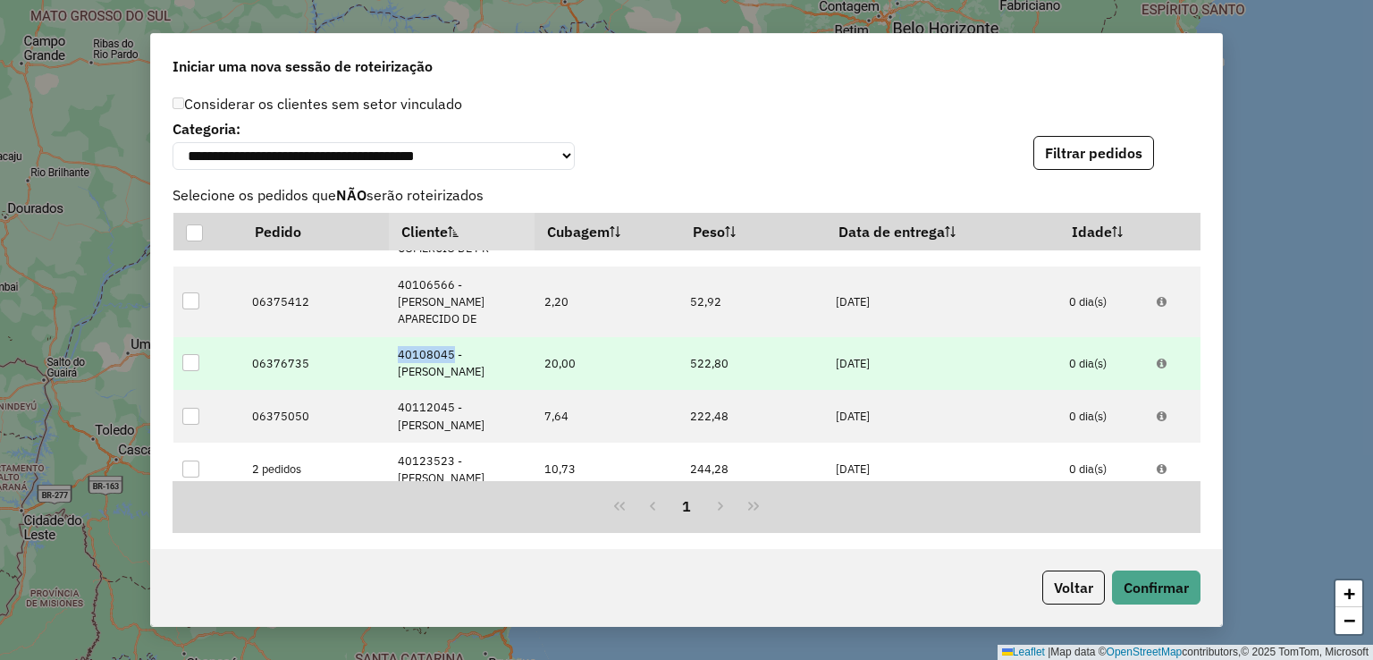
drag, startPoint x: 410, startPoint y: 341, endPoint x: 449, endPoint y: 341, distance: 38.4
click at [449, 341] on td "40108045 - [PERSON_NAME]" at bounding box center [462, 363] width 146 height 53
copy td "40108045"
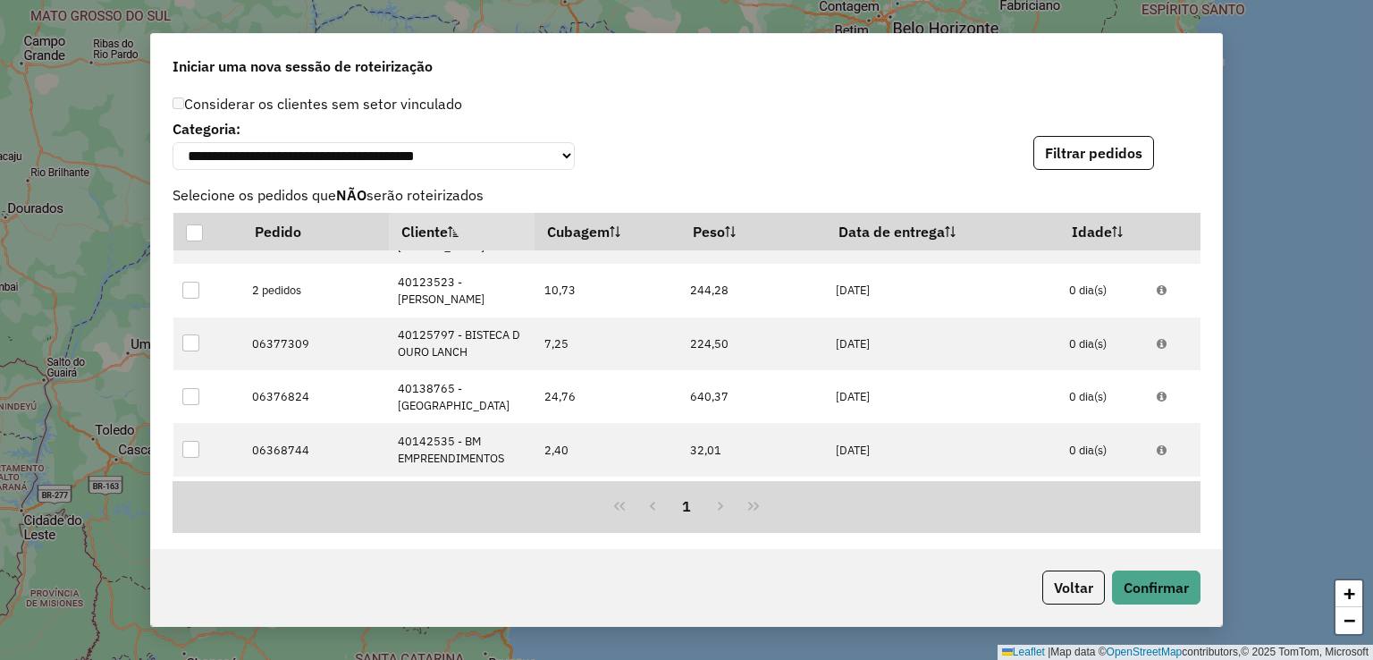
scroll to position [358, 0]
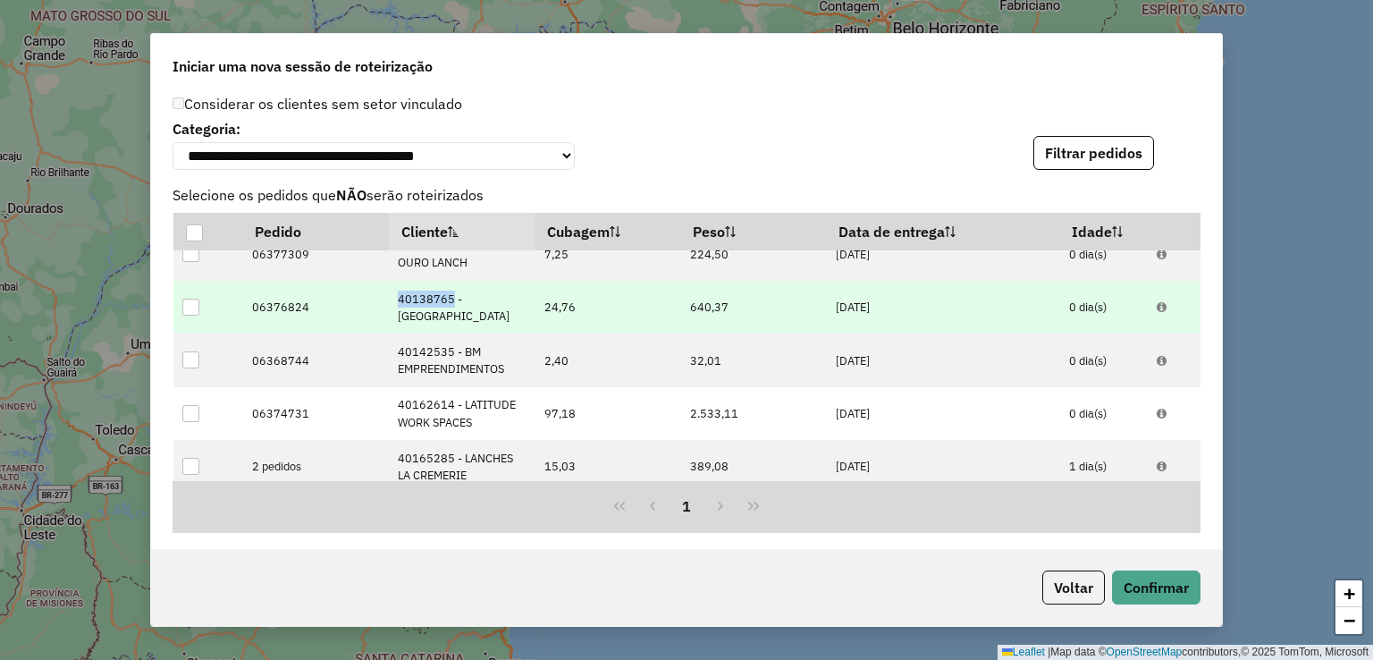
drag, startPoint x: 419, startPoint y: 280, endPoint x: 449, endPoint y: 280, distance: 29.5
click at [449, 281] on td "40138765 - [GEOGRAPHIC_DATA]" at bounding box center [462, 307] width 146 height 53
copy td "40138765"
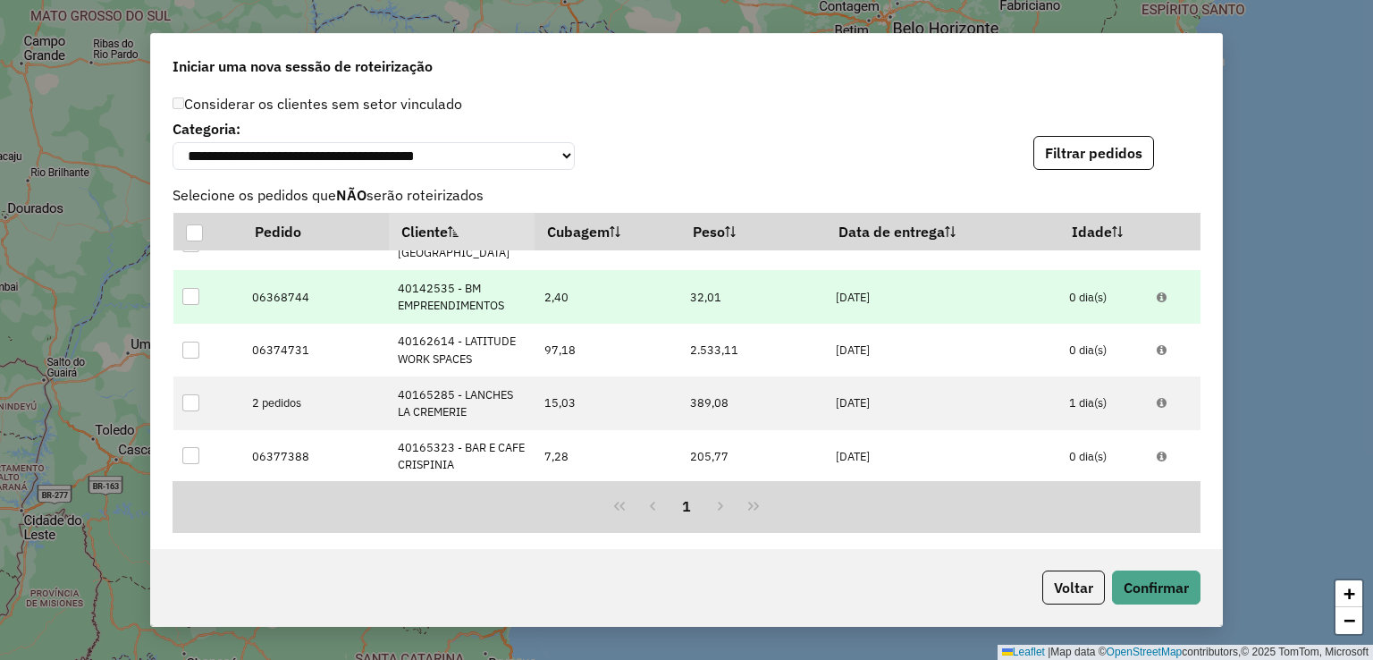
scroll to position [447, 0]
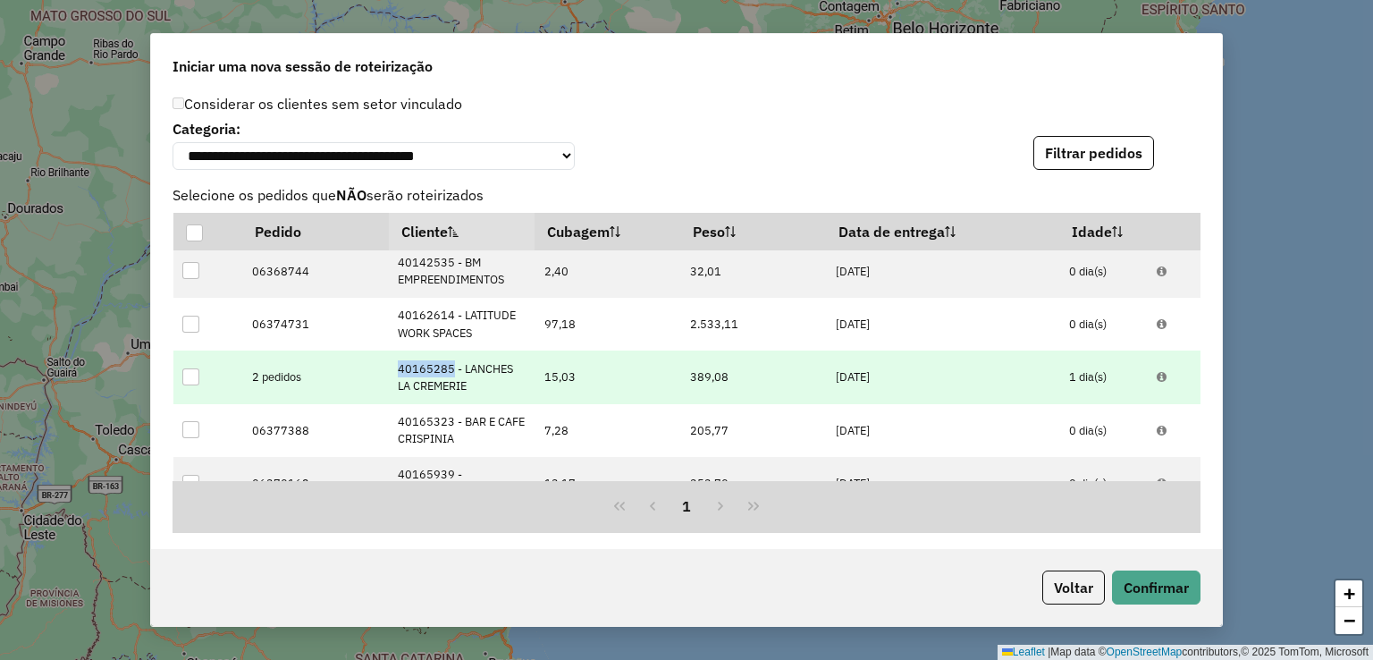
drag, startPoint x: 392, startPoint y: 369, endPoint x: 447, endPoint y: 368, distance: 55.4
click at [447, 368] on td "40165285 - LANCHES LA CREMERIE" at bounding box center [462, 376] width 146 height 53
copy td "40165285"
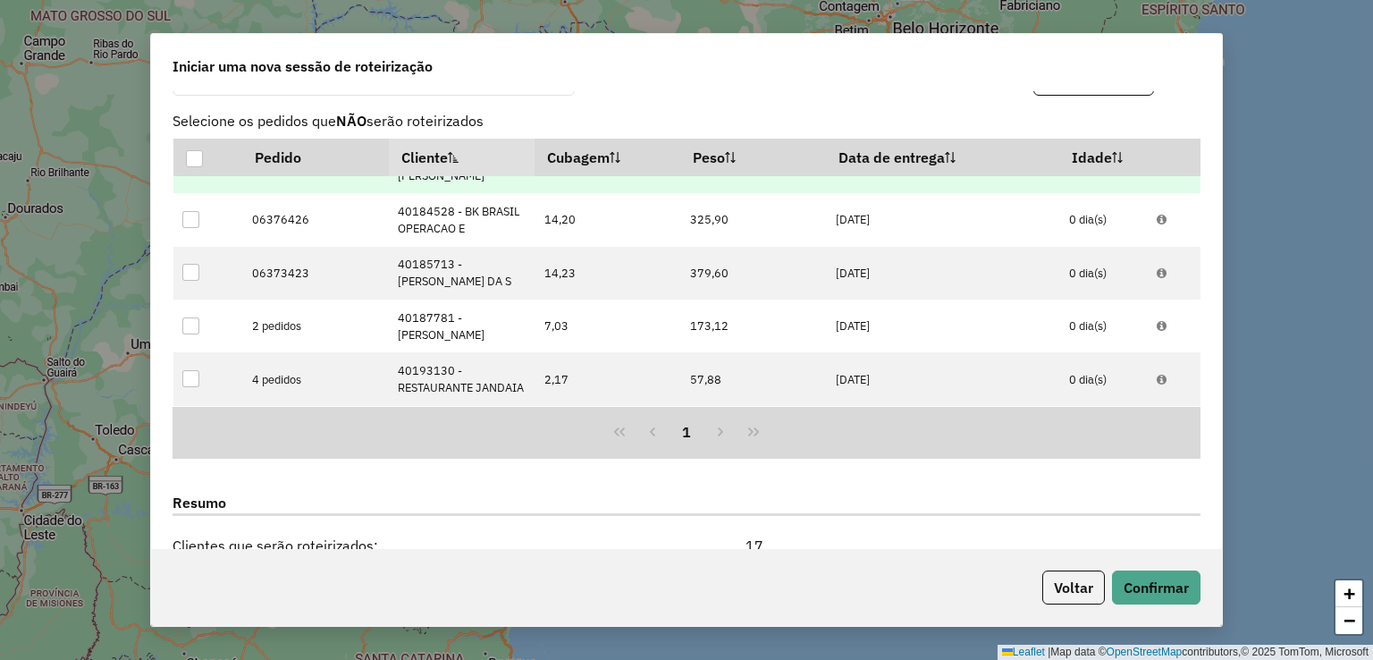
scroll to position [2056, 0]
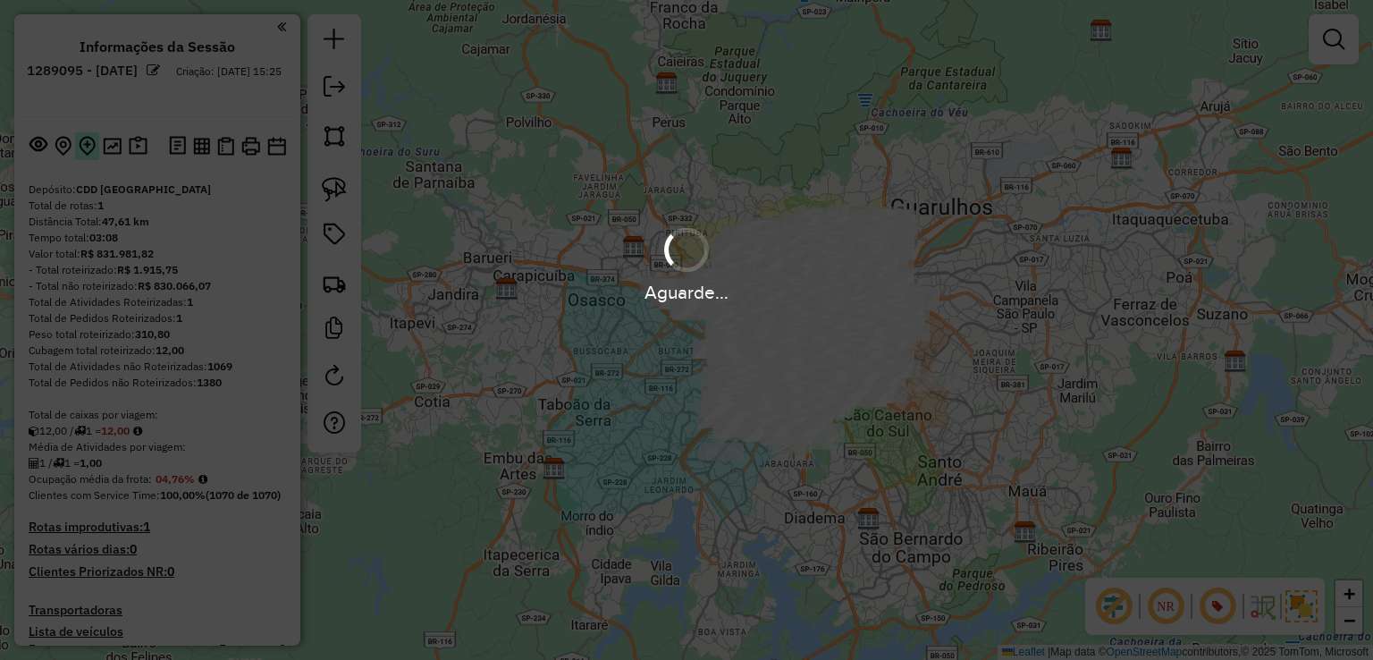
click at [86, 147] on img at bounding box center [87, 146] width 17 height 21
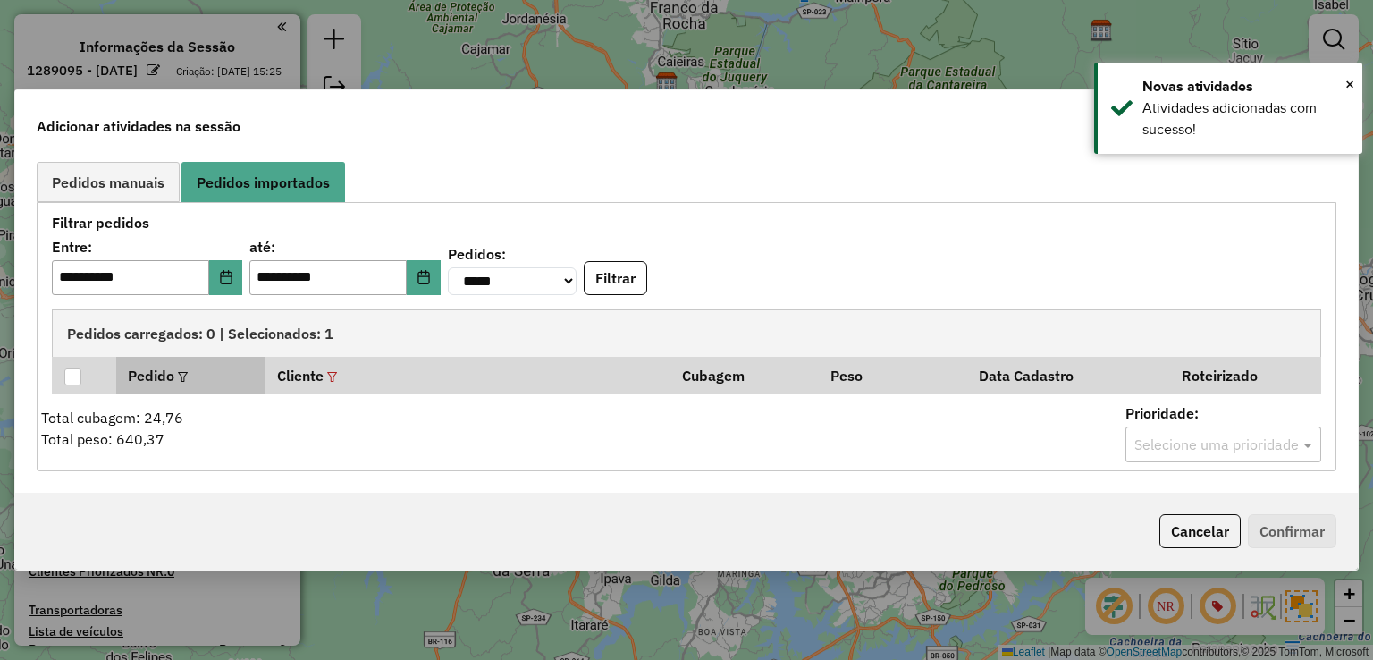
click at [338, 374] on div "**********" at bounding box center [686, 337] width 1269 height 250
click at [337, 374] on em at bounding box center [332, 377] width 10 height 10
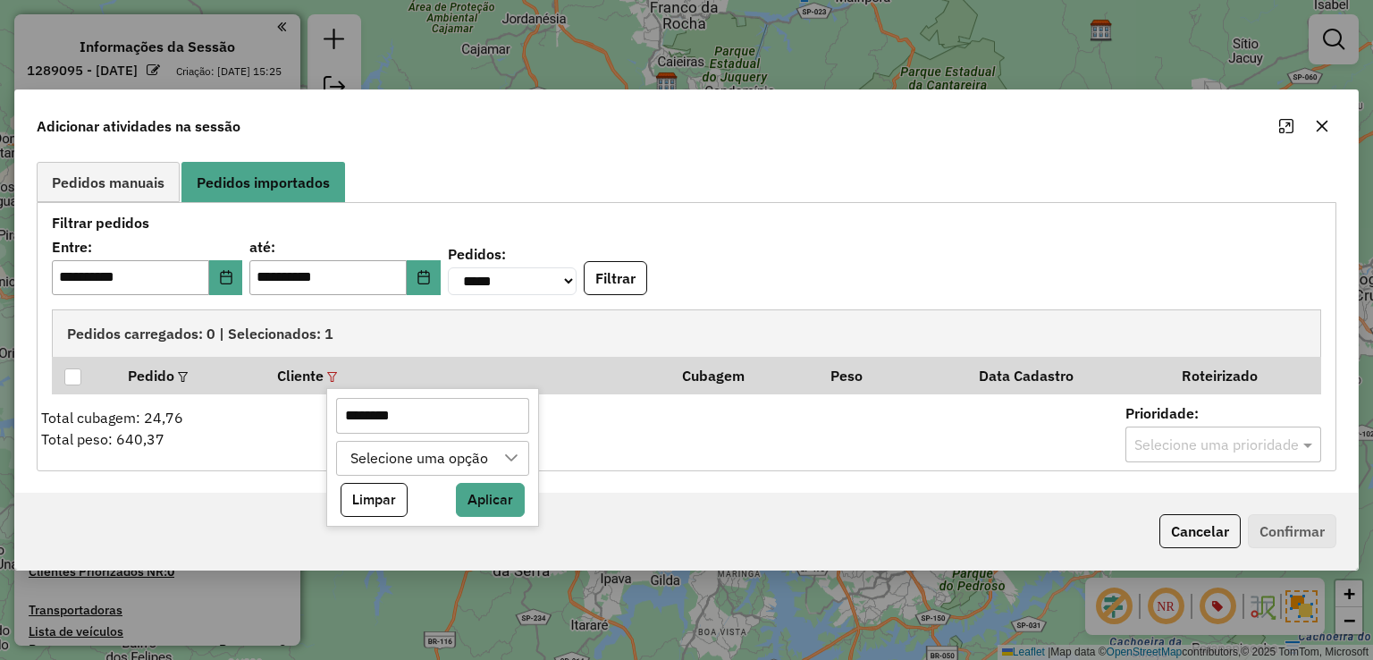
click at [365, 410] on input "********" at bounding box center [432, 416] width 192 height 36
click at [365, 409] on input "********" at bounding box center [432, 416] width 192 height 36
paste input "text"
type input "********"
click at [493, 493] on button "Aplicar" at bounding box center [490, 500] width 69 height 34
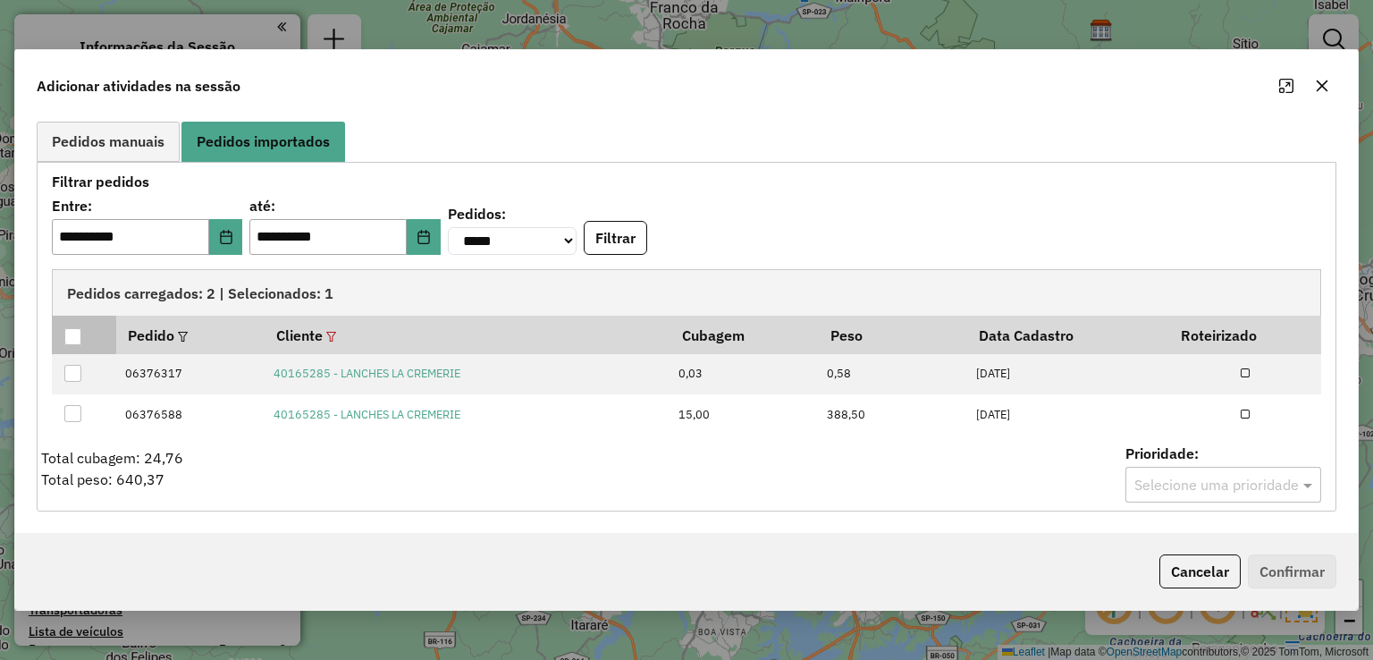
click at [72, 333] on div at bounding box center [72, 336] width 17 height 17
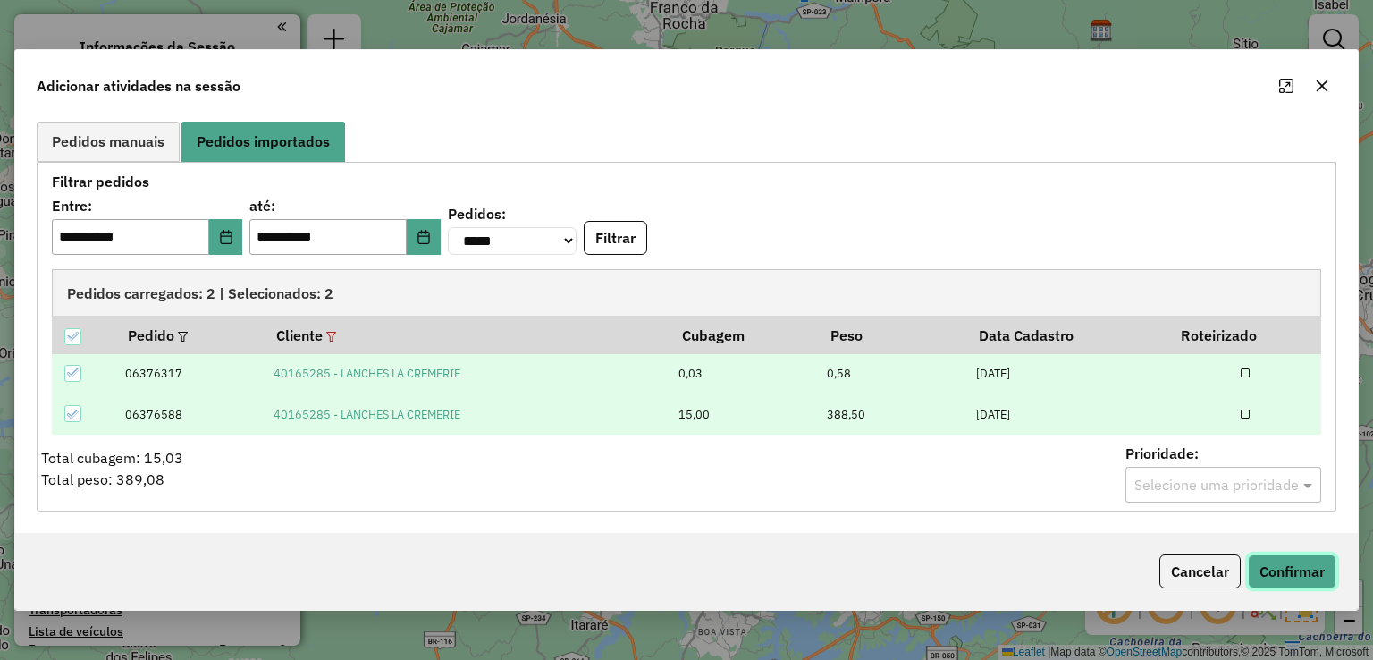
click at [1294, 565] on button "Confirmar" at bounding box center [1292, 571] width 88 height 34
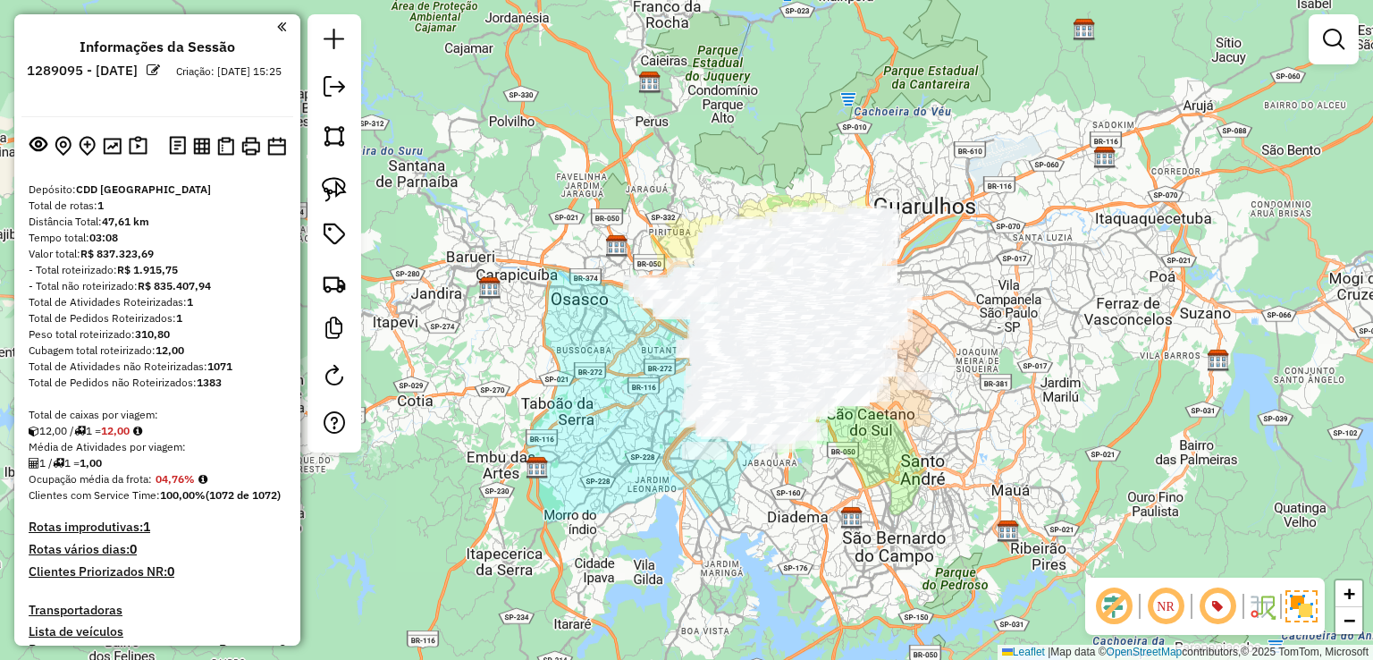
drag, startPoint x: 1056, startPoint y: 301, endPoint x: 1011, endPoint y: 301, distance: 44.7
click at [1013, 301] on div "Janela de atendimento Grade de atendimento Capacidade Transportadoras Veículos …" at bounding box center [686, 330] width 1373 height 660
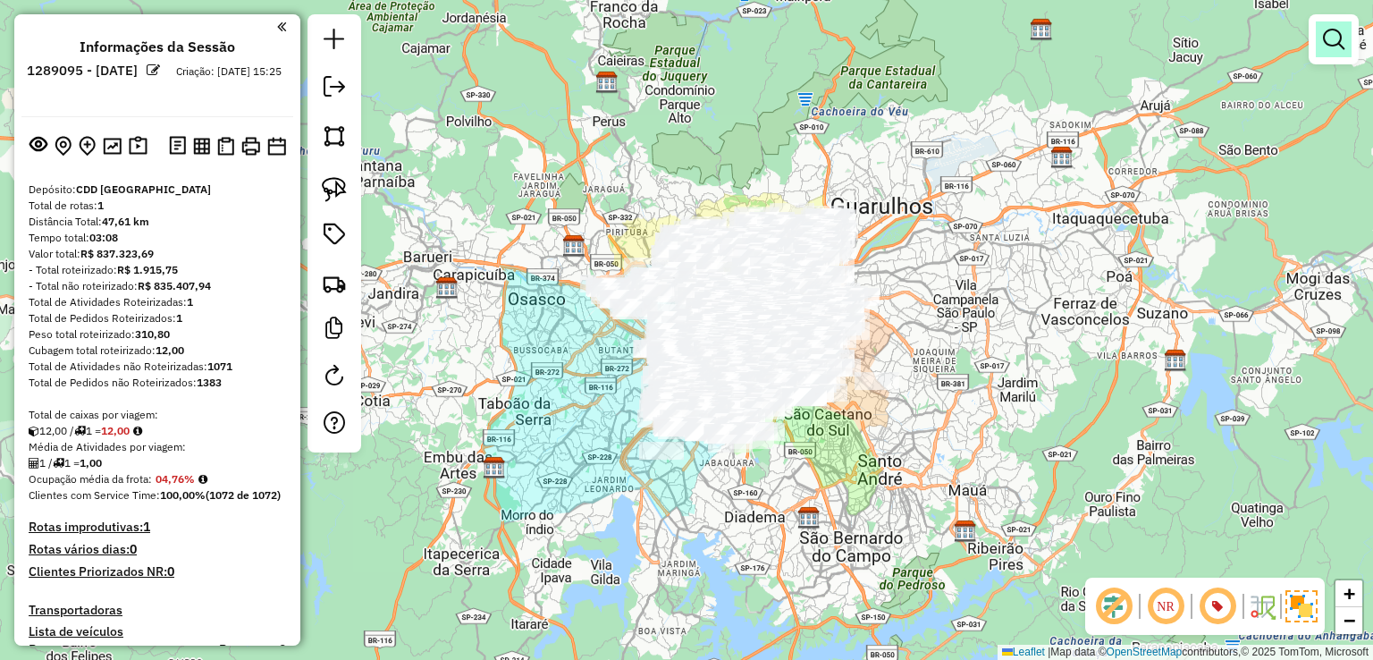
click at [1341, 30] on em at bounding box center [1333, 39] width 21 height 21
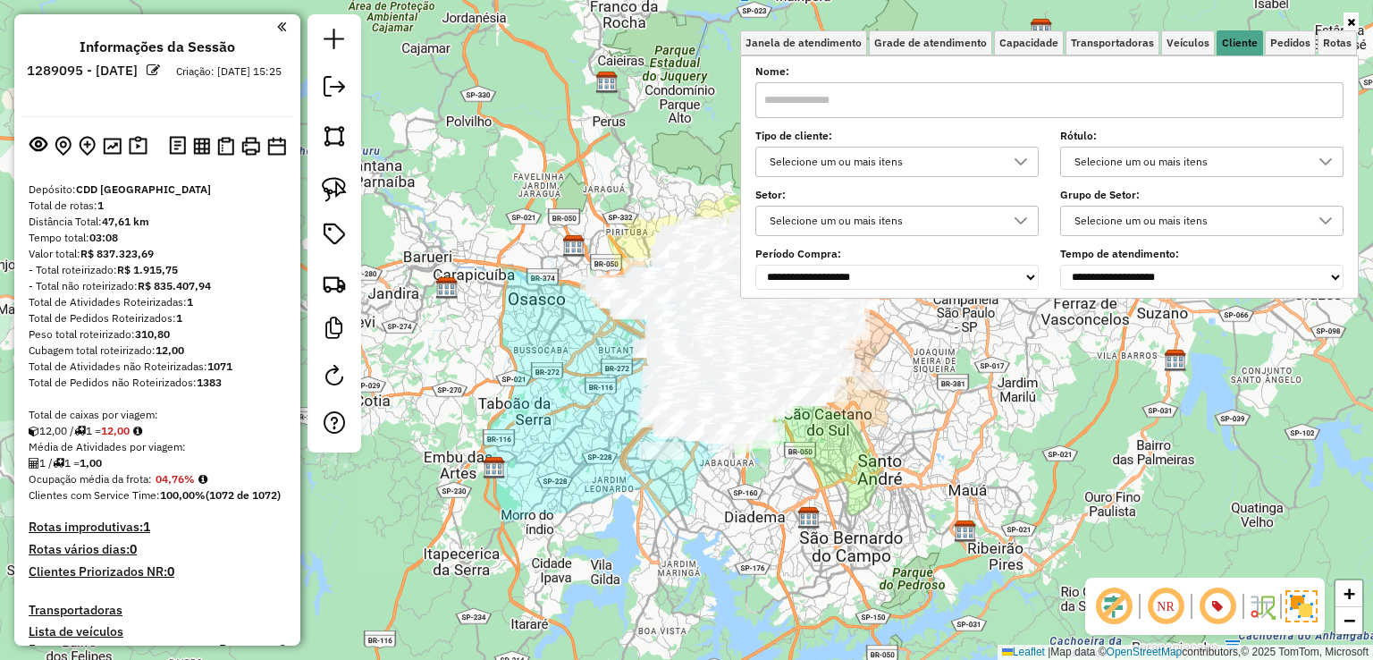
click at [939, 157] on div "Selecione um ou mais itens" at bounding box center [883, 161] width 240 height 29
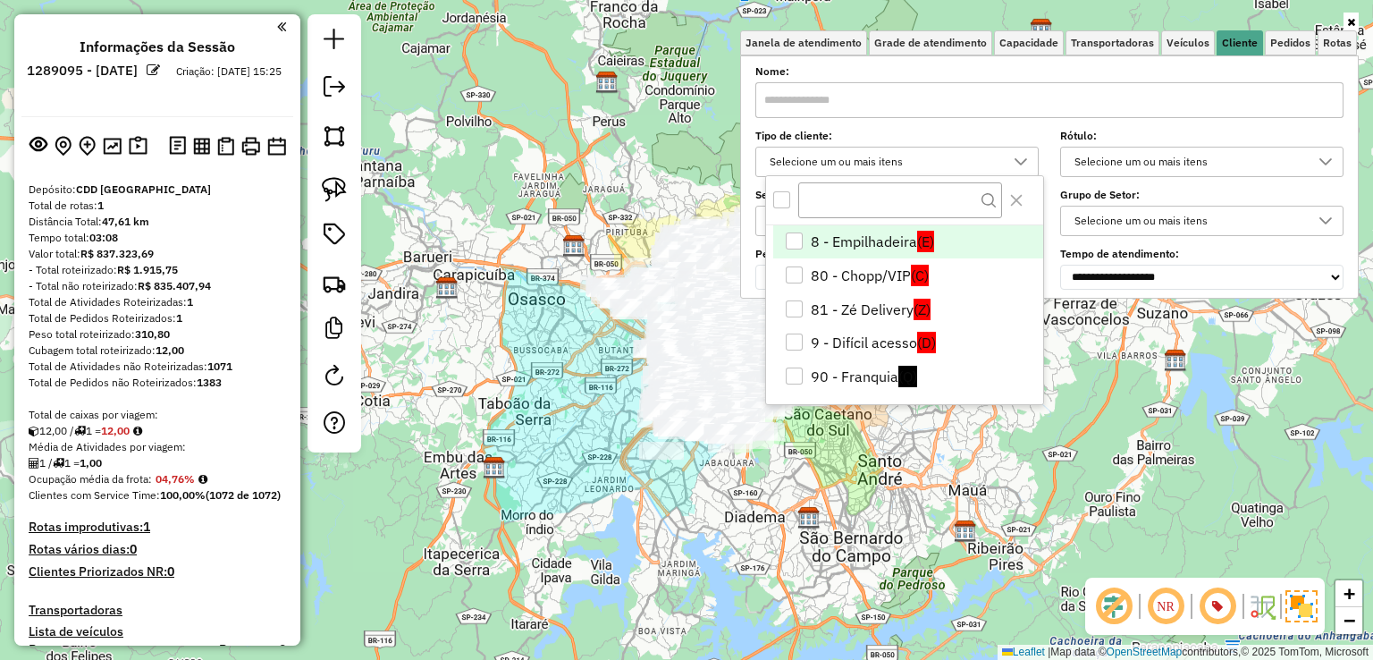
scroll to position [543, 0]
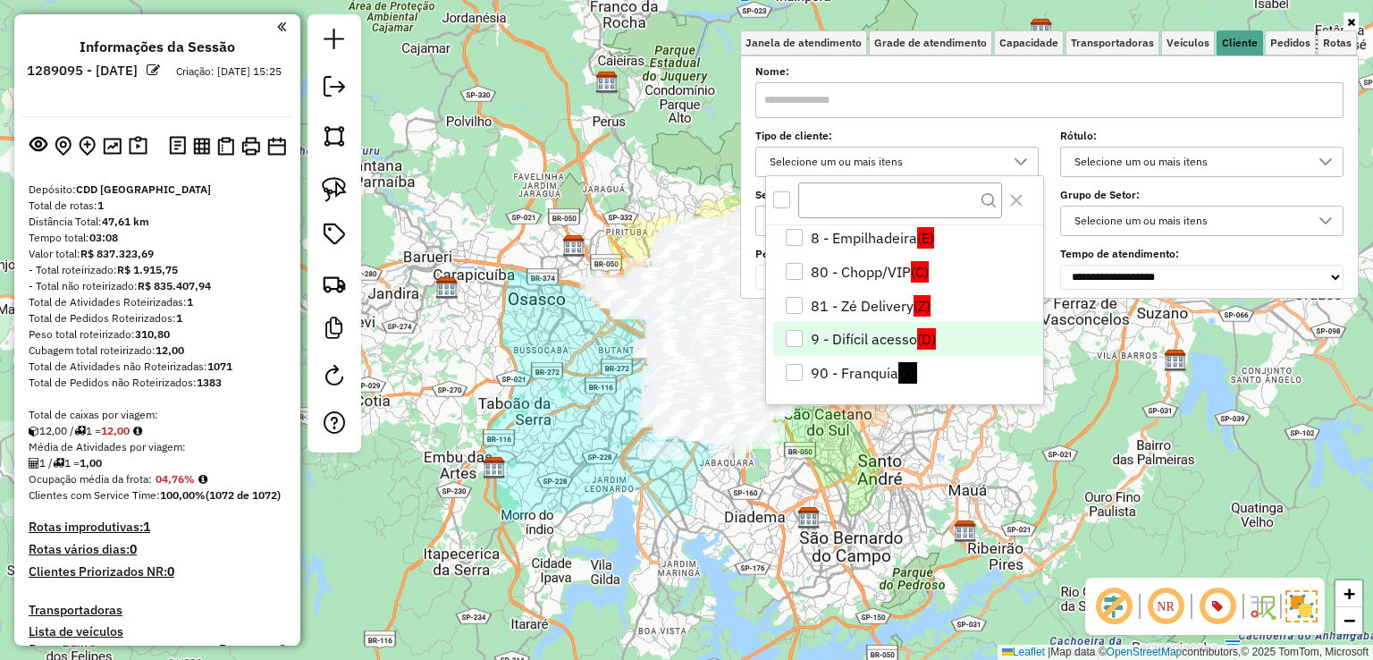
click at [829, 327] on li "9 - Difícil acesso (D)" at bounding box center [908, 339] width 270 height 34
click at [850, 466] on div "Janela de atendimento Grade de atendimento Capacidade Transportadoras Veículos …" at bounding box center [686, 330] width 1373 height 660
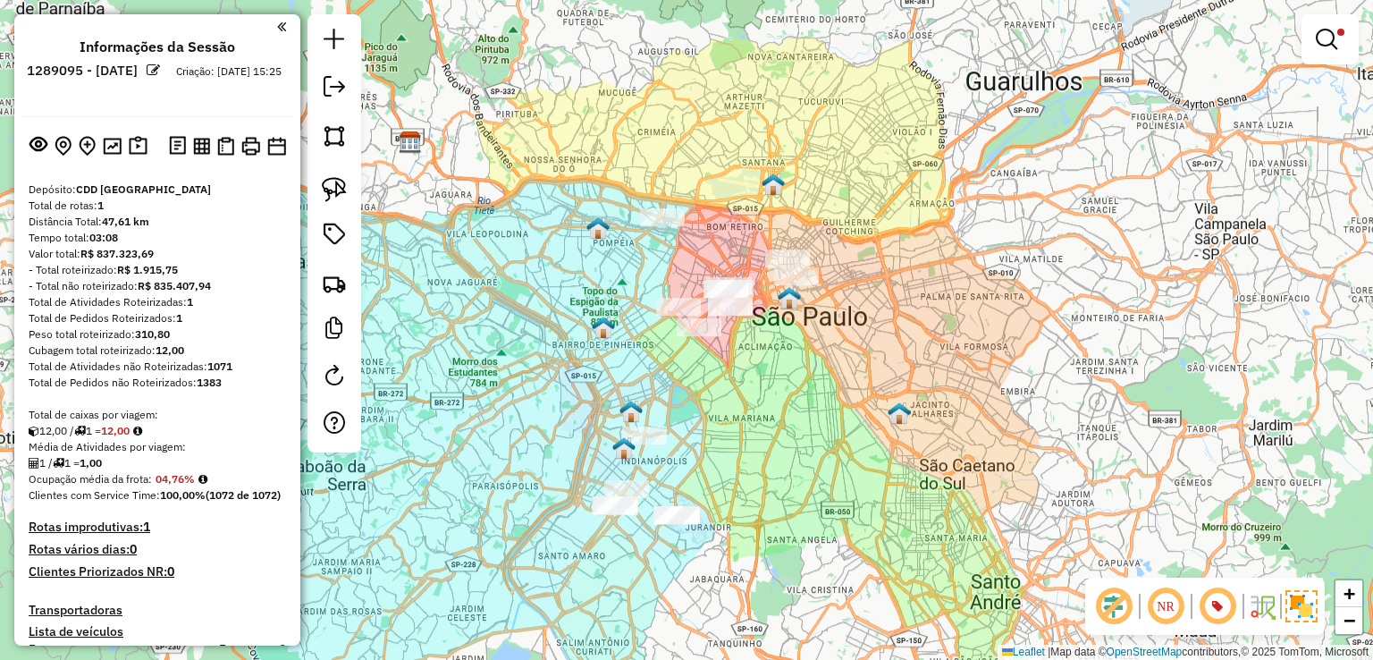
drag, startPoint x: 772, startPoint y: 393, endPoint x: 695, endPoint y: 486, distance: 120.6
click at [720, 452] on div "Limpar filtros Janela de atendimento Grade de atendimento Capacidade Transporta…" at bounding box center [686, 330] width 1373 height 660
